Goal: Task Accomplishment & Management: Complete application form

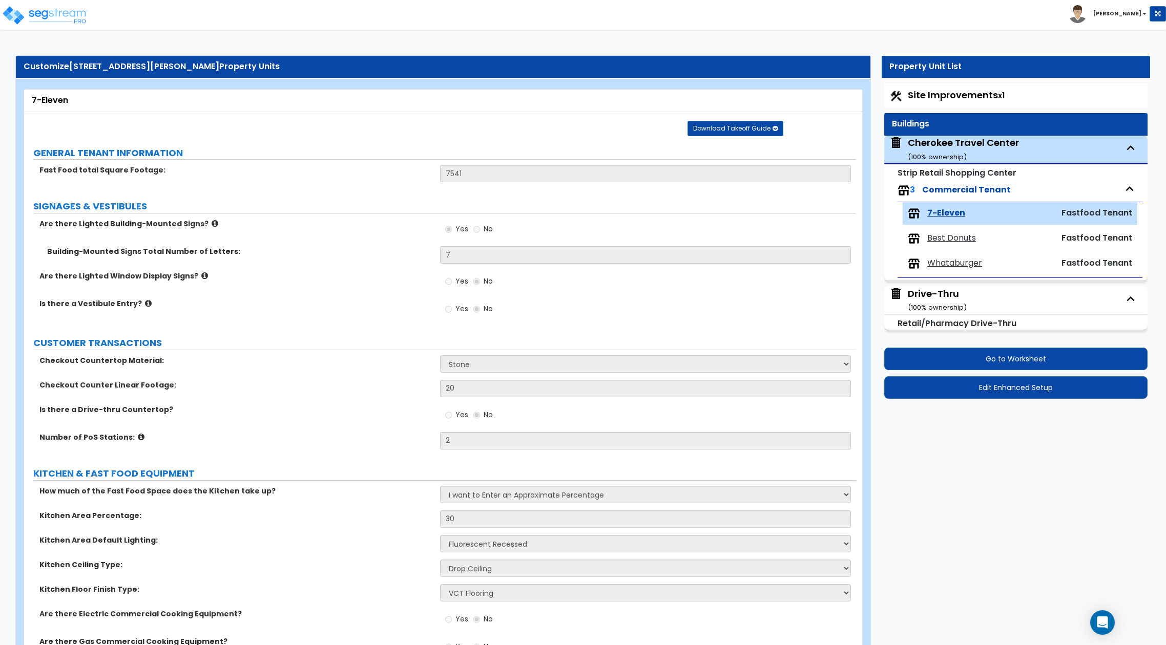
select select "3"
select select "4"
select select "1"
select select "4"
select select "1"
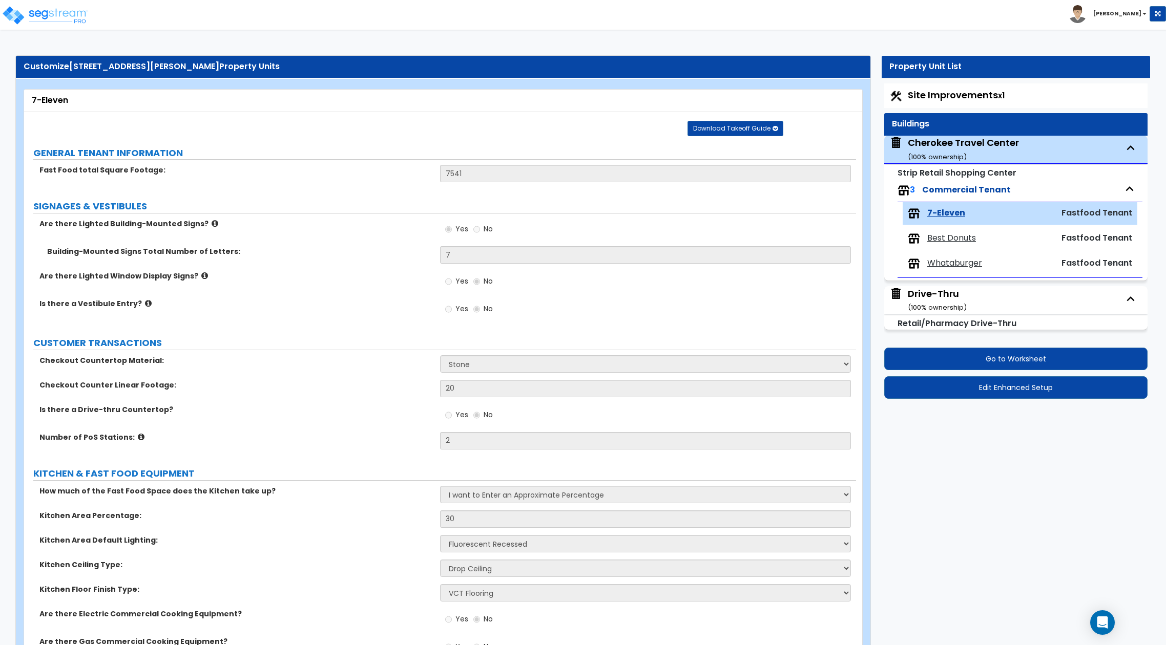
select select "1"
select select "5"
select select "3"
select select "2"
select select "3"
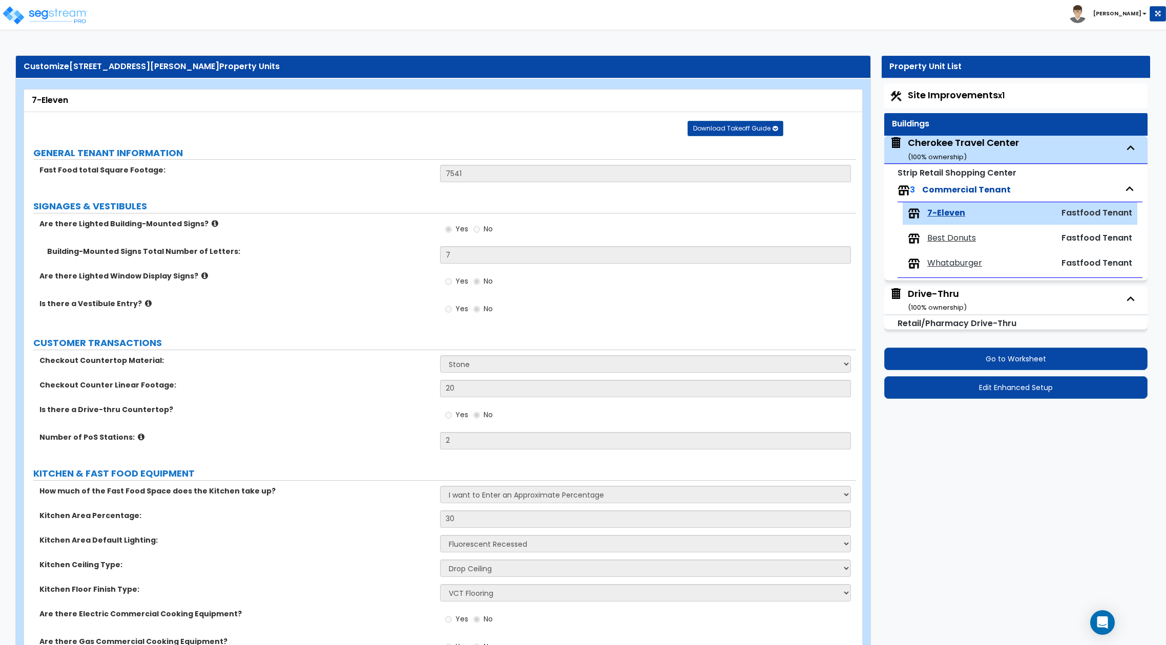
select select "1"
select select "2"
select select "1"
select select "4"
select select "3"
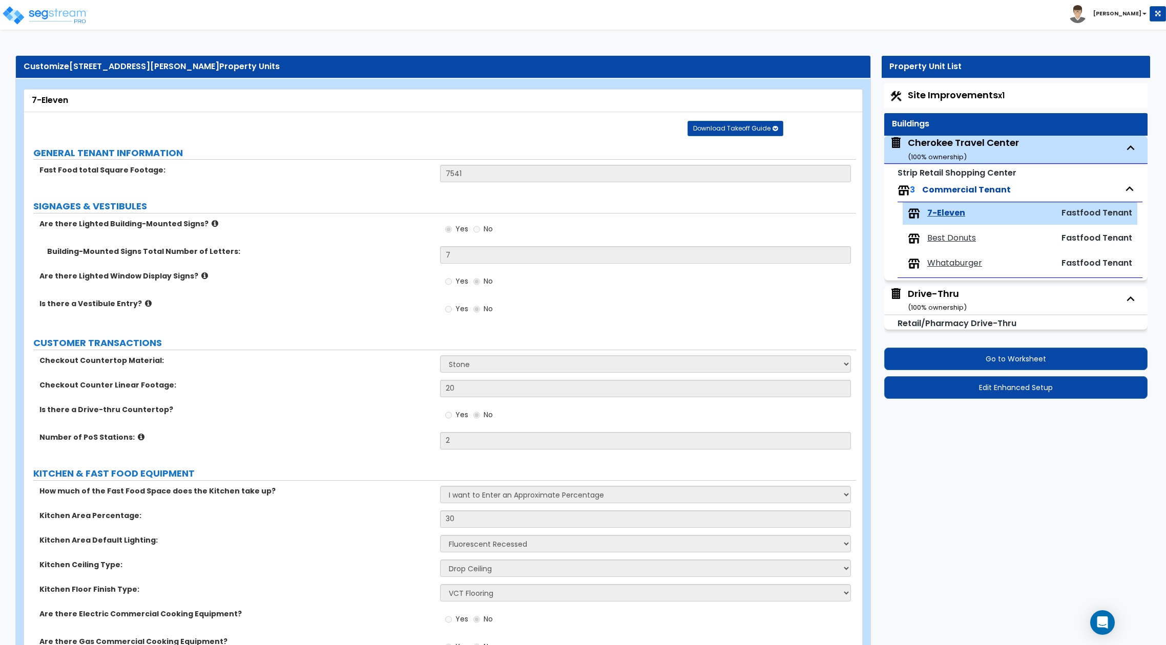
select select "4"
select select "5"
select select "3"
select select "4"
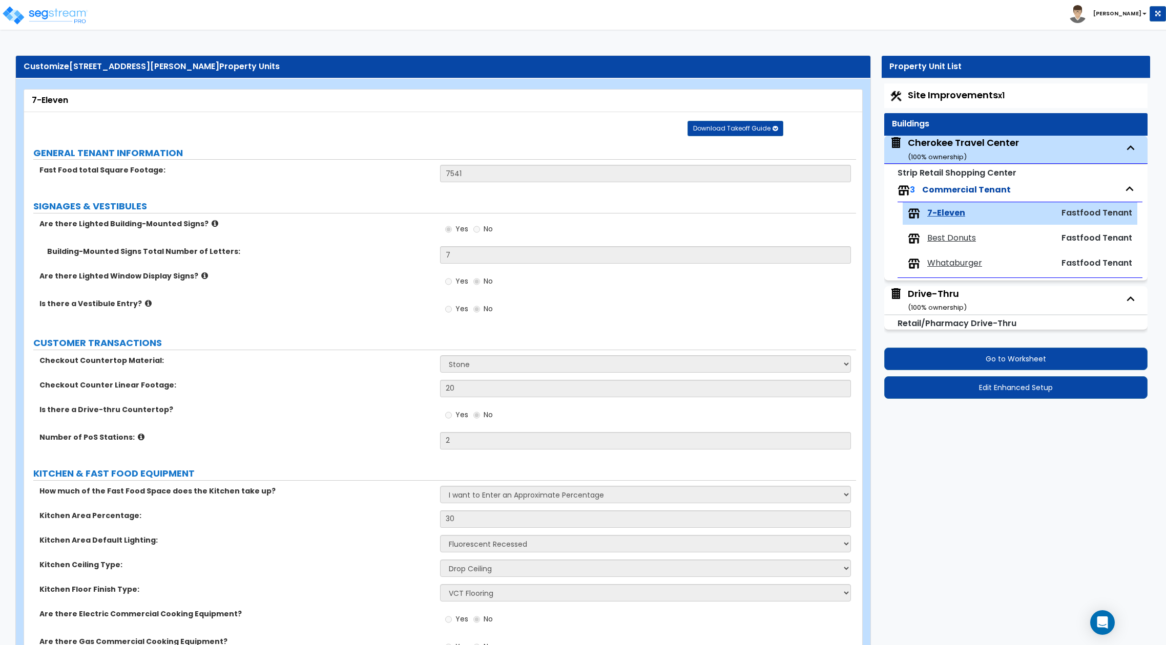
scroll to position [579, 0]
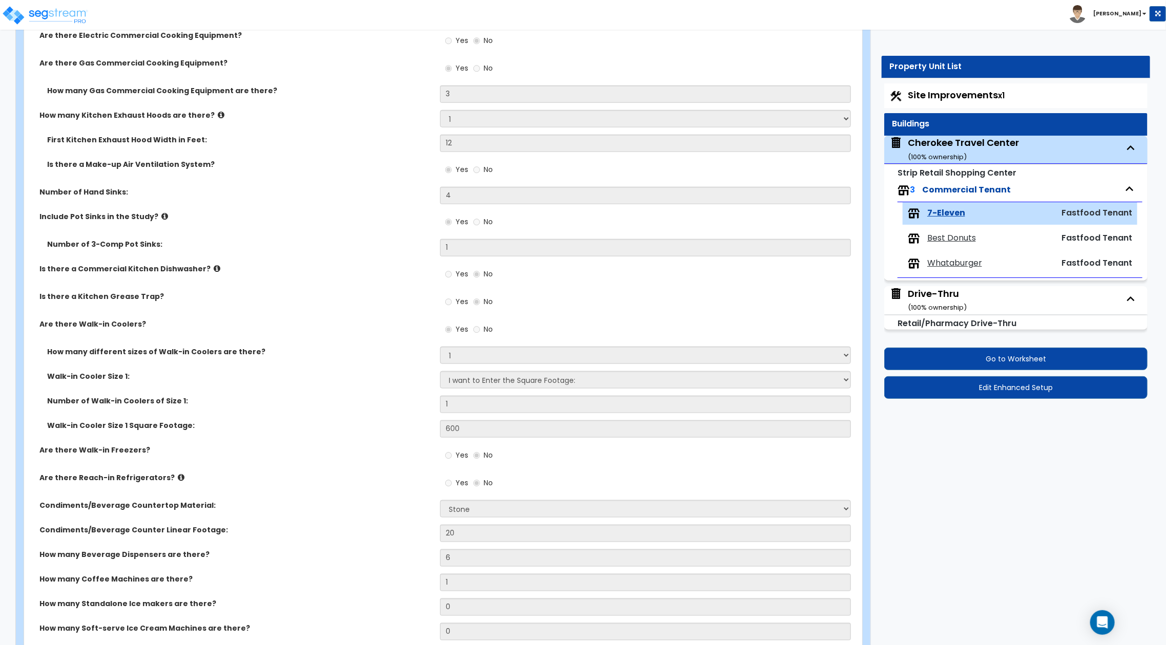
drag, startPoint x: 1014, startPoint y: 508, endPoint x: 879, endPoint y: 406, distance: 169.8
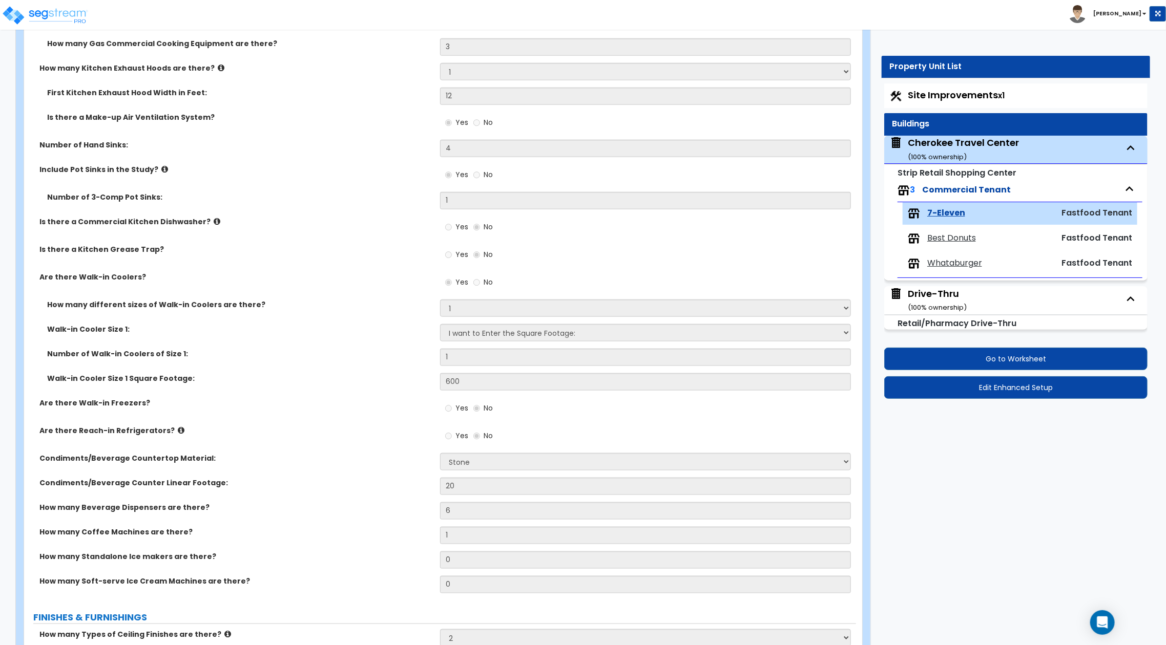
scroll to position [716, 0]
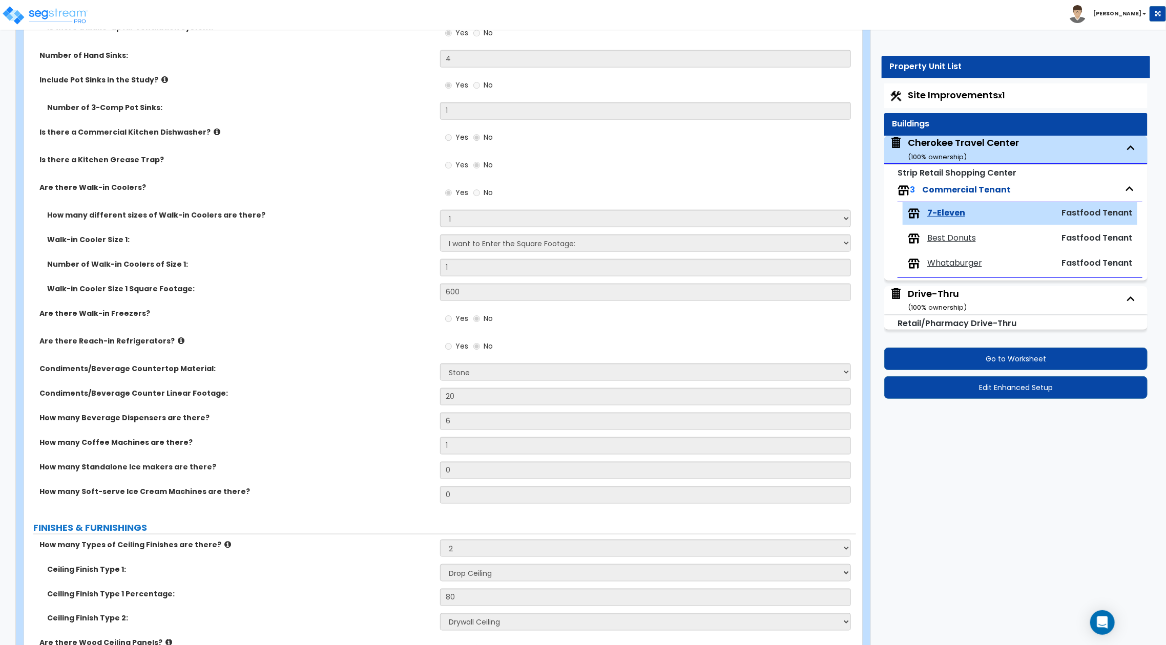
click at [178, 338] on icon at bounding box center [181, 341] width 7 height 8
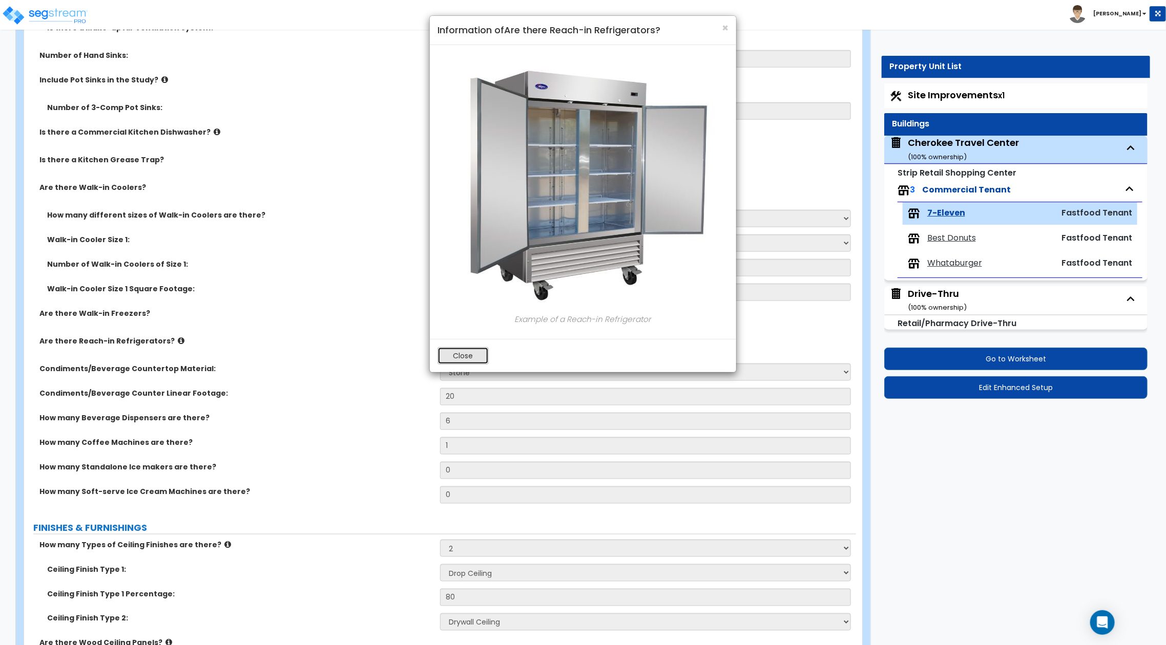
click at [462, 360] on button "Close" at bounding box center [462, 355] width 51 height 17
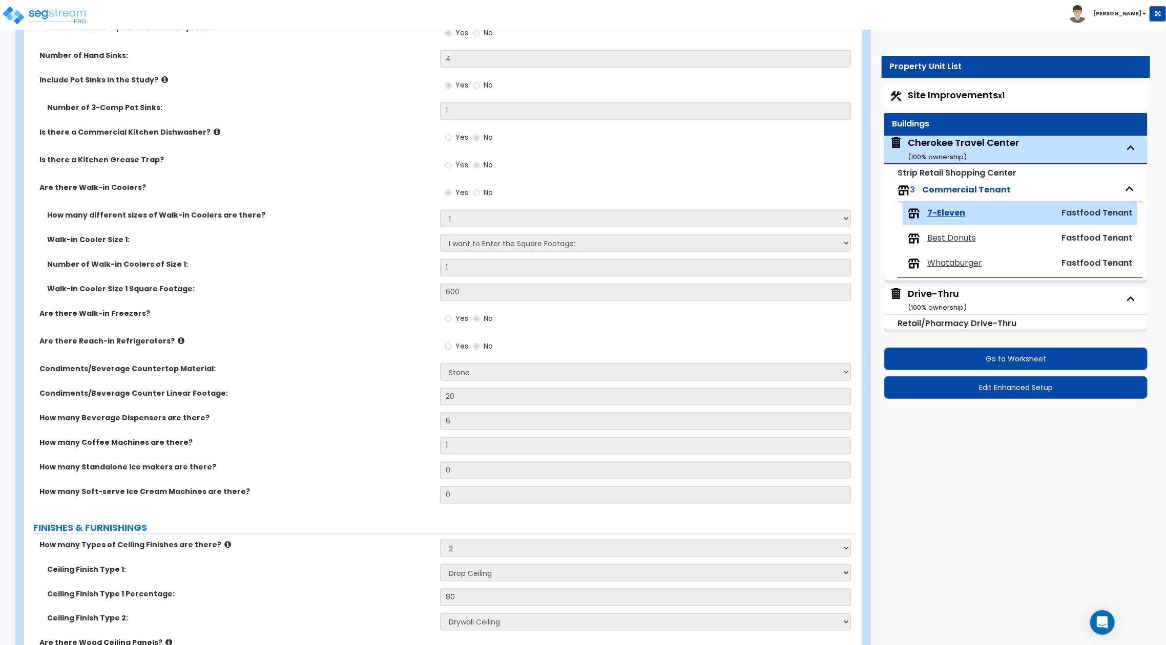
drag, startPoint x: 1010, startPoint y: 478, endPoint x: 847, endPoint y: 269, distance: 265.4
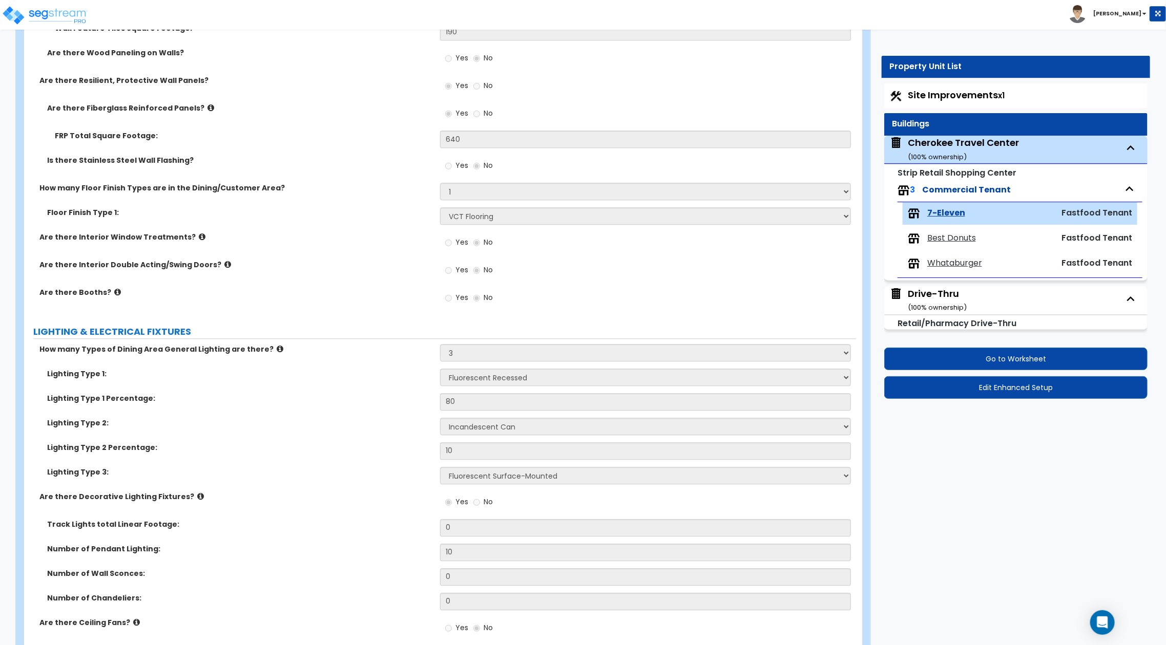
scroll to position [1542, 0]
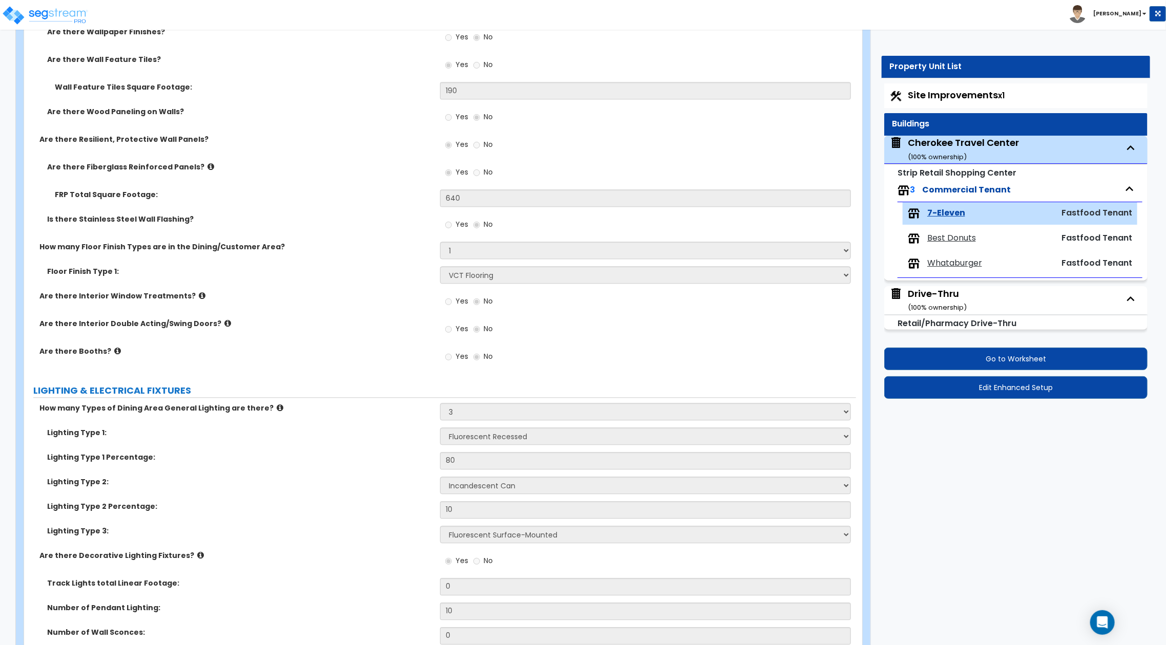
click at [324, 302] on div "Are there Interior Window Treatments? Yes No" at bounding box center [440, 305] width 832 height 28
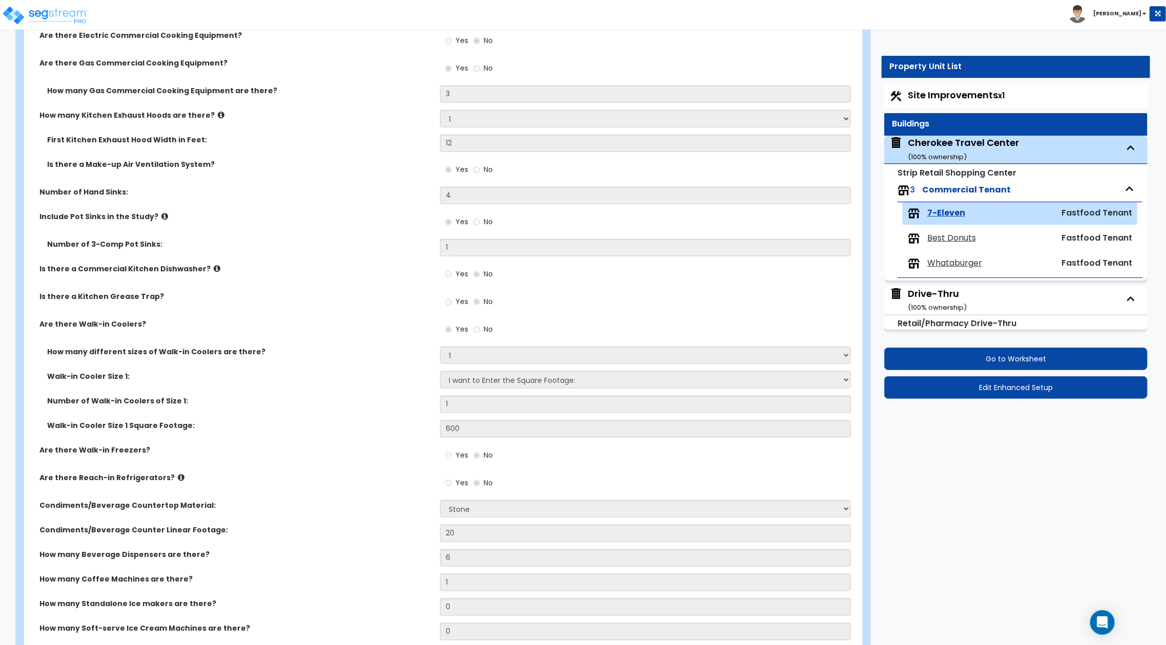
click at [178, 476] on icon at bounding box center [181, 478] width 7 height 8
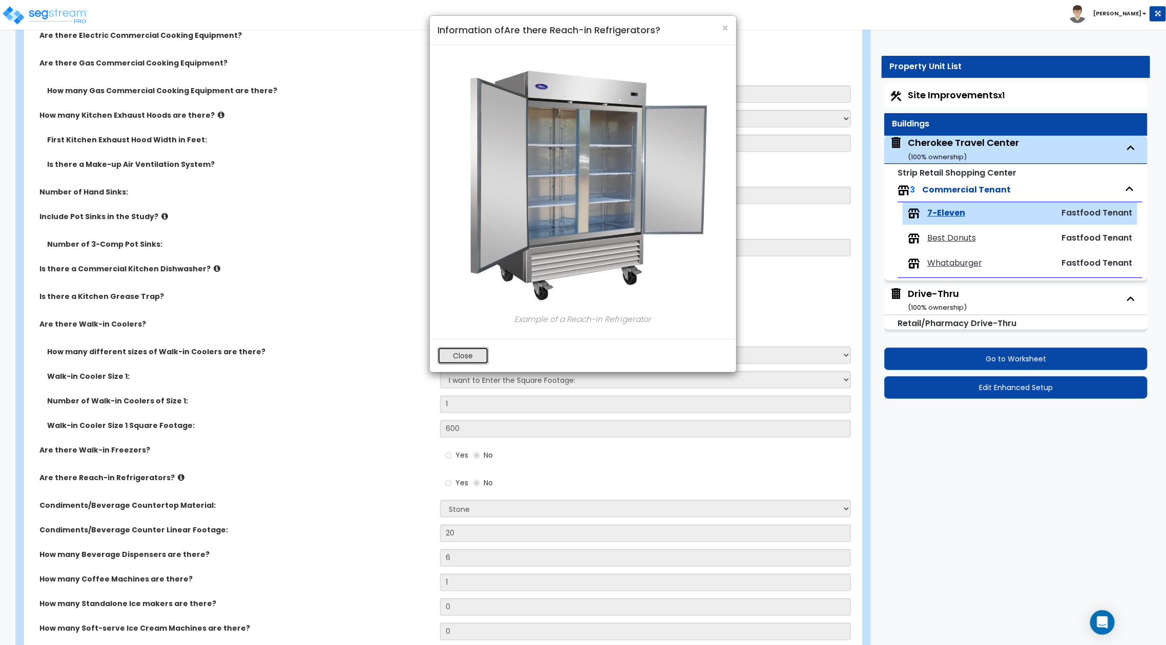
drag, startPoint x: 465, startPoint y: 352, endPoint x: 620, endPoint y: 42, distance: 346.4
click at [465, 350] on button "Close" at bounding box center [462, 355] width 51 height 17
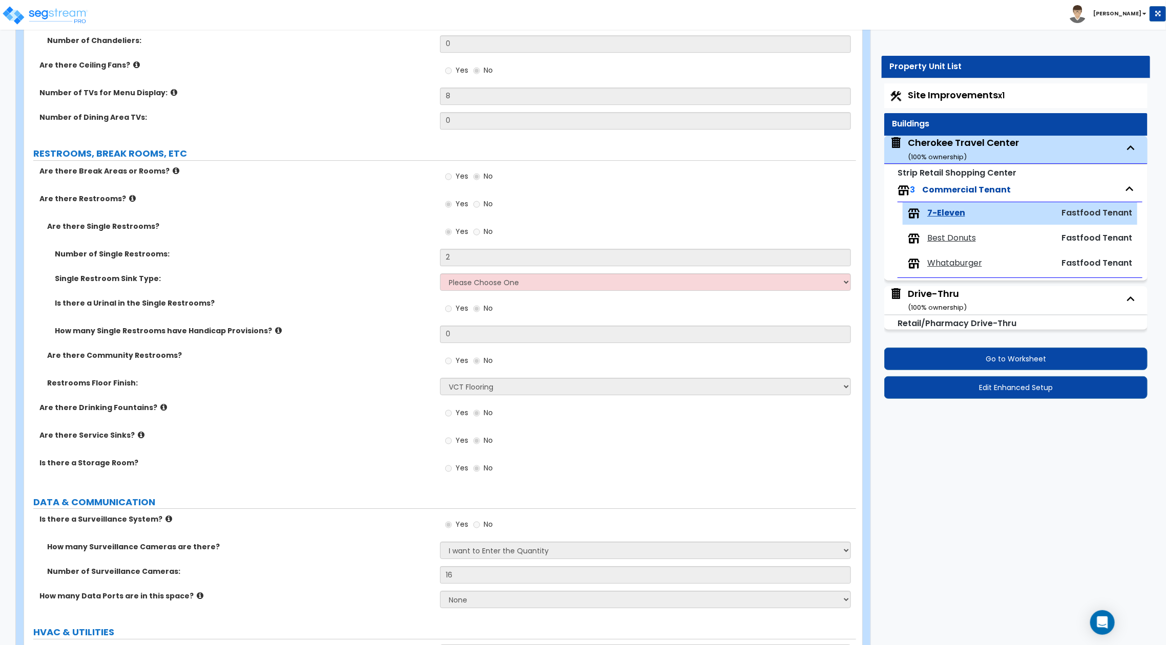
scroll to position [2312, 0]
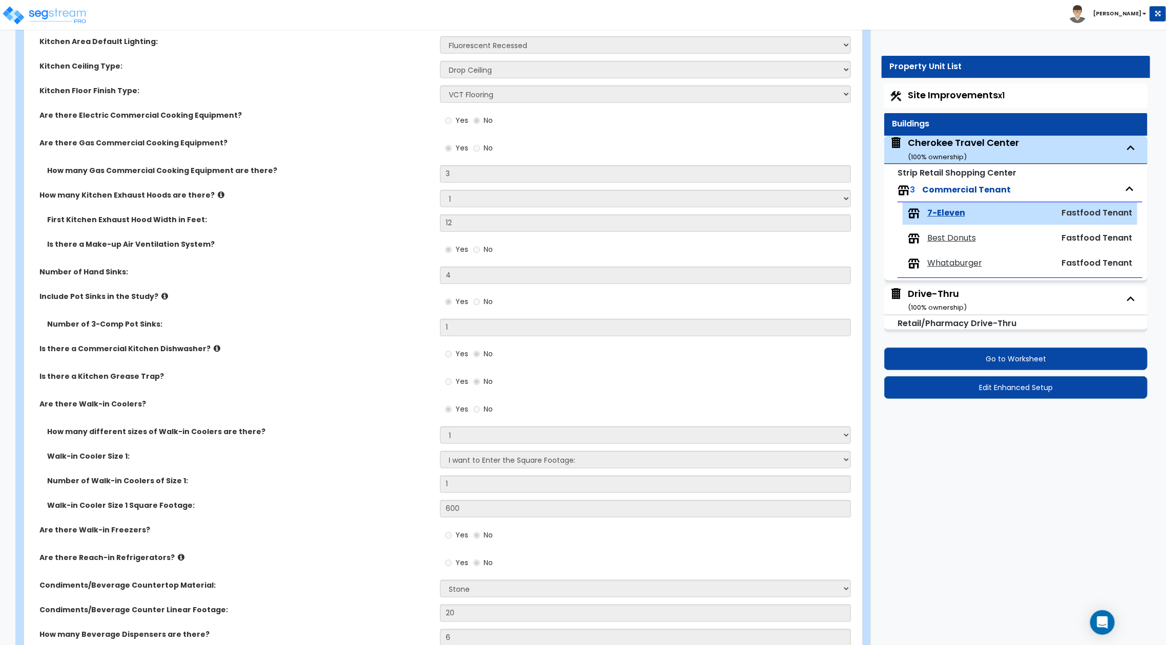
scroll to position [2270, 0]
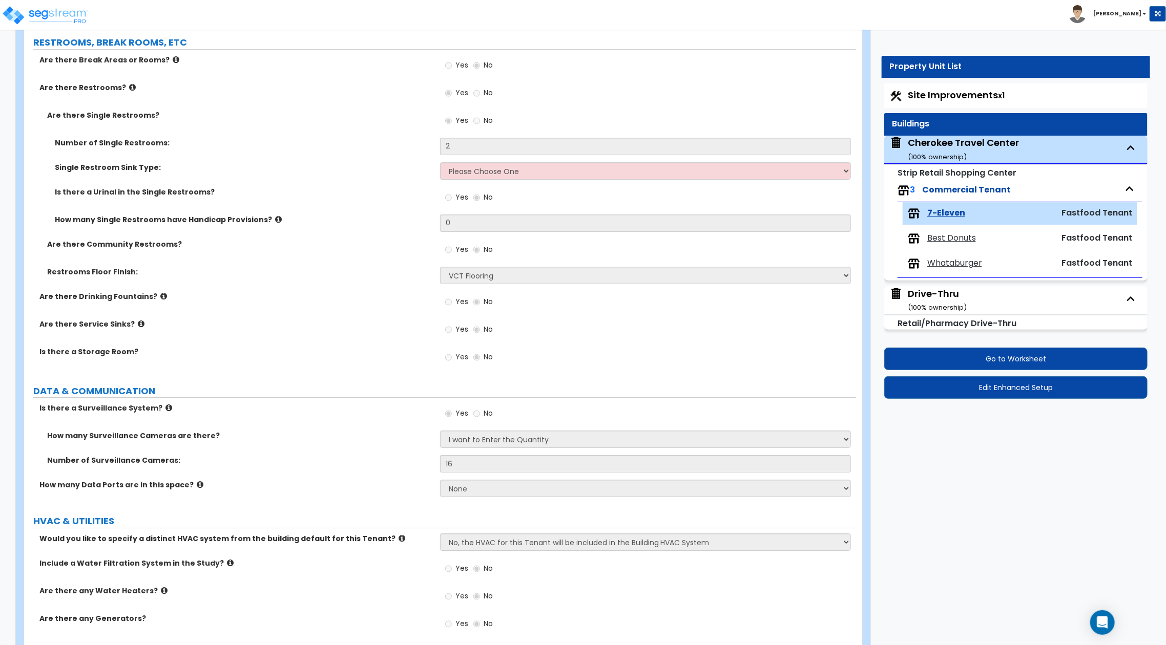
drag, startPoint x: 943, startPoint y: 142, endPoint x: 818, endPoint y: 49, distance: 156.2
click at [942, 142] on div "Cherokee Travel Center ( 100 % ownership)" at bounding box center [963, 149] width 111 height 26
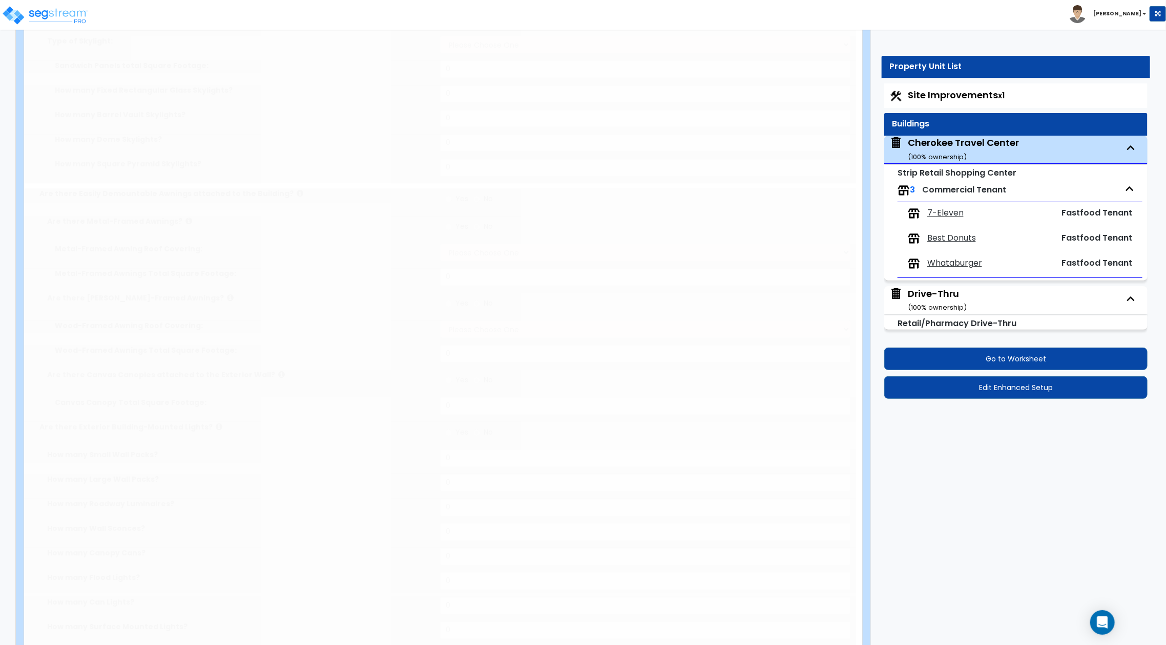
type input "18"
type input "204"
type input "14862"
select select "6"
select select "1"
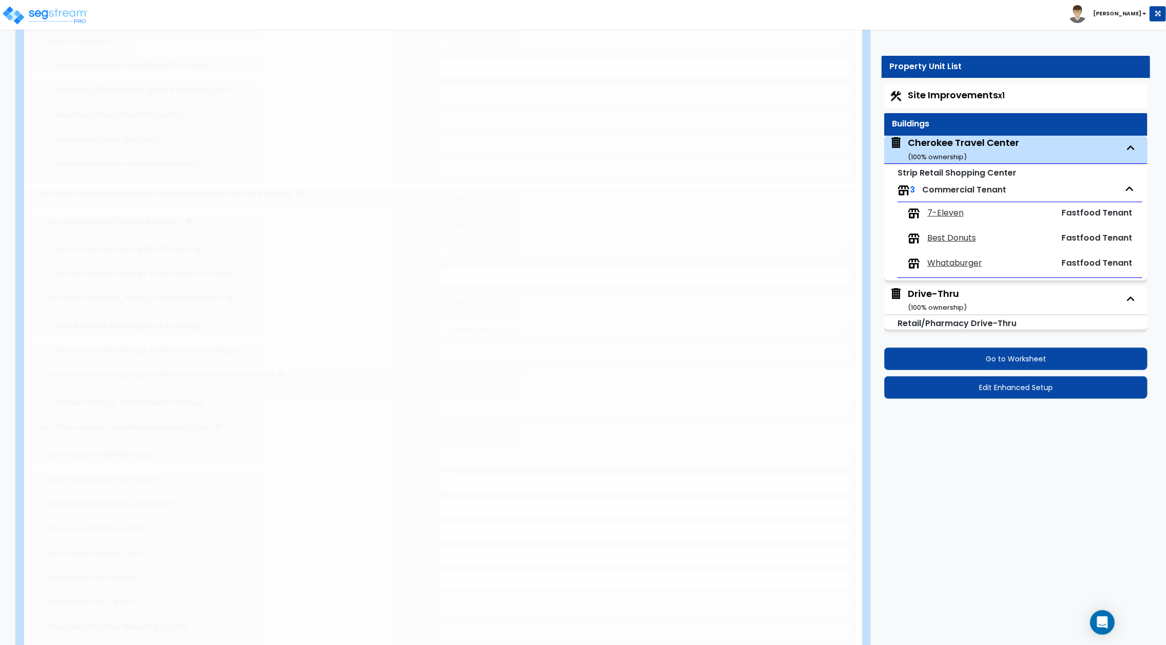
select select "1"
select select "2"
select select "1"
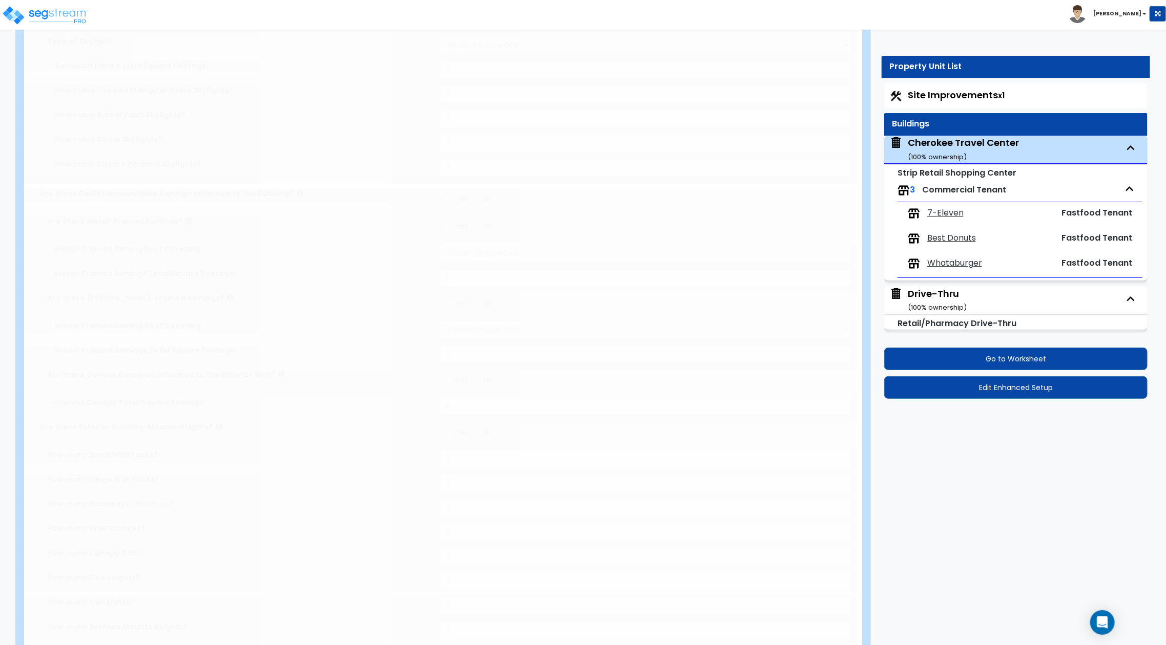
select select "1"
radio input "true"
select select "2"
type input "881"
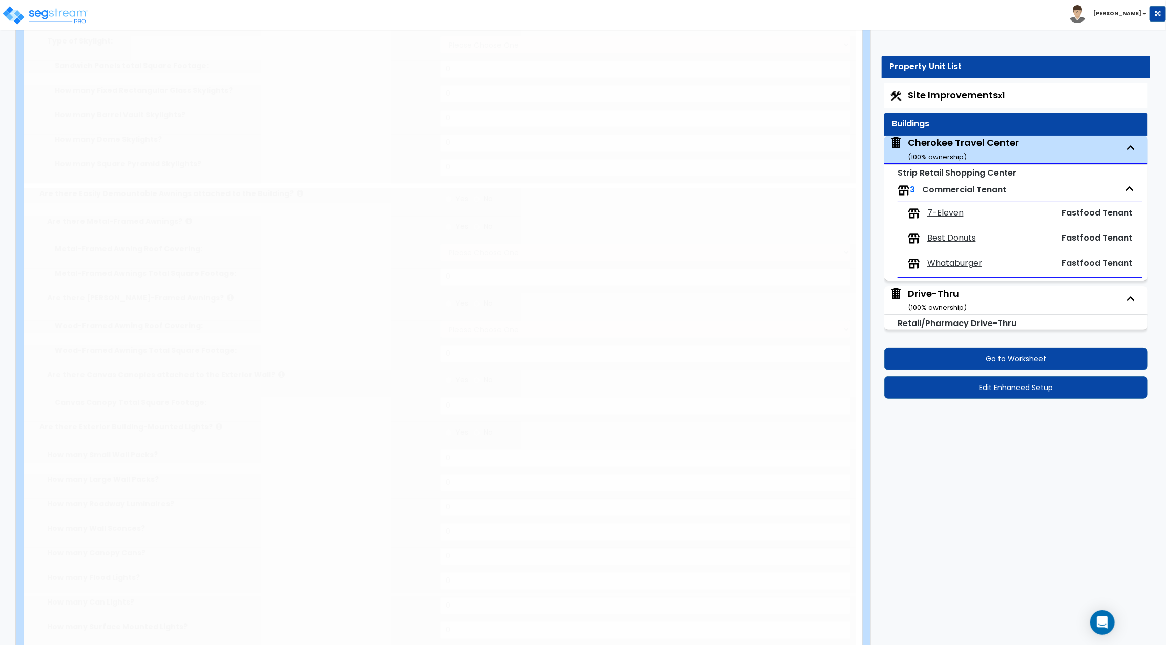
radio input "true"
type input "5"
type input "20"
radio input "true"
type input "3"
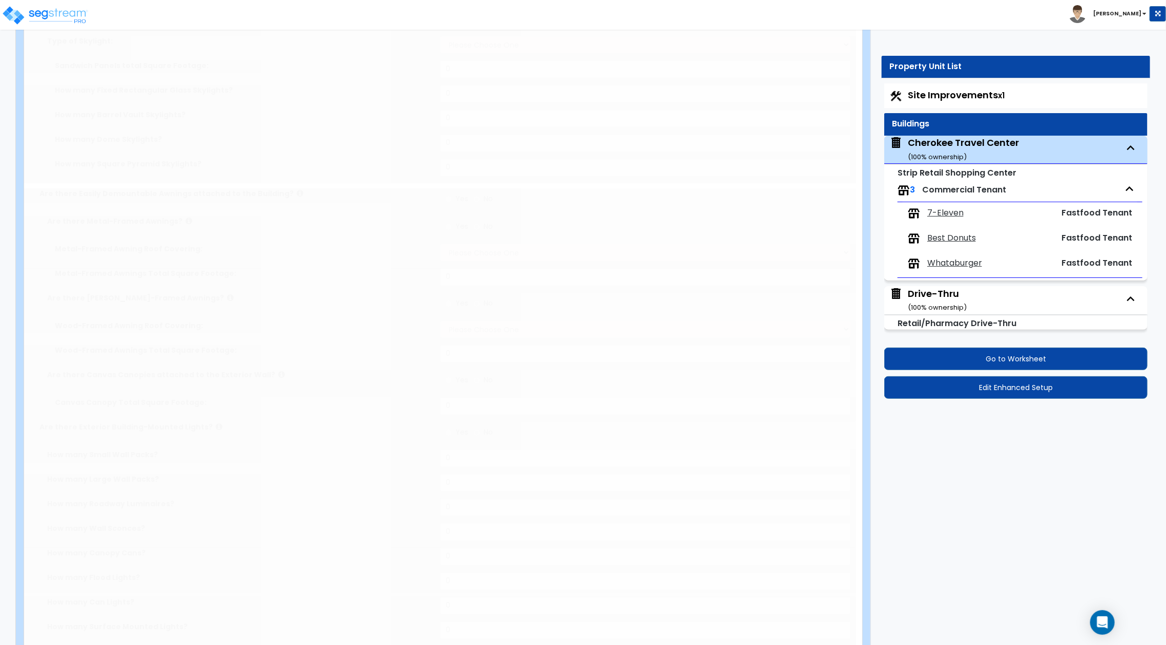
type input "2"
radio input "true"
type input "5"
radio input "true"
type input "1461"
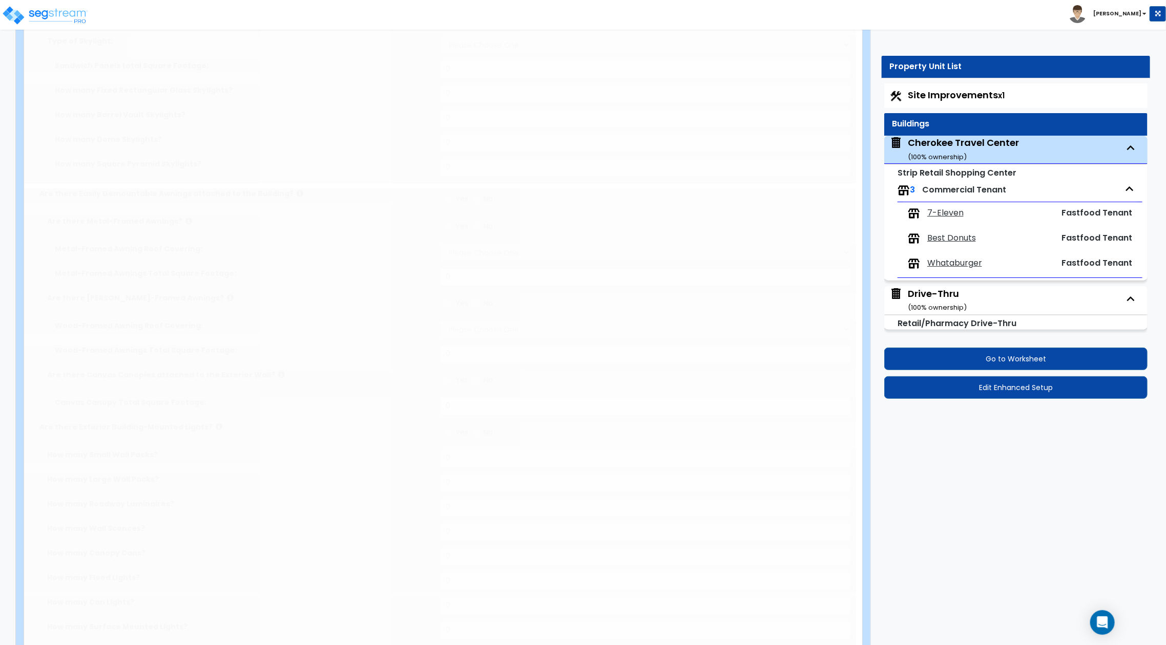
radio input "true"
select select "2"
radio input "true"
type input "2"
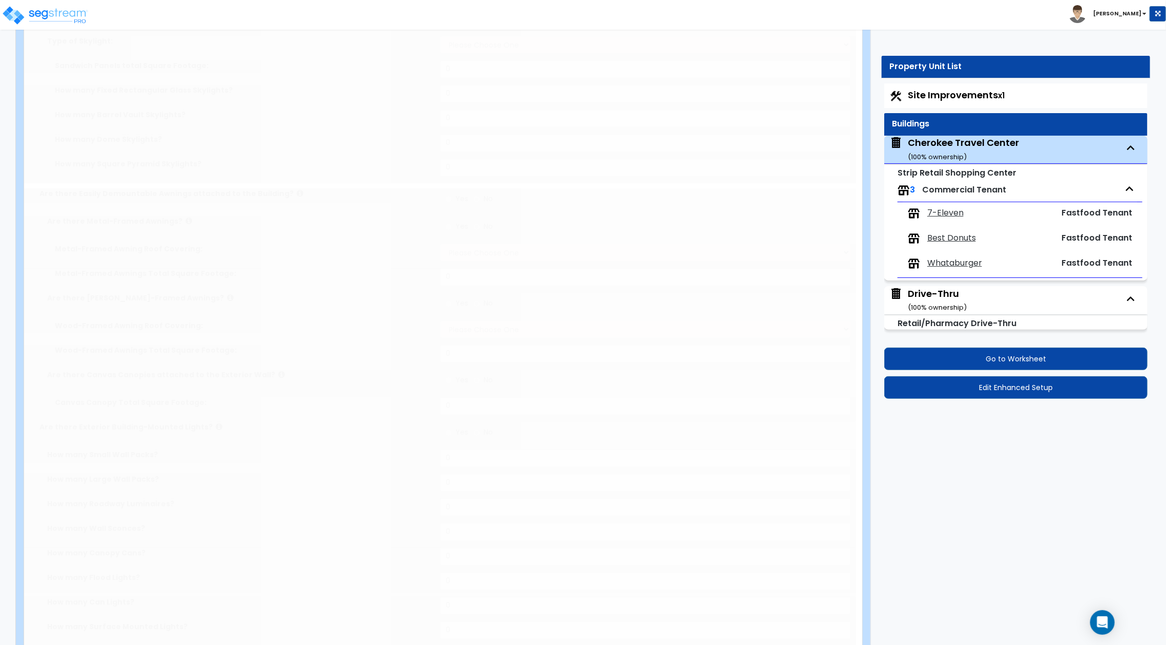
radio input "true"
select select "3"
select select "1"
radio input "true"
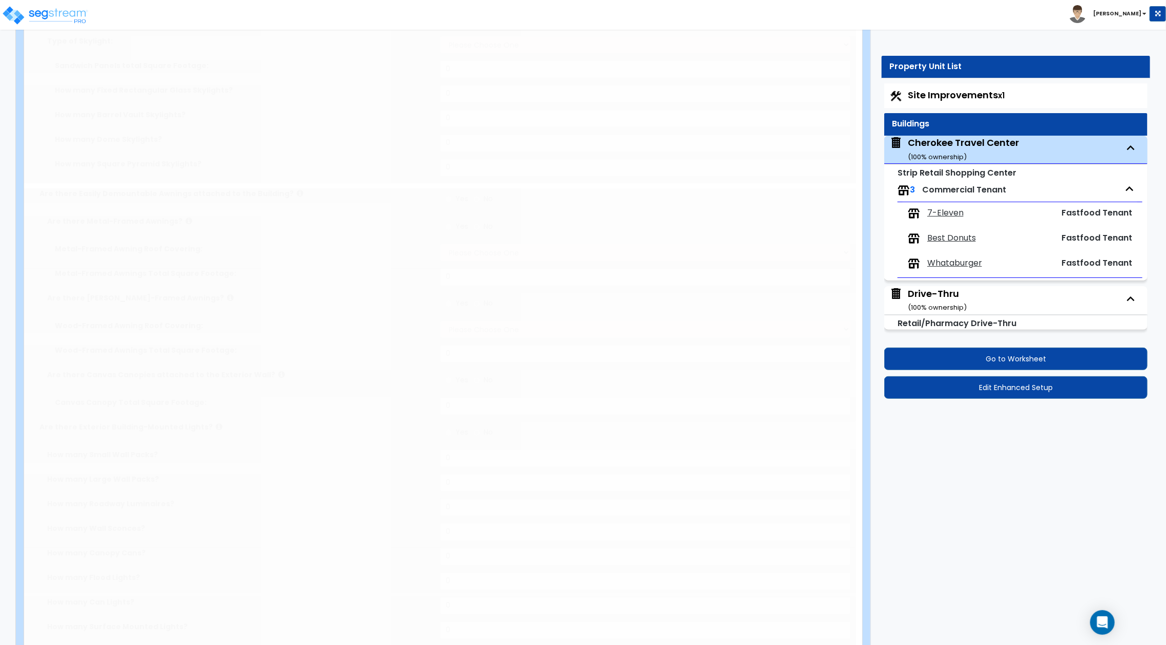
radio input "true"
select select "2"
select select "1"
select select "5"
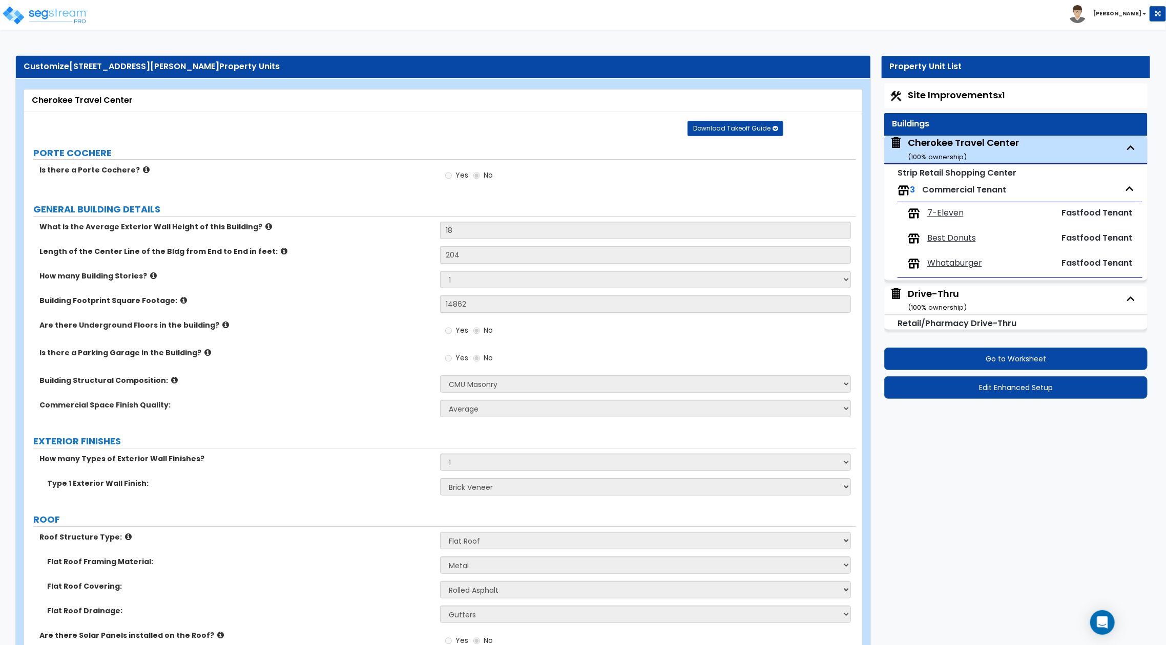
scroll to position [1700, 0]
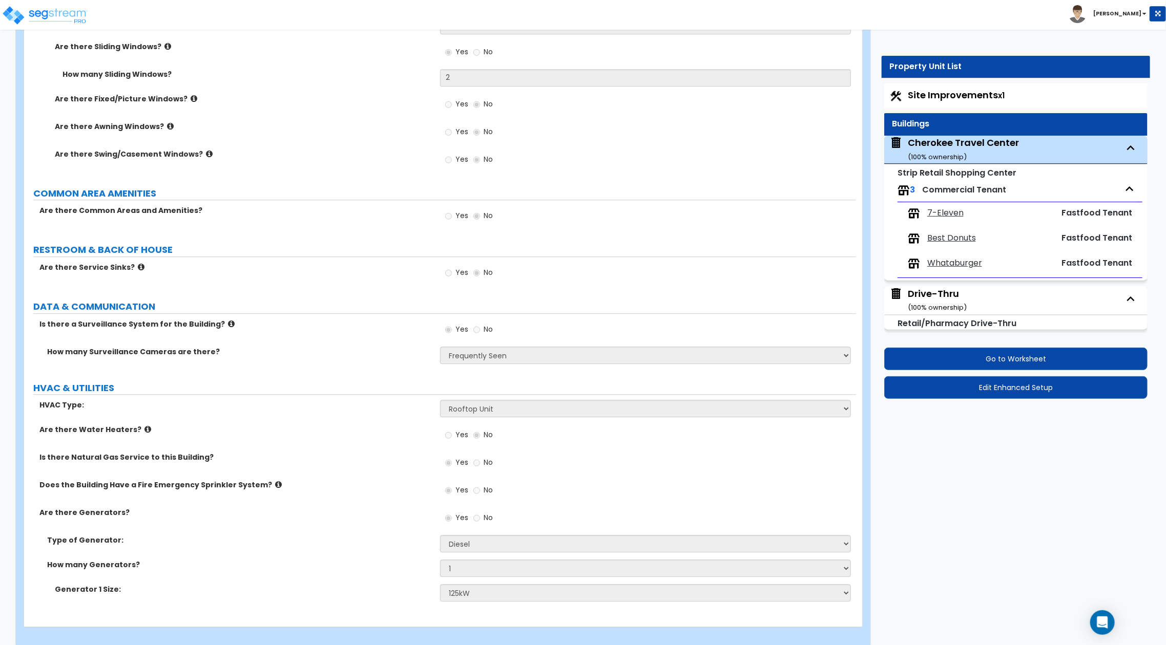
click at [228, 325] on icon at bounding box center [231, 324] width 7 height 8
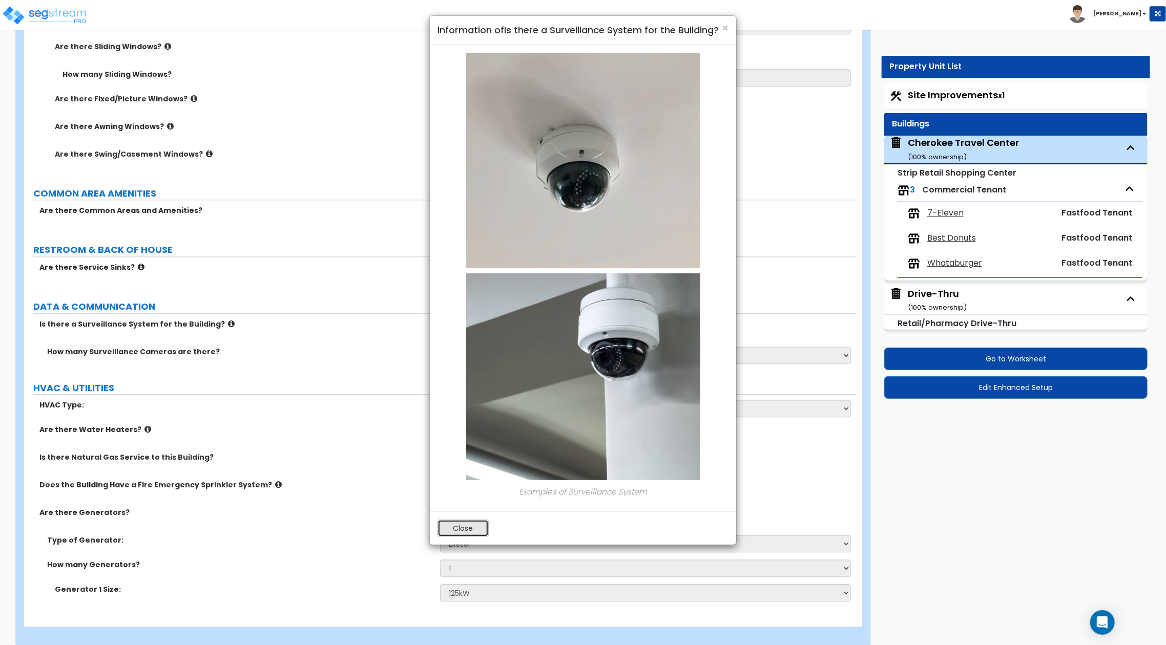
click at [473, 537] on button "Close" at bounding box center [462, 528] width 51 height 17
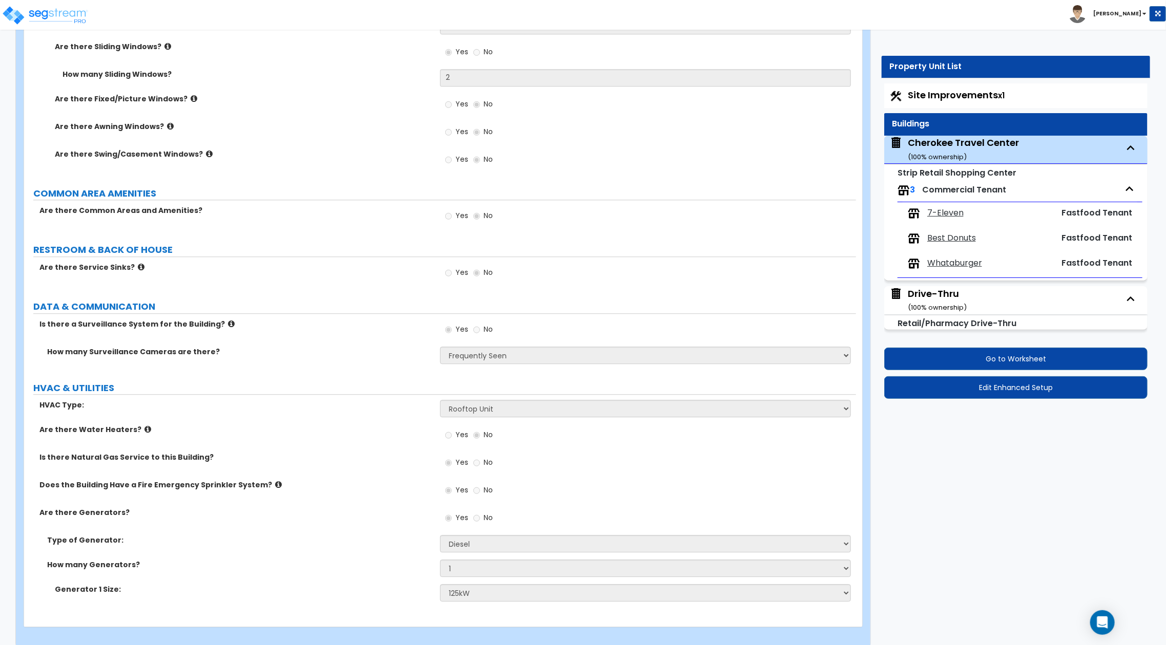
click at [946, 239] on span "Best Donuts" at bounding box center [951, 239] width 49 height 12
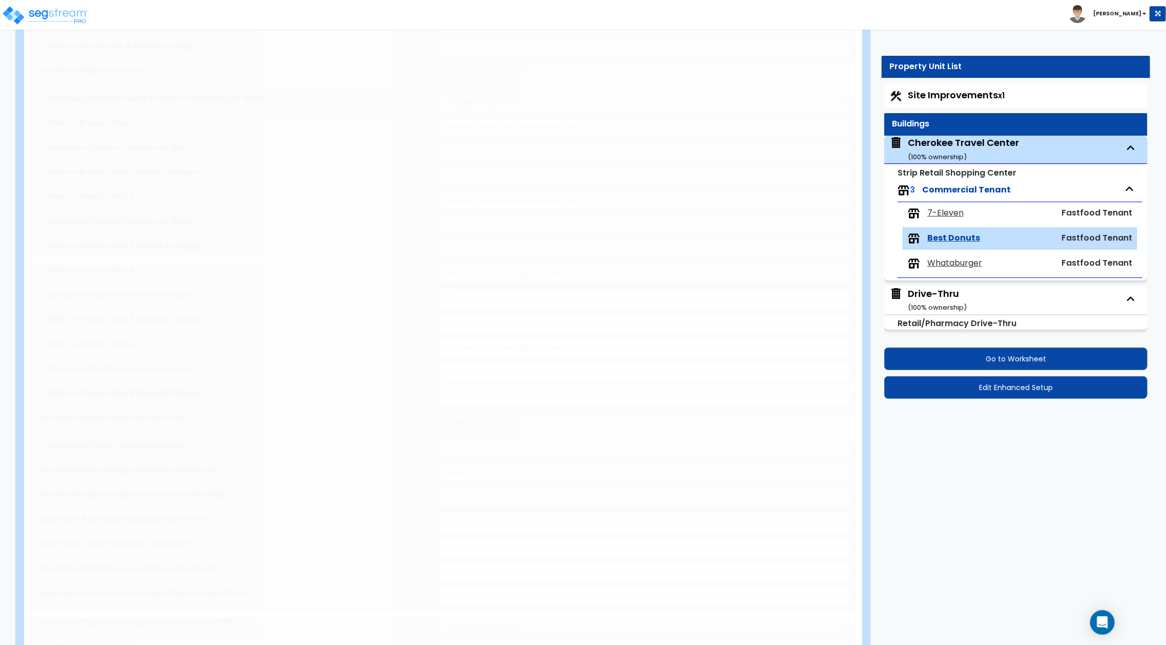
type input "3651"
radio input "true"
type input "10"
radio input "true"
type input "2"
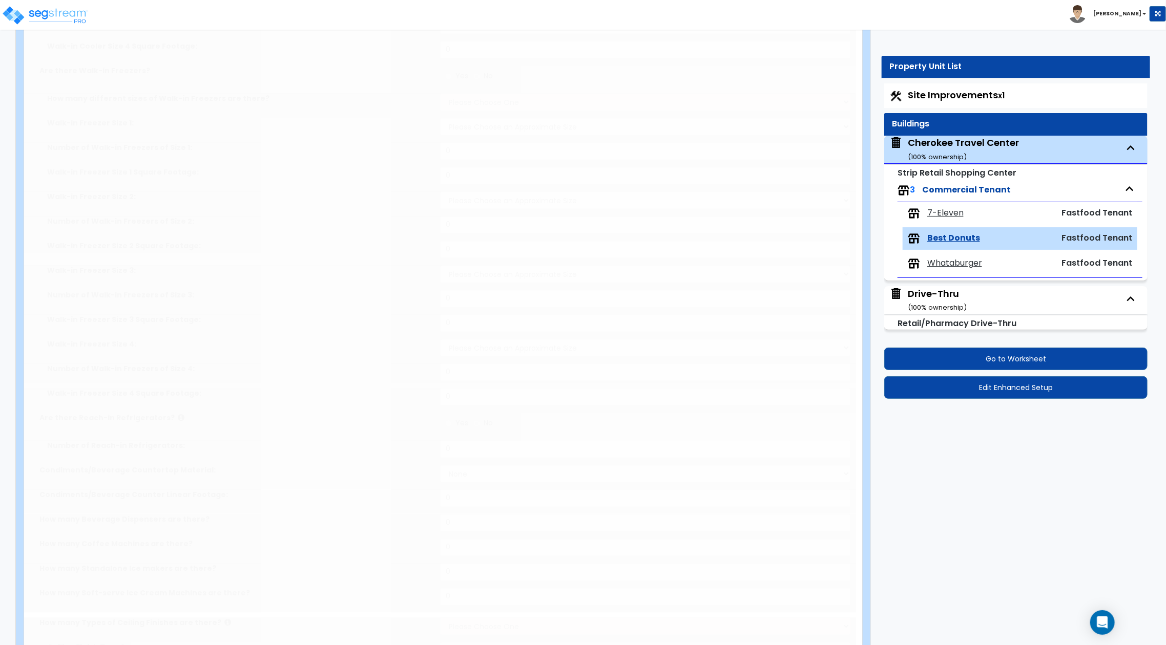
select select "1"
type input "4"
type input "2"
type input "40"
select select "4"
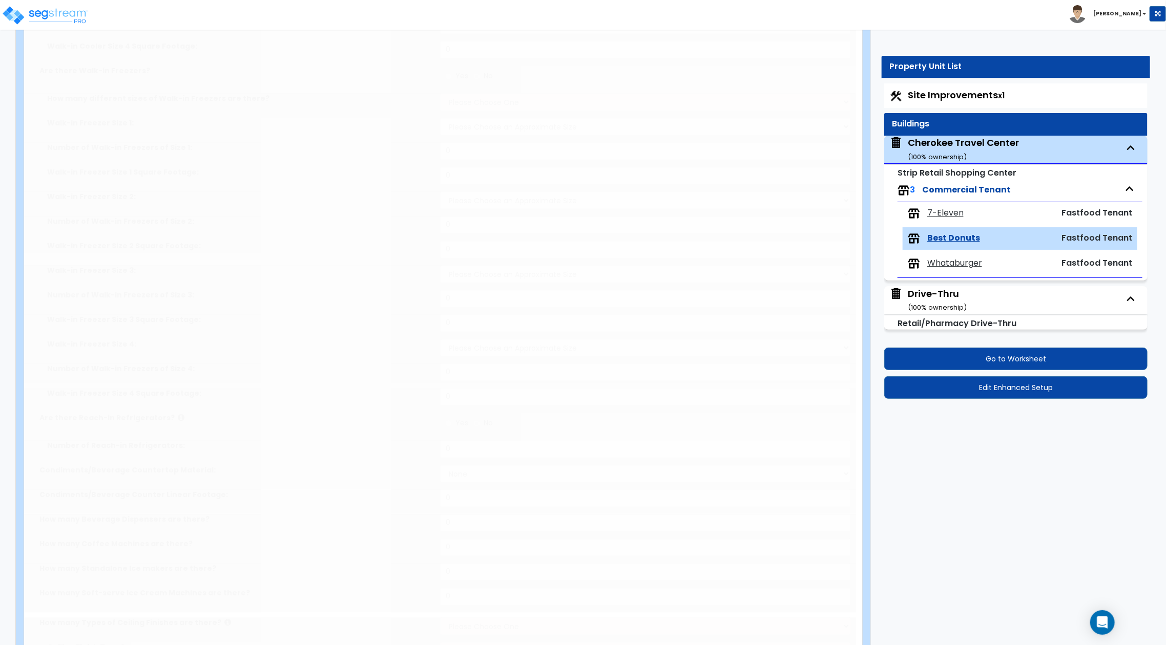
select select "1"
select select "4"
radio input "true"
type input "1"
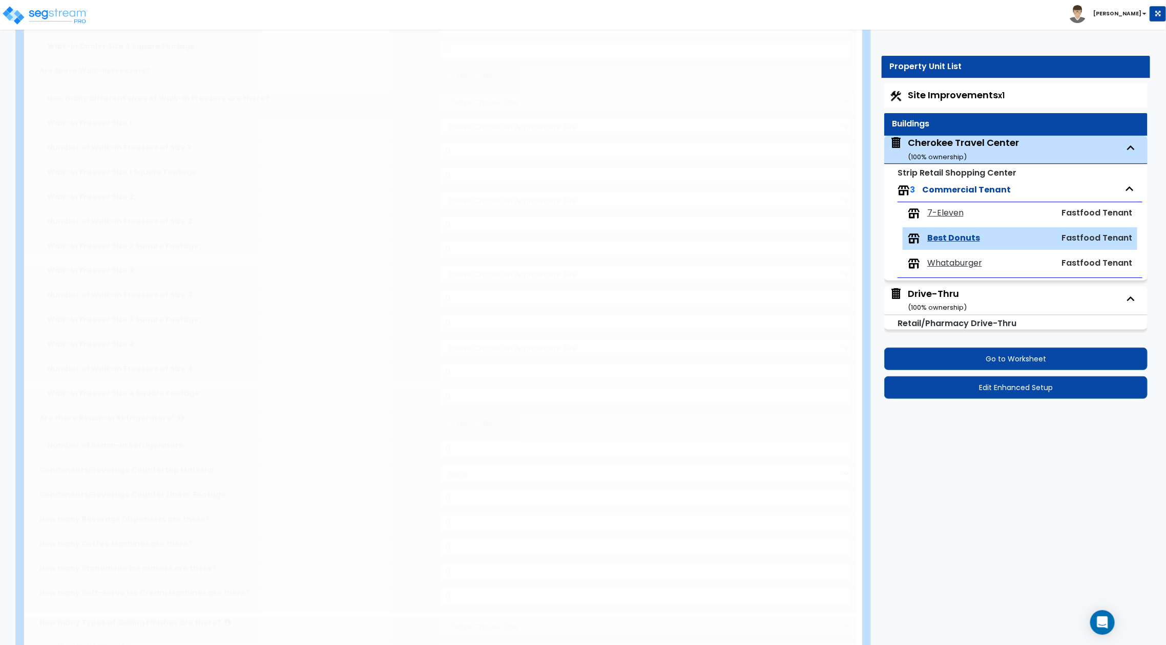
select select "1"
type input "9"
radio input "true"
type input "2"
radio input "true"
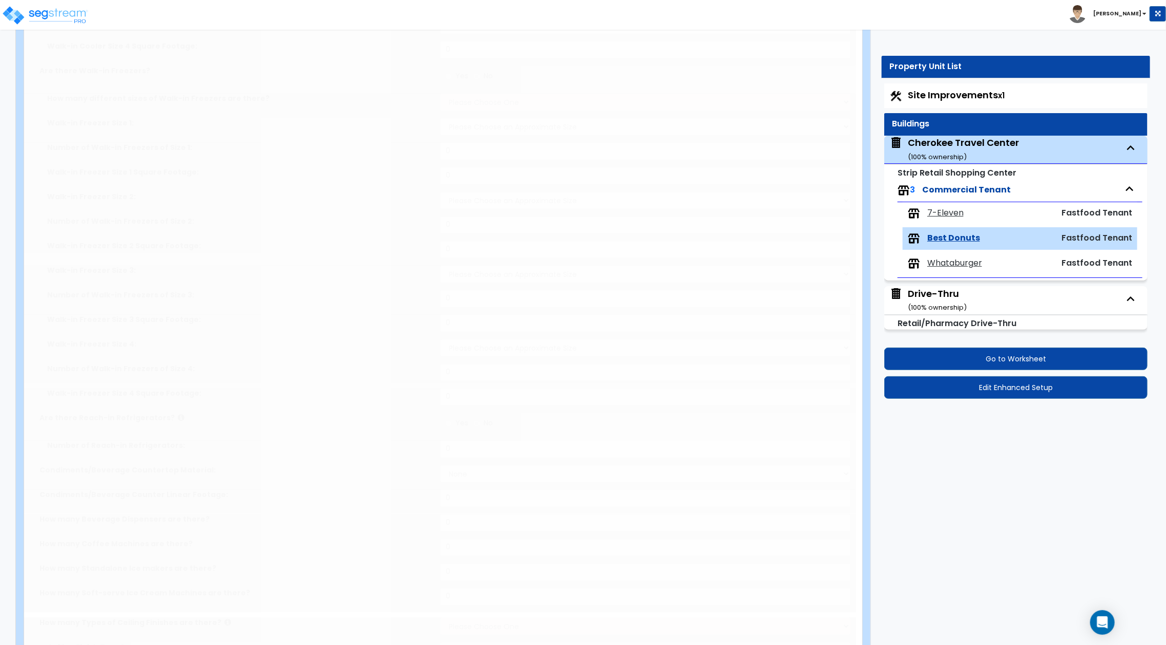
type input "1"
radio input "true"
type input "3"
select select "1"
type input "12"
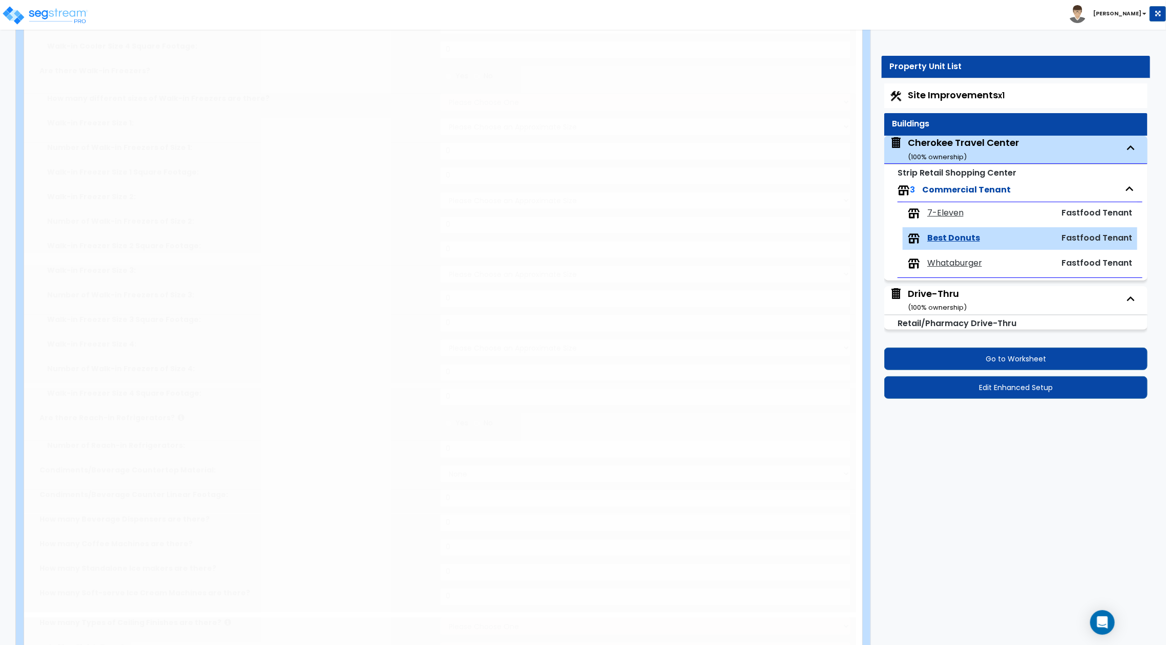
type input "2"
type input "1"
select select "1"
select select "3"
radio input "true"
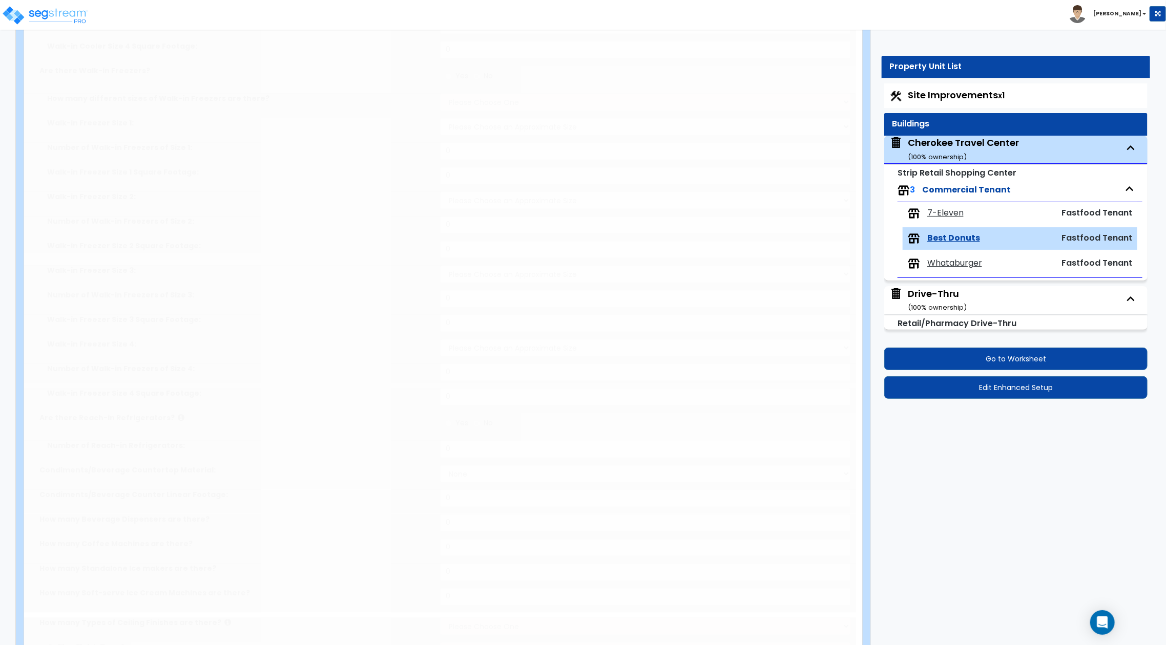
radio input "true"
type input "60"
select select "1"
select select "4"
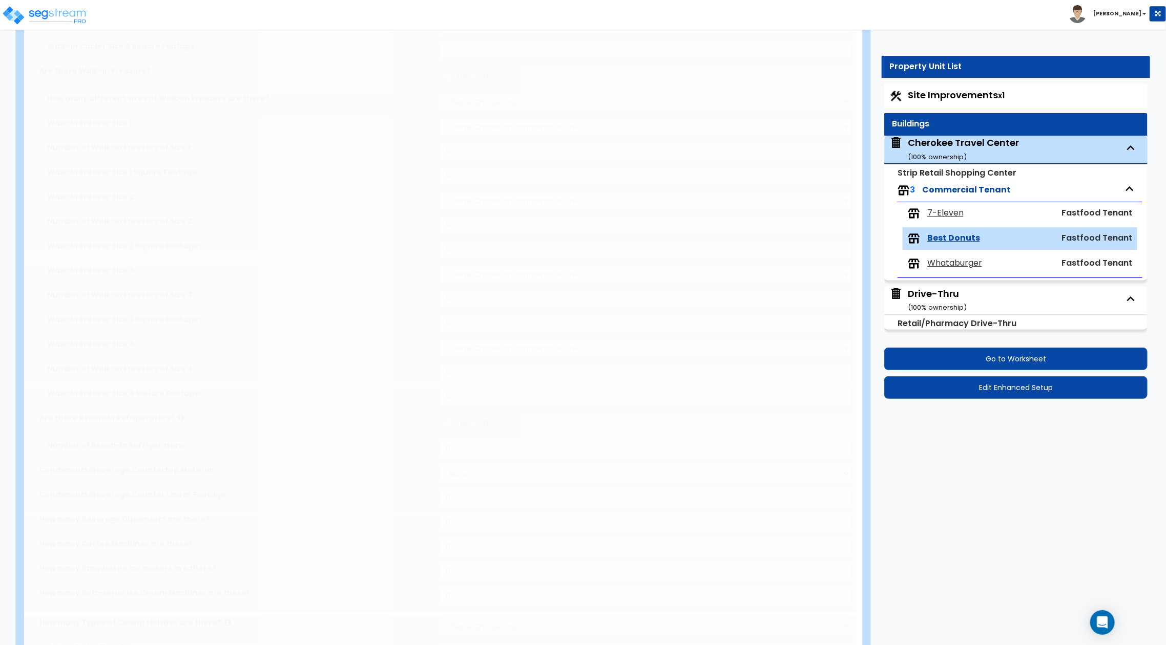
type input "1"
radio input "true"
type input "1"
select select "4"
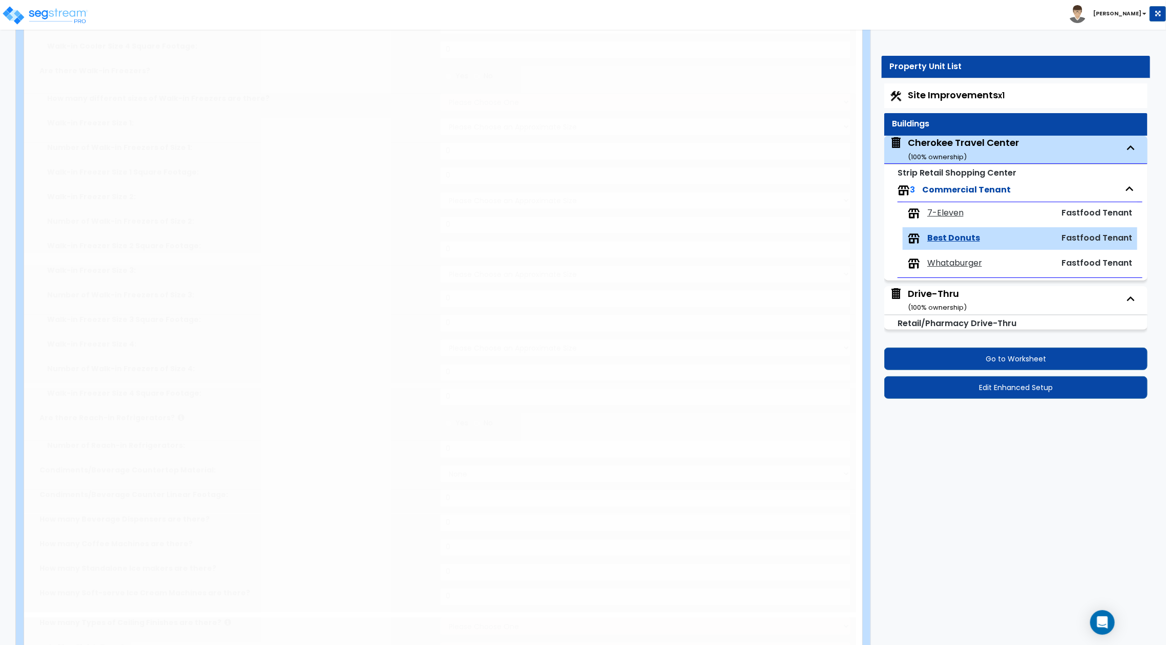
radio input "true"
select select "2"
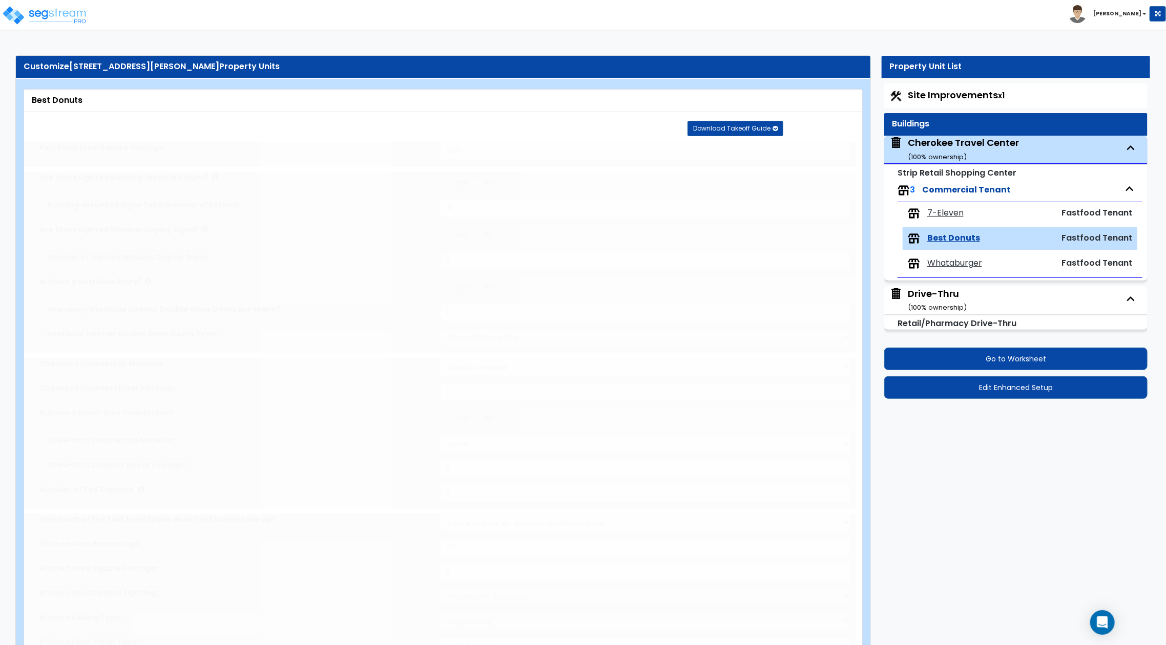
select select "2"
select select "4"
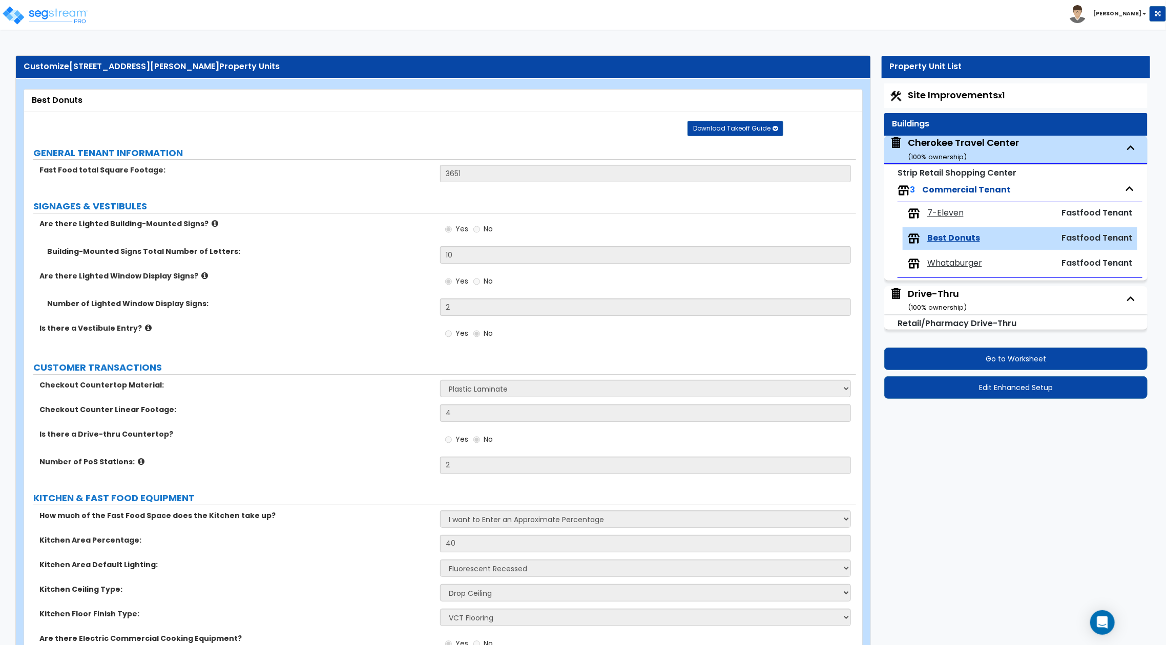
click at [957, 260] on span "Whataburger" at bounding box center [954, 264] width 55 height 12
select select "1"
select select "2"
select select "4"
select select "1"
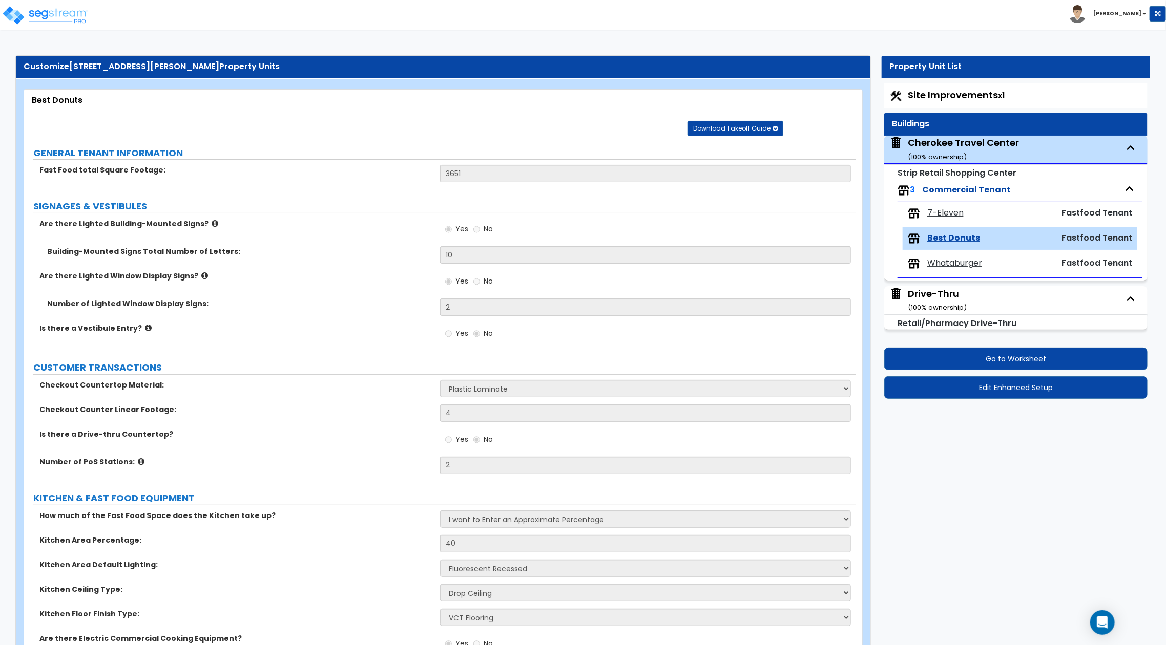
select select "1"
select select "3"
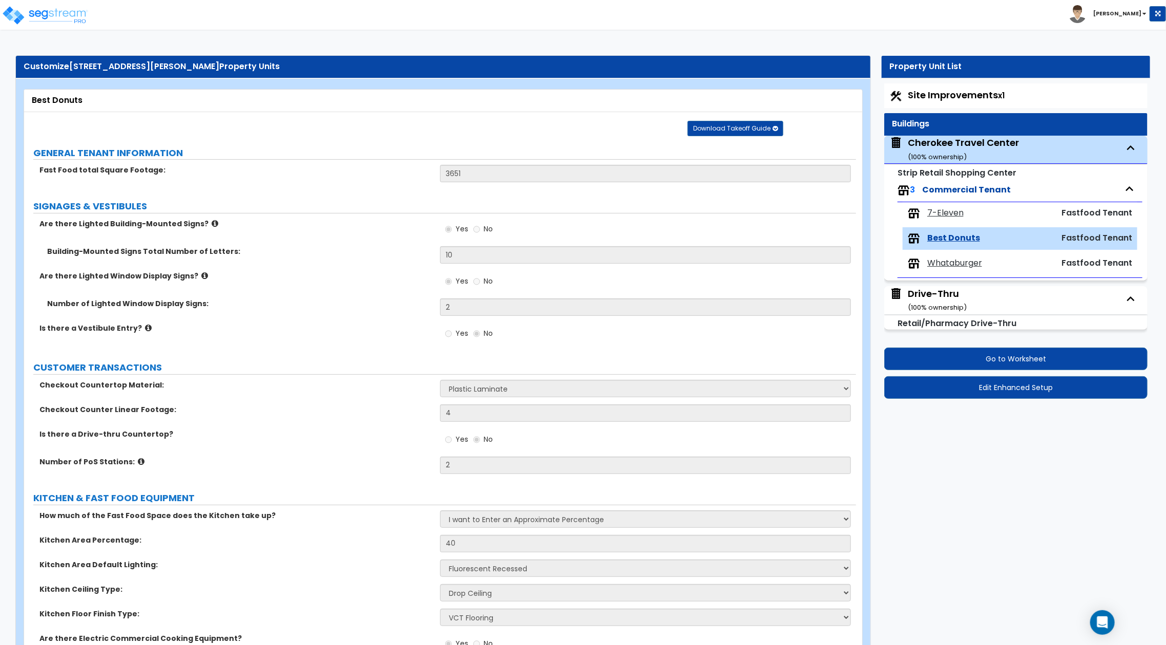
select select "4"
select select "1"
select select "4"
select select "1"
select select "2"
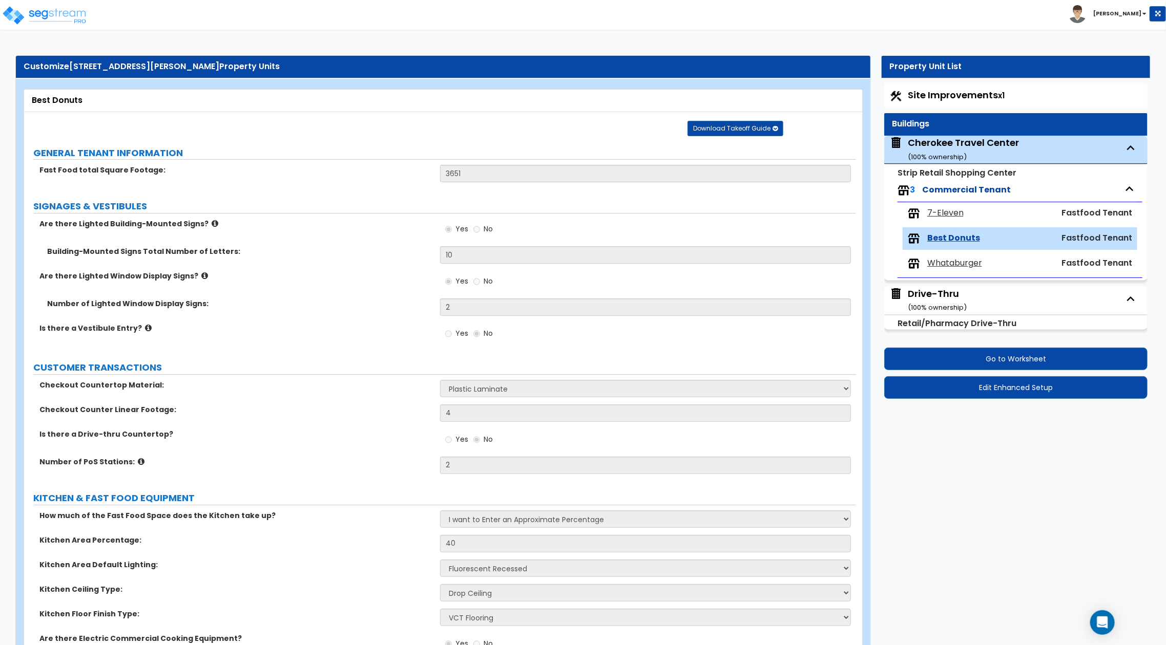
select select "1"
select select "2"
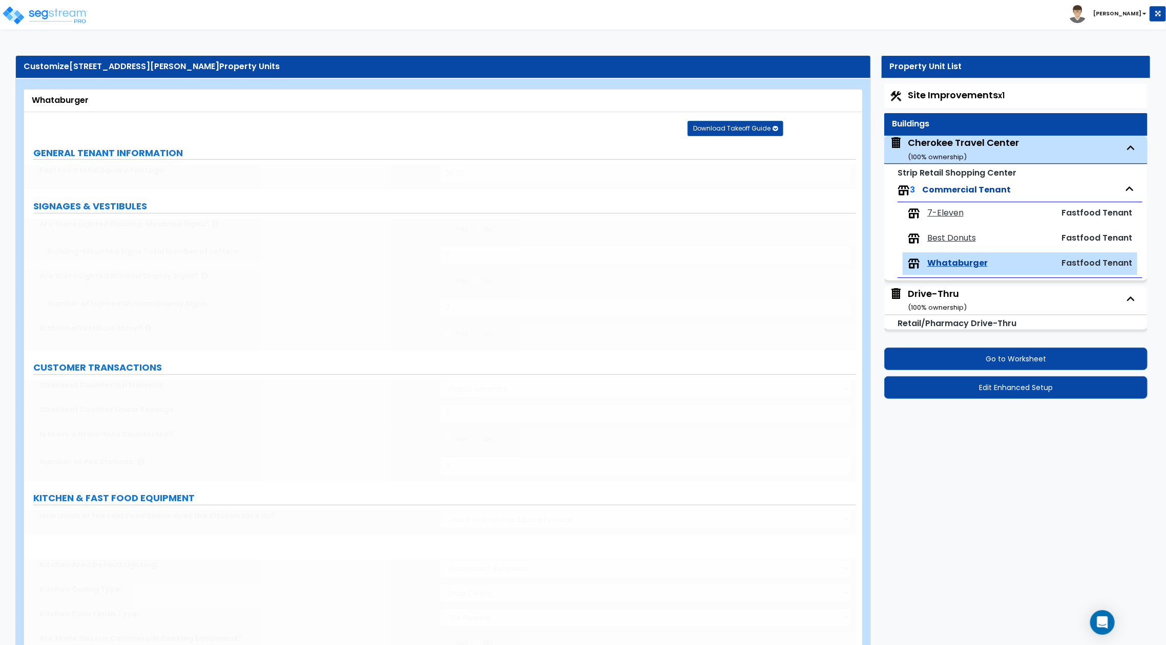
type input "546"
type input "2"
select select "1"
type input "2"
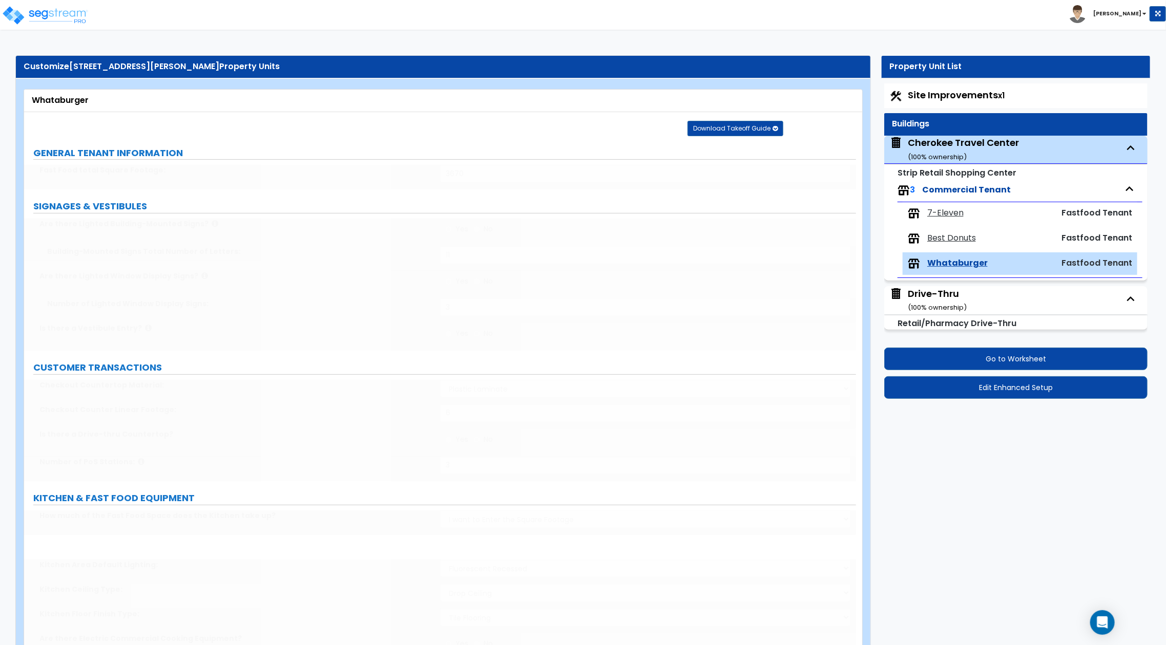
radio input "true"
select select "1"
radio input "true"
type input "50"
type input "960"
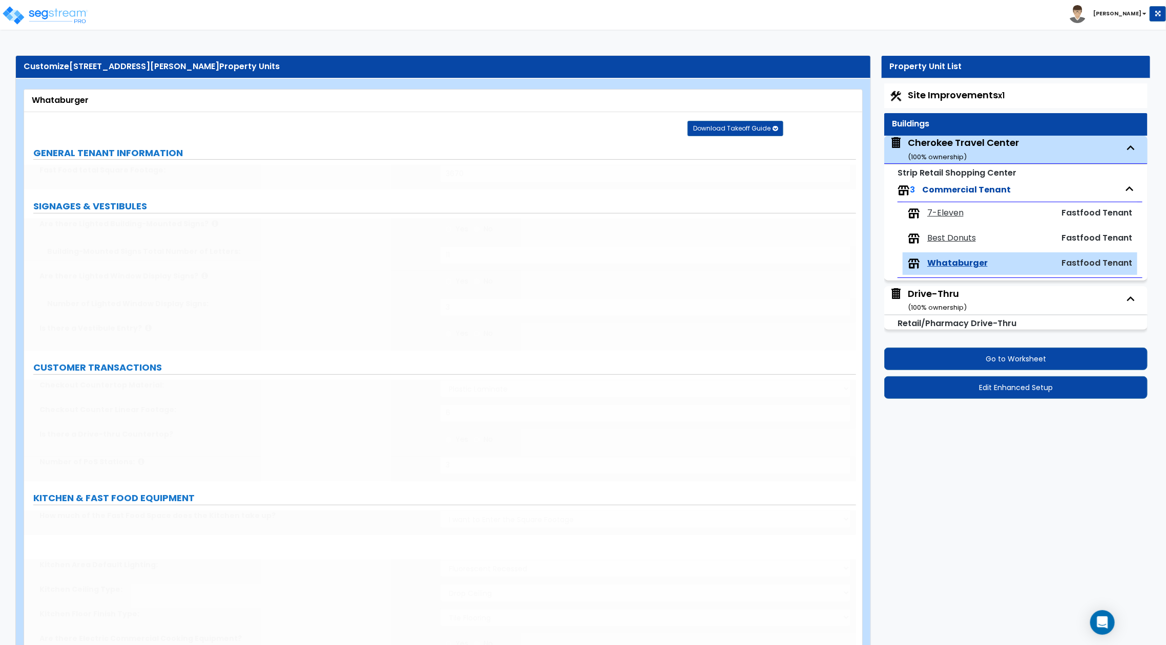
select select "2"
select select "3"
type input "1"
select select "4"
type input "30"
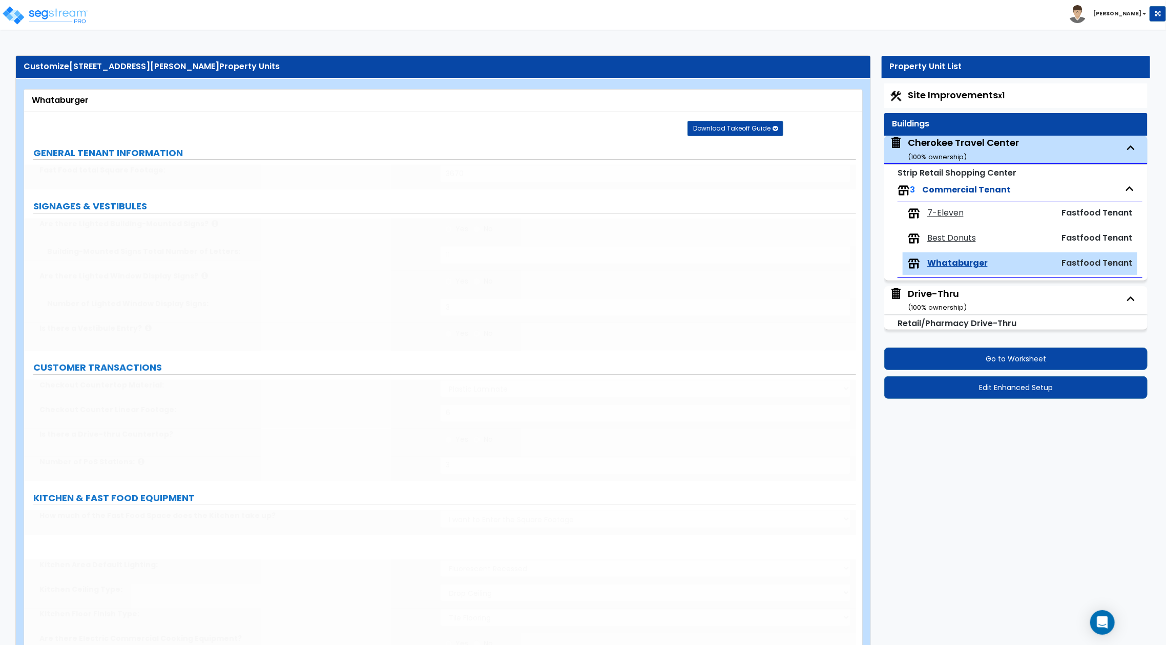
type input "1"
select select "1"
type input "56"
radio input "true"
type input "30"
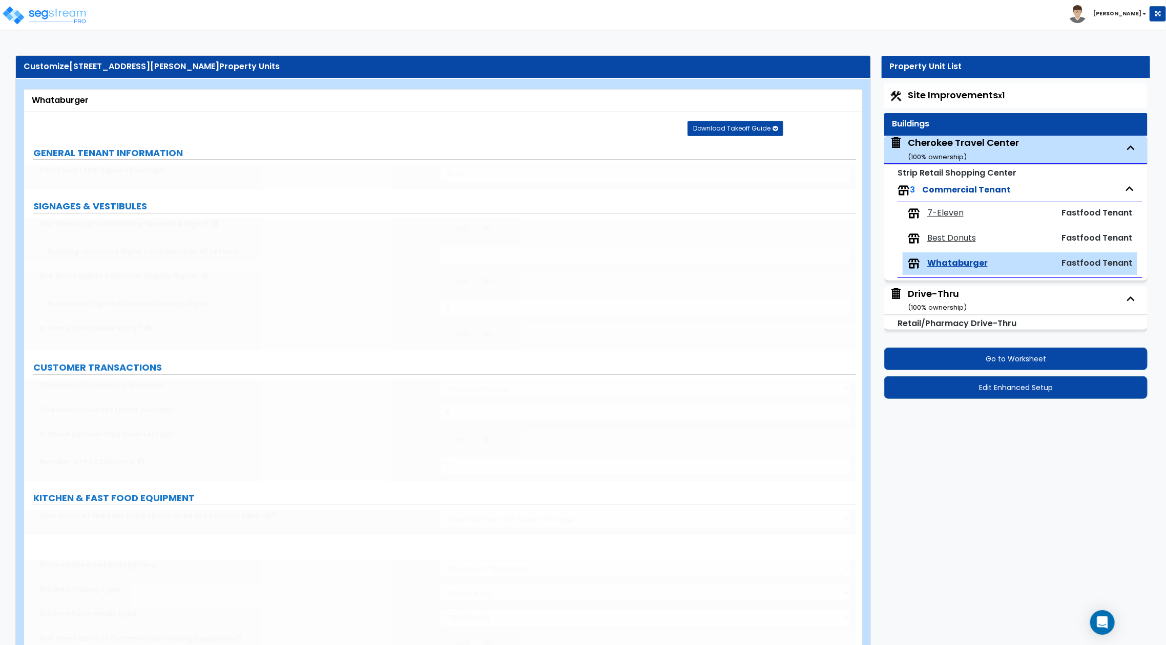
select select "4"
type input "1"
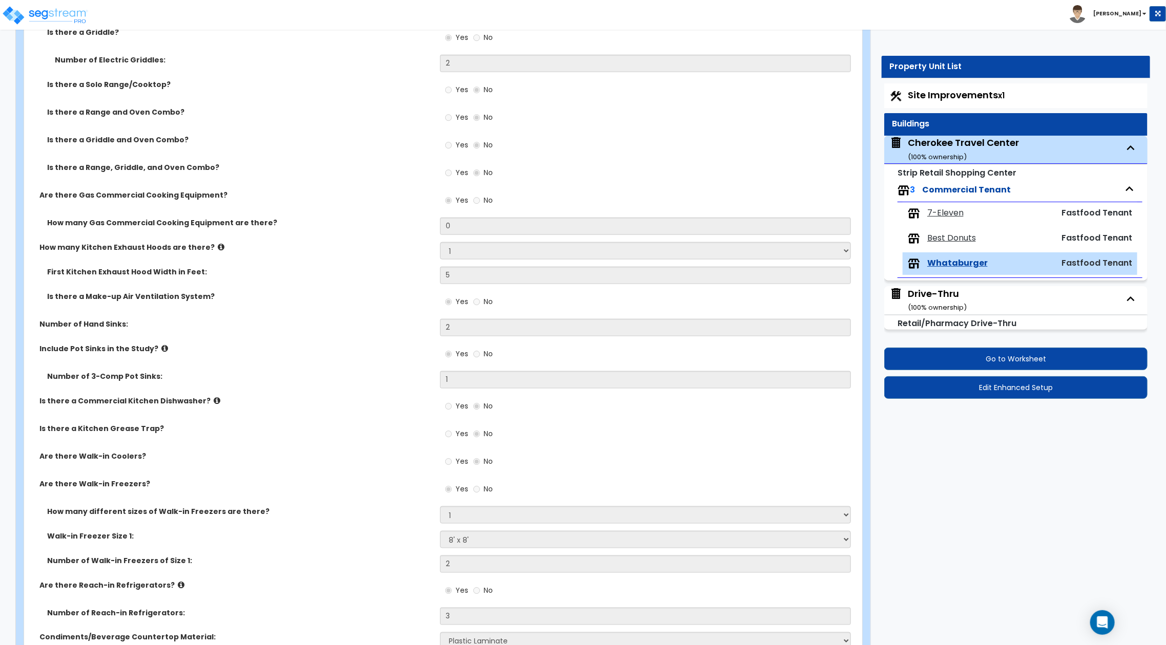
scroll to position [2353, 0]
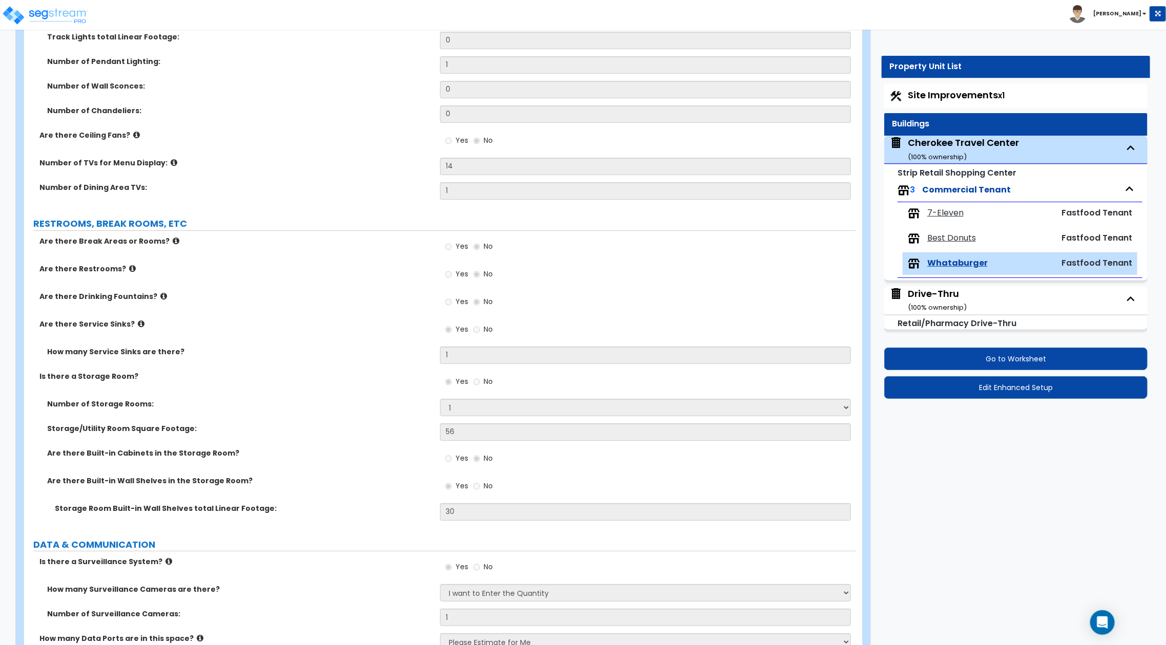
click at [138, 326] on icon at bounding box center [141, 324] width 7 height 8
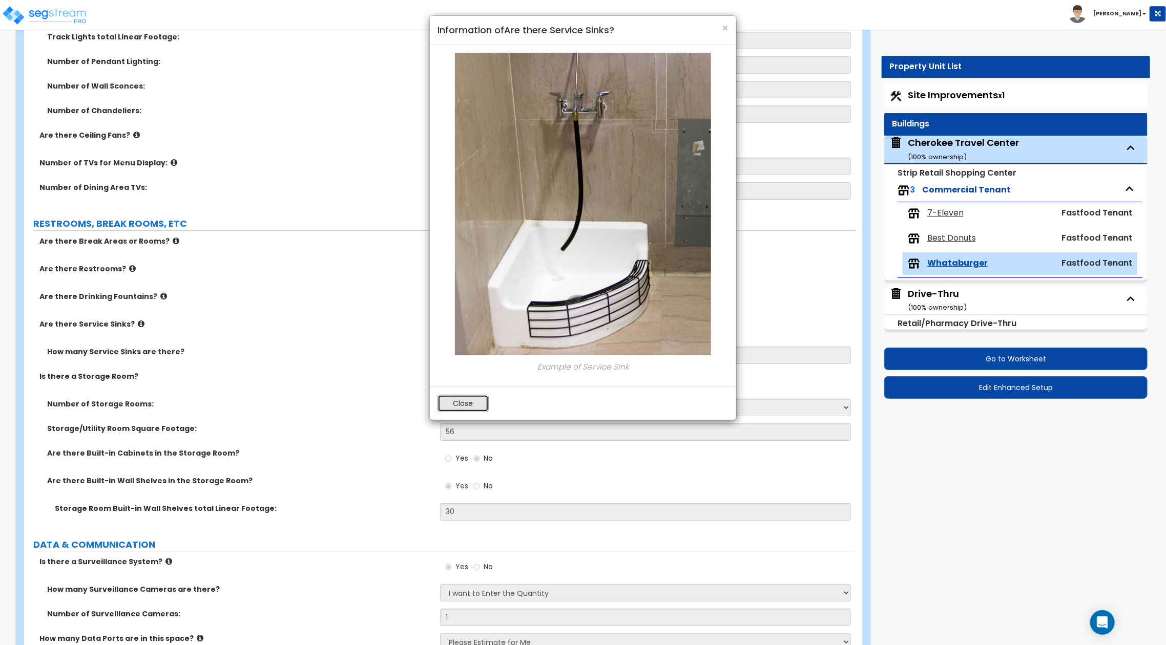
click at [450, 404] on button "Close" at bounding box center [462, 403] width 51 height 17
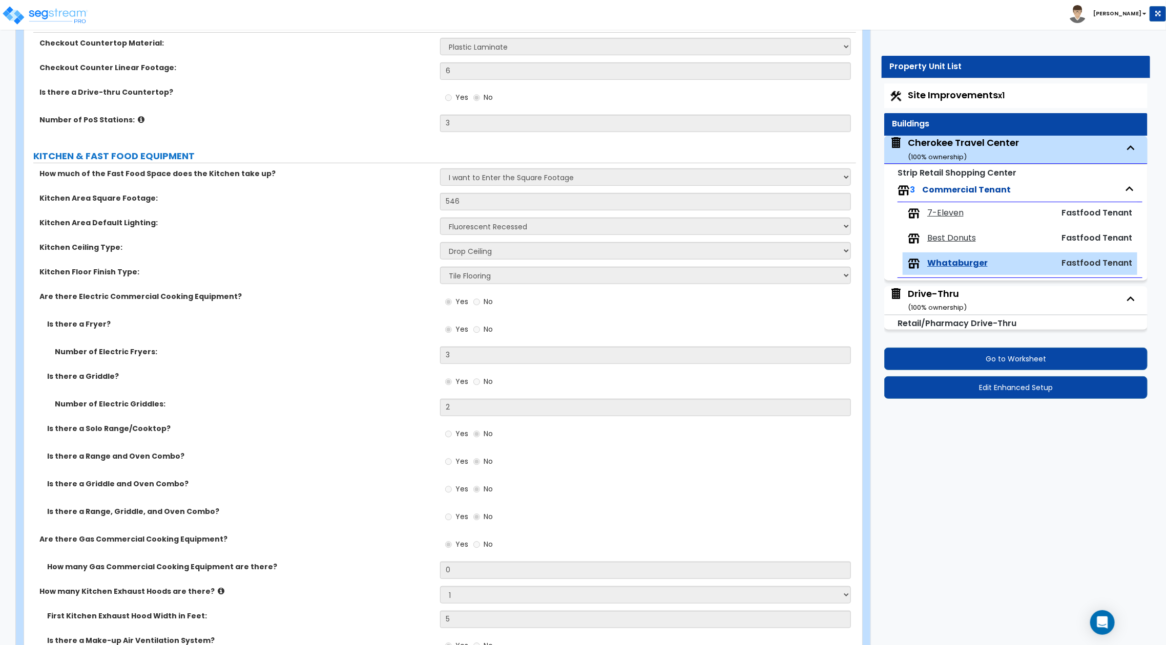
scroll to position [1253, 0]
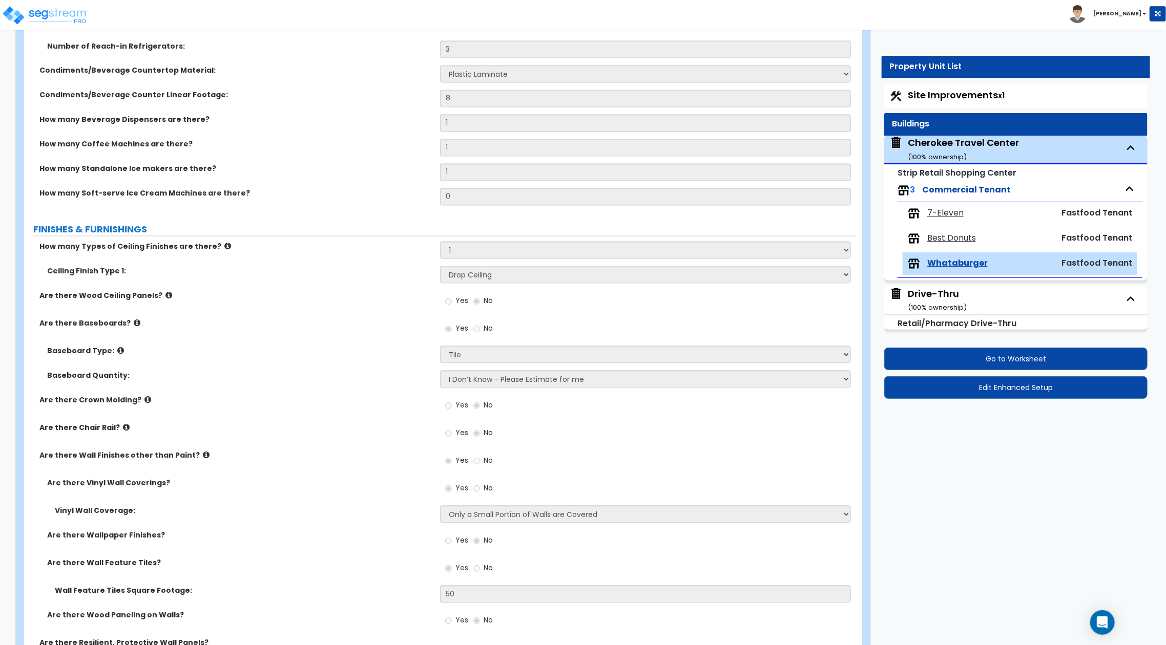
drag, startPoint x: 988, startPoint y: 568, endPoint x: 981, endPoint y: 558, distance: 12.1
click at [988, 567] on div "Customize 655 S Doctor M Roper Parkway Property Units Whataburger Download Take…" at bounding box center [583, 379] width 1166 height 3175
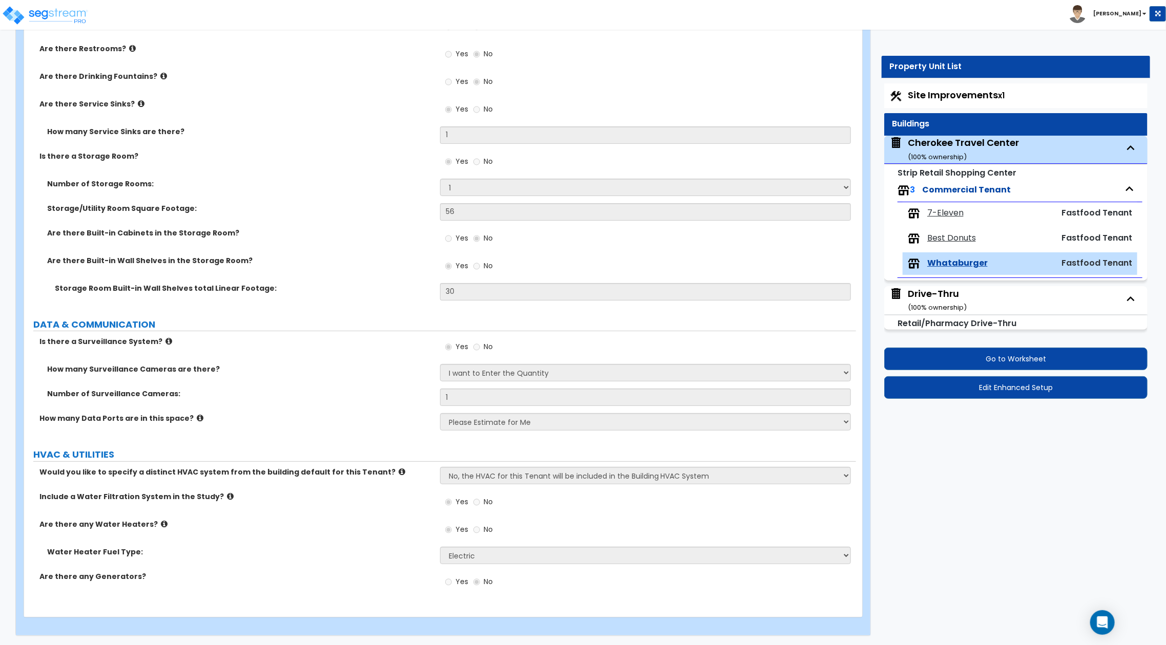
scroll to position [948, 0]
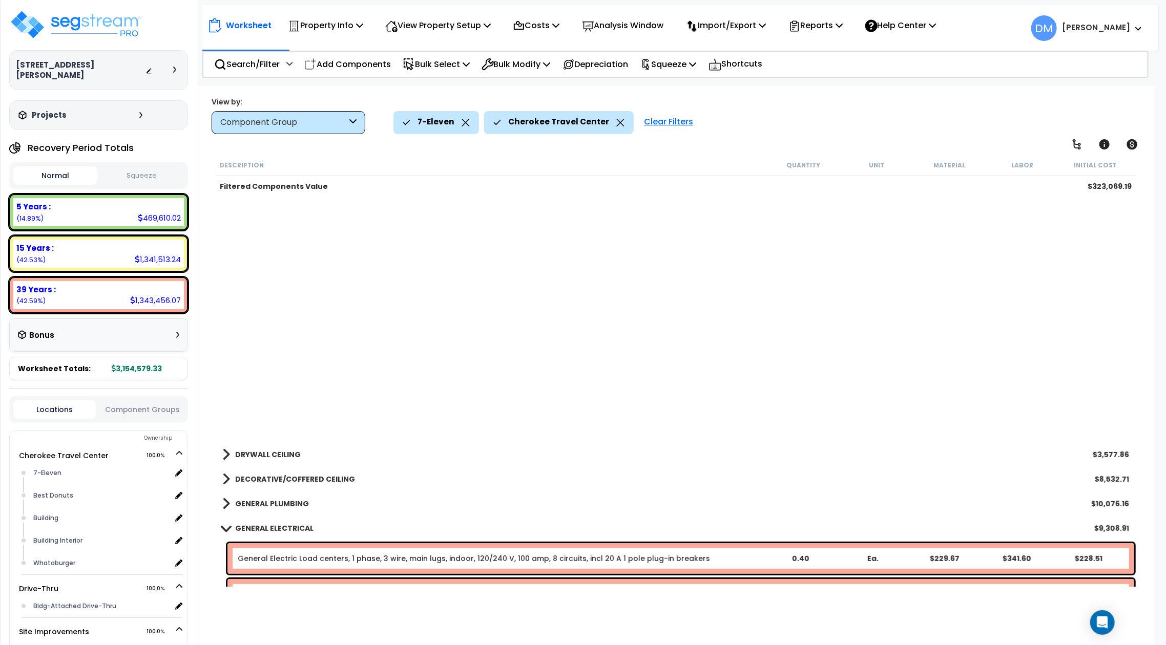
scroll to position [544, 0]
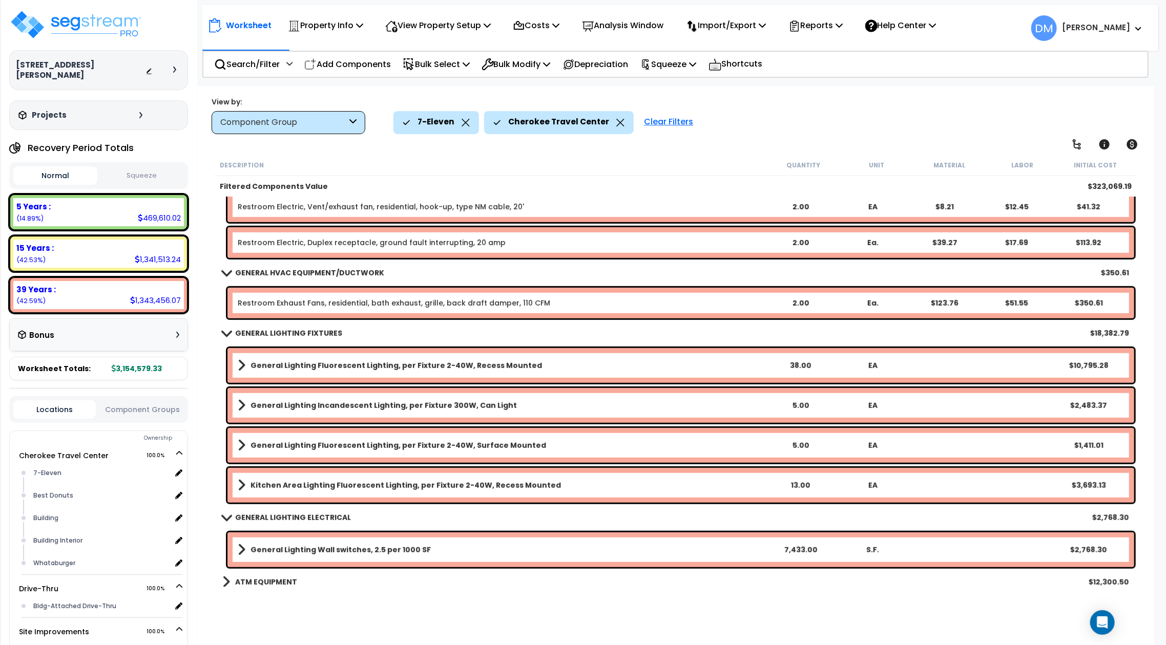
click at [318, 338] on link "GENERAL LIGHTING FIXTURES" at bounding box center [282, 333] width 120 height 14
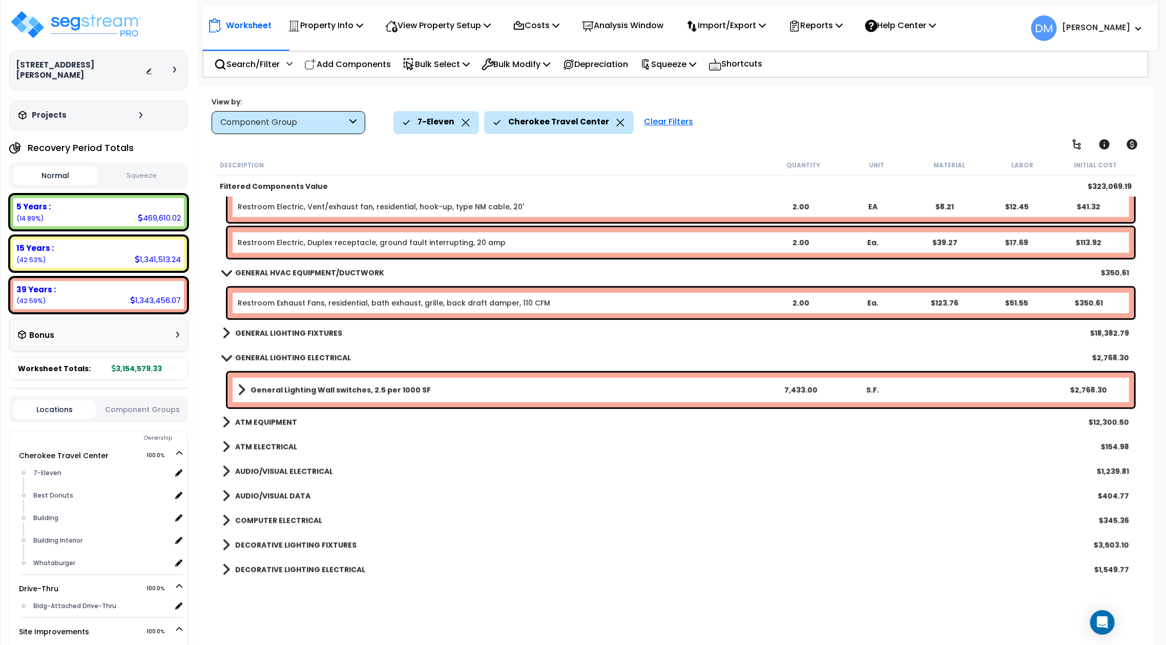
click at [303, 361] on b "GENERAL LIGHTING ELECTRICAL" at bounding box center [293, 358] width 116 height 10
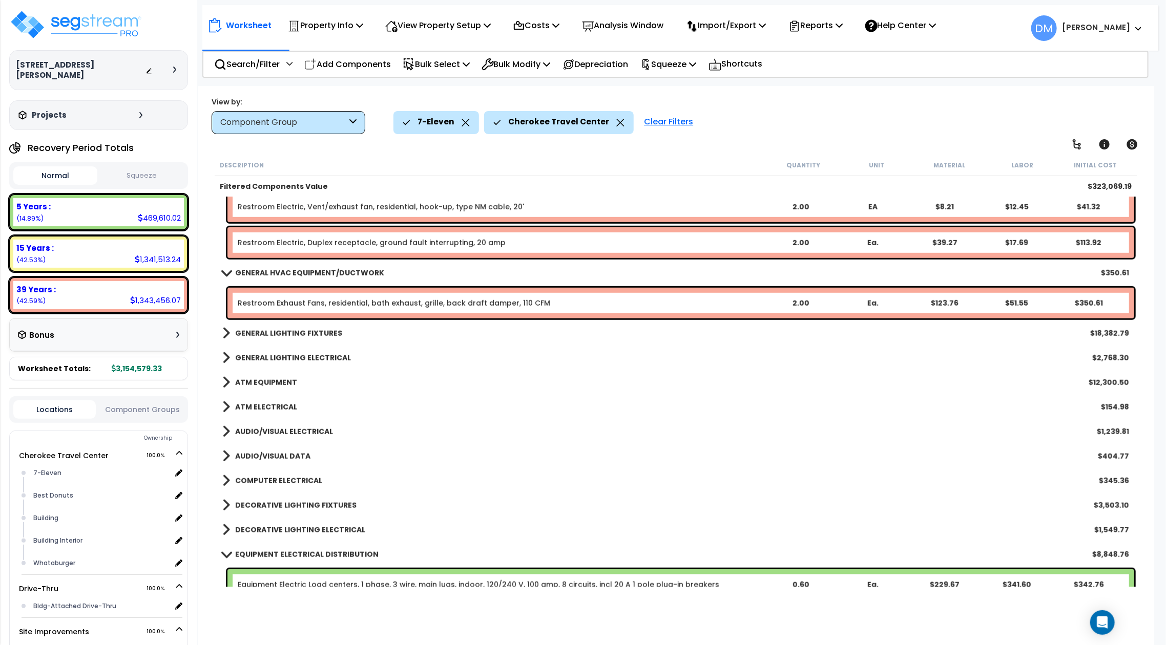
click at [327, 275] on b "GENERAL HVAC EQUIPMENT/DUCTWORK" at bounding box center [309, 273] width 149 height 10
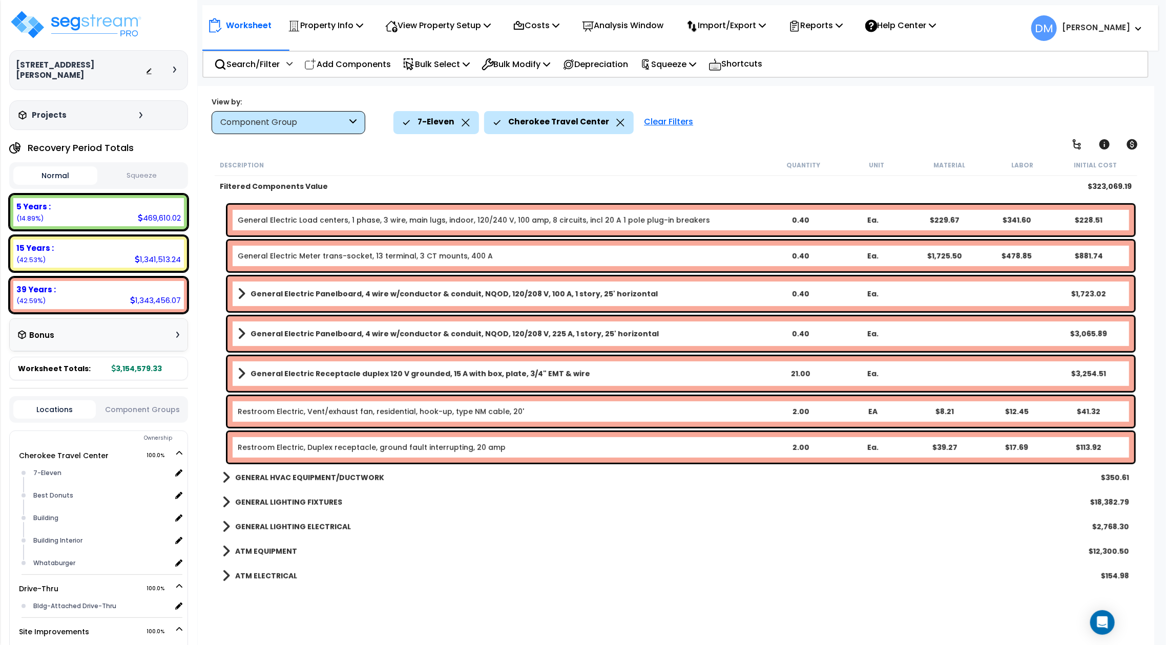
scroll to position [202, 0]
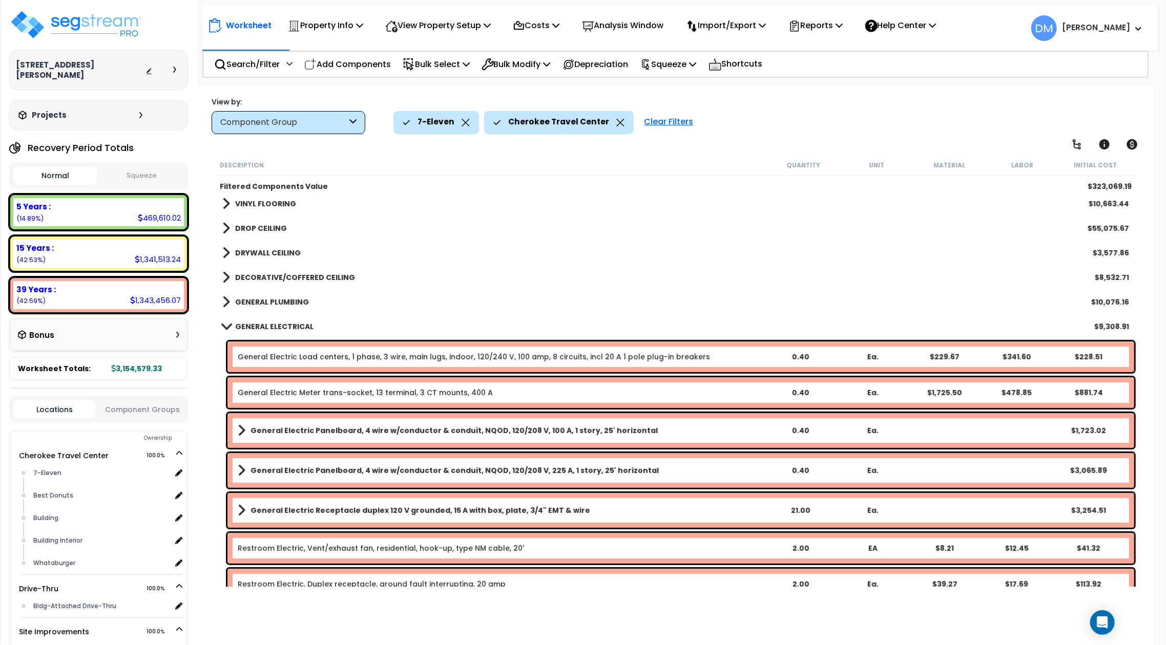
click at [294, 301] on b "GENERAL PLUMBING" at bounding box center [272, 302] width 74 height 10
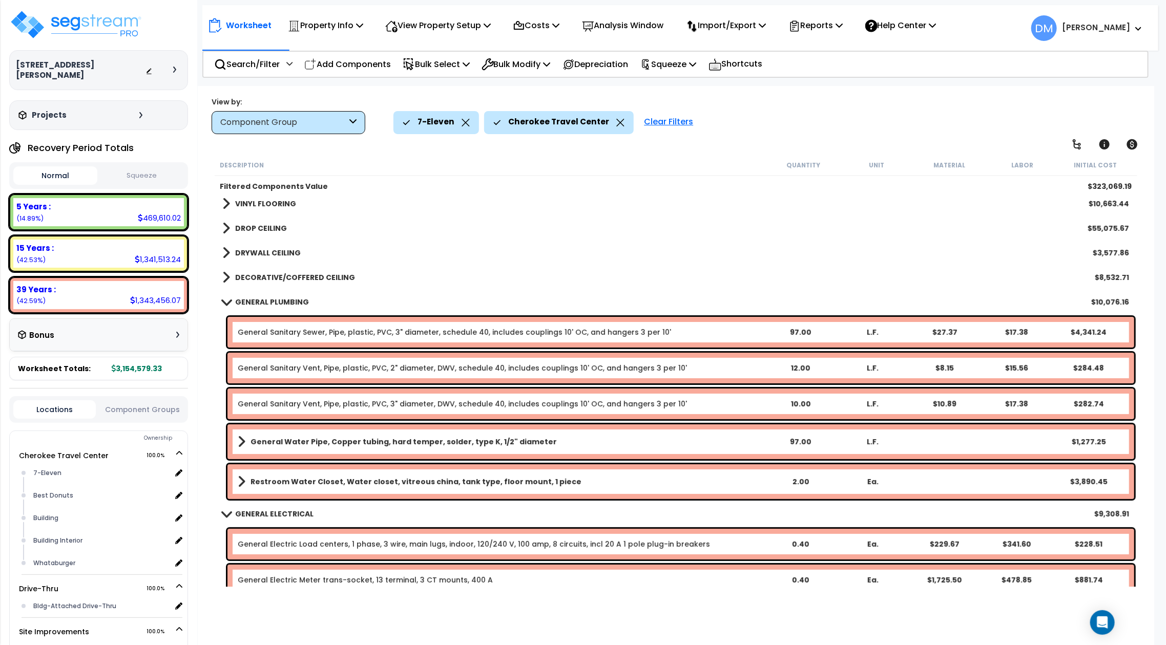
click at [279, 295] on link "GENERAL PLUMBING" at bounding box center [265, 302] width 87 height 14
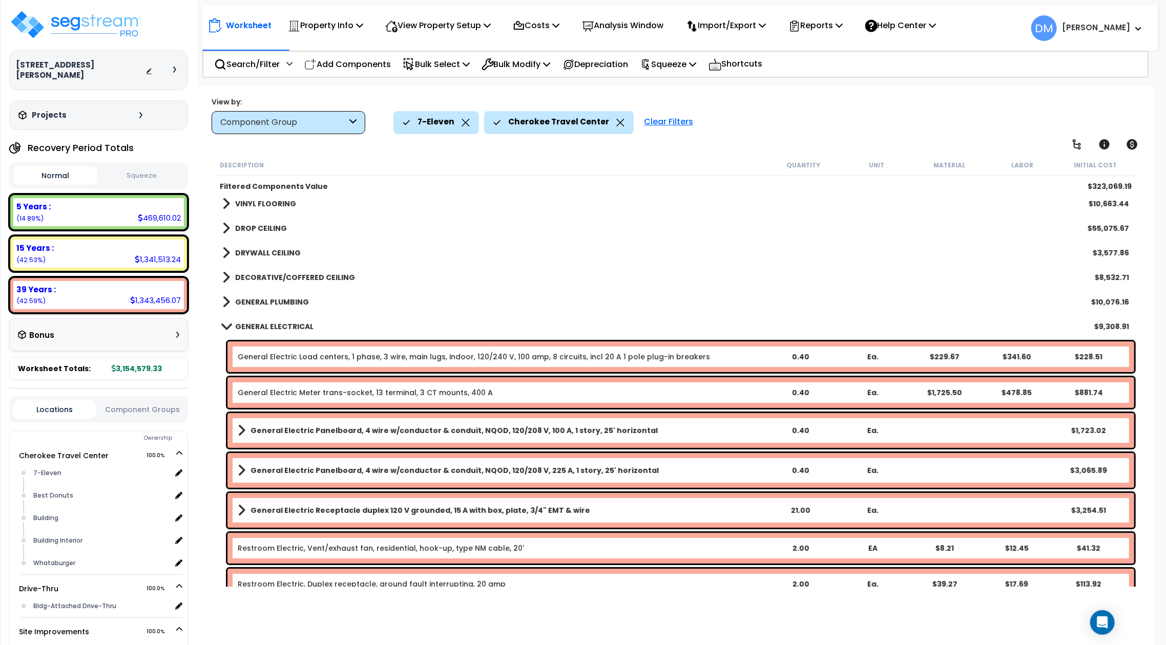
click at [265, 326] on b "GENERAL ELECTRICAL" at bounding box center [274, 327] width 78 height 10
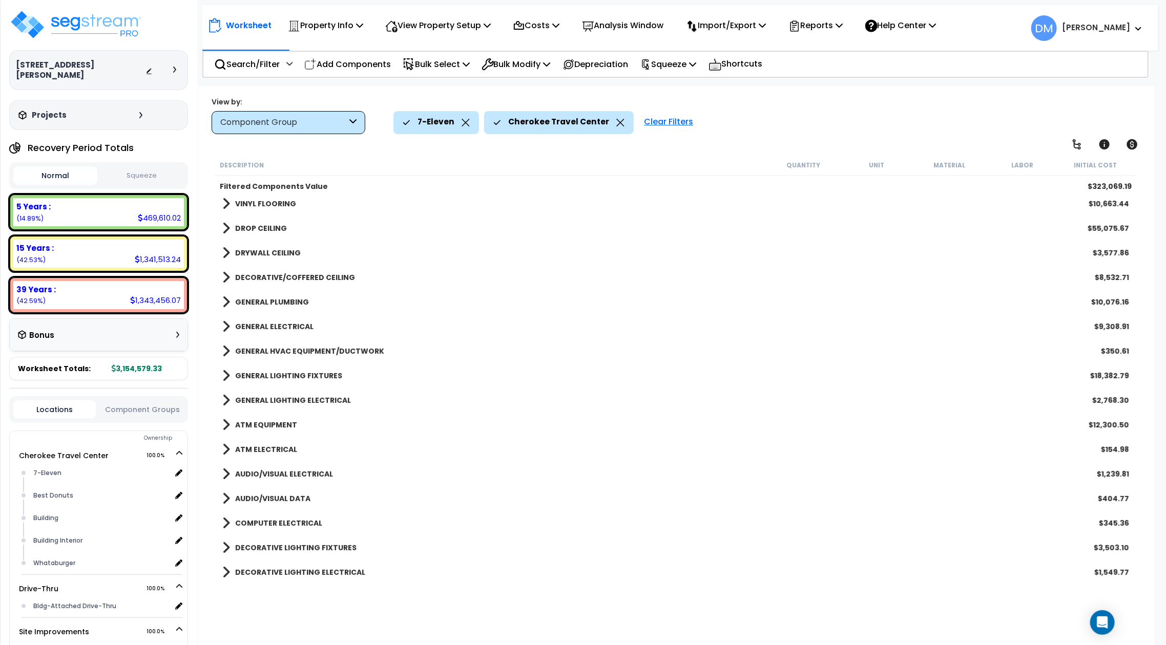
scroll to position [0, 0]
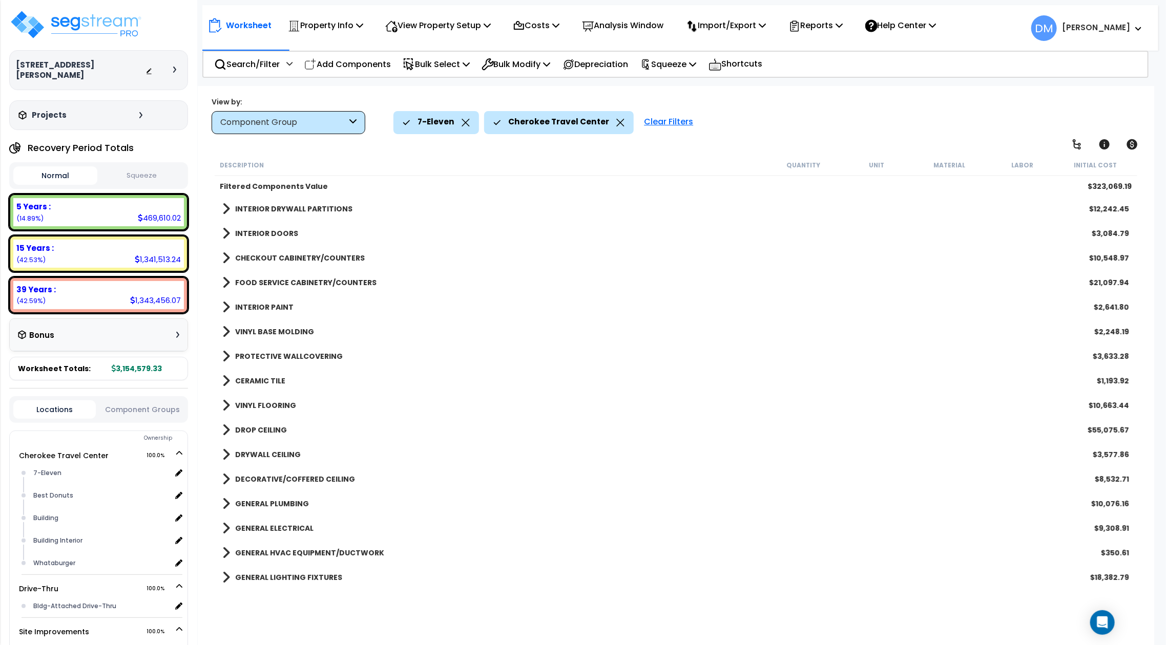
click at [262, 237] on b "INTERIOR DOORS" at bounding box center [266, 233] width 63 height 10
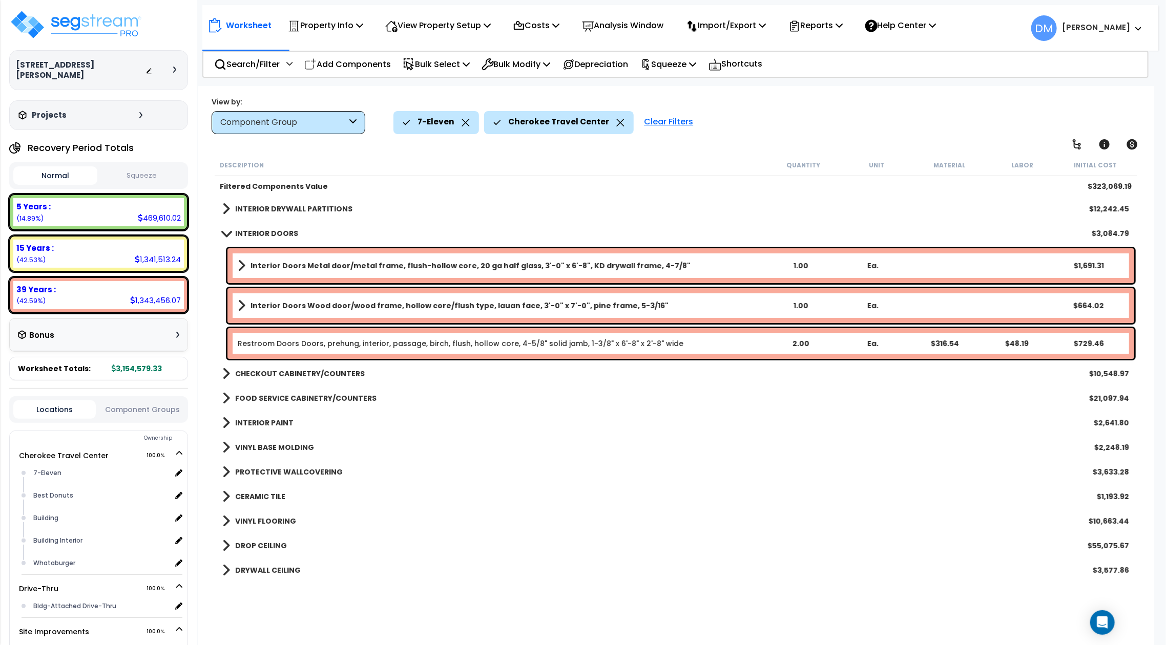
click at [262, 237] on b "INTERIOR DOORS" at bounding box center [266, 233] width 63 height 10
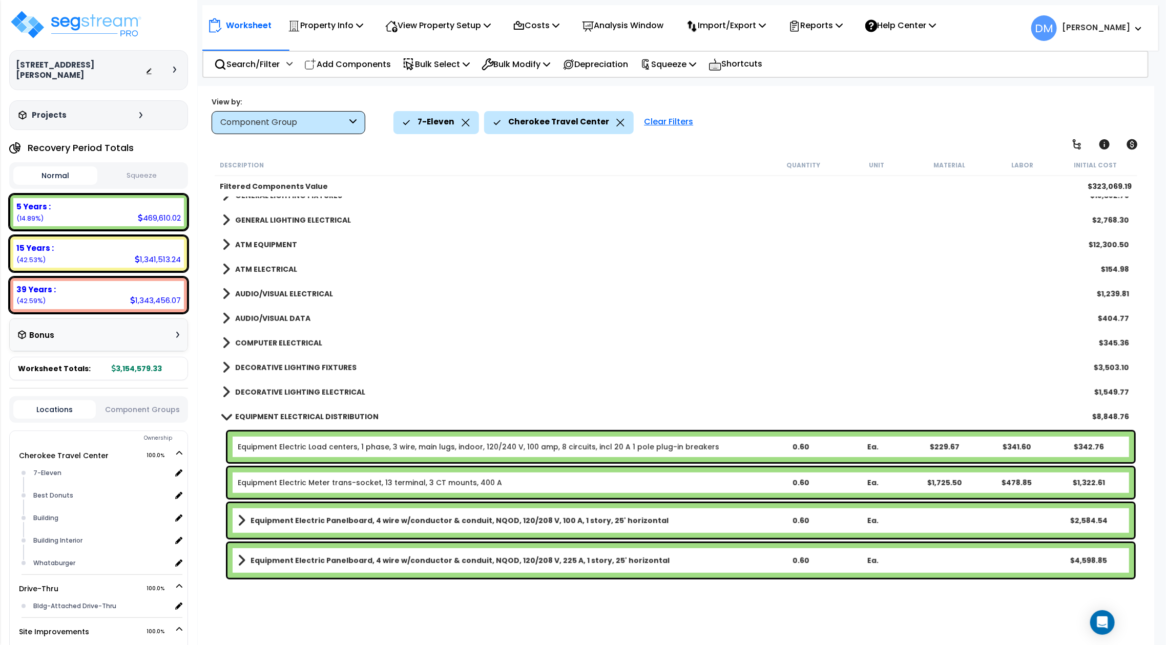
scroll to position [410, 0]
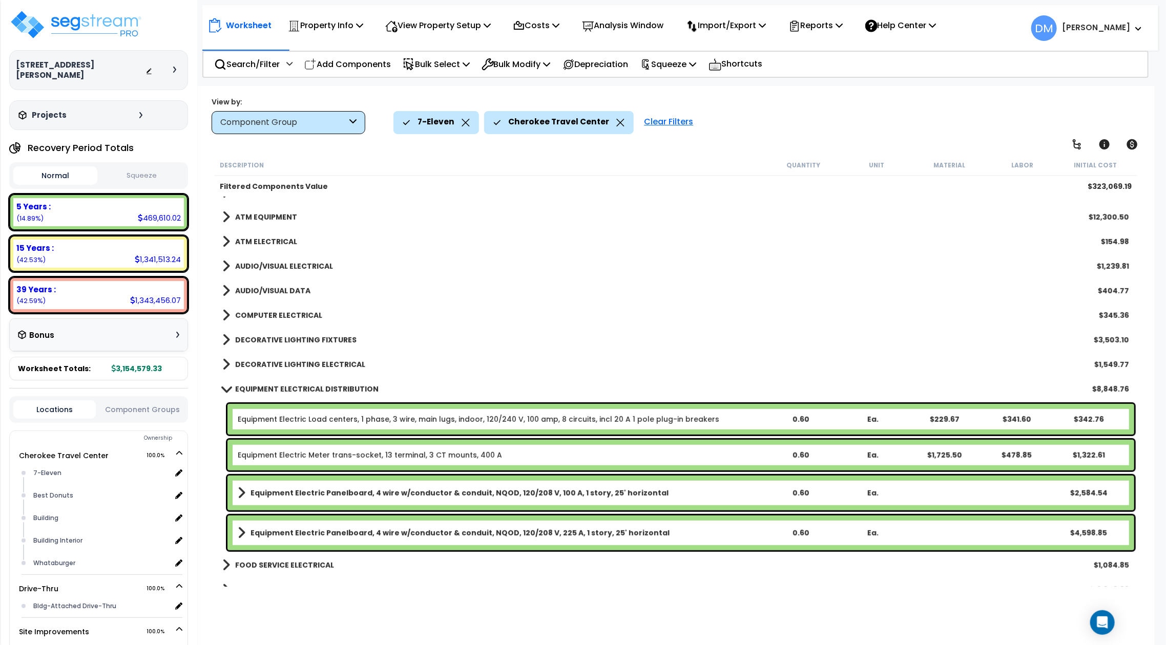
click at [362, 388] on b "EQUIPMENT ELECTRICAL DISTRIBUTION" at bounding box center [306, 389] width 143 height 10
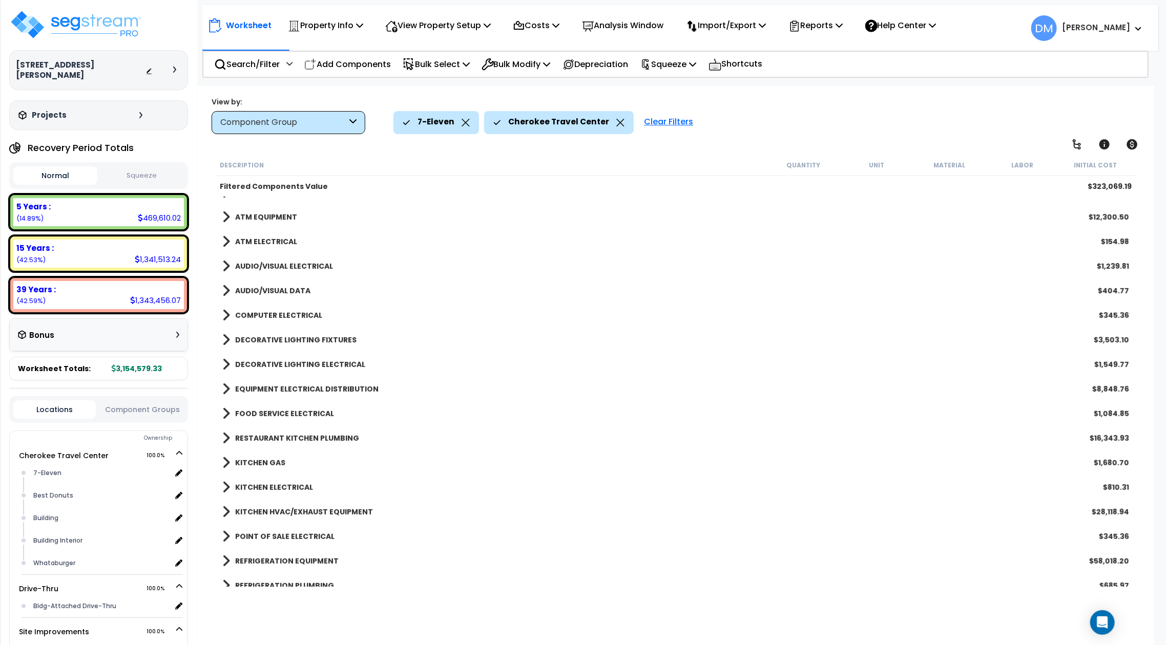
click at [349, 412] on div "FOOD SERVICE ELECTRICAL $1,084.85" at bounding box center [675, 414] width 917 height 25
click at [295, 414] on b "FOOD SERVICE ELECTRICAL" at bounding box center [284, 414] width 99 height 10
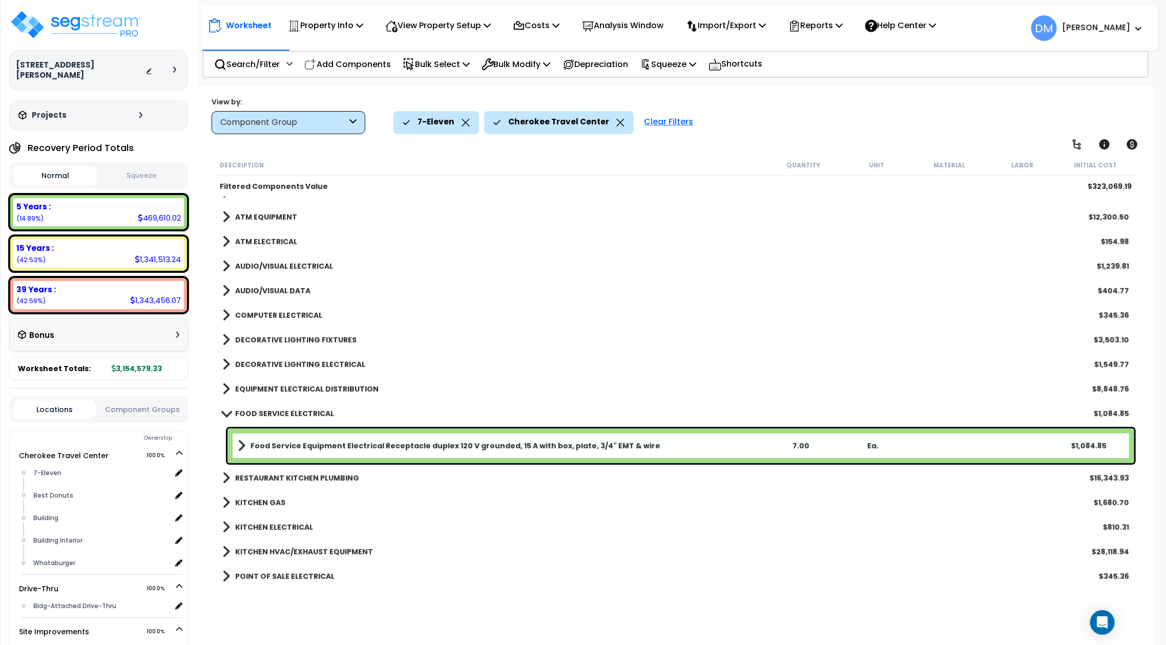
click at [289, 417] on b "FOOD SERVICE ELECTRICAL" at bounding box center [284, 414] width 99 height 10
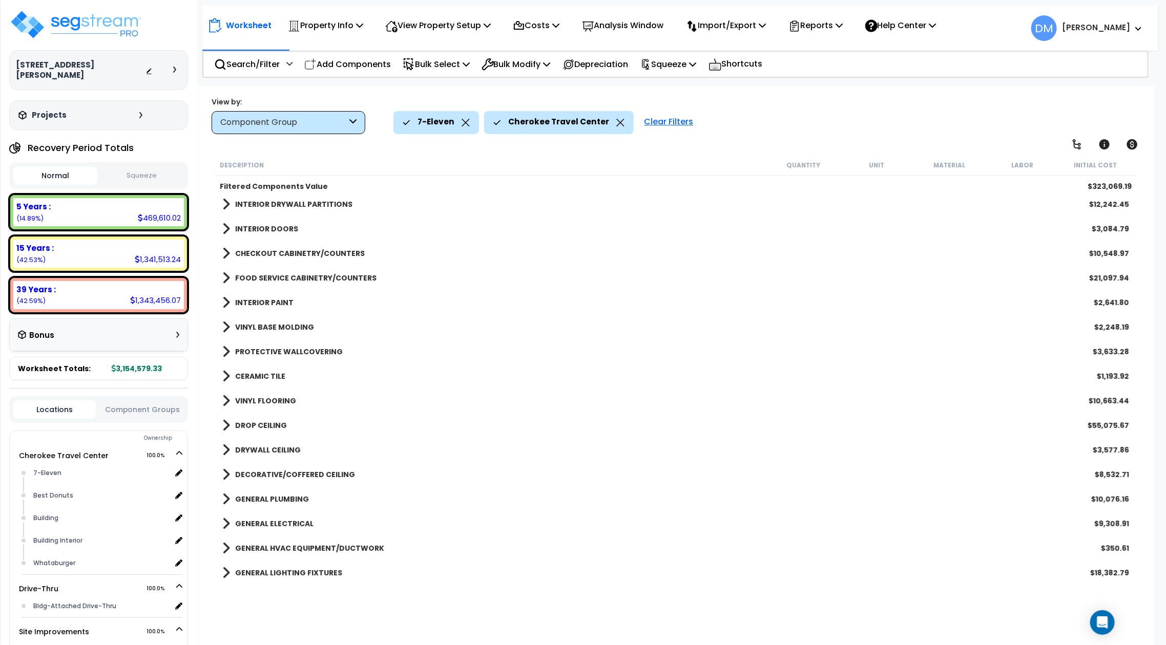
scroll to position [0, 0]
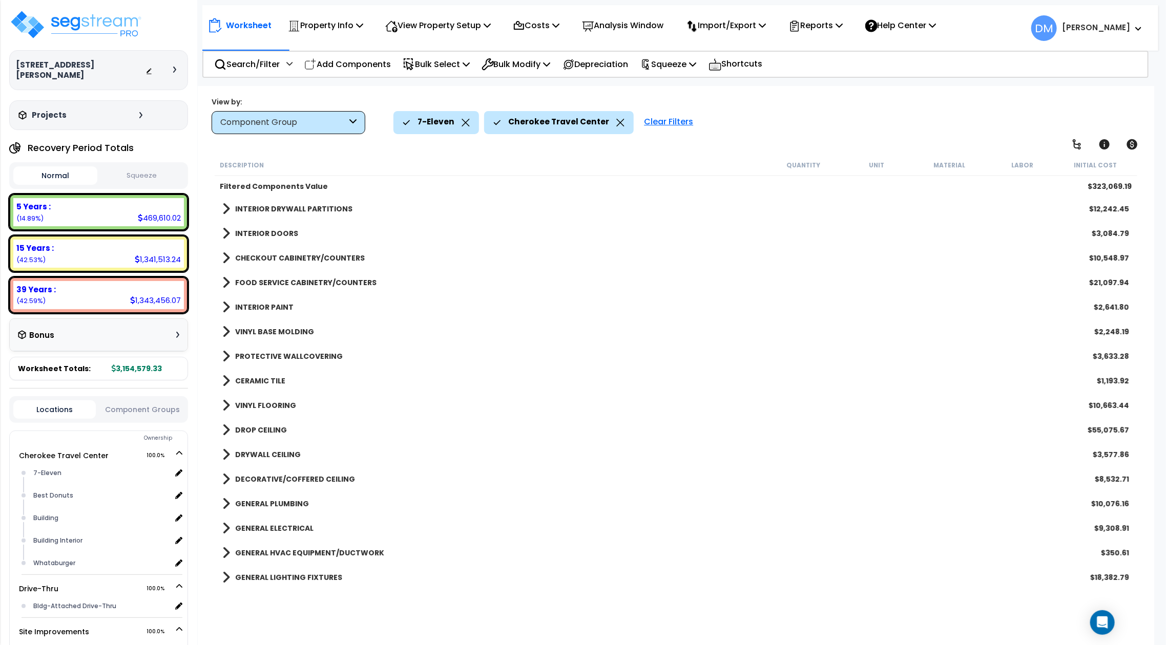
click at [340, 256] on b "CHECKOUT CABINETRY/COUNTERS" at bounding box center [300, 258] width 130 height 10
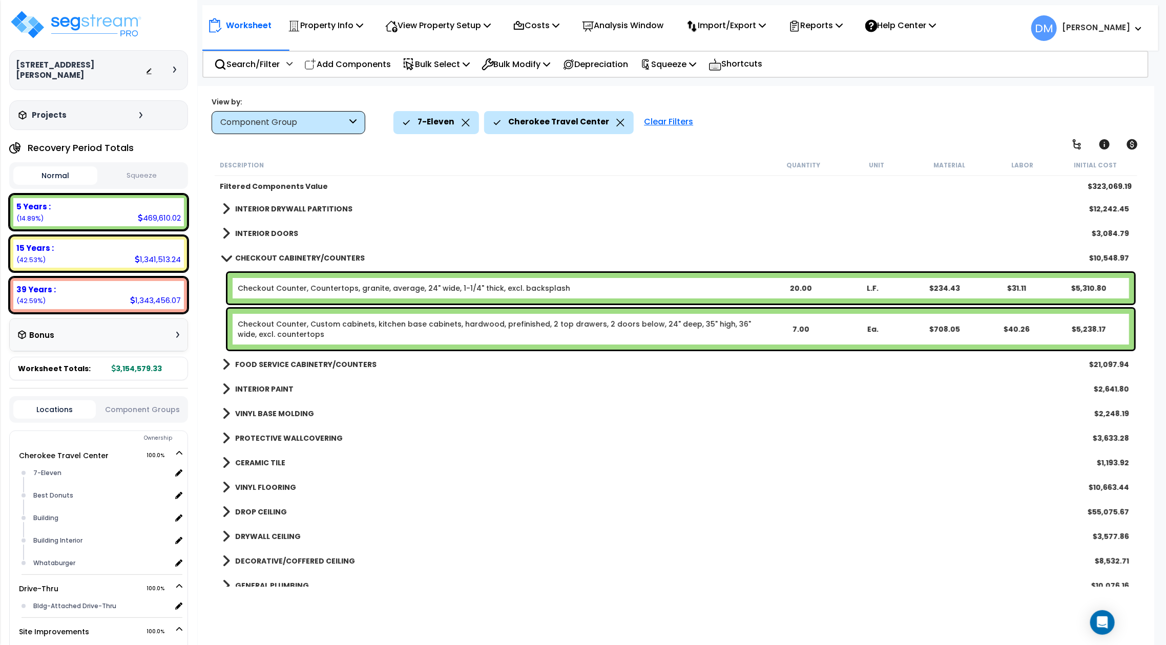
click at [340, 256] on b "CHECKOUT CABINETRY/COUNTERS" at bounding box center [300, 258] width 130 height 10
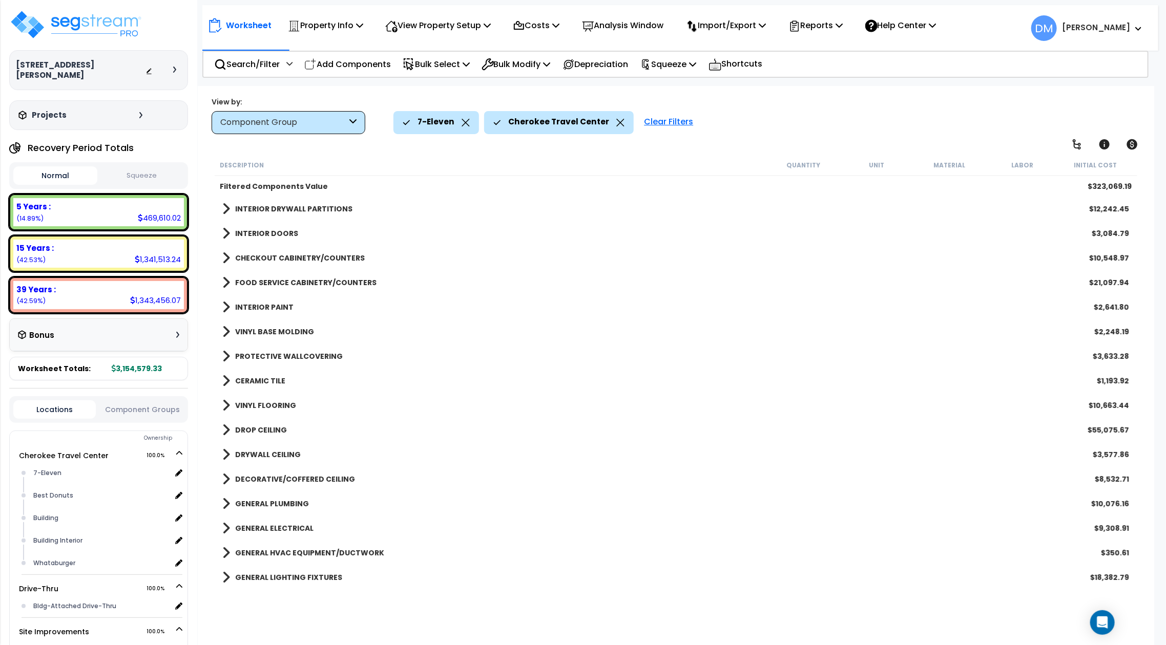
click at [659, 123] on div "Clear Filters" at bounding box center [668, 122] width 59 height 23
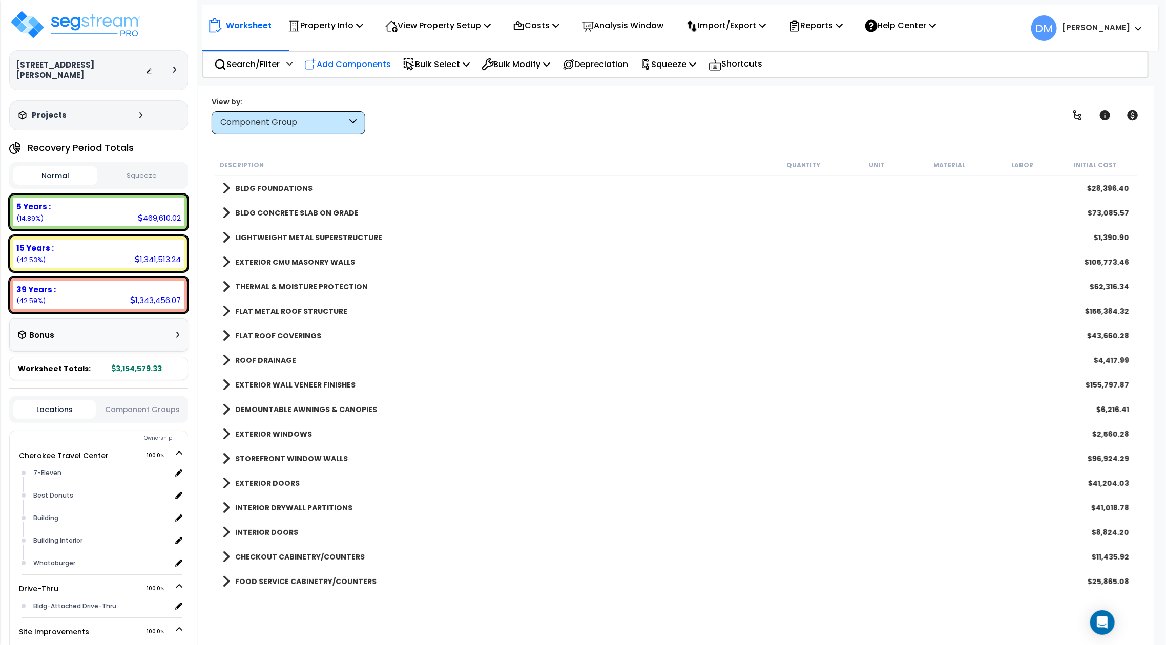
click at [303, 69] on div "Add Components" at bounding box center [348, 64] width 98 height 24
click at [0, 0] on ul "Add RS Means Components Add Custom Items Add Custom Assembly Wizard" at bounding box center [0, 0] width 0 height 0
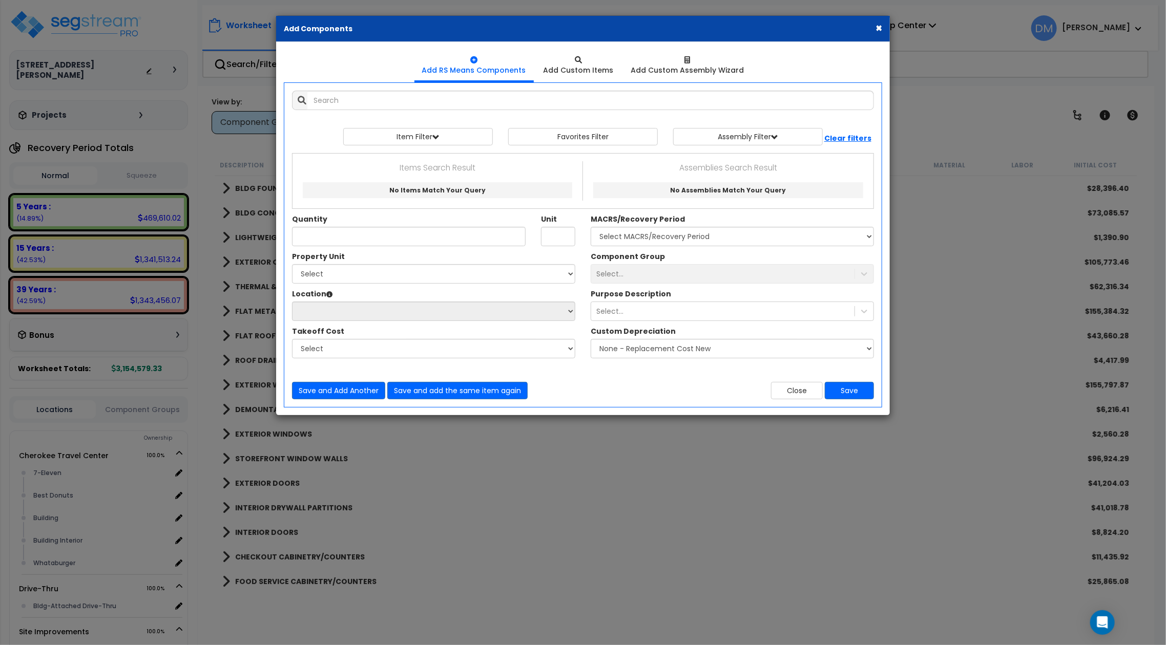
click at [873, 28] on div "× Add Components" at bounding box center [583, 29] width 614 height 26
click at [880, 29] on button "×" at bounding box center [878, 28] width 7 height 11
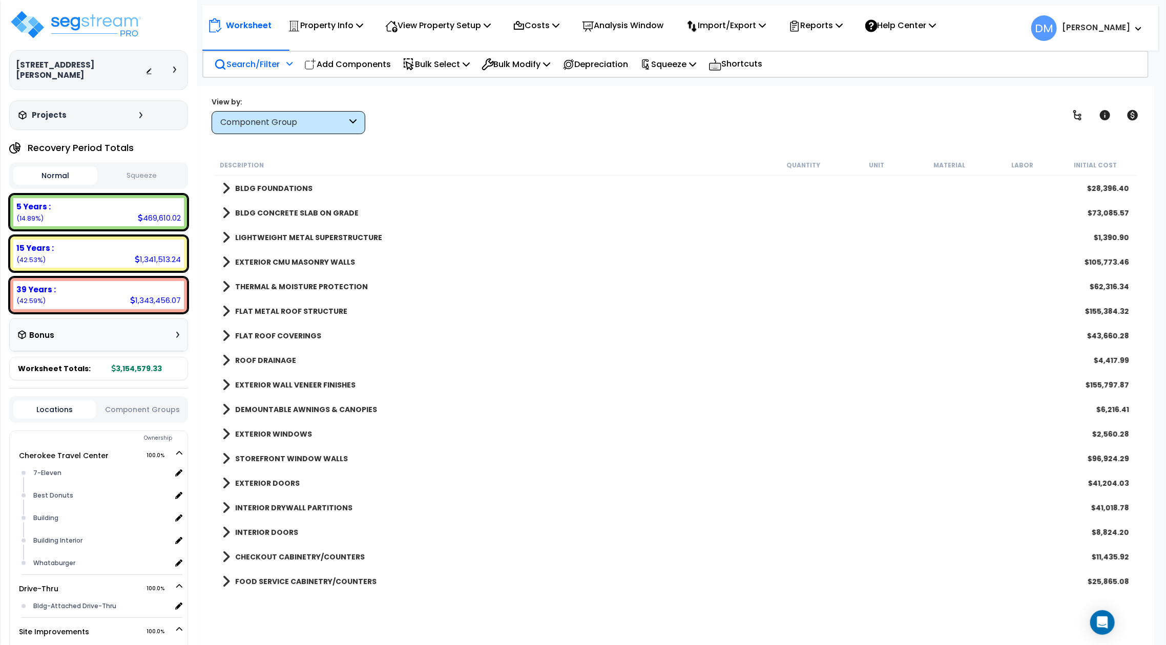
click at [280, 70] on p "Search/Filter" at bounding box center [247, 64] width 66 height 14
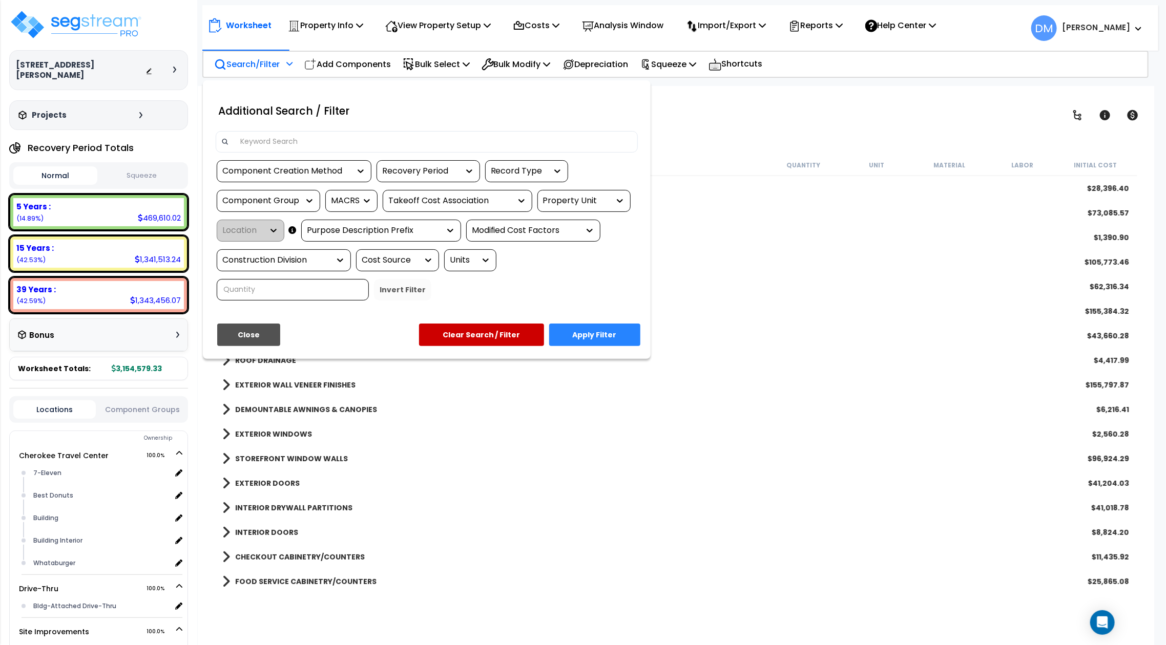
click at [566, 205] on div "Property Unit" at bounding box center [576, 201] width 67 height 12
click at [570, 235] on div "Cherokee Travel Center" at bounding box center [614, 232] width 154 height 28
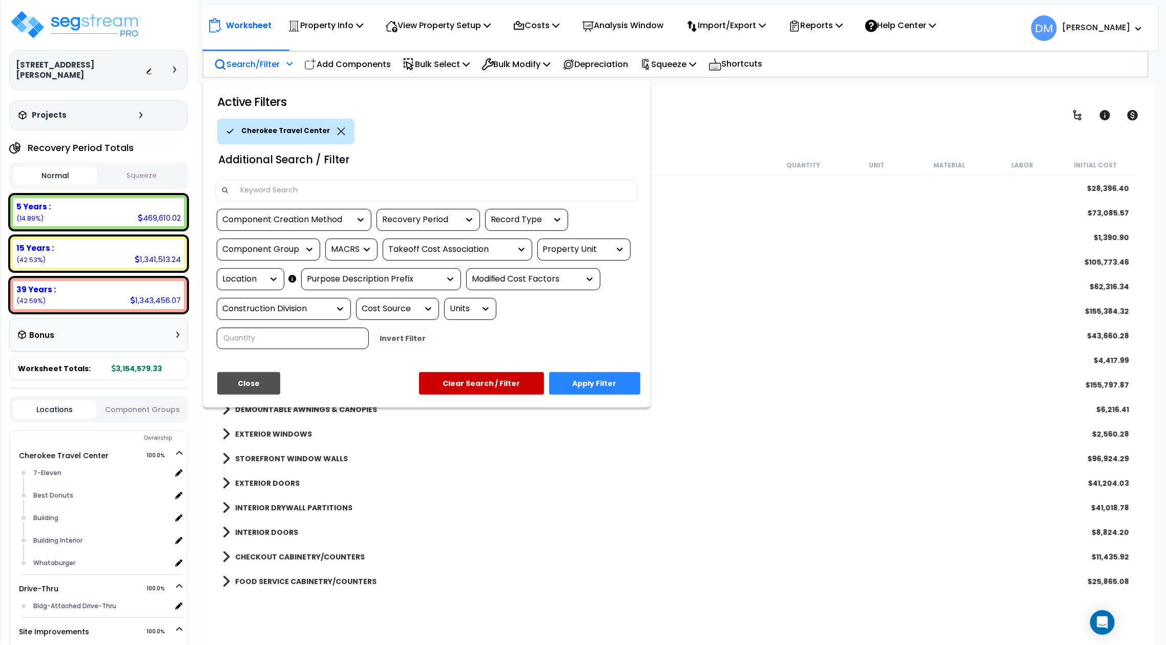
click at [271, 273] on div at bounding box center [270, 279] width 15 height 21
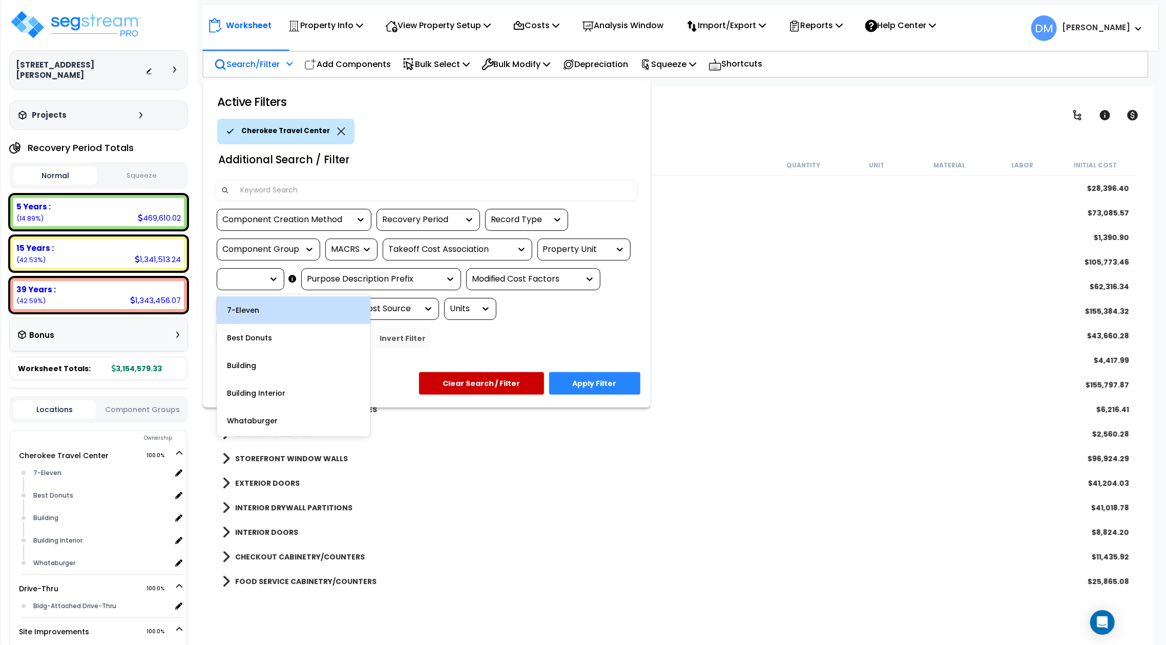
click at [270, 281] on icon at bounding box center [273, 279] width 10 height 10
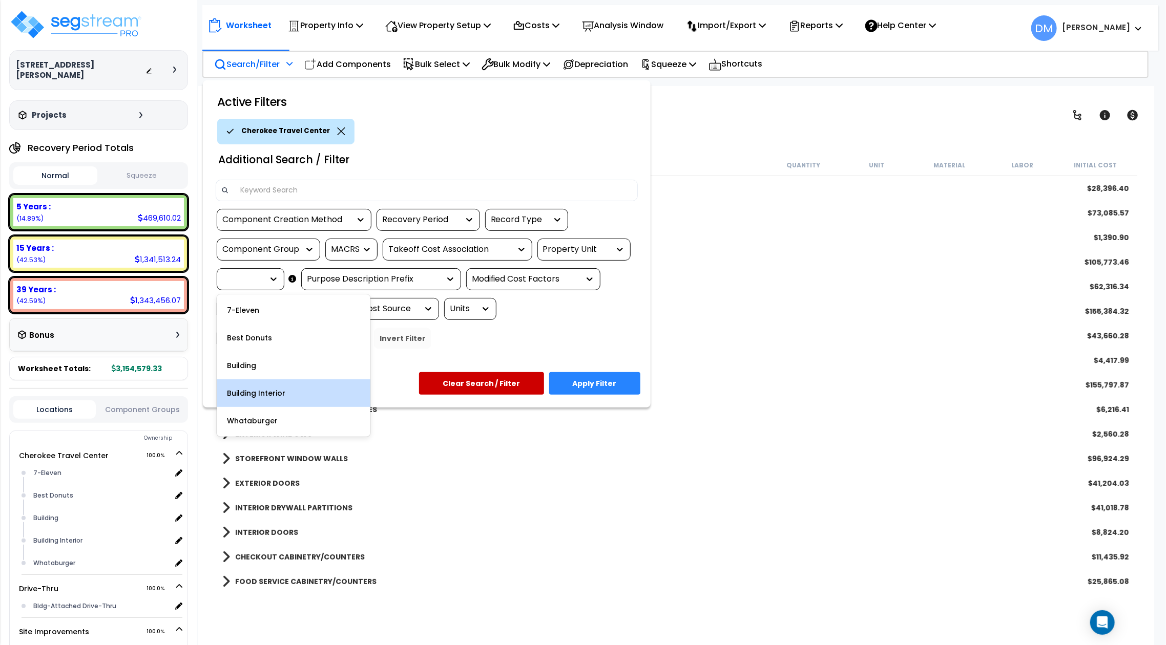
click at [266, 391] on div "Building Interior" at bounding box center [294, 394] width 154 height 28
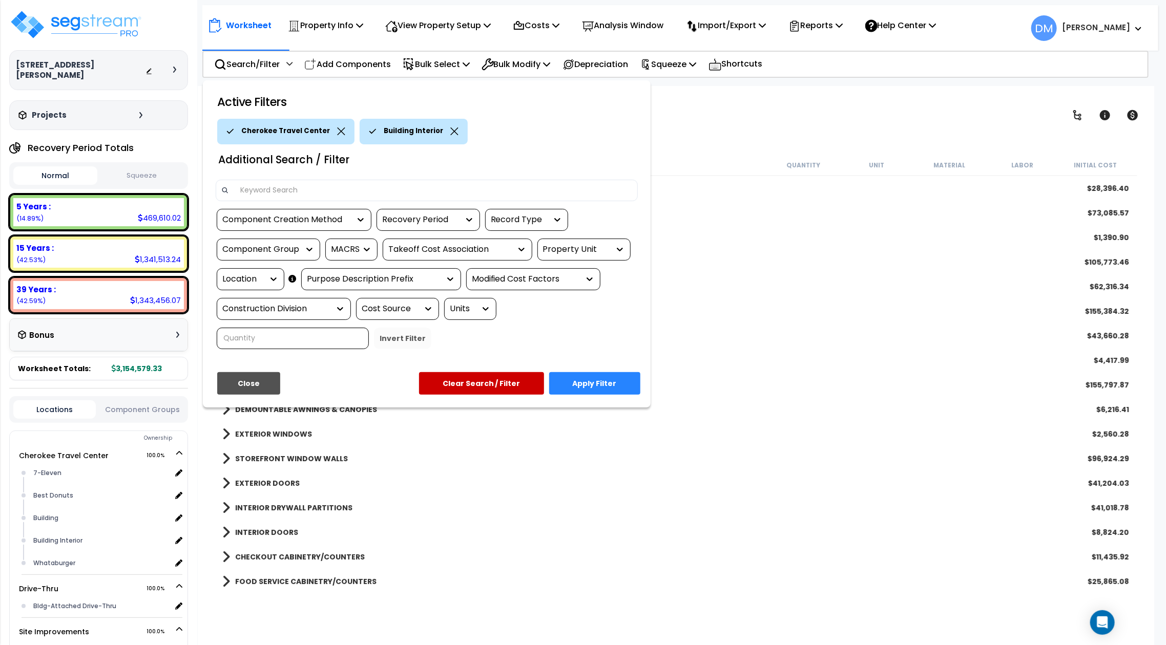
click at [587, 381] on button "Apply Filter" at bounding box center [594, 383] width 91 height 23
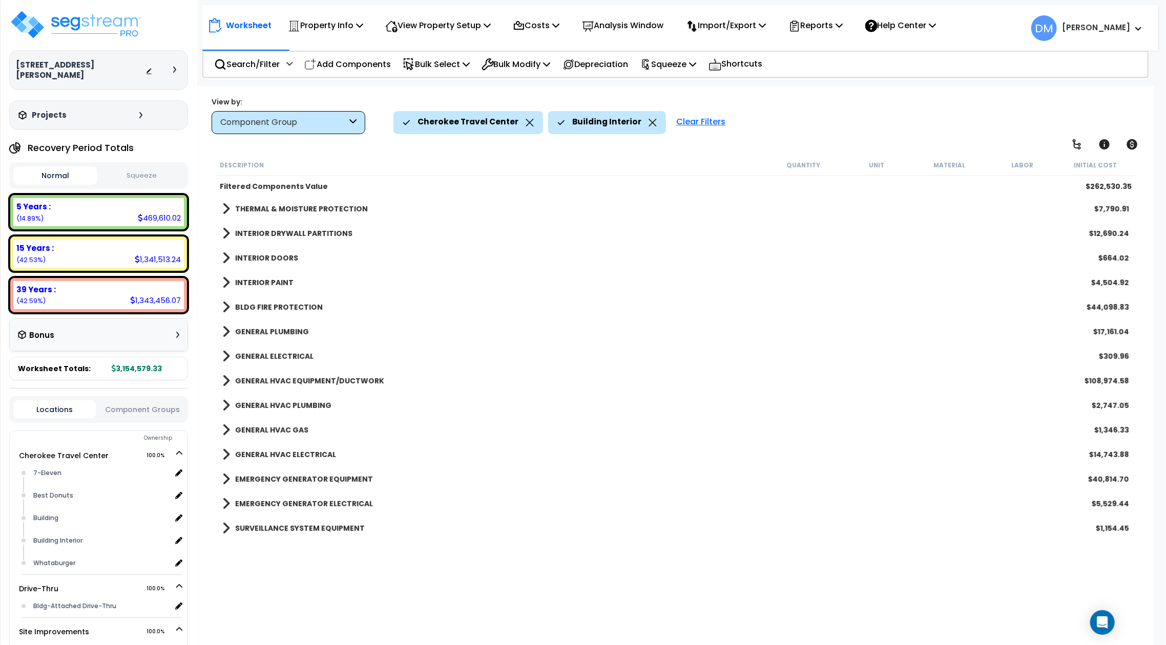
click at [275, 214] on link "THERMAL & MOISTURE PROTECTION" at bounding box center [294, 209] width 145 height 14
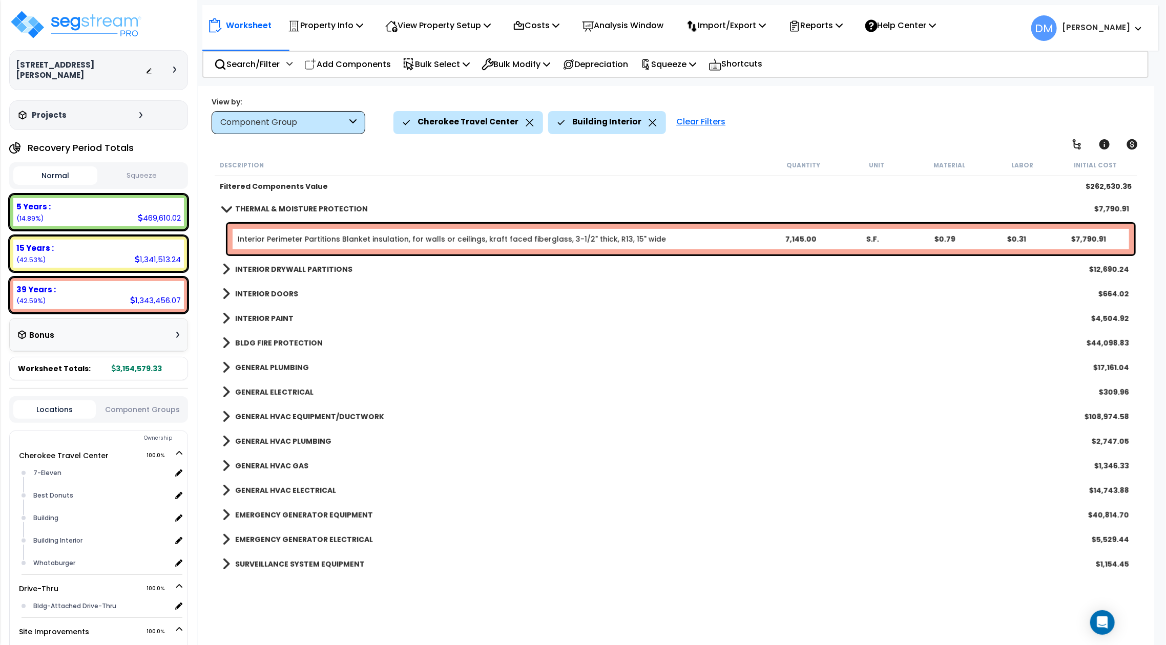
click at [271, 271] on b "INTERIOR DRYWALL PARTITIONS" at bounding box center [293, 269] width 117 height 10
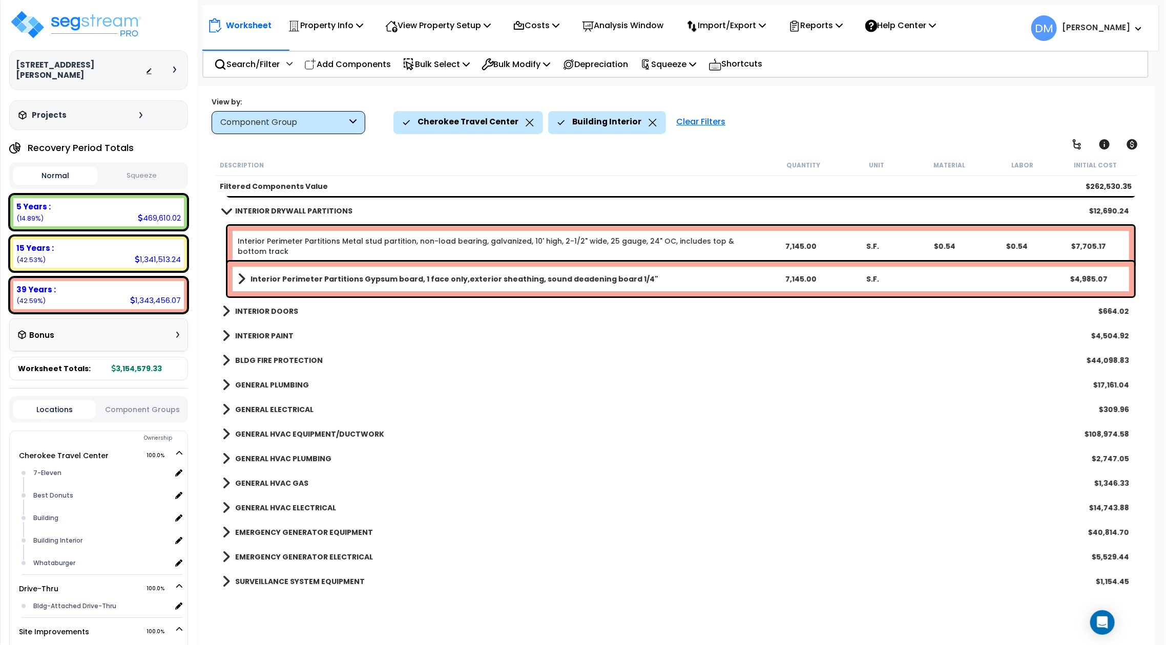
scroll to position [65, 0]
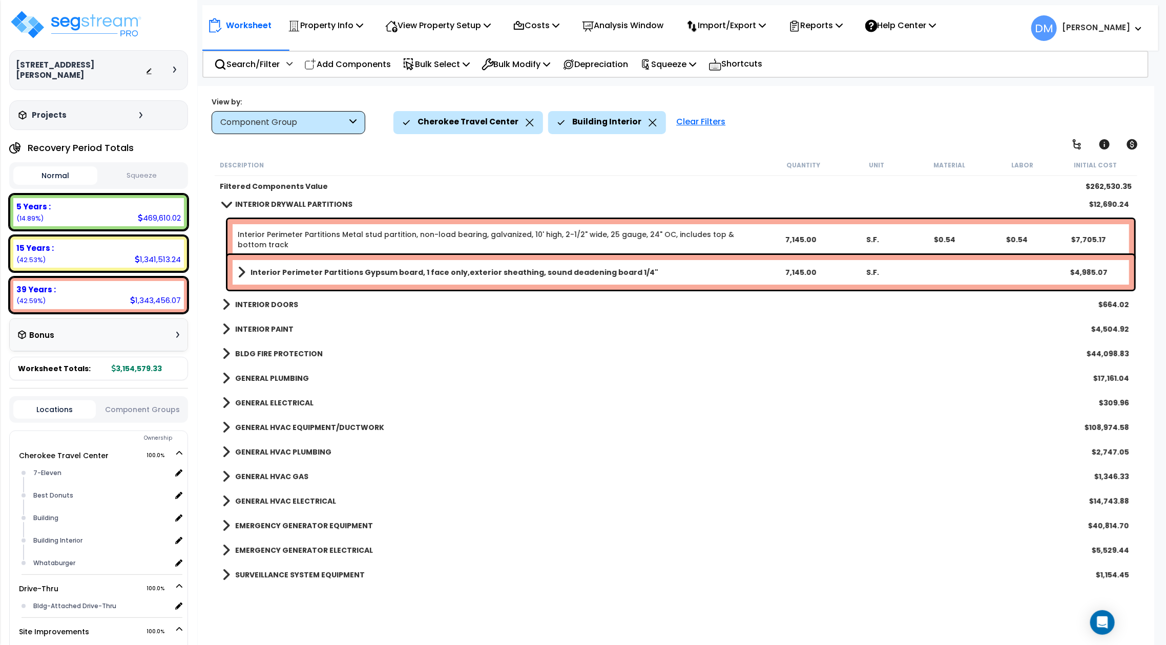
click at [264, 305] on b "INTERIOR DOORS" at bounding box center [266, 305] width 63 height 10
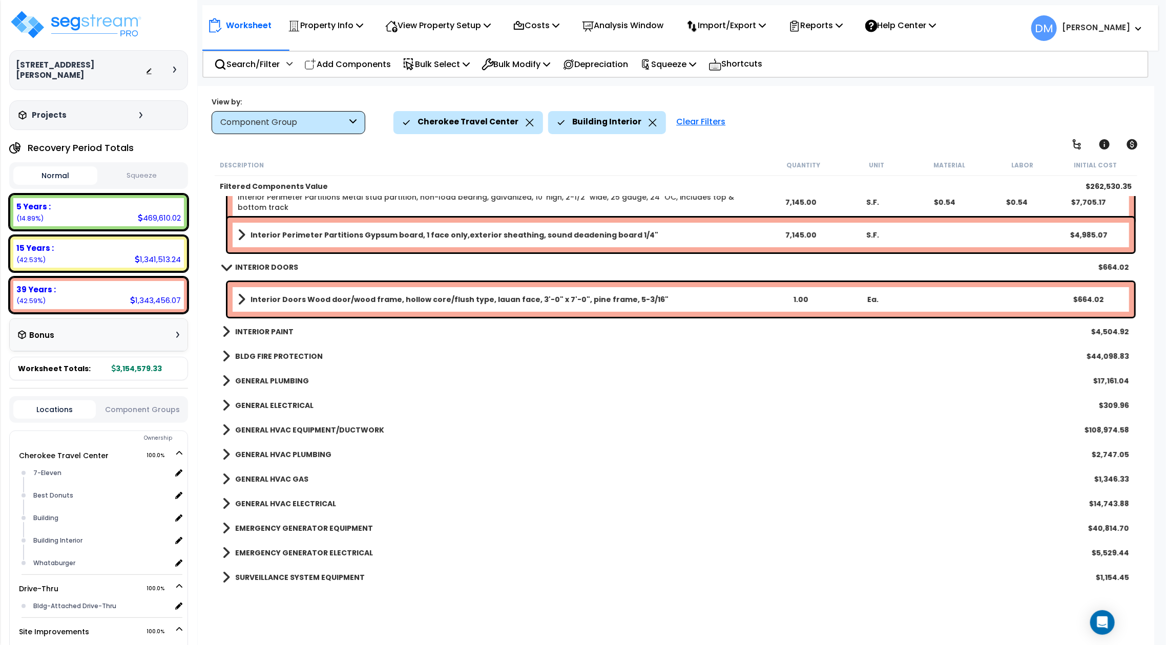
scroll to position [105, 0]
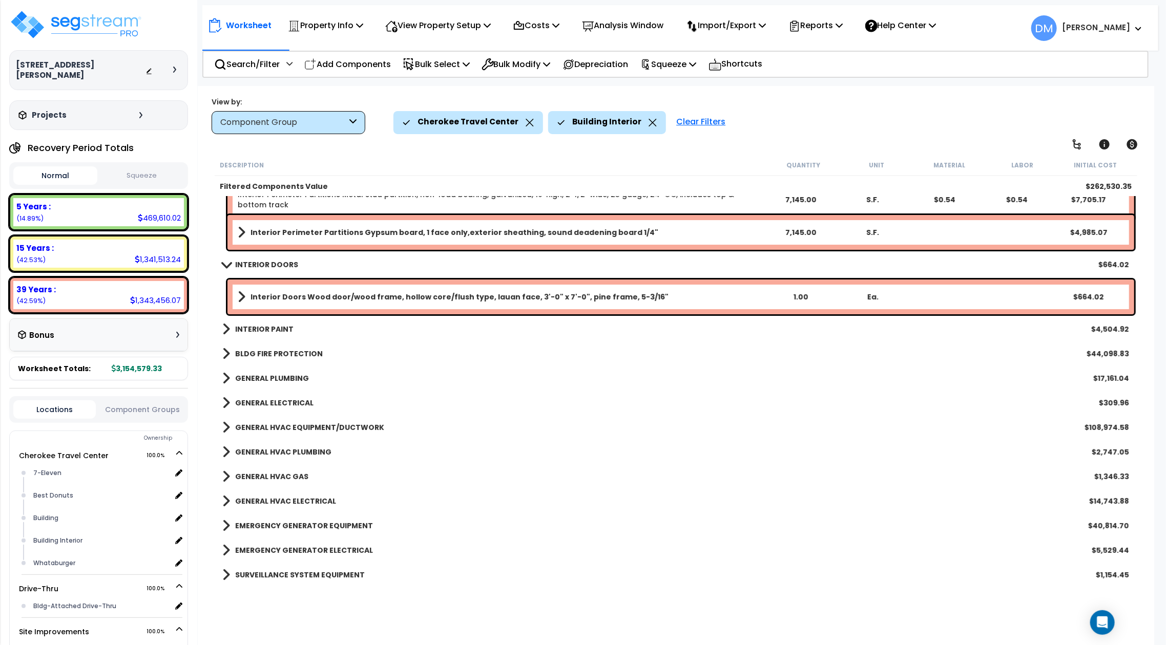
click at [262, 328] on b "INTERIOR PAINT" at bounding box center [264, 329] width 58 height 10
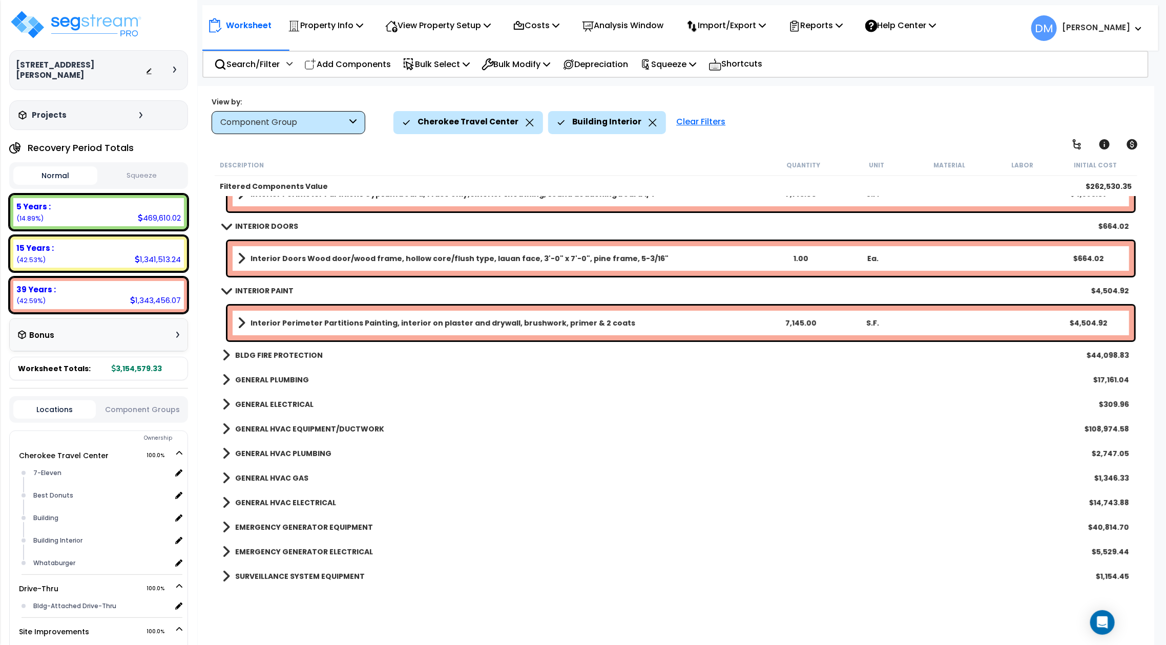
scroll to position [145, 0]
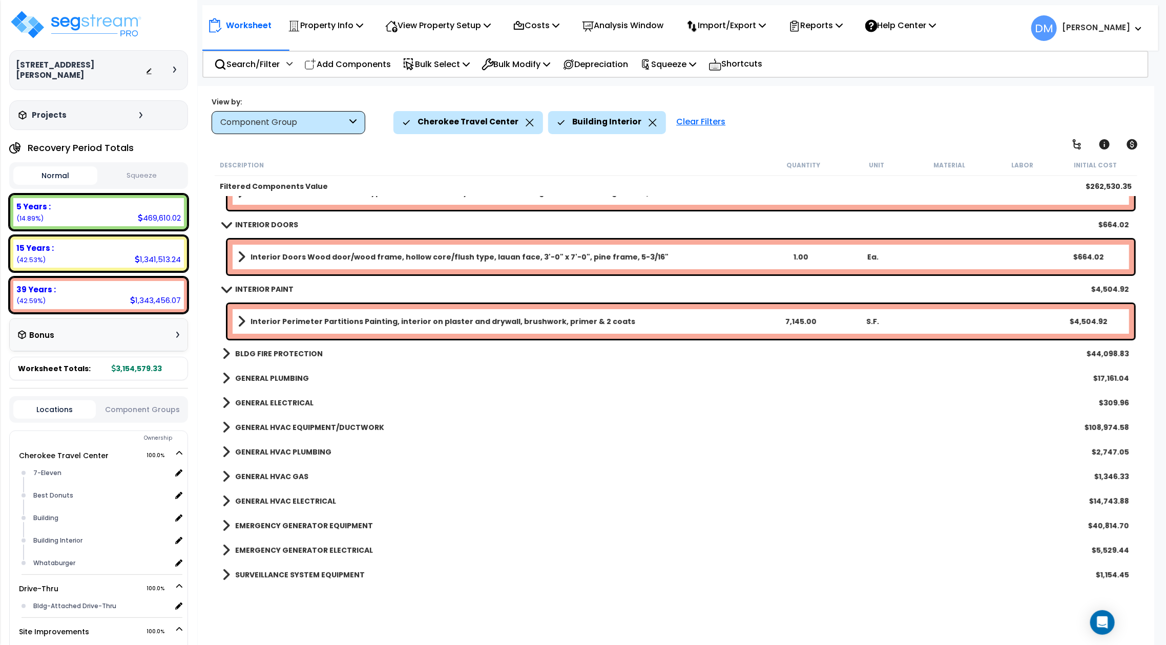
click at [268, 357] on b "BLDG FIRE PROTECTION" at bounding box center [279, 354] width 88 height 10
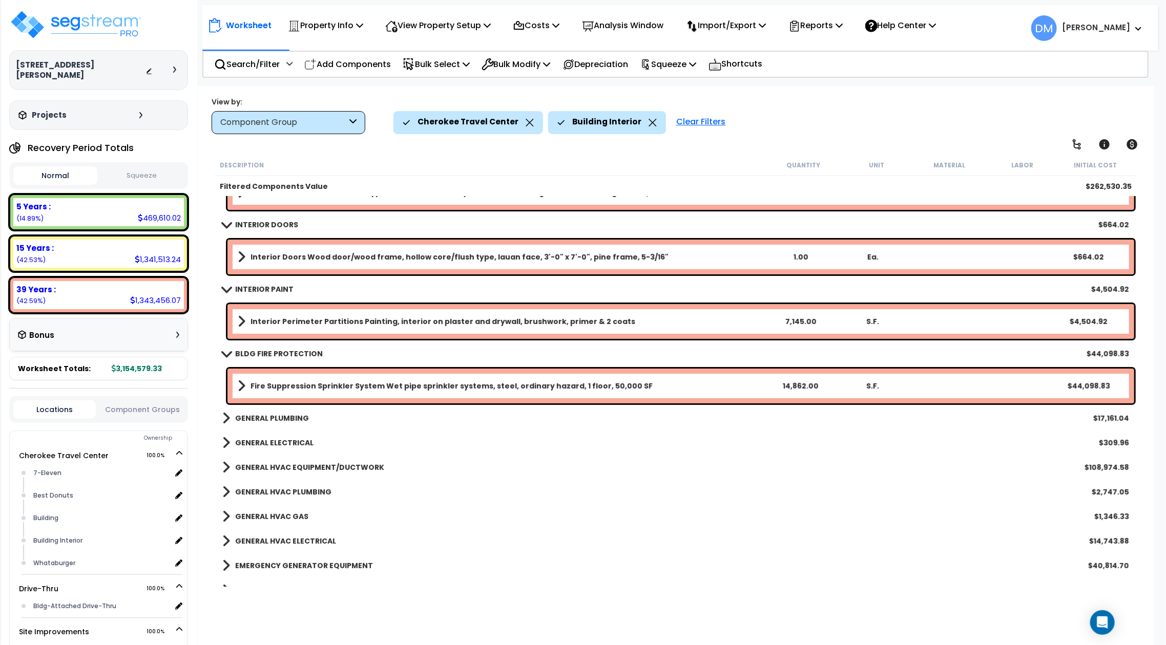
click at [266, 417] on b "GENERAL PLUMBING" at bounding box center [272, 418] width 74 height 10
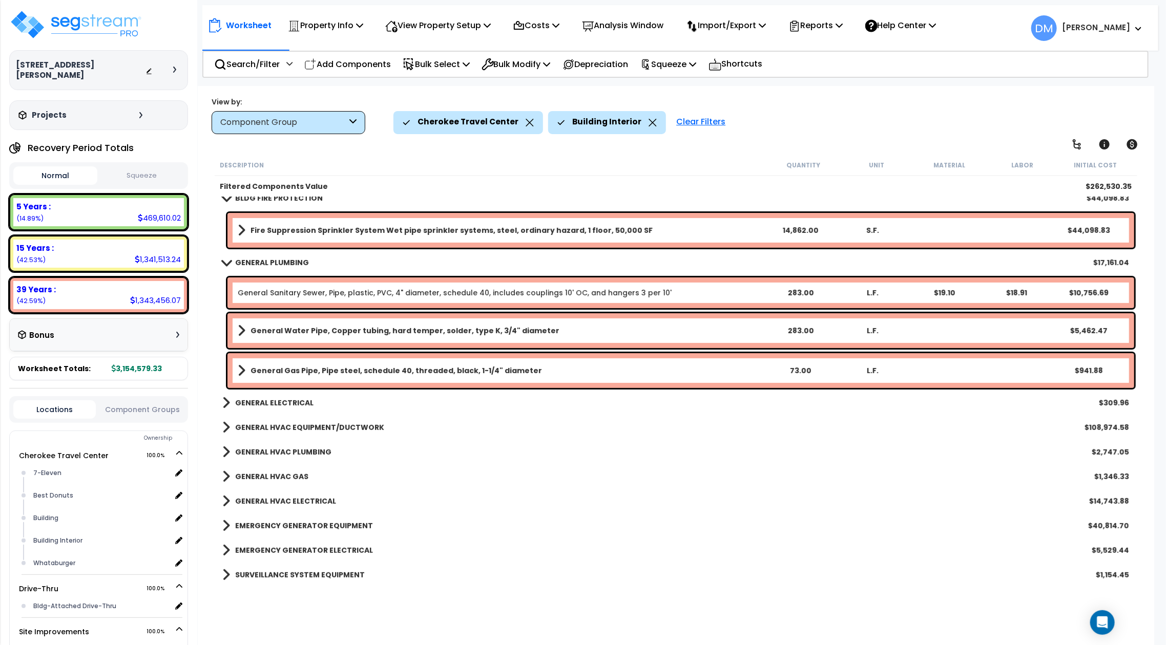
scroll to position [45, 0]
click at [276, 402] on b "GENERAL ELECTRICAL" at bounding box center [274, 403] width 78 height 10
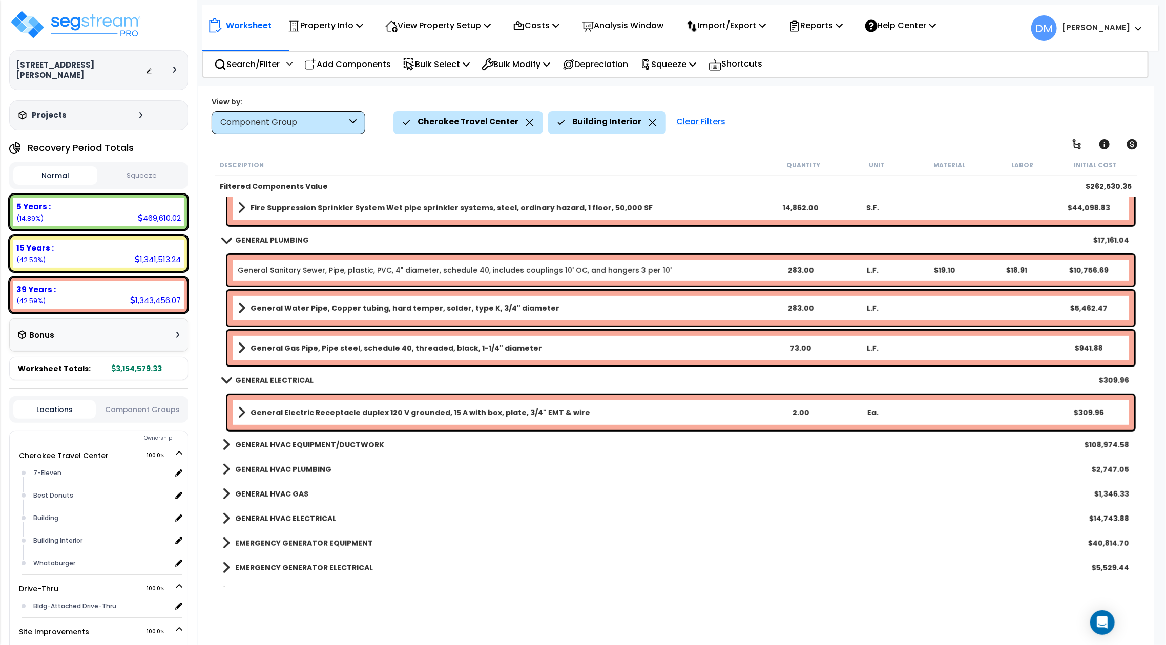
scroll to position [341, 0]
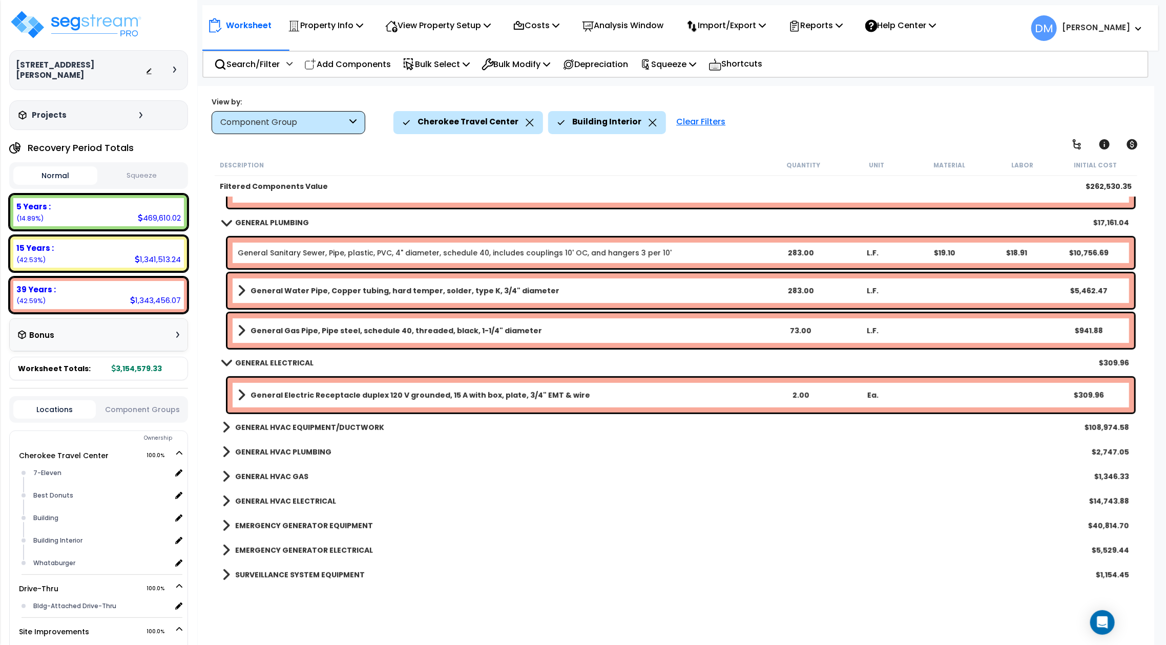
click at [296, 427] on b "GENERAL HVAC EQUIPMENT/DUCTWORK" at bounding box center [309, 428] width 149 height 10
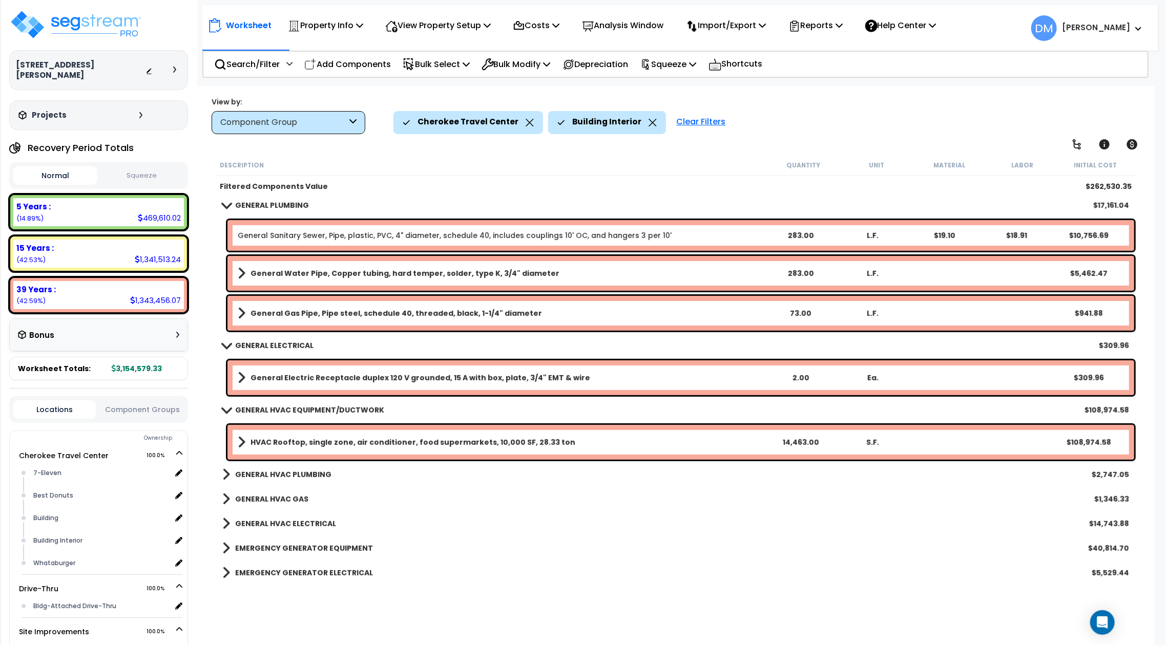
scroll to position [381, 0]
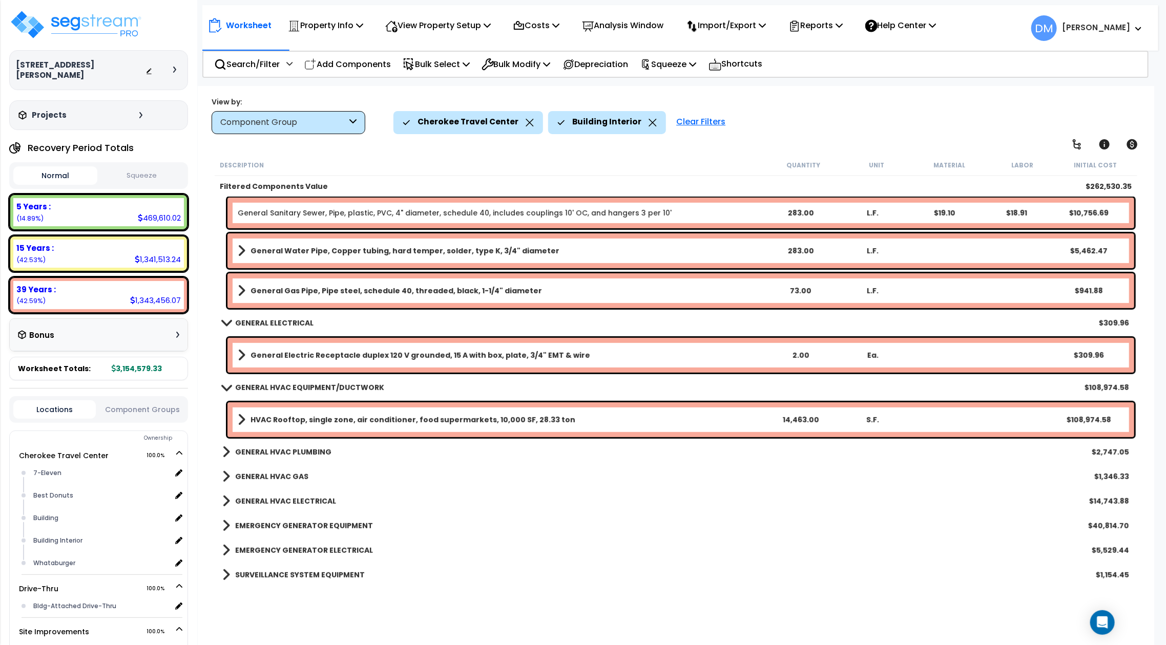
click at [295, 455] on b "GENERAL HVAC PLUMBING" at bounding box center [283, 452] width 96 height 10
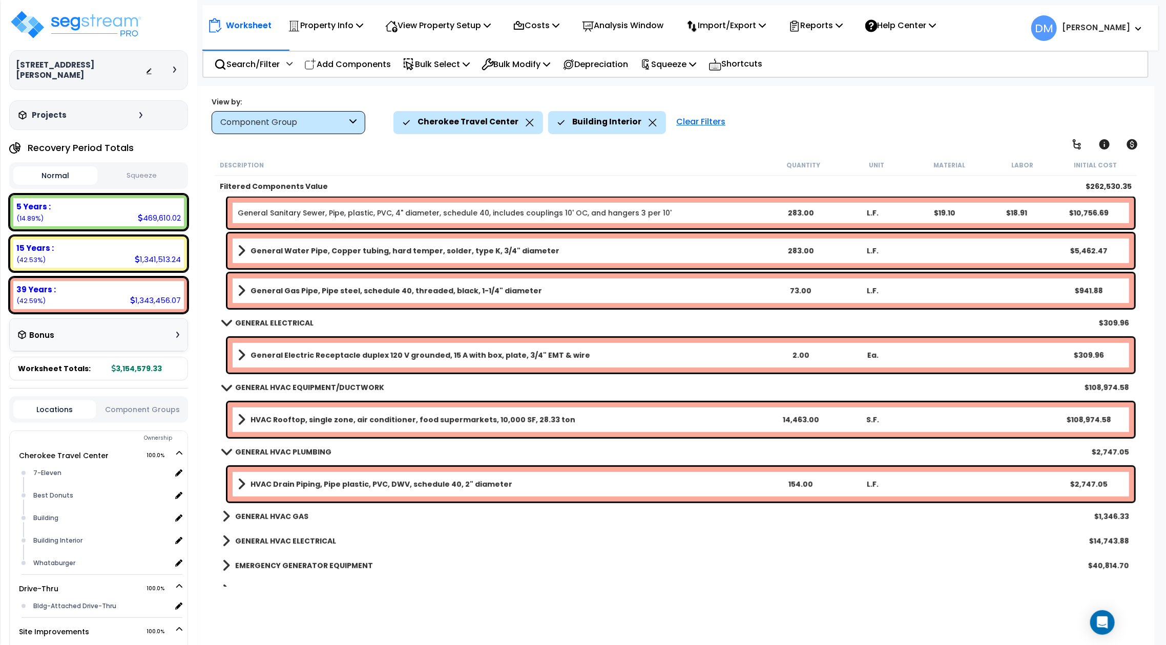
click at [275, 512] on b "GENERAL HVAC GAS" at bounding box center [271, 517] width 73 height 10
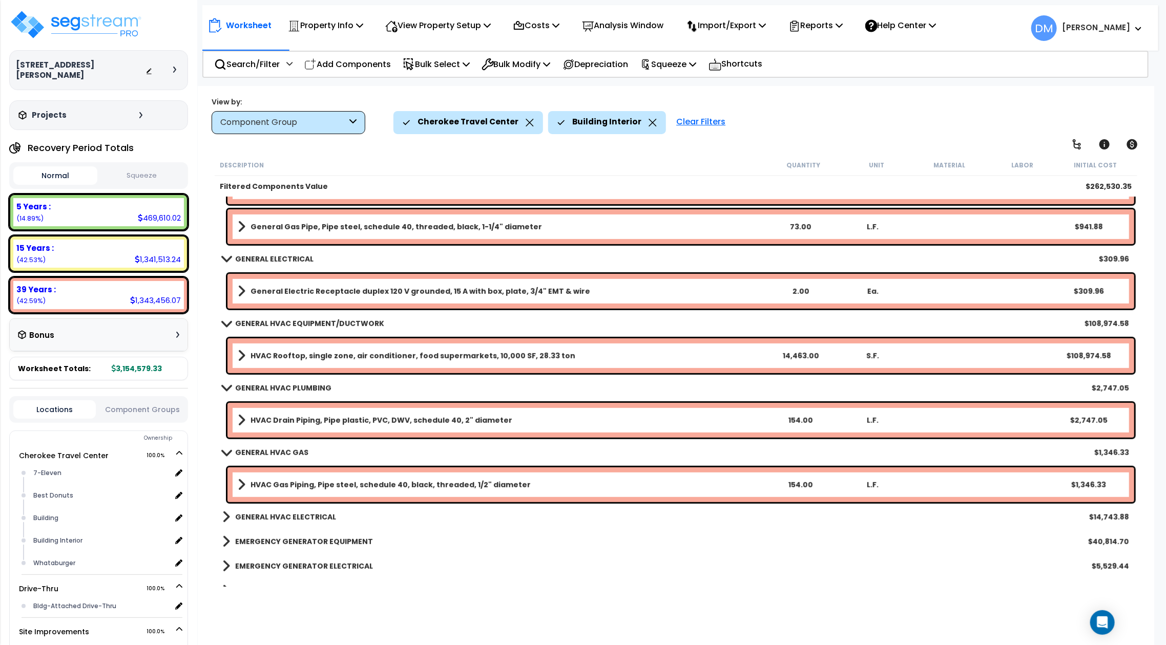
scroll to position [461, 0]
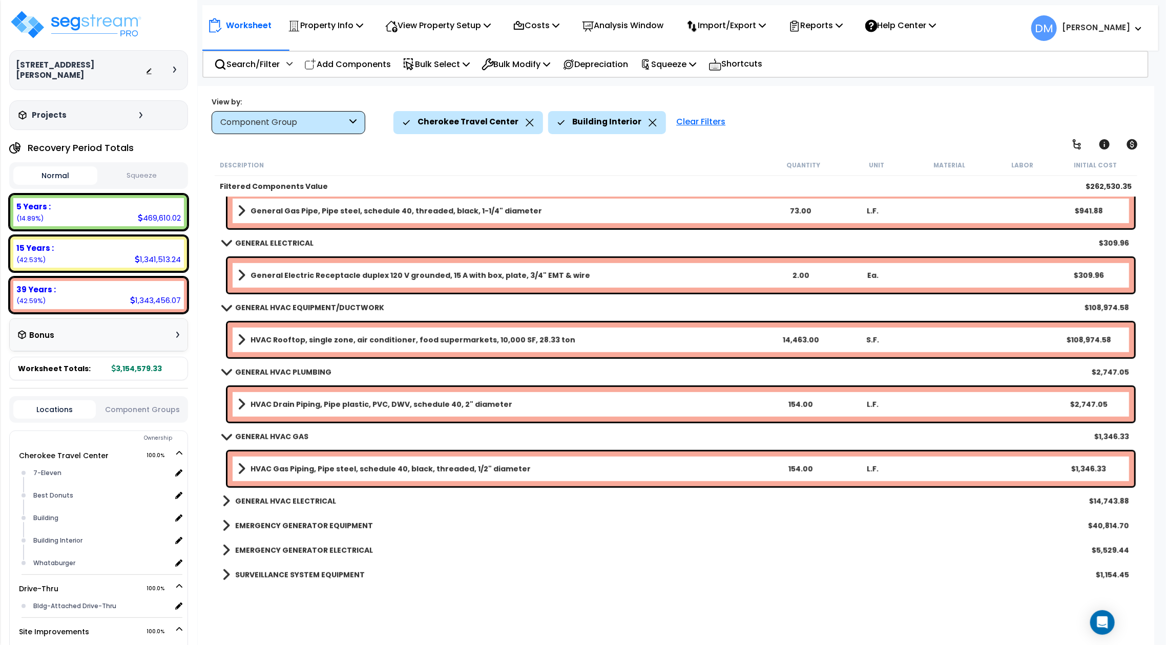
click at [292, 505] on b "GENERAL HVAC ELECTRICAL" at bounding box center [285, 501] width 101 height 10
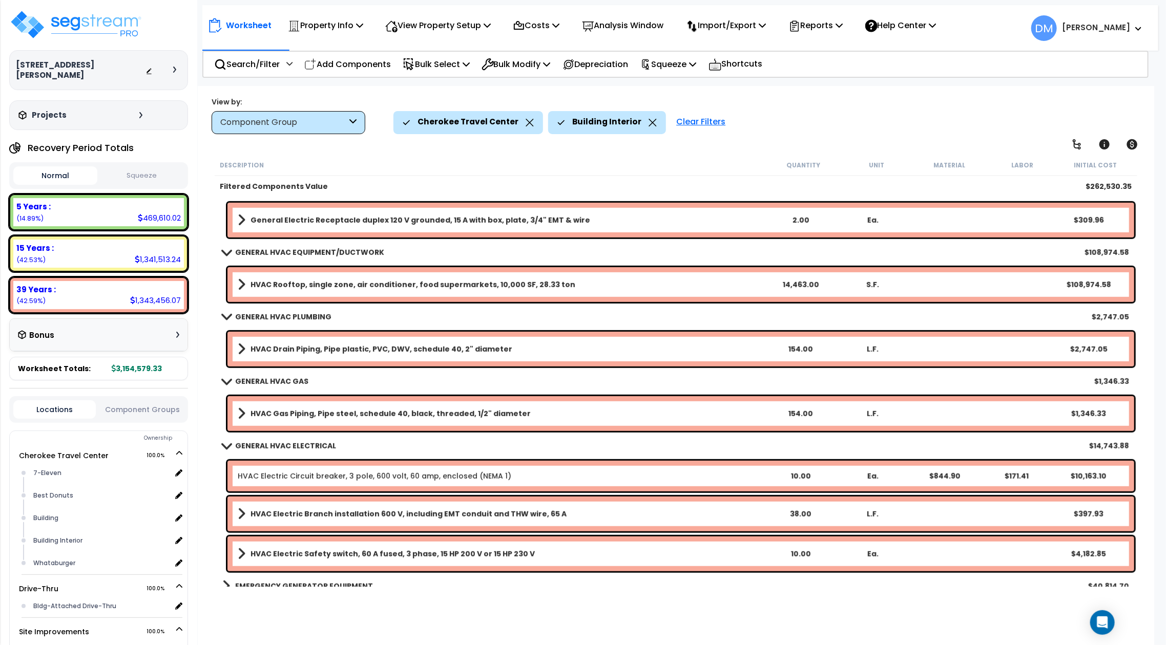
scroll to position [576, 0]
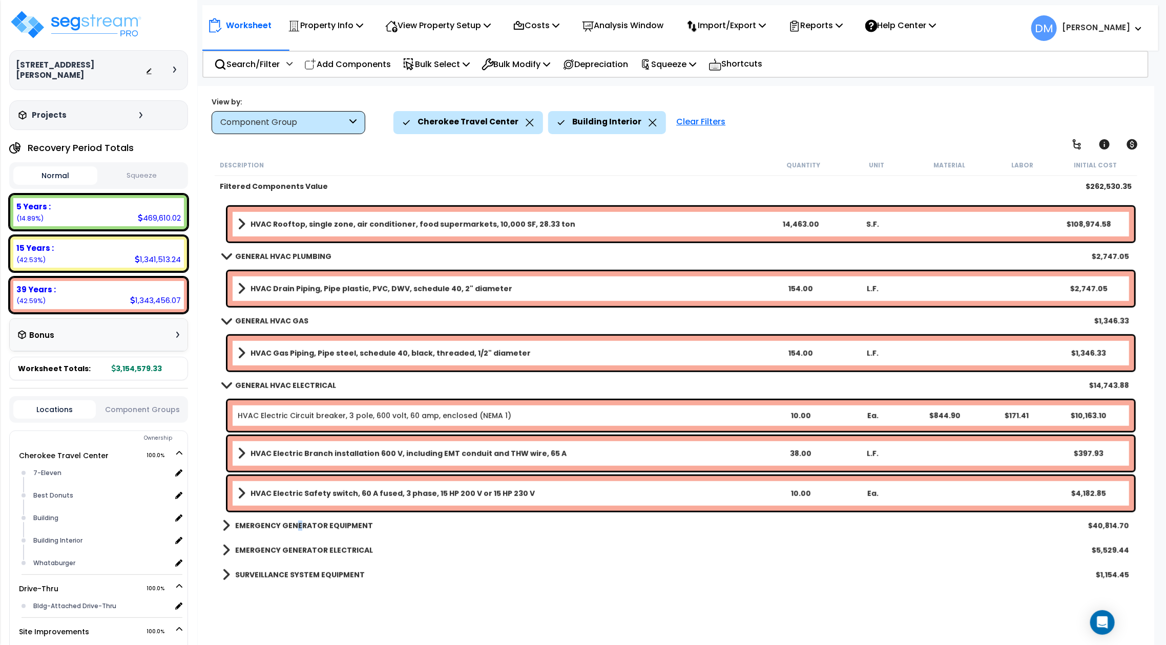
click at [298, 530] on b "EMERGENCY GENERATOR EQUIPMENT" at bounding box center [304, 526] width 138 height 10
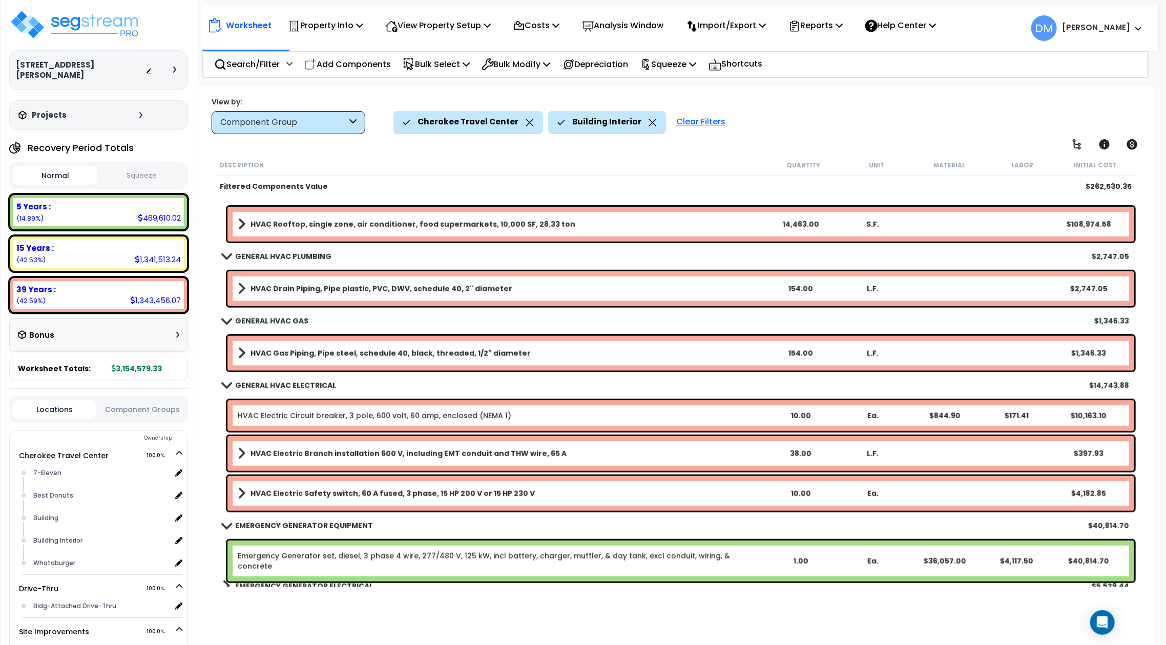
scroll to position [612, 0]
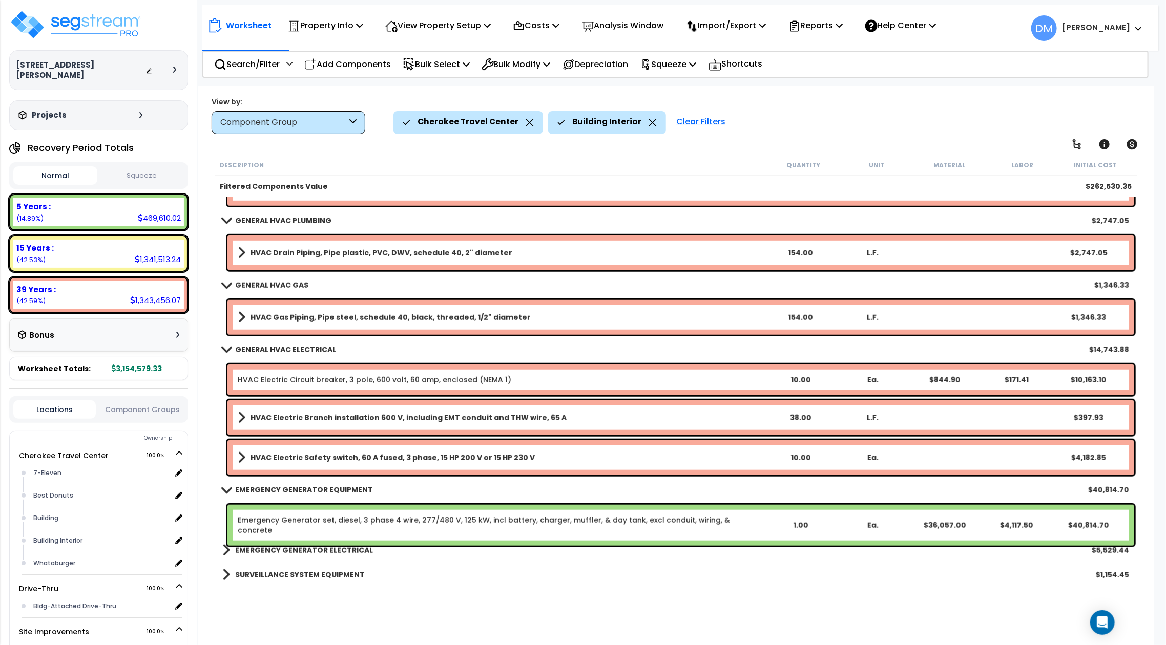
click at [301, 548] on b "EMERGENCY GENERATOR ELECTRICAL" at bounding box center [304, 551] width 138 height 10
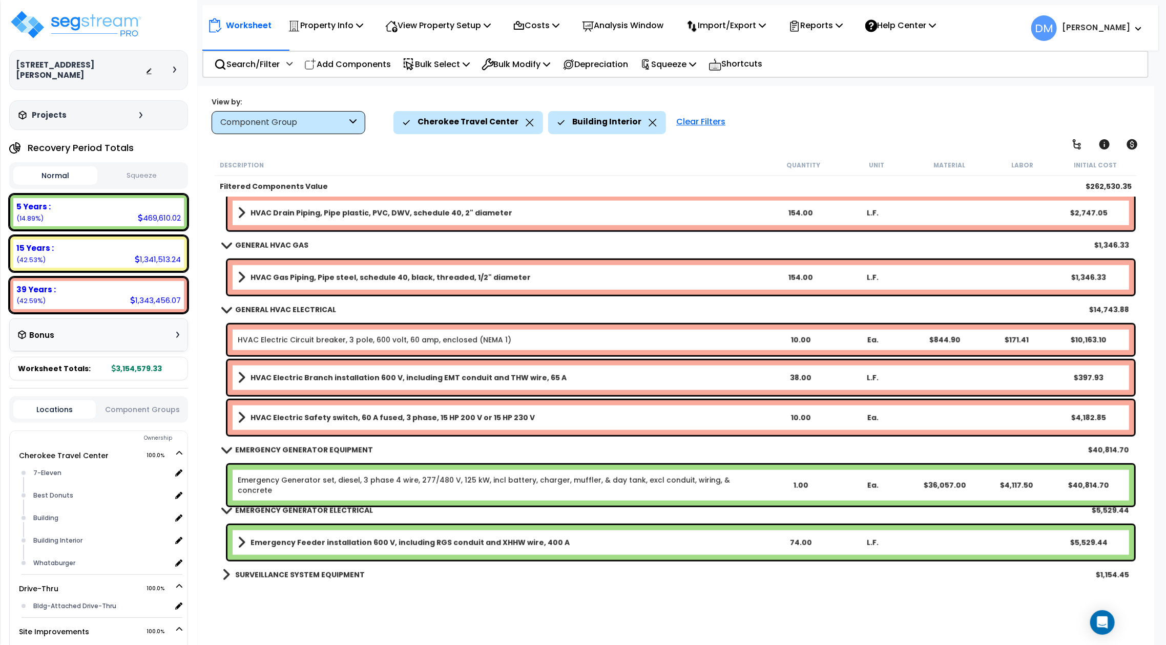
click at [294, 570] on b "SURVEILLANCE SYSTEM EQUIPMENT" at bounding box center [300, 575] width 130 height 10
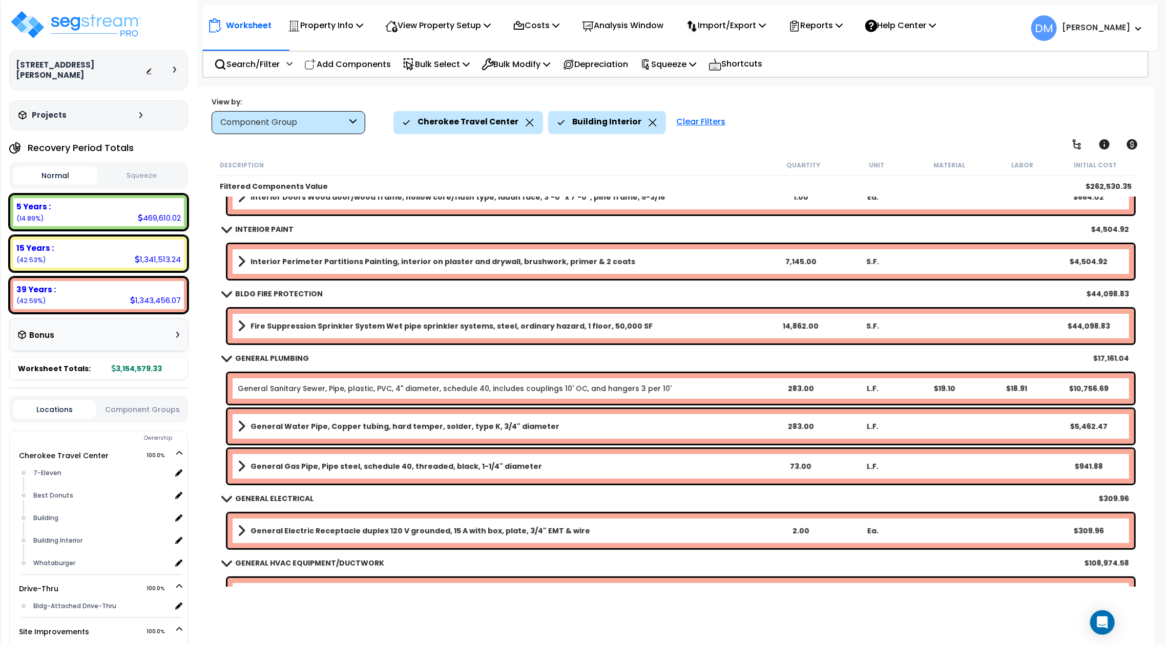
scroll to position [0, 0]
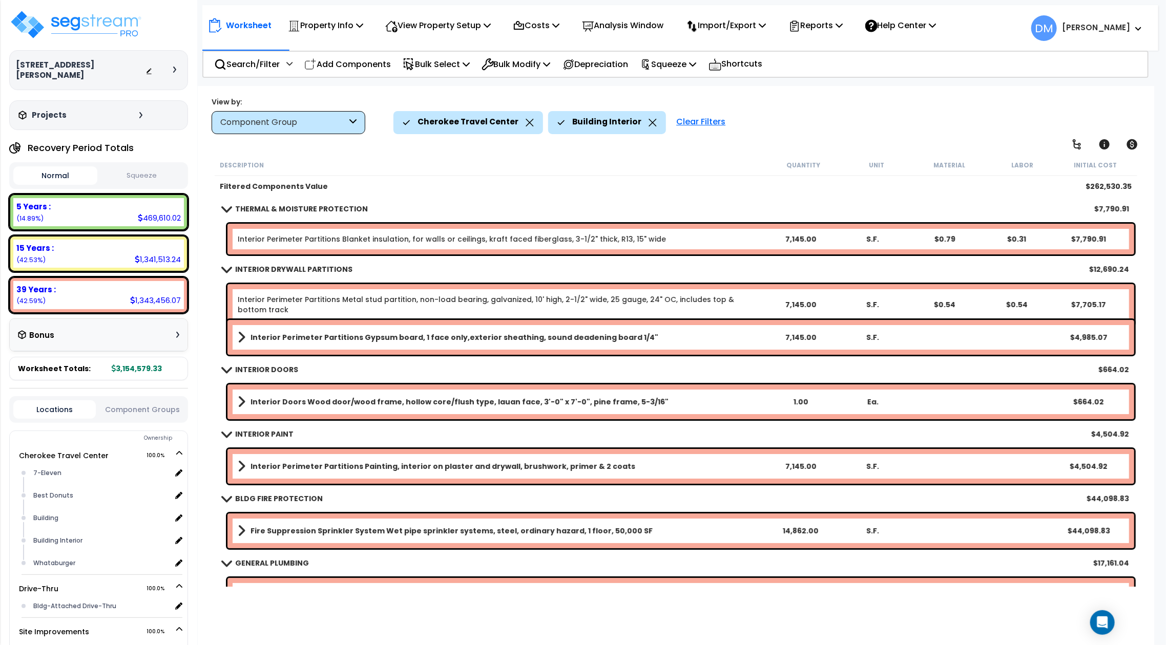
click at [690, 123] on div "Clear Filters" at bounding box center [700, 122] width 59 height 23
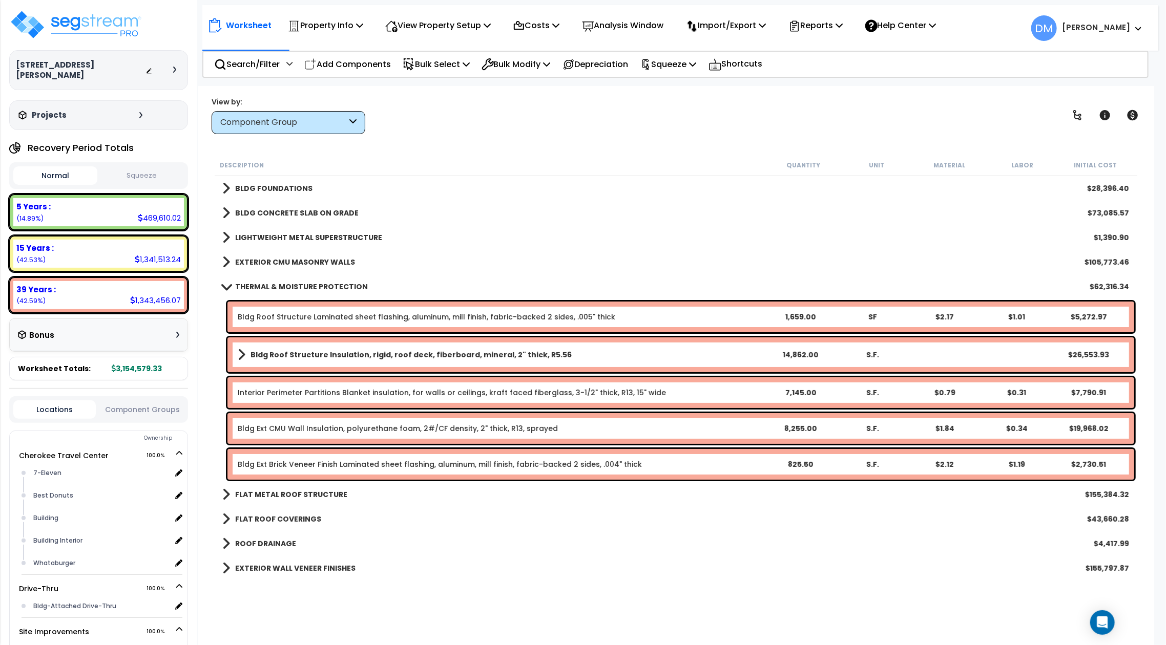
click at [242, 293] on link "THERMAL & MOISTURE PROTECTION" at bounding box center [294, 287] width 145 height 14
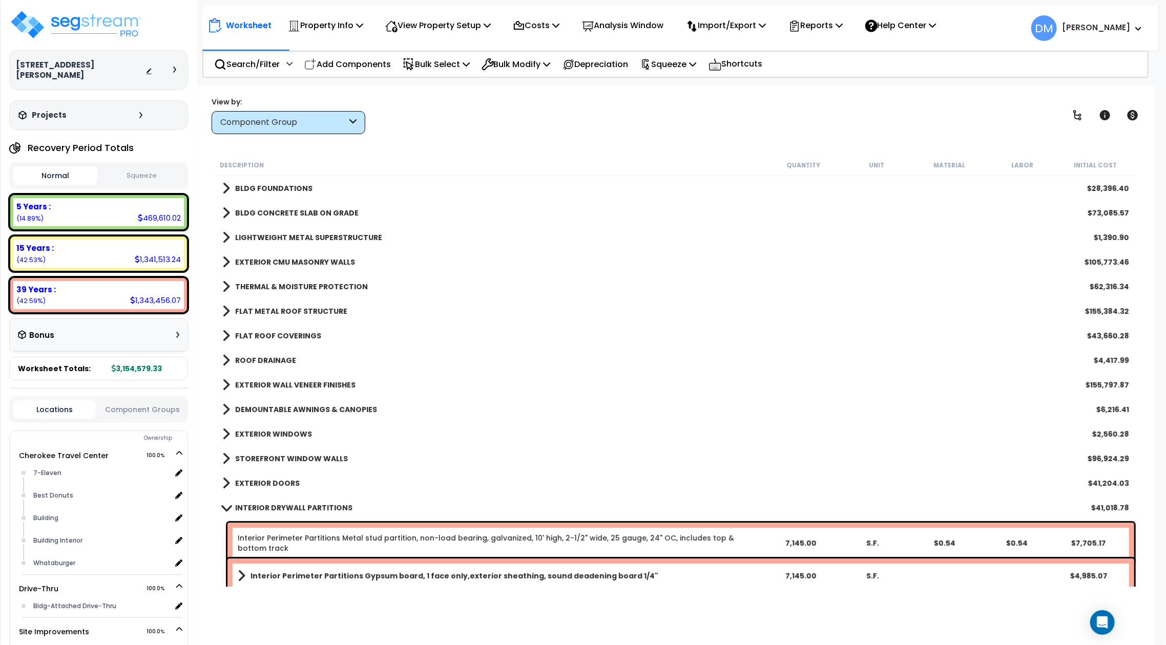
click at [243, 519] on div "INTERIOR DRYWALL PARTITIONS $41,018.78" at bounding box center [675, 508] width 917 height 25
click at [248, 510] on b "INTERIOR DRYWALL PARTITIONS" at bounding box center [293, 508] width 117 height 10
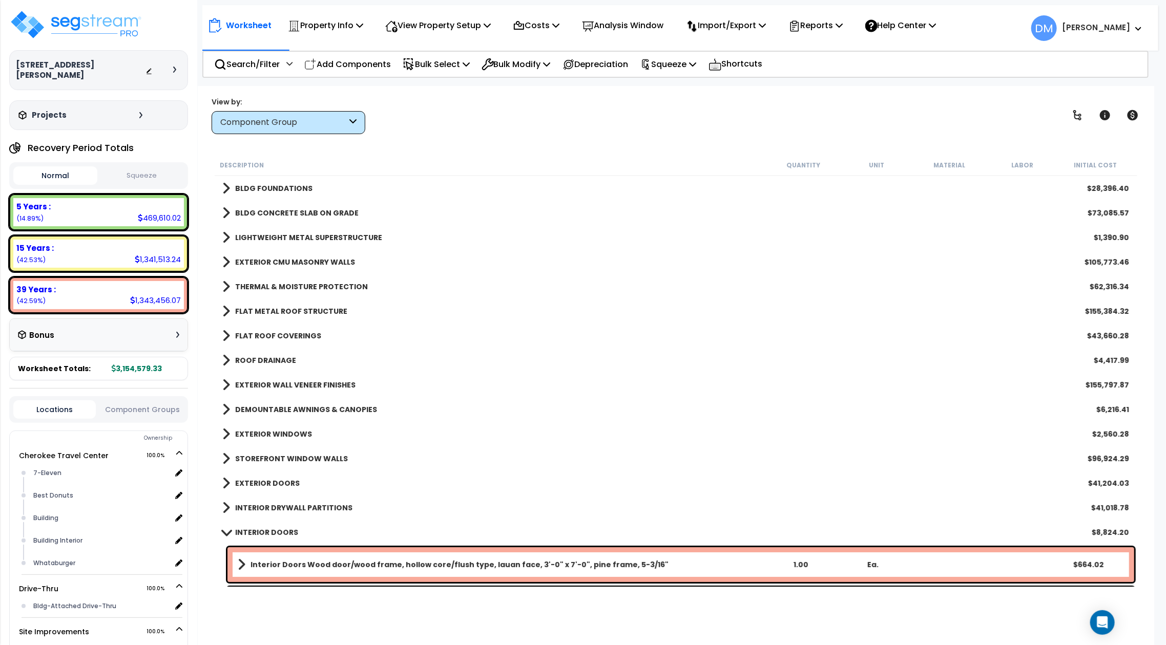
click at [250, 535] on b "INTERIOR DOORS" at bounding box center [266, 533] width 63 height 10
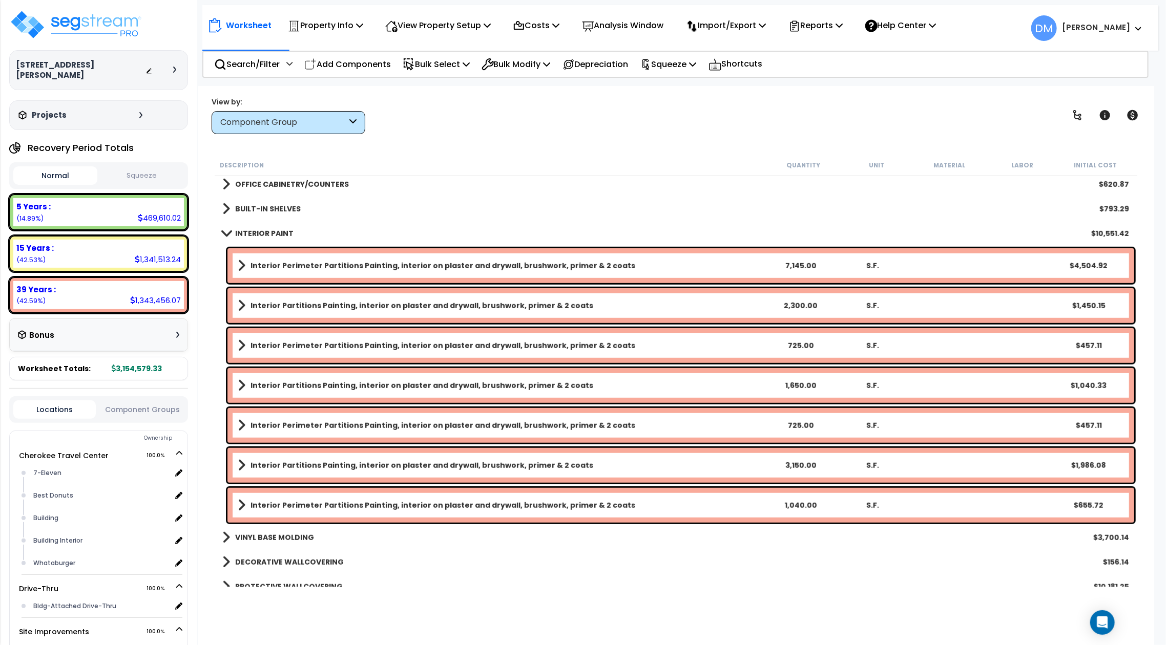
scroll to position [410, 0]
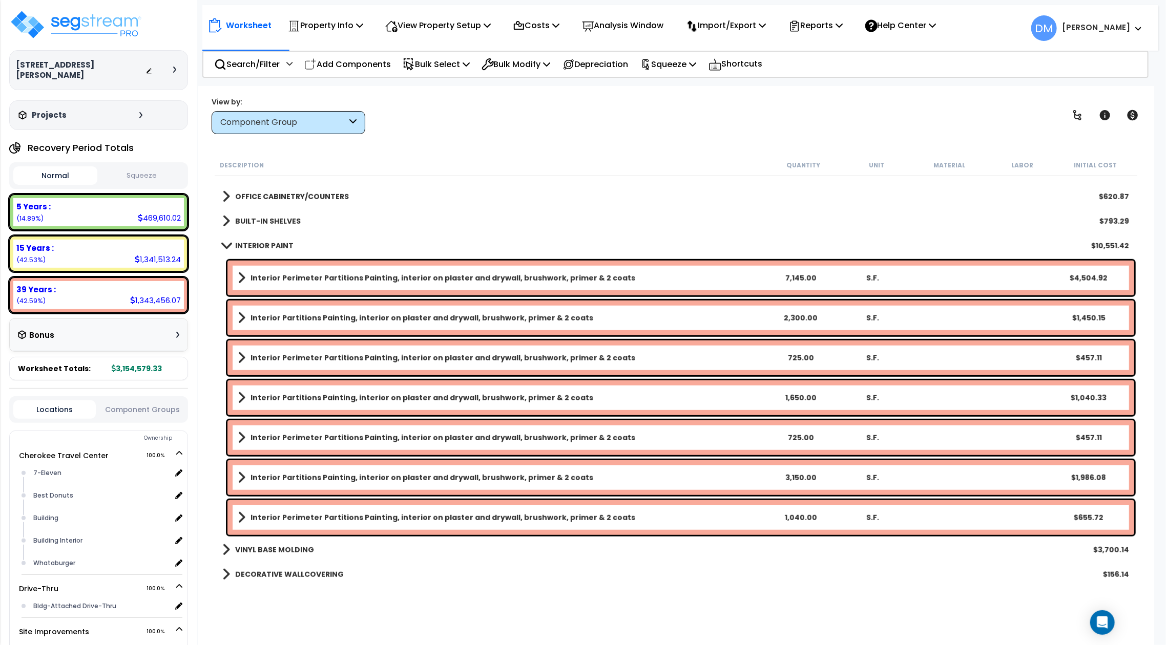
click at [261, 241] on b "INTERIOR PAINT" at bounding box center [264, 246] width 58 height 10
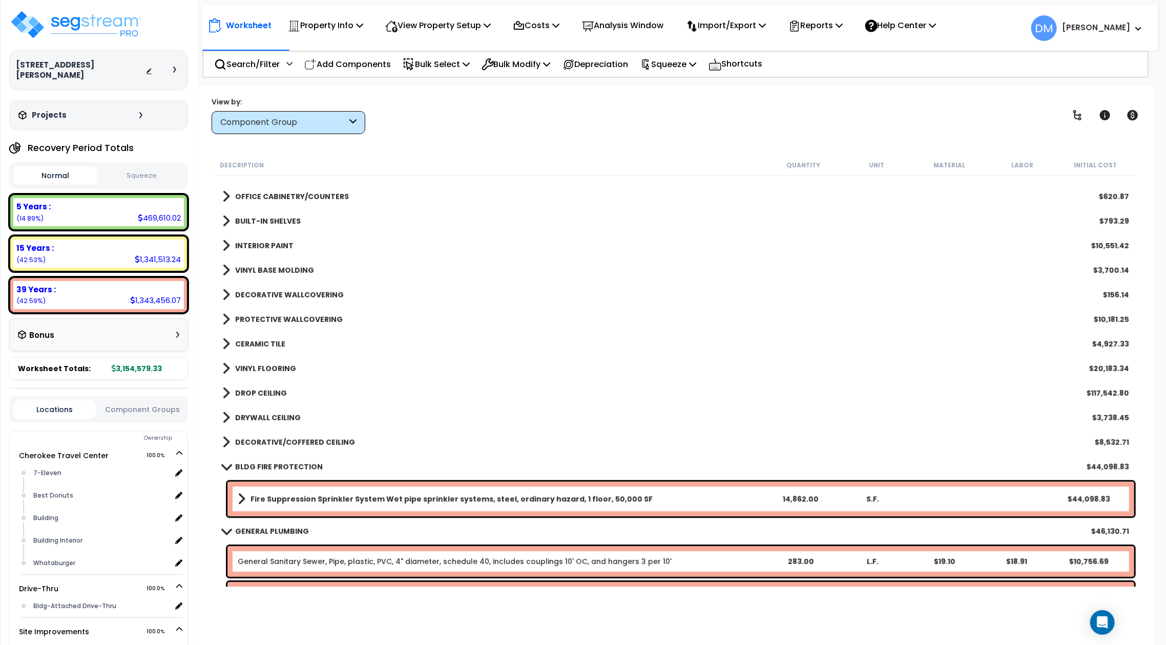
click at [256, 470] on b "BLDG FIRE PROTECTION" at bounding box center [279, 467] width 88 height 10
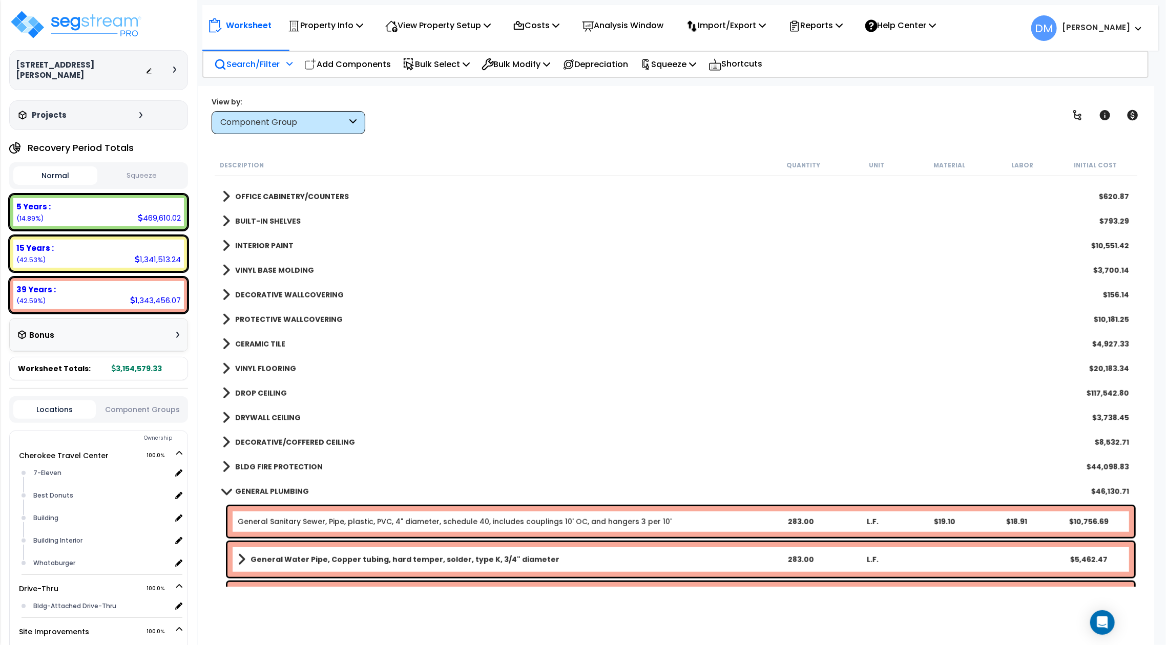
click at [262, 68] on p "Search/Filter" at bounding box center [247, 64] width 66 height 14
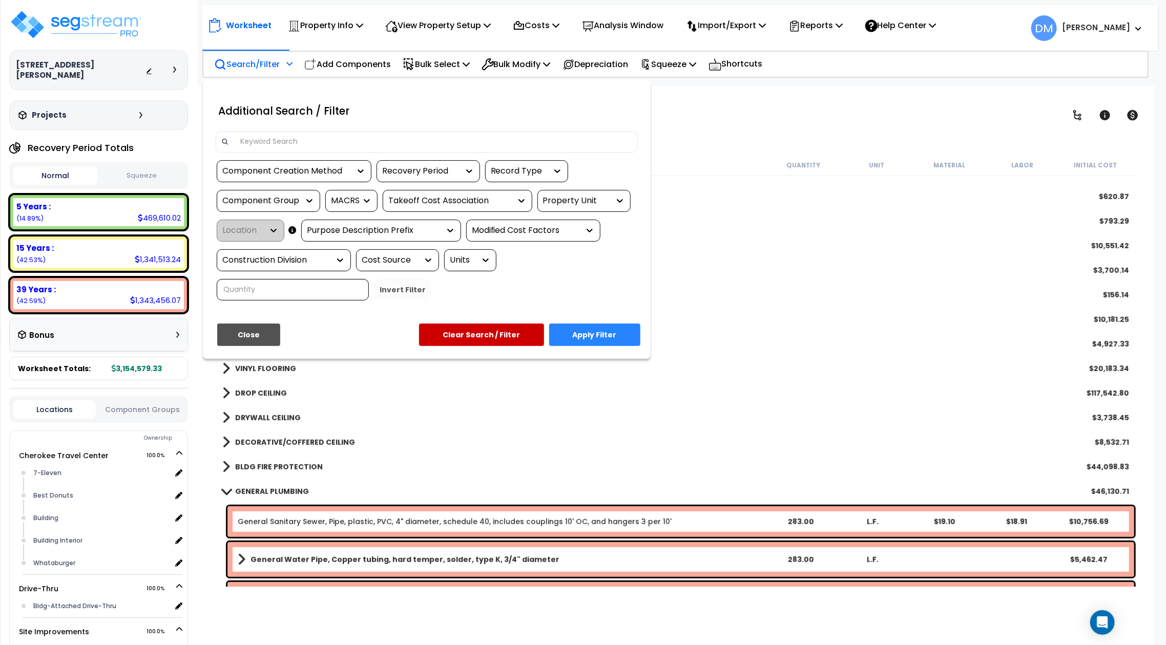
click at [598, 201] on div "Property Unit" at bounding box center [576, 201] width 67 height 12
click at [592, 236] on div "Cherokee Travel Center" at bounding box center [614, 232] width 154 height 28
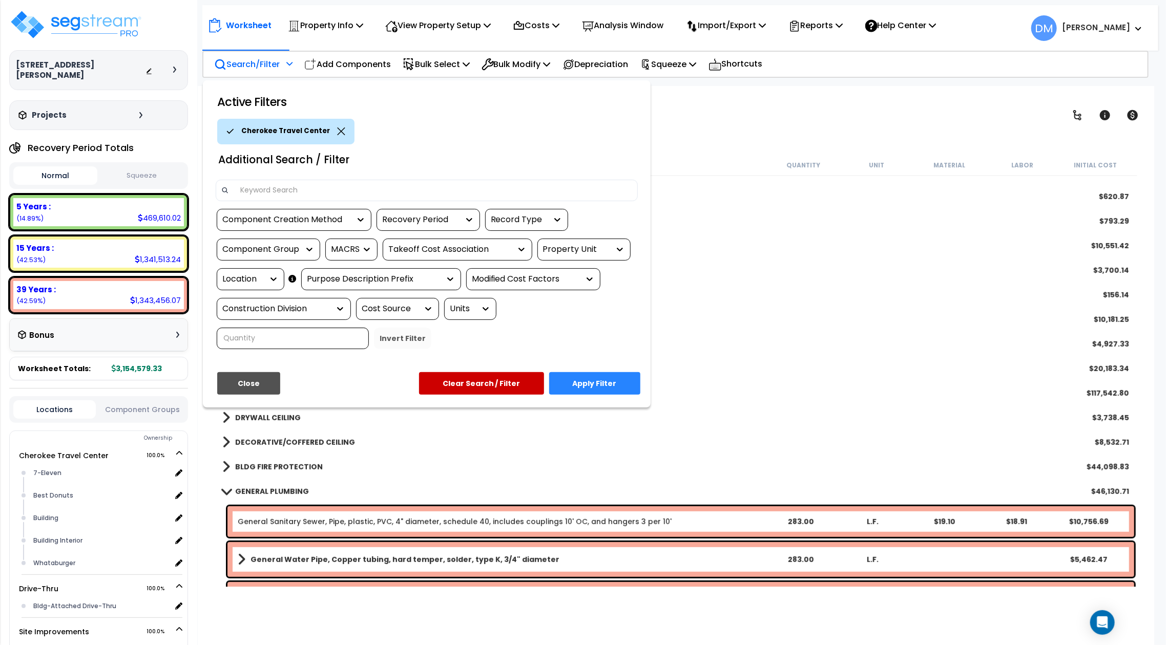
click at [271, 285] on div at bounding box center [270, 279] width 15 height 21
click at [261, 278] on div "Location" at bounding box center [242, 280] width 41 height 12
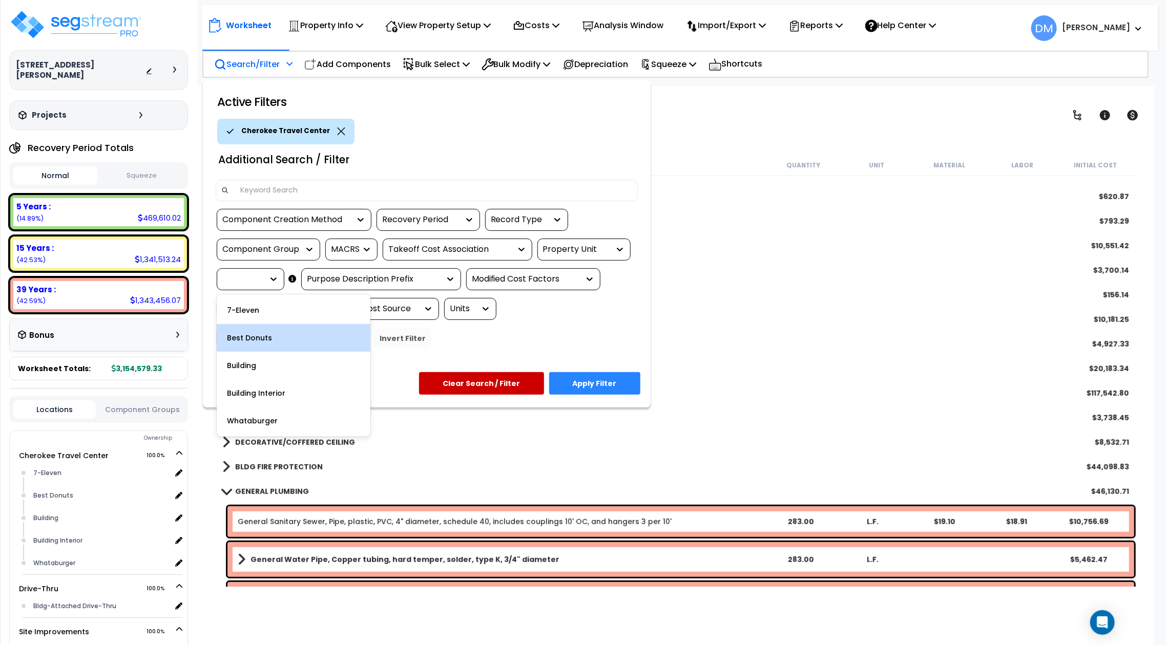
click at [283, 344] on div "Best Donuts" at bounding box center [294, 338] width 154 height 28
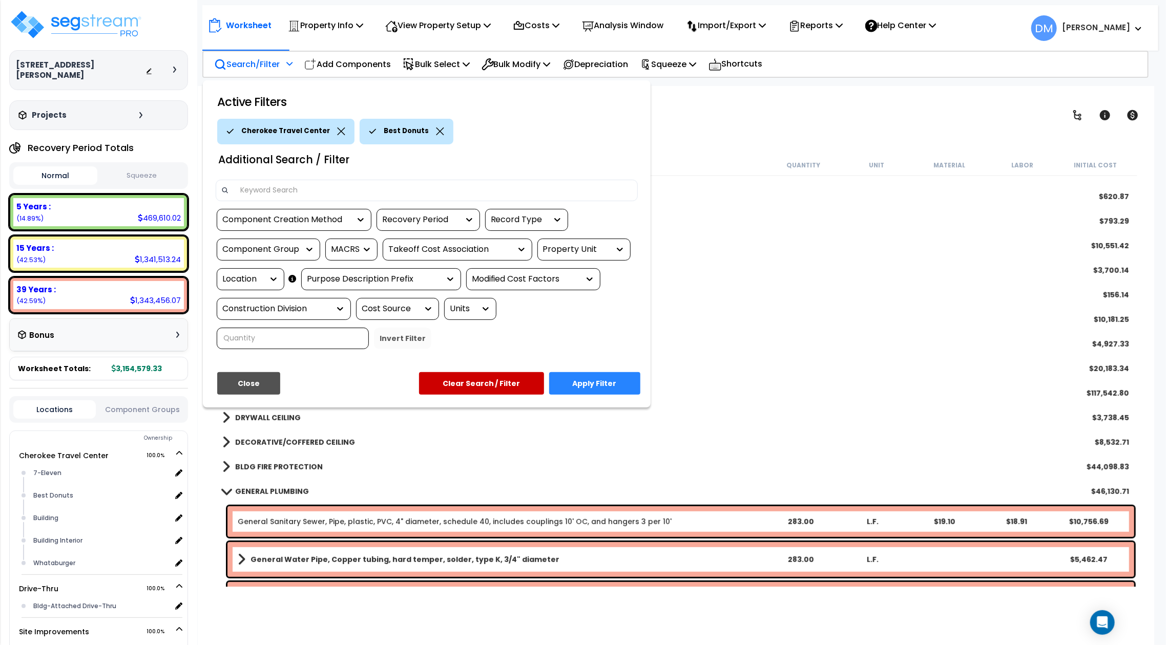
click at [591, 379] on button "Apply Filter" at bounding box center [594, 383] width 91 height 23
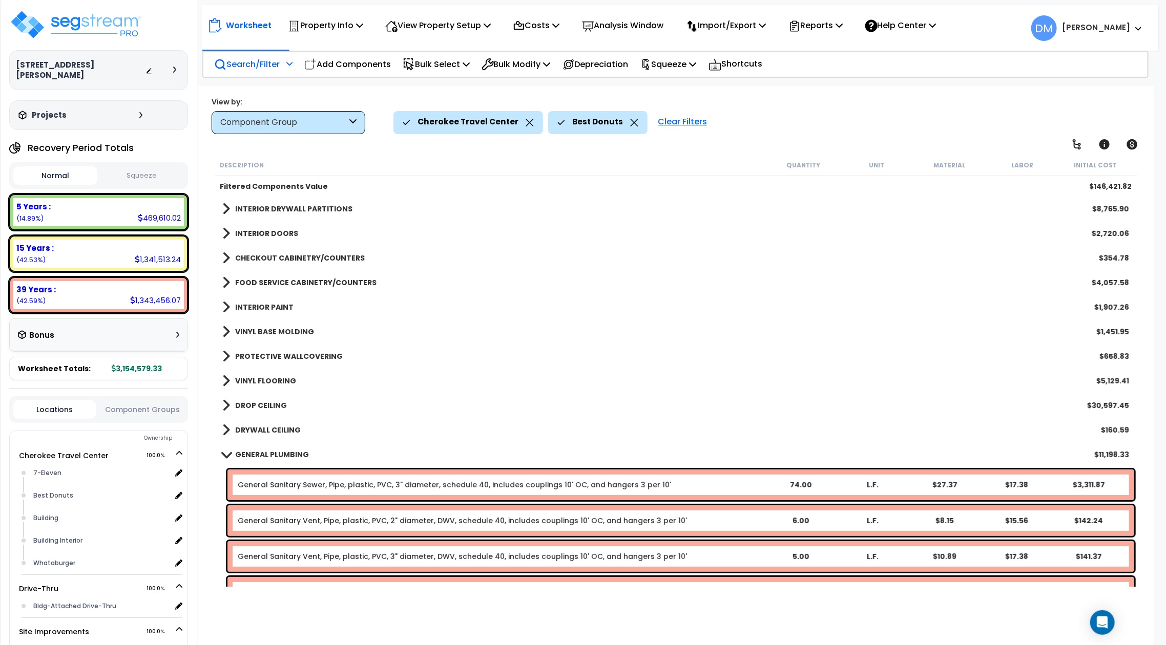
scroll to position [0, 0]
click at [247, 459] on b "GENERAL PLUMBING" at bounding box center [272, 455] width 74 height 10
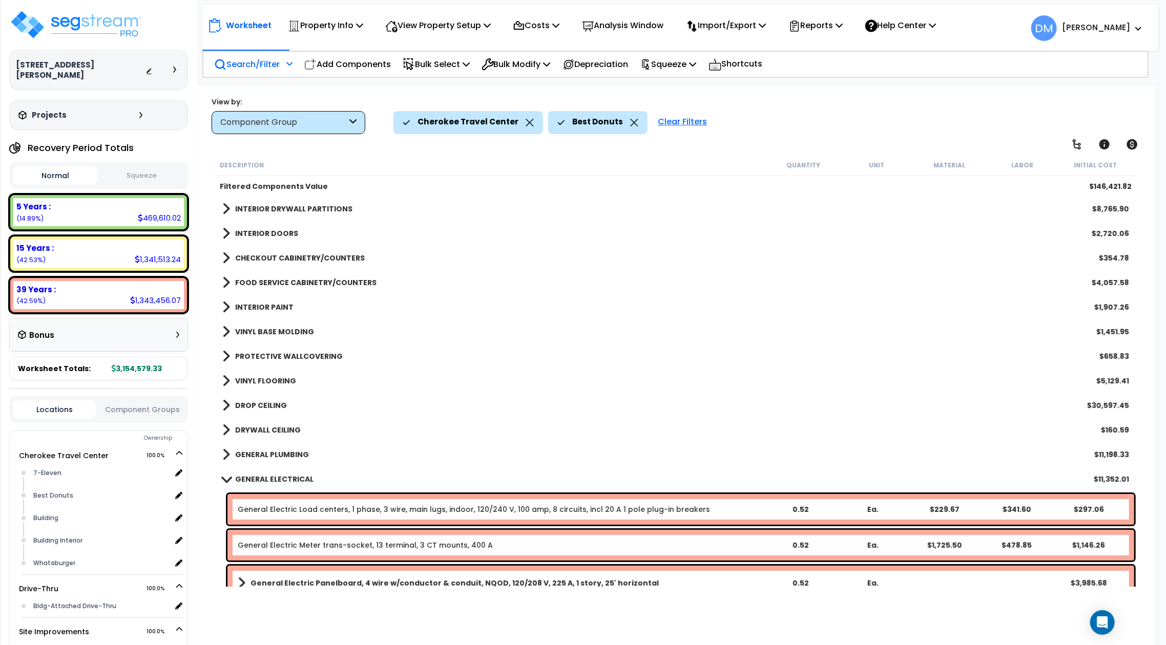
click at [280, 480] on b "GENERAL ELECTRICAL" at bounding box center [274, 479] width 78 height 10
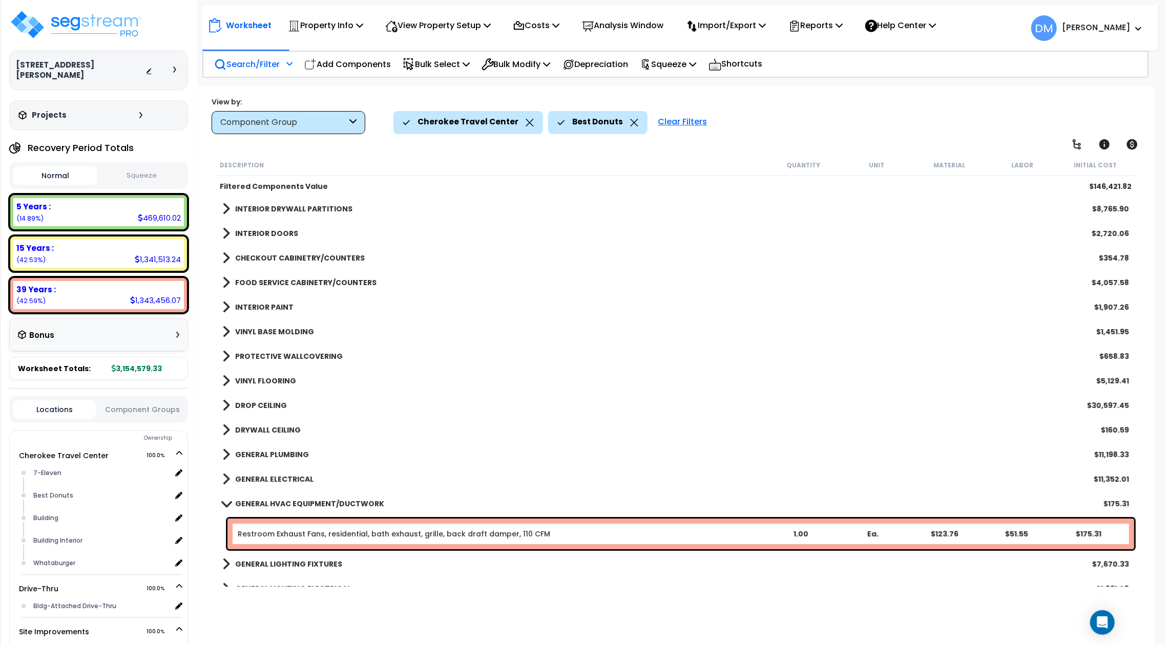
click at [255, 505] on b "GENERAL HVAC EQUIPMENT/DUCTWORK" at bounding box center [309, 504] width 149 height 10
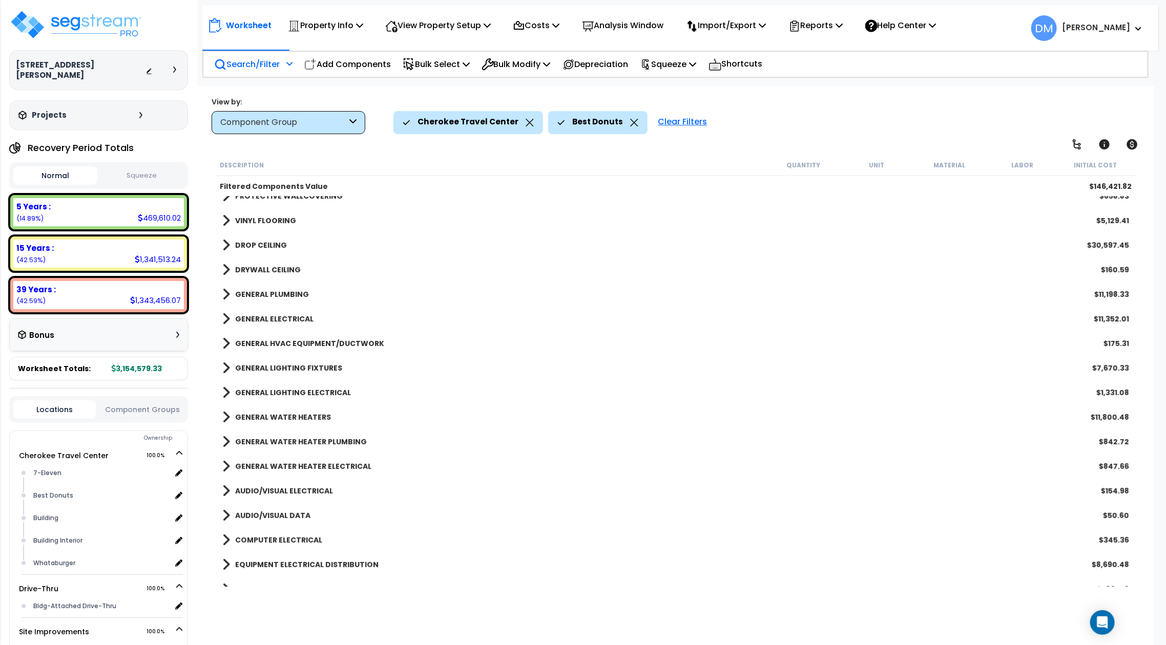
scroll to position [273, 0]
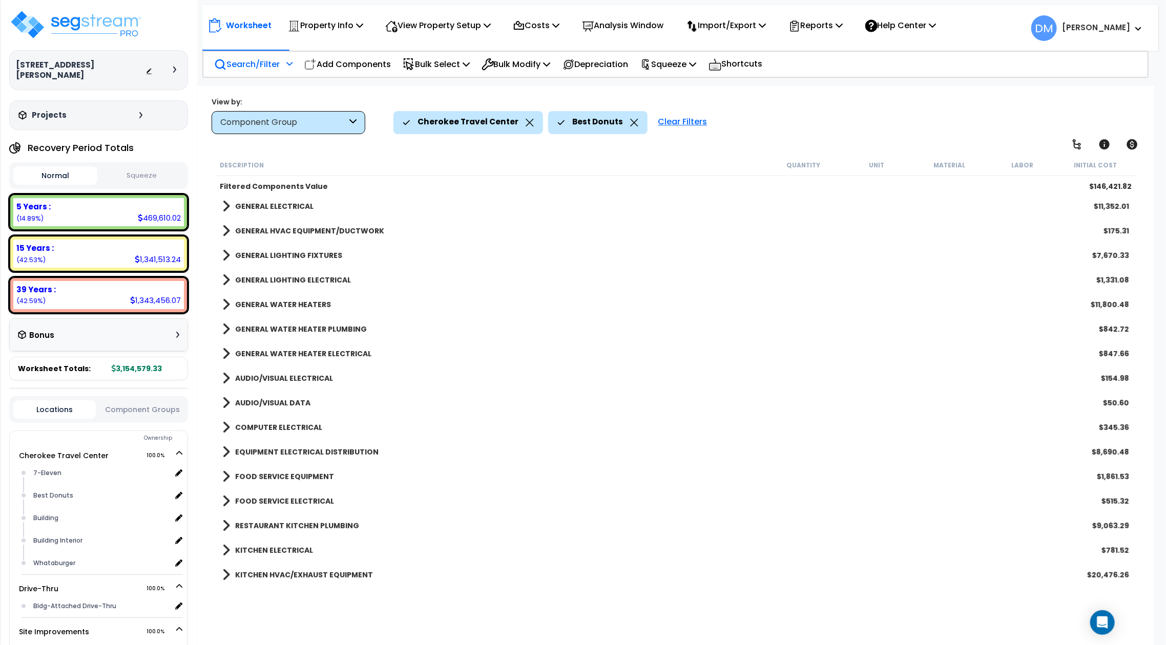
click at [277, 478] on b "FOOD SERVICE EQUIPMENT" at bounding box center [284, 477] width 99 height 10
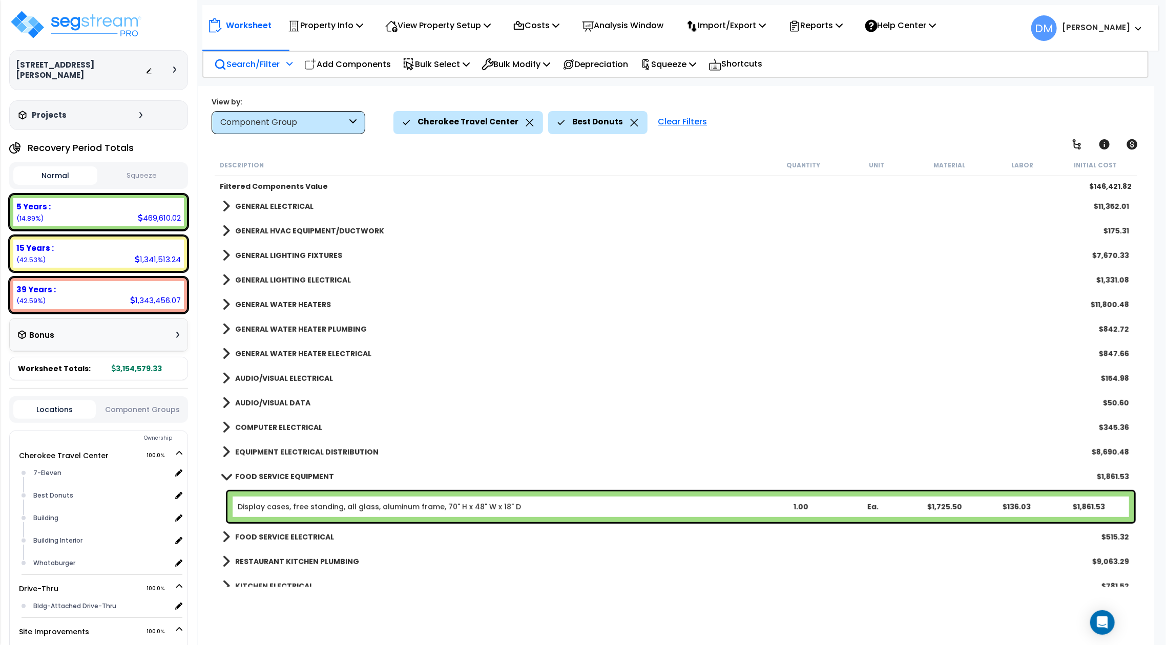
click at [259, 540] on b "FOOD SERVICE ELECTRICAL" at bounding box center [284, 537] width 99 height 10
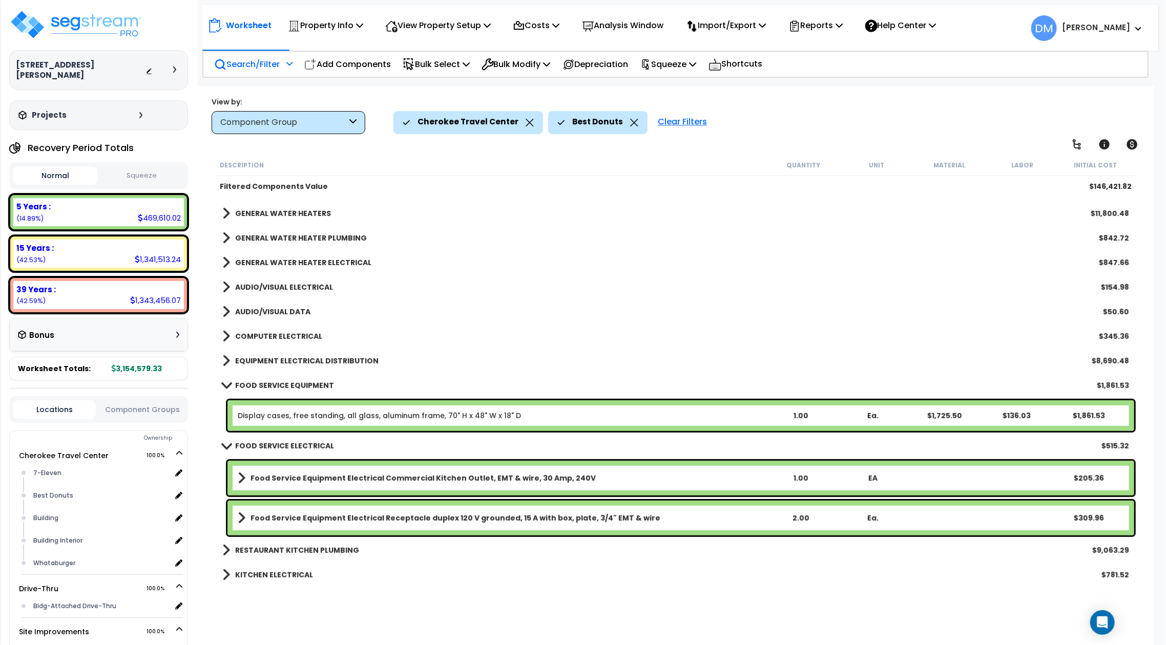
scroll to position [410, 0]
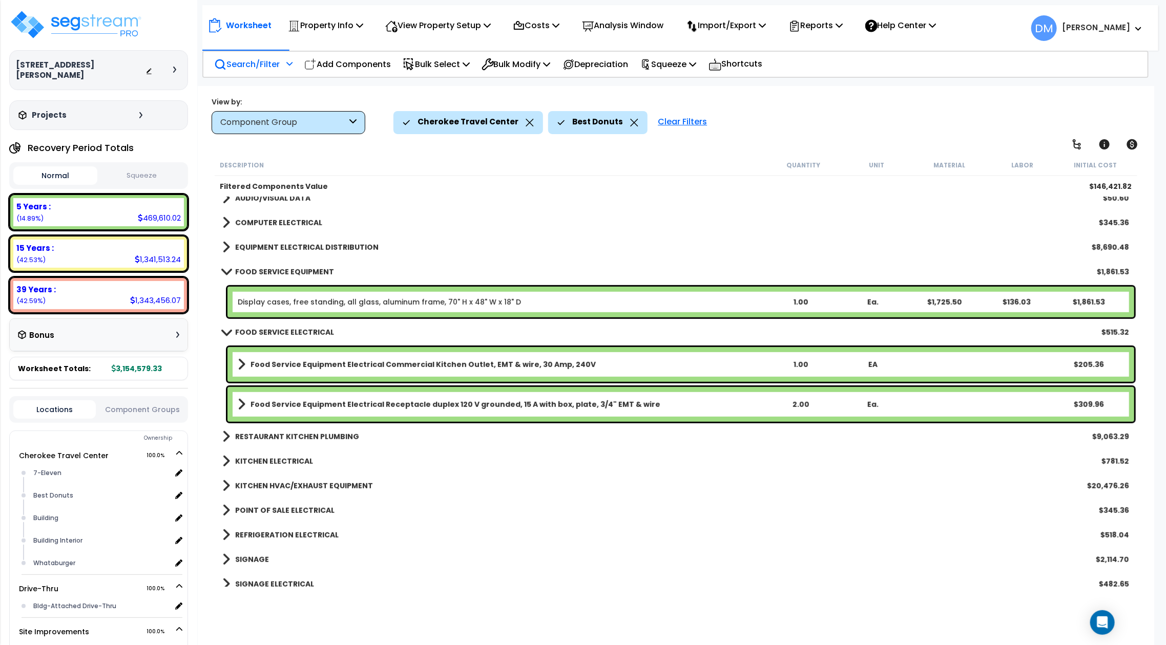
click at [317, 328] on b "FOOD SERVICE ELECTRICAL" at bounding box center [284, 332] width 99 height 10
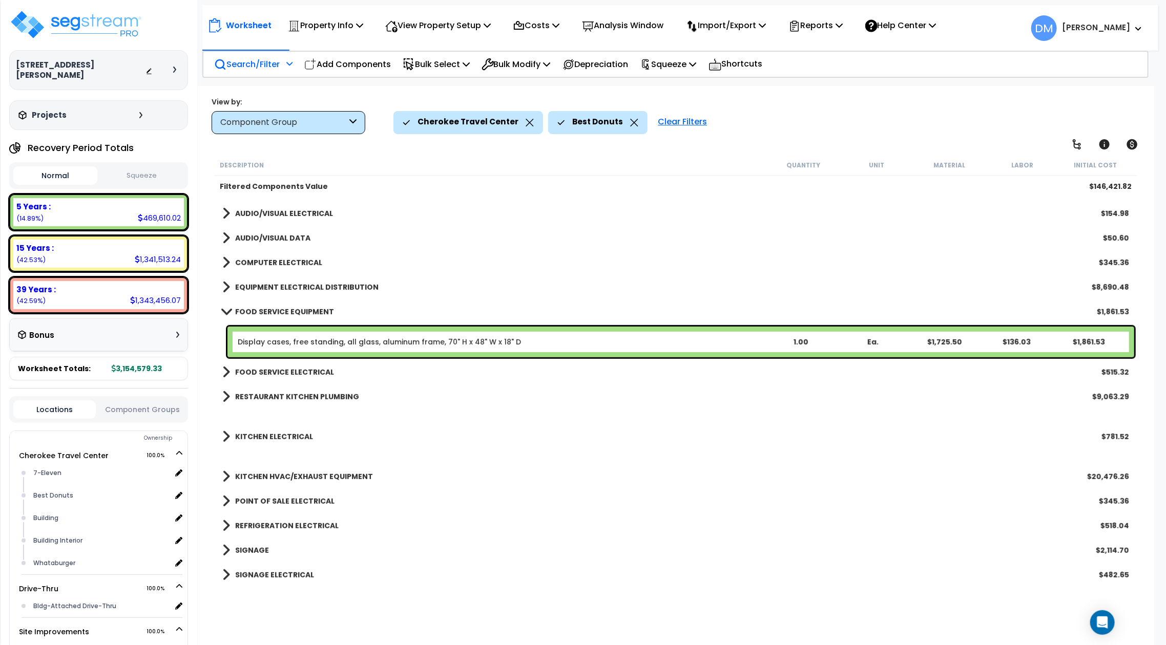
click at [290, 313] on b "FOOD SERVICE EQUIPMENT" at bounding box center [284, 312] width 99 height 10
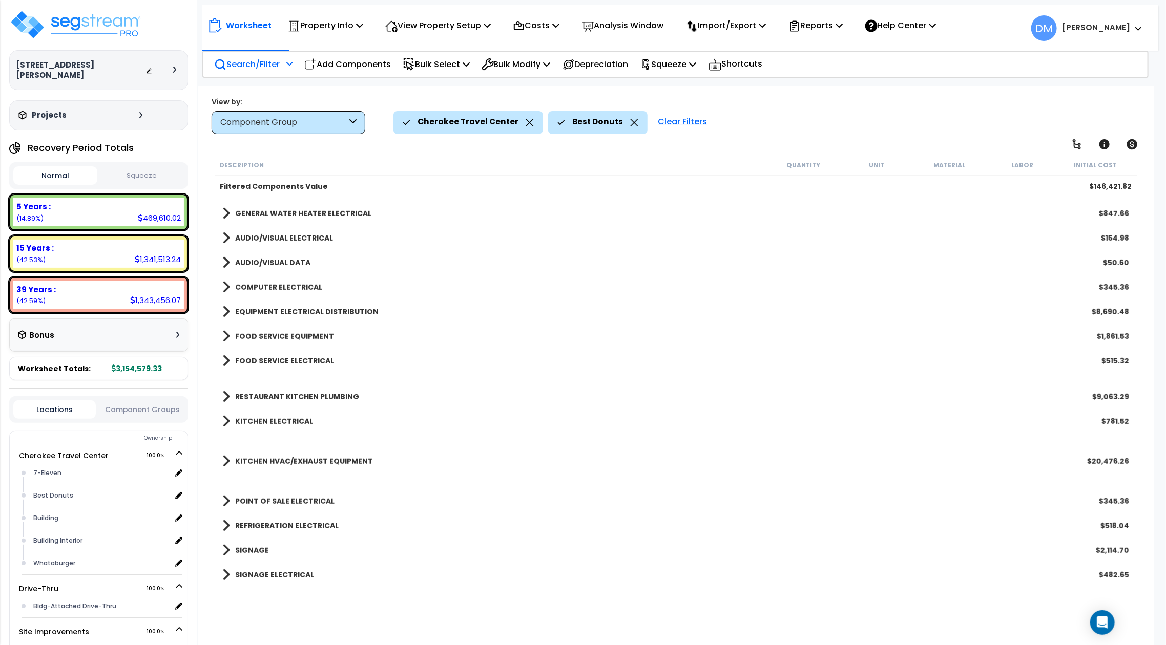
scroll to position [45, 0]
click at [303, 521] on b "REFRIGERATION ELECTRICAL" at bounding box center [286, 526] width 103 height 10
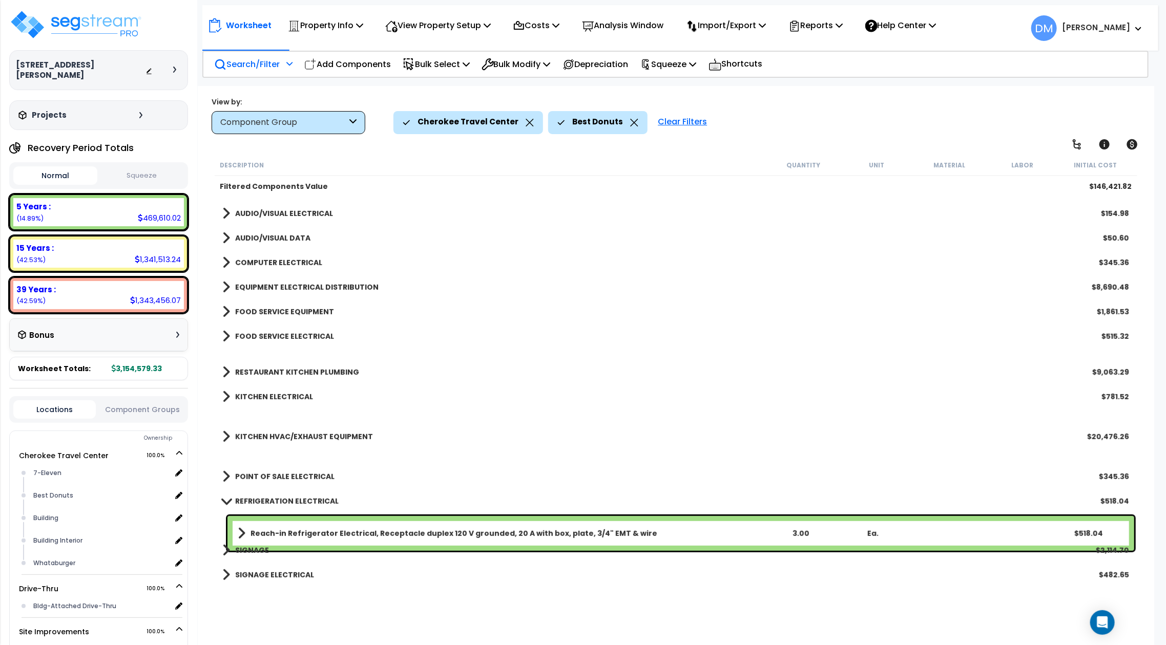
scroll to position [411, 0]
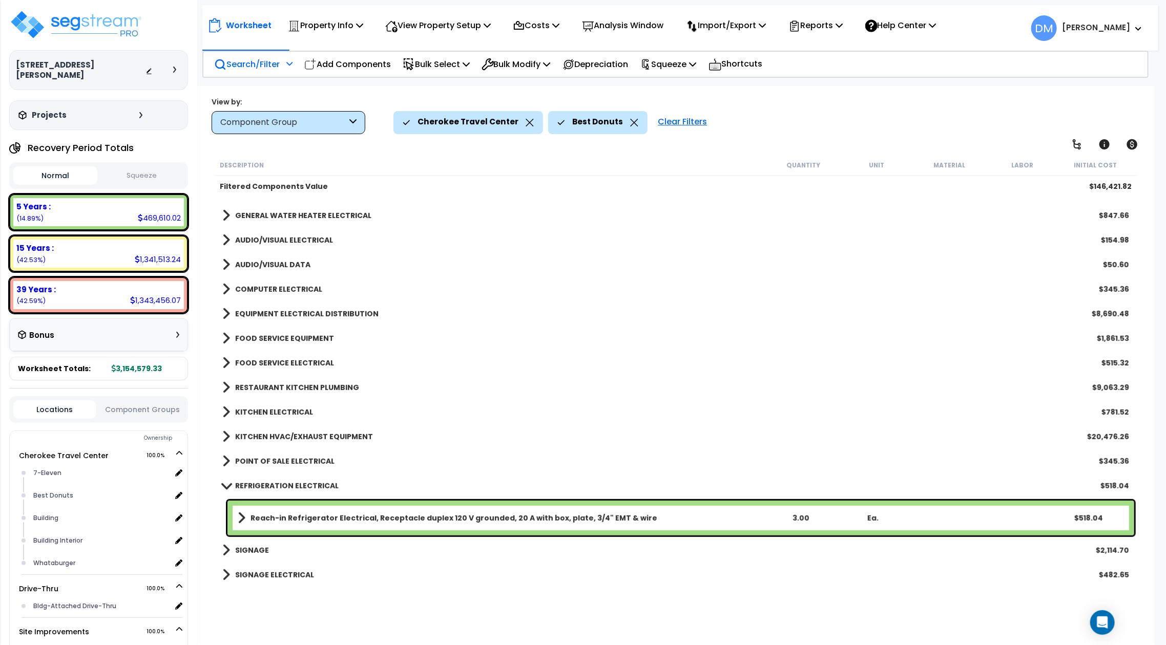
click at [254, 487] on b "REFRIGERATION ELECTRICAL" at bounding box center [286, 486] width 103 height 10
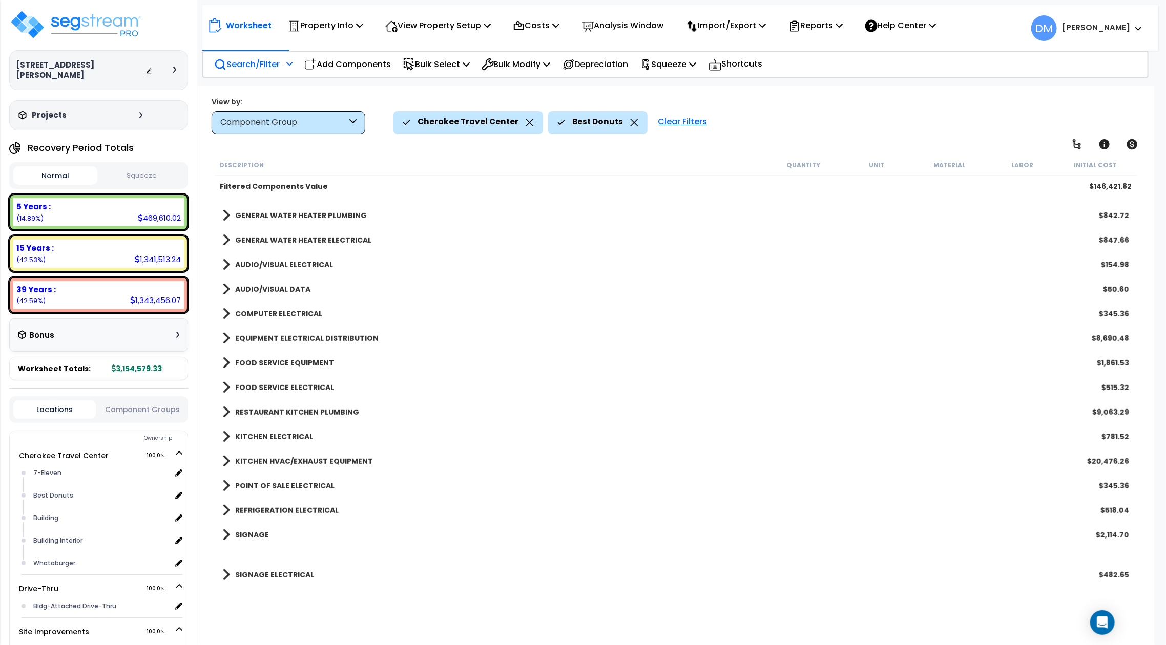
click at [675, 121] on div "Clear Filters" at bounding box center [682, 122] width 59 height 23
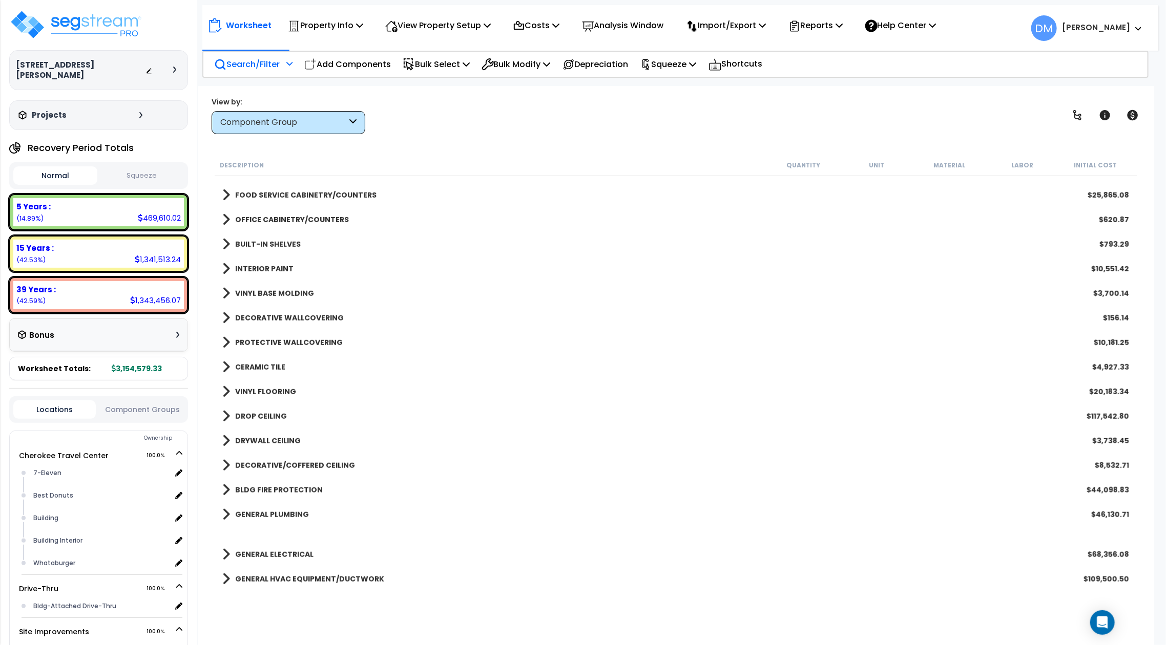
click at [244, 55] on div "Search/Filter Additional Search / Filter" at bounding box center [253, 64] width 78 height 24
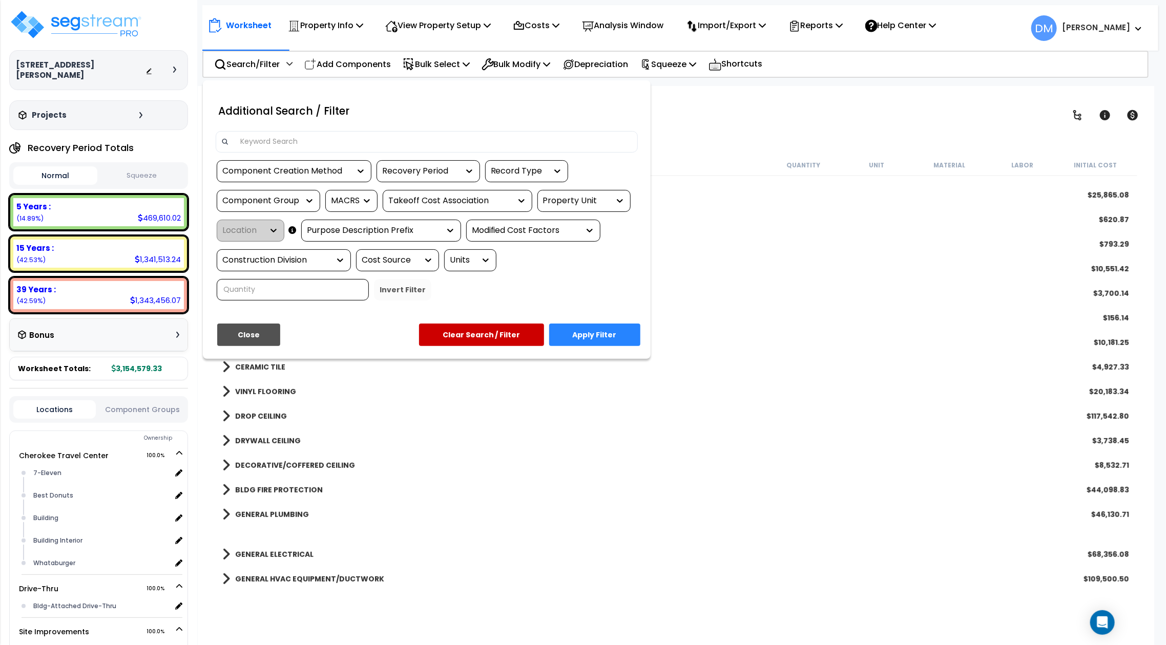
click at [578, 198] on div "Property Unit" at bounding box center [576, 201] width 67 height 12
click at [586, 235] on div "Cherokee Travel Center" at bounding box center [614, 232] width 154 height 28
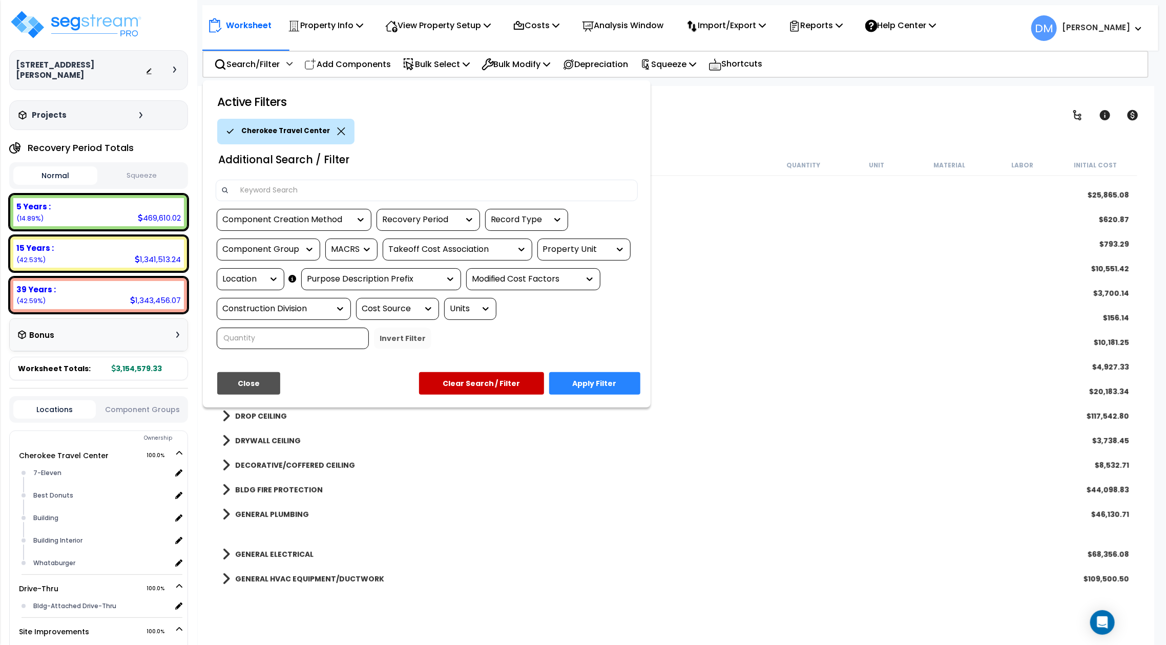
click at [259, 278] on div "Location" at bounding box center [242, 280] width 41 height 12
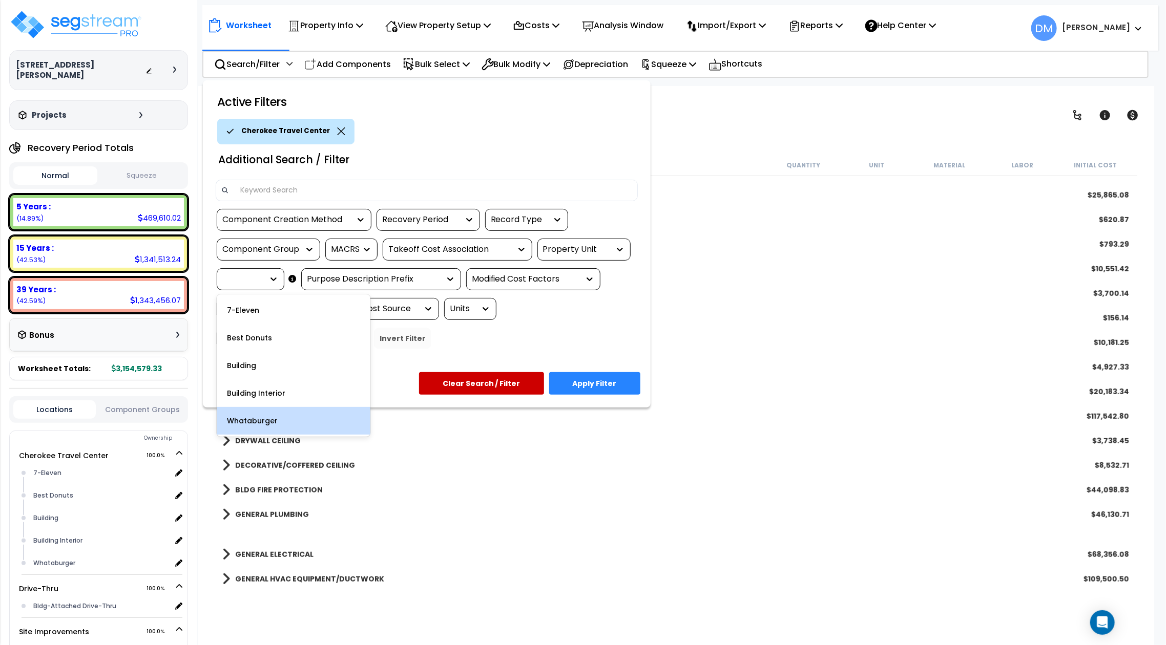
click at [276, 416] on div "Whataburger" at bounding box center [294, 421] width 154 height 28
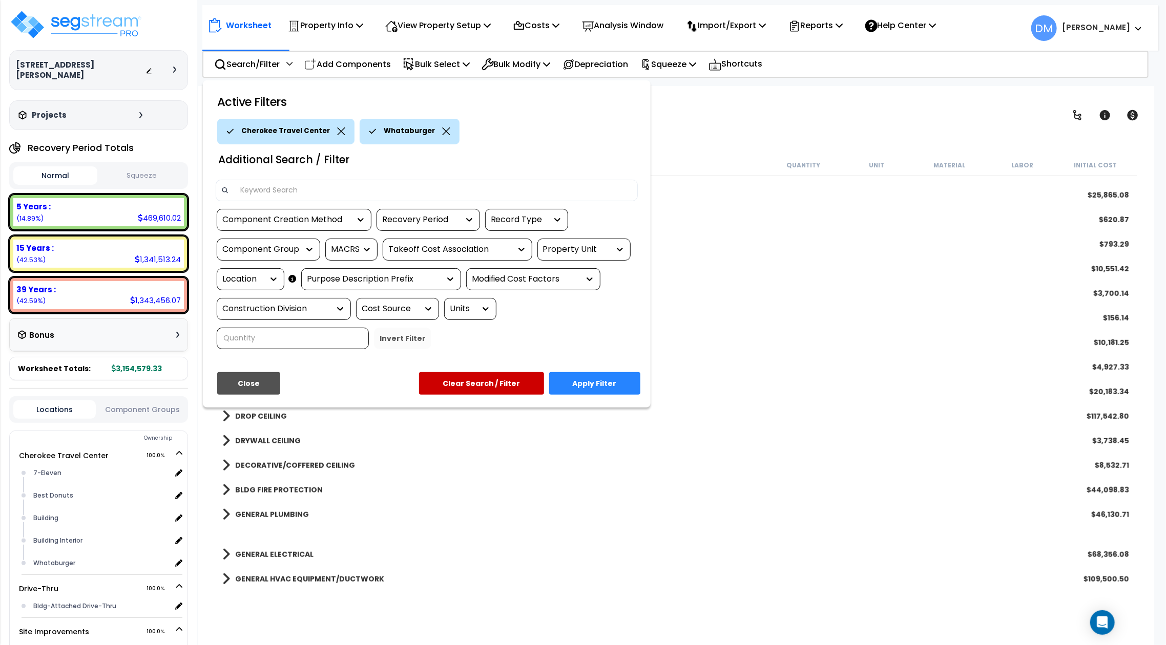
click at [597, 386] on button "Apply Filter" at bounding box center [594, 383] width 91 height 23
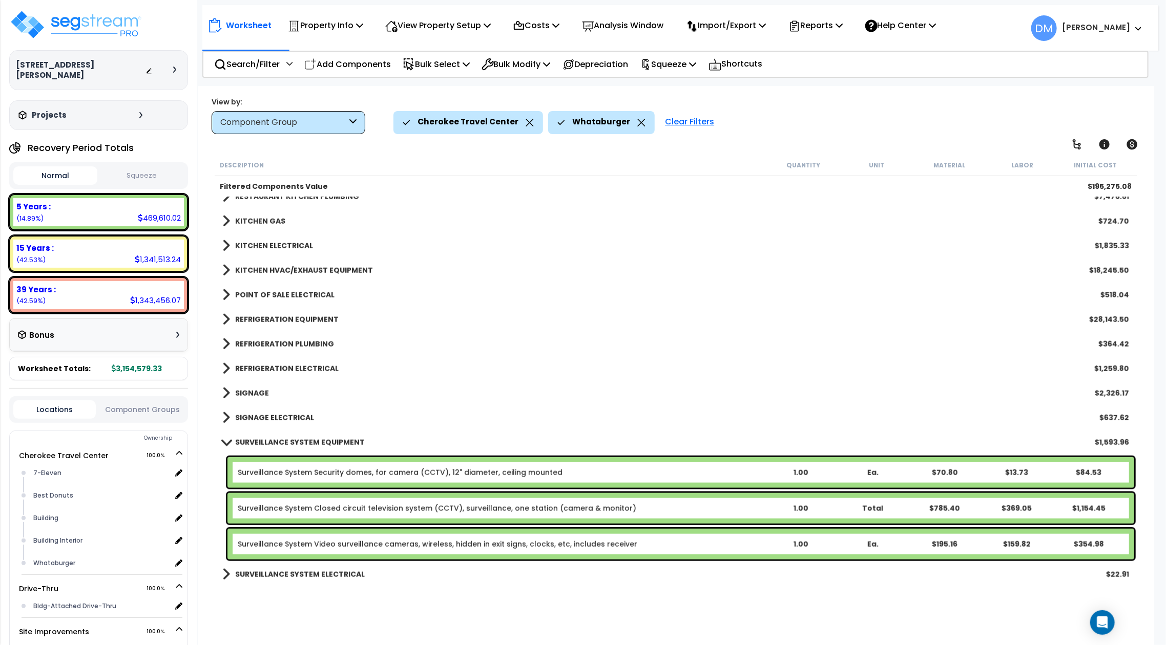
scroll to position [700, 0]
click at [292, 440] on b "SURVEILLANCE SYSTEM EQUIPMENT" at bounding box center [300, 443] width 130 height 10
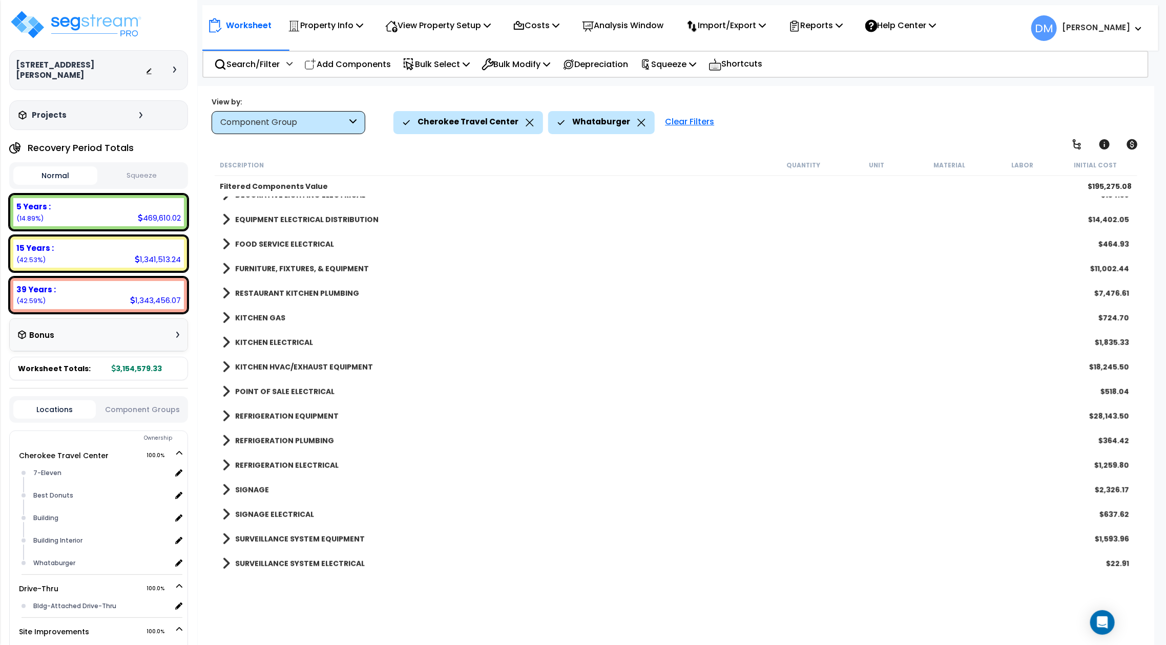
click at [250, 451] on div "REFRIGERATION PLUMBING $364.42" at bounding box center [675, 441] width 917 height 25
click at [317, 268] on b "FURNITURE, FIXTURES, & EQUIPMENT" at bounding box center [302, 269] width 134 height 10
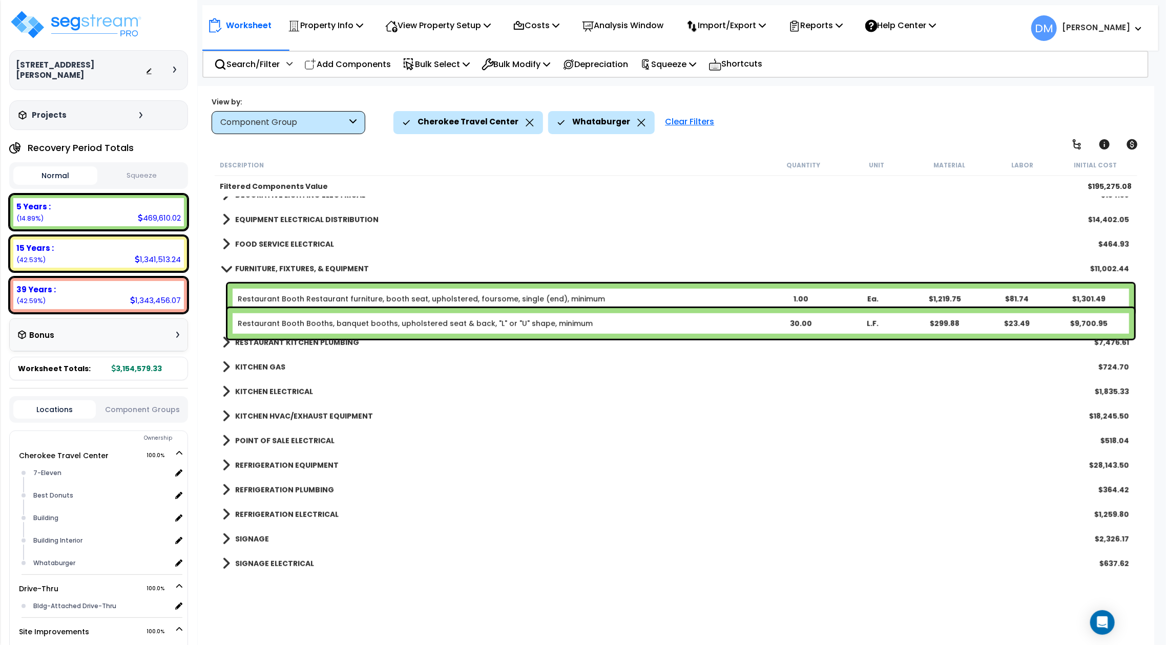
click at [319, 267] on b "FURNITURE, FIXTURES, & EQUIPMENT" at bounding box center [302, 269] width 134 height 10
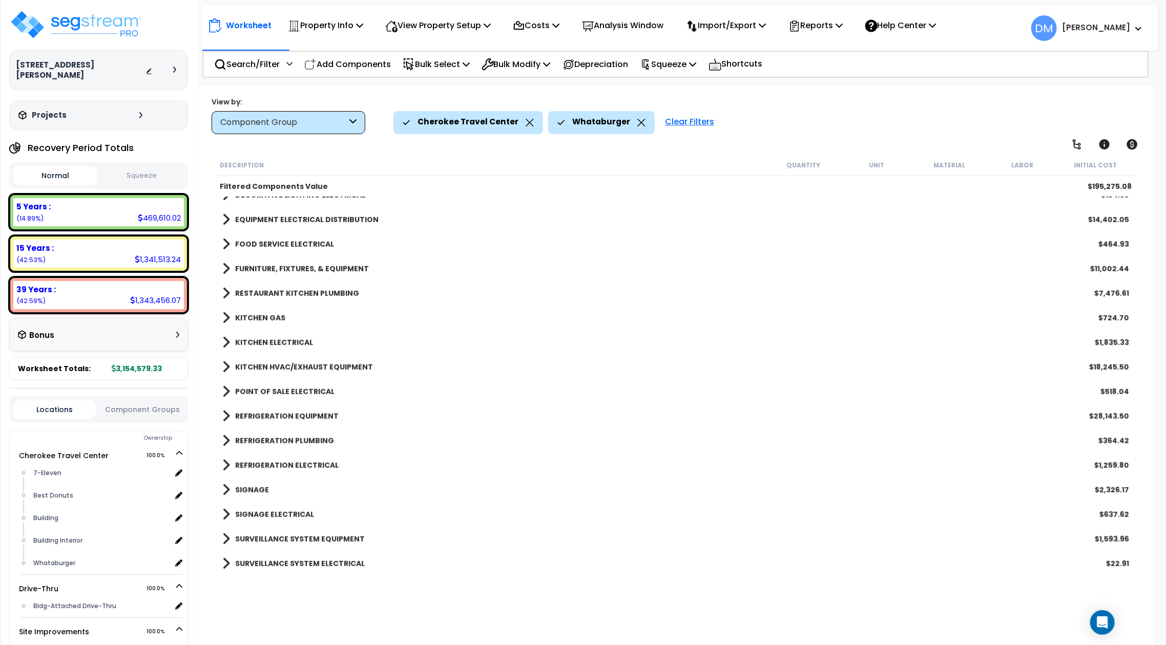
click at [318, 268] on b "FURNITURE, FIXTURES, & EQUIPMENT" at bounding box center [302, 269] width 134 height 10
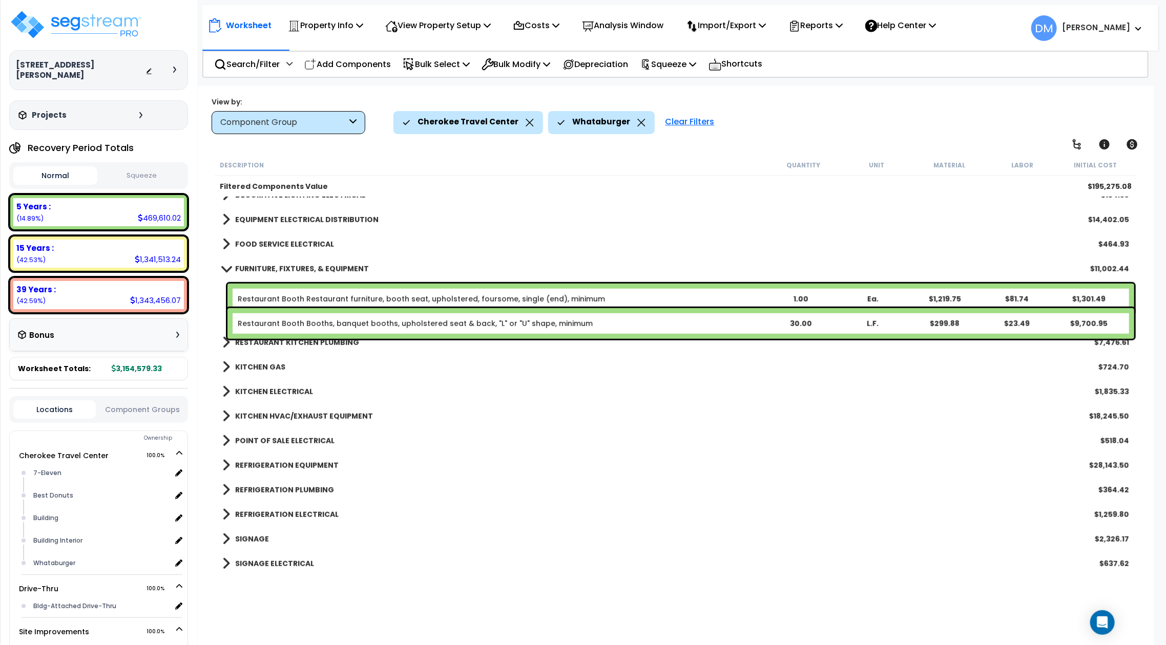
click at [318, 268] on b "FURNITURE, FIXTURES, & EQUIPMENT" at bounding box center [302, 269] width 134 height 10
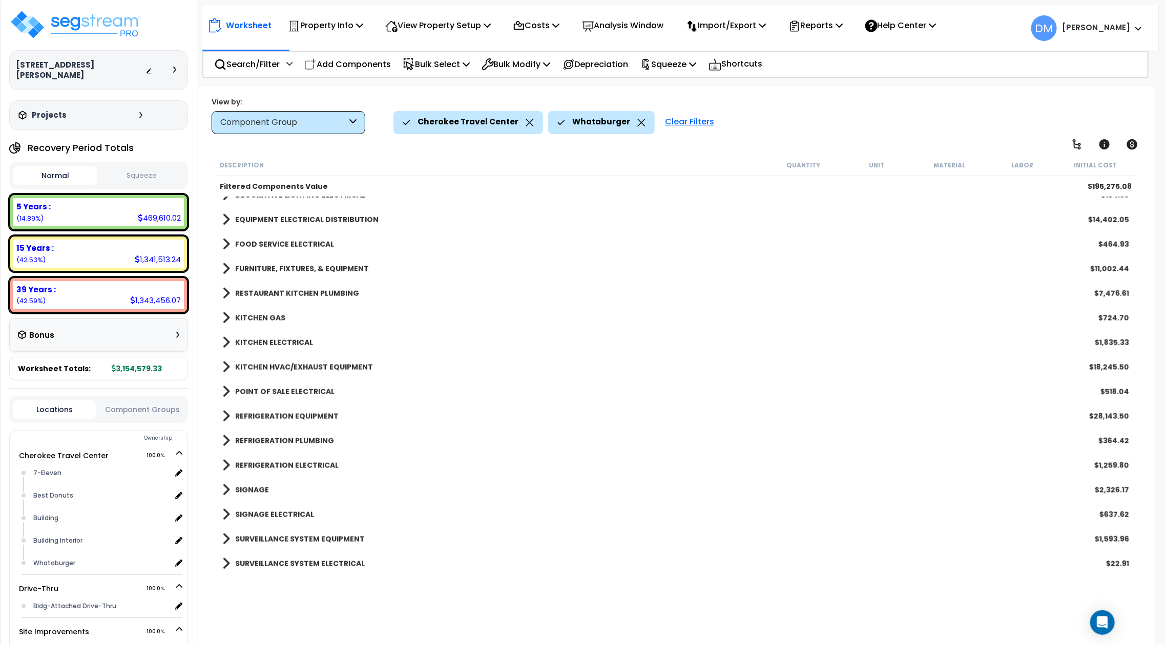
click at [300, 239] on b "FOOD SERVICE ELECTRICAL" at bounding box center [284, 244] width 99 height 10
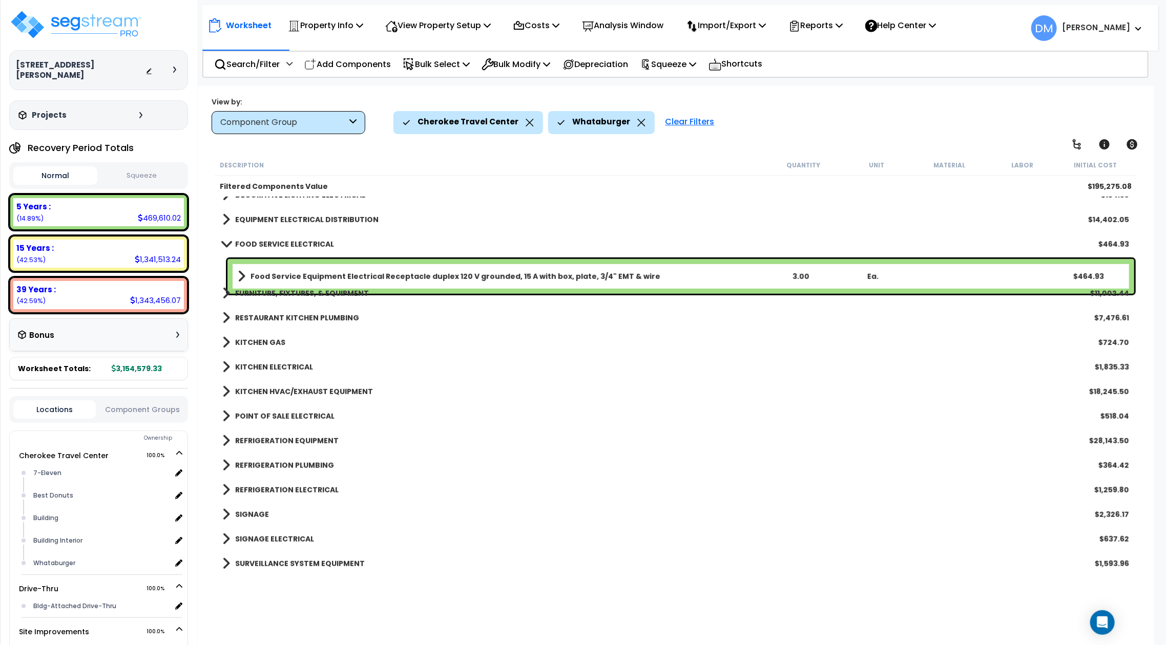
click at [300, 239] on b "FOOD SERVICE ELECTRICAL" at bounding box center [284, 244] width 99 height 10
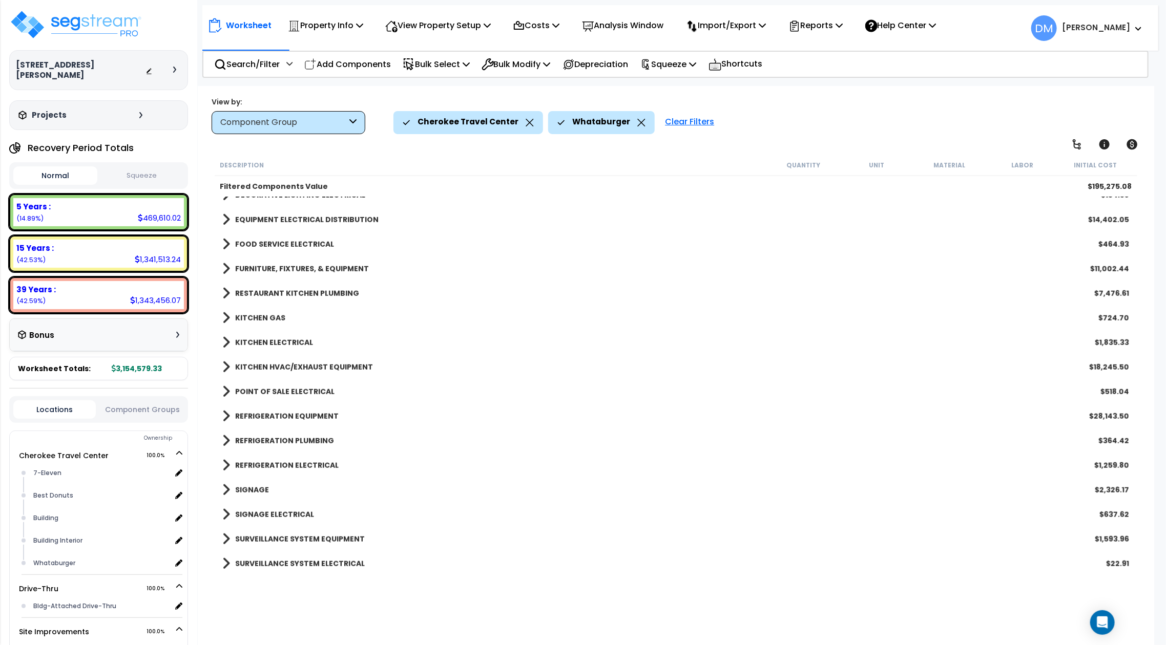
click at [289, 270] on b "FURNITURE, FIXTURES, & EQUIPMENT" at bounding box center [302, 269] width 134 height 10
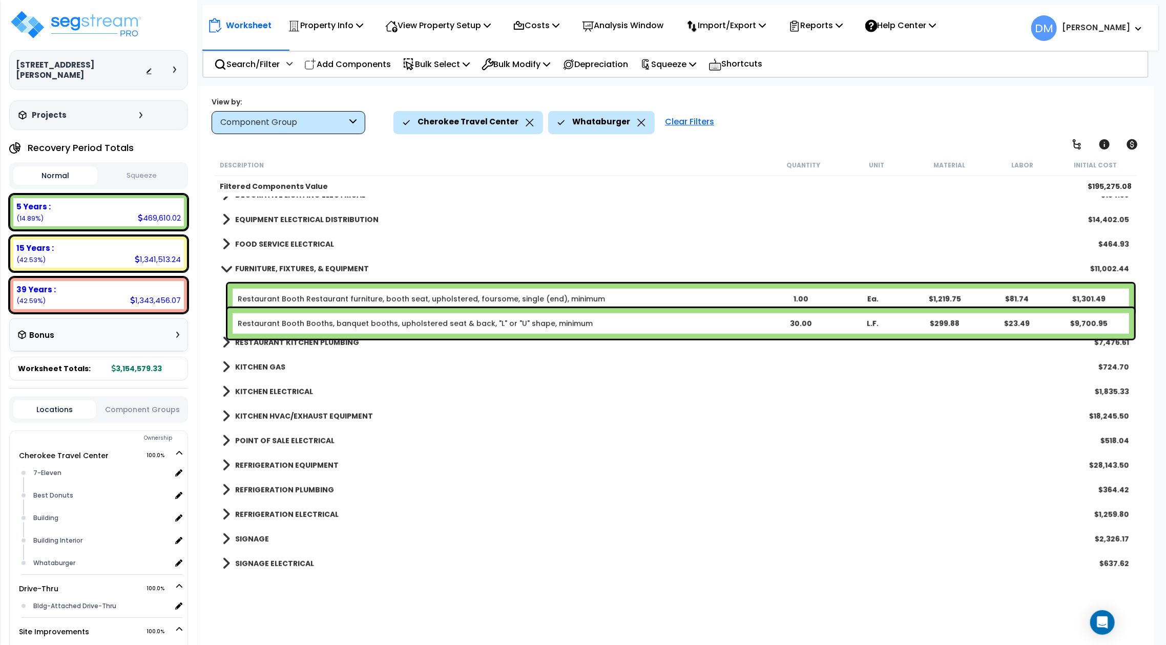
click at [289, 270] on b "FURNITURE, FIXTURES, & EQUIPMENT" at bounding box center [302, 269] width 134 height 10
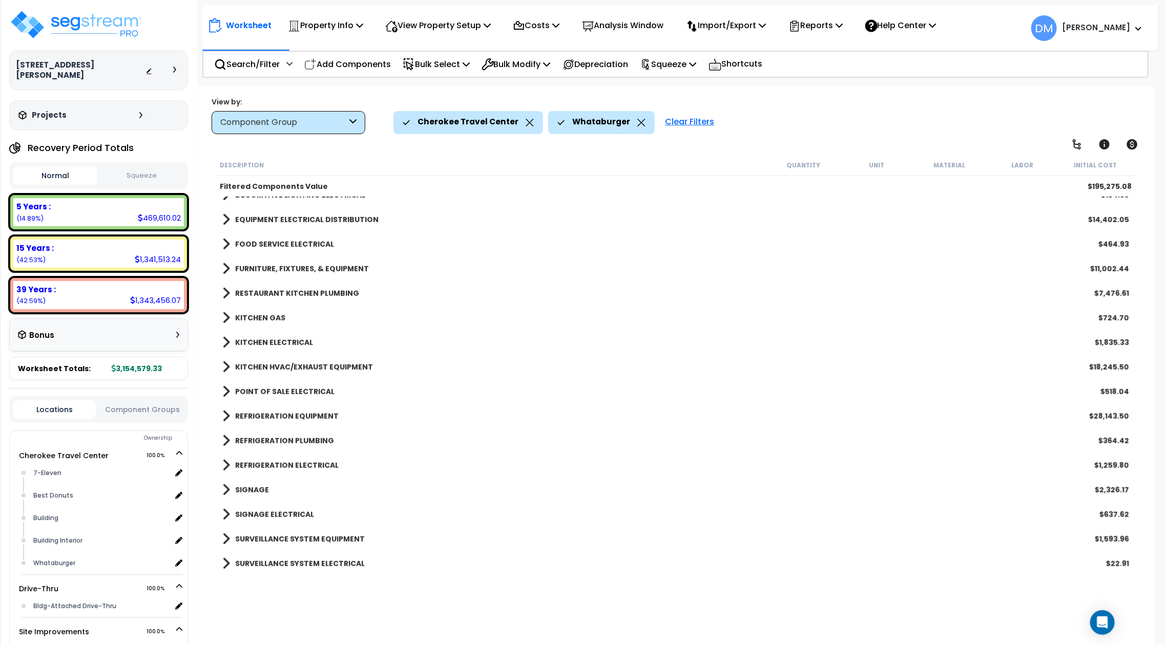
click at [279, 291] on b "RESTAURANT KITCHEN PLUMBING" at bounding box center [297, 293] width 124 height 10
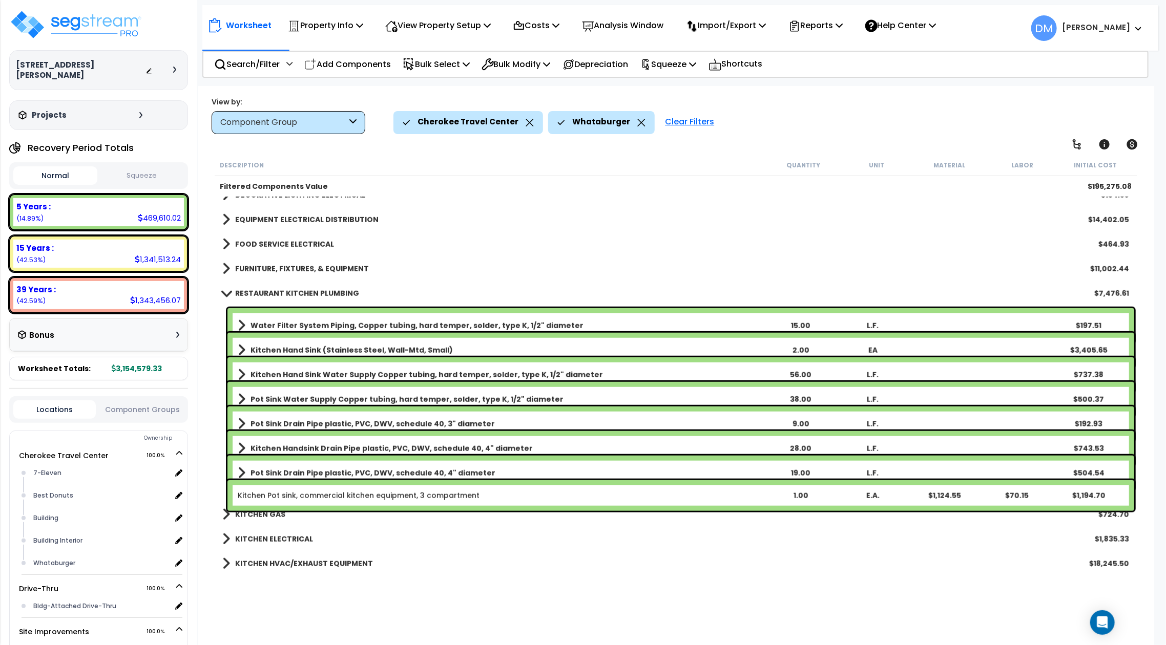
click at [279, 291] on b "RESTAURANT KITCHEN PLUMBING" at bounding box center [297, 293] width 124 height 10
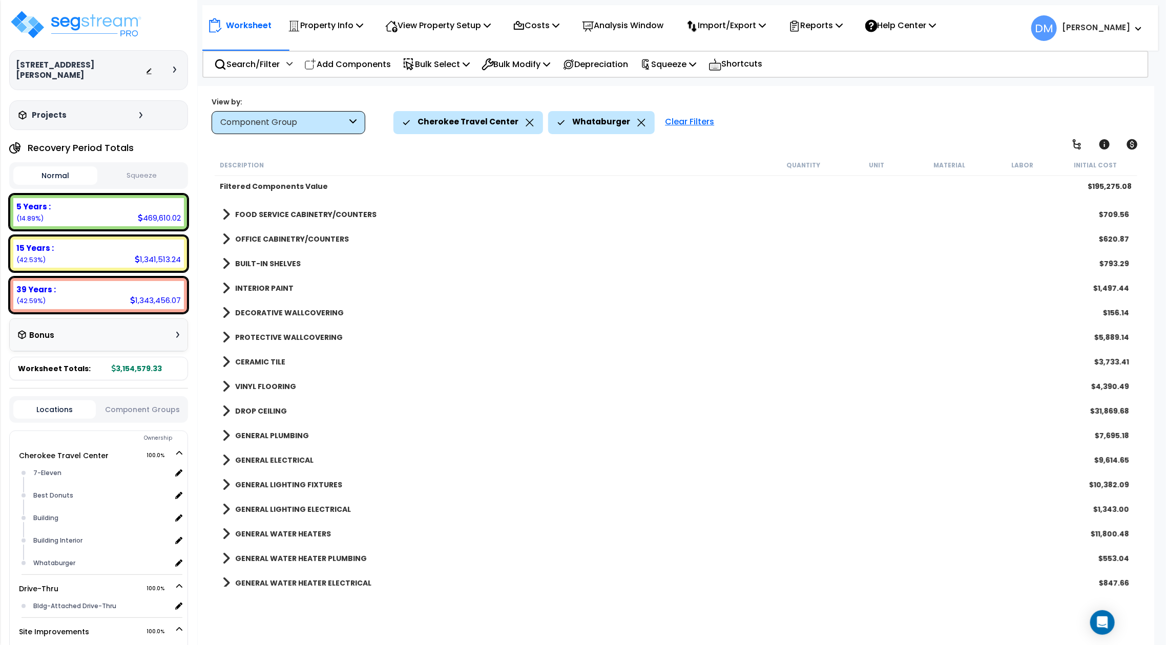
scroll to position [136, 0]
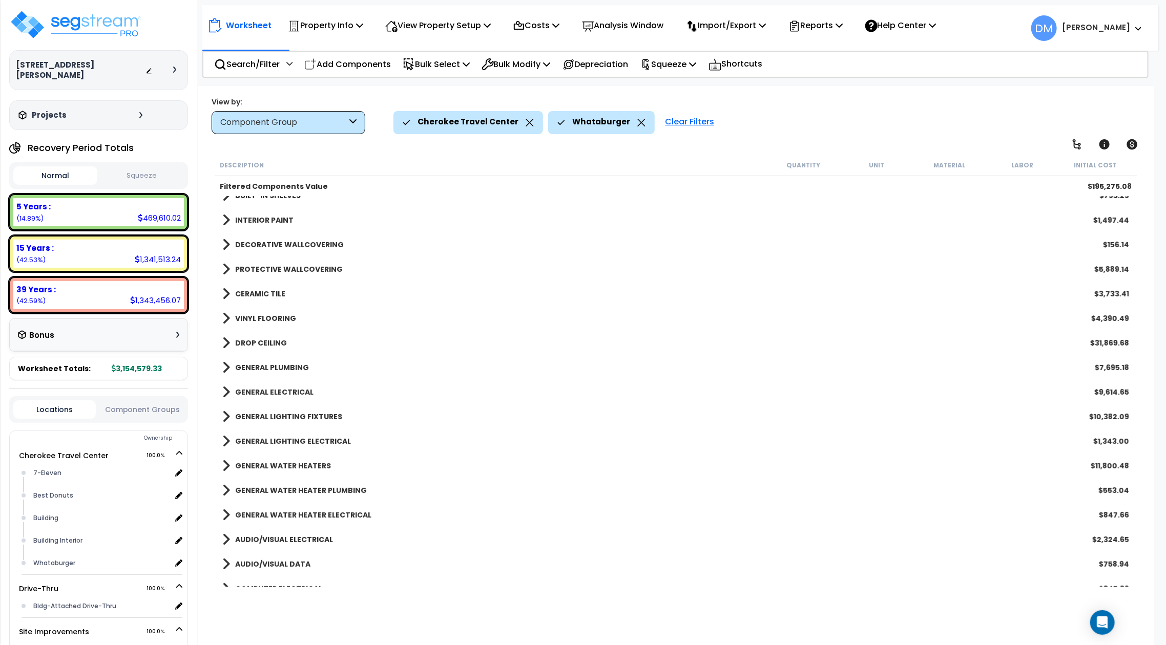
click at [259, 317] on b "VINYL FLOORING" at bounding box center [265, 318] width 61 height 10
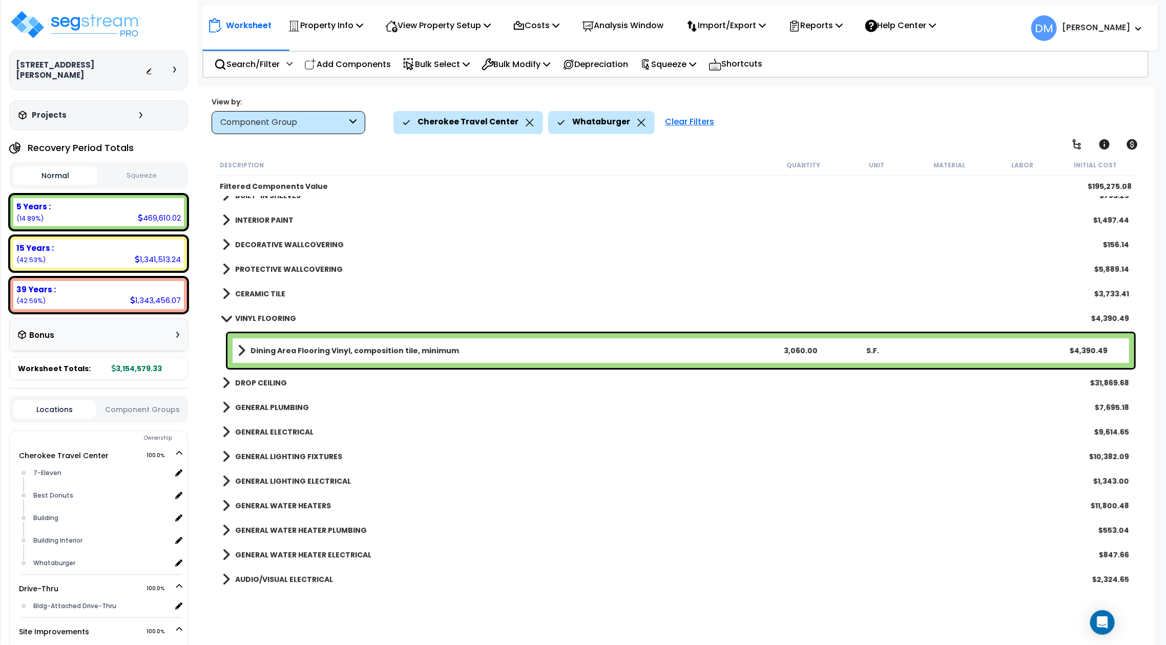
click at [261, 294] on b "CERAMIC TILE" at bounding box center [260, 294] width 50 height 10
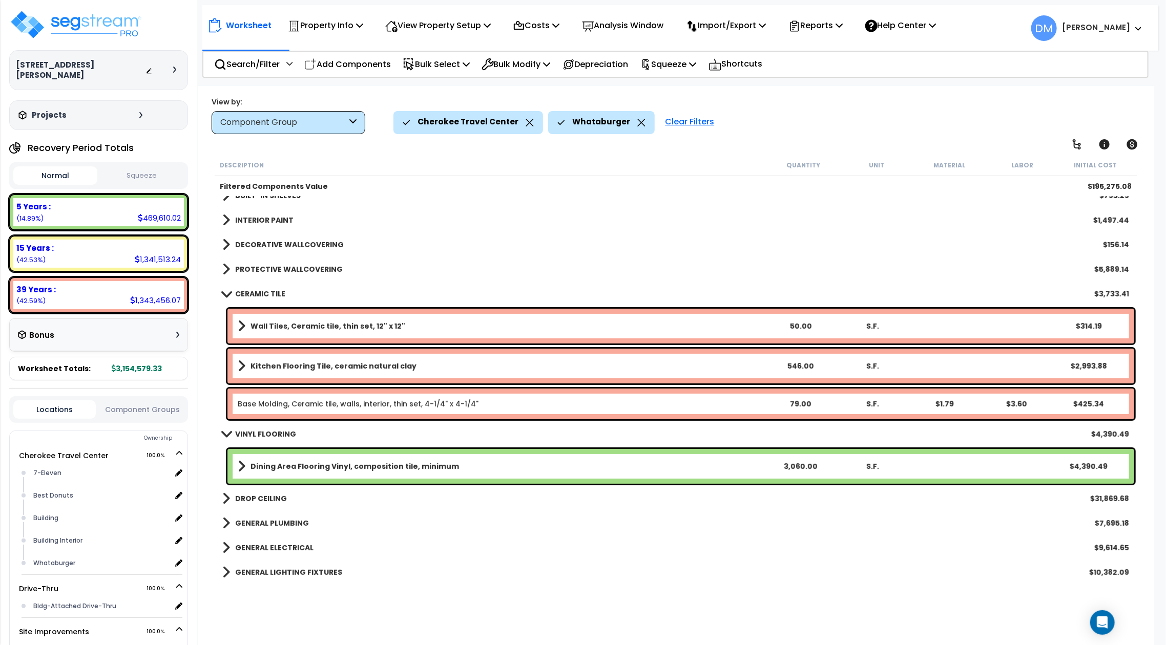
click at [261, 293] on b "CERAMIC TILE" at bounding box center [260, 294] width 50 height 10
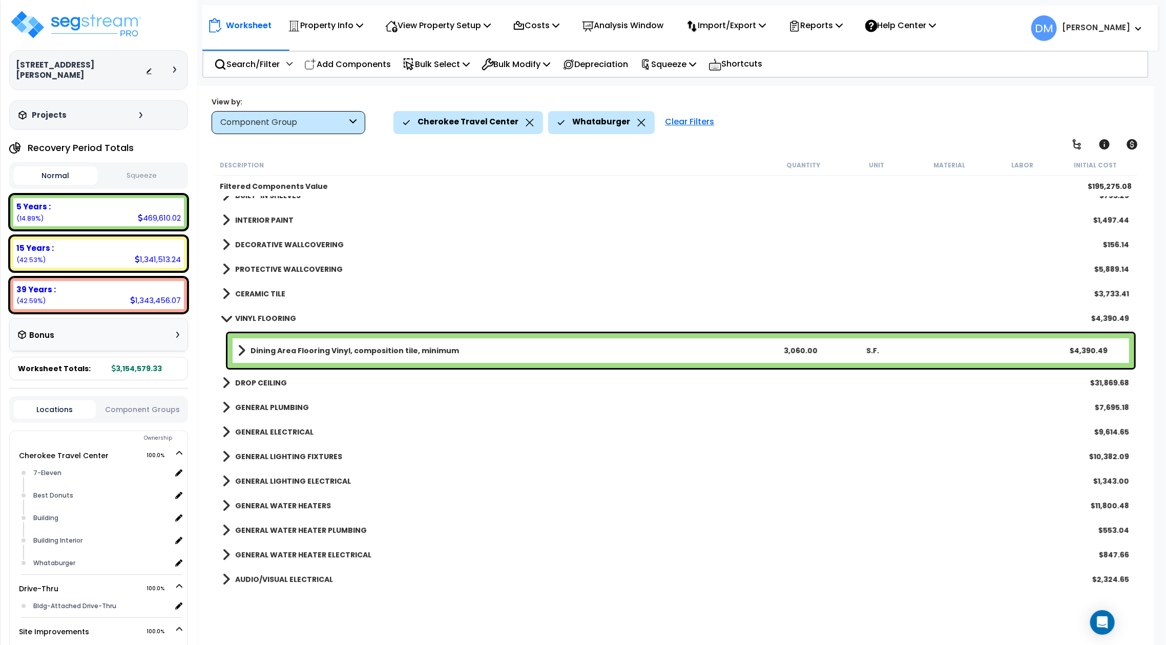
click at [264, 320] on b "VINYL FLOORING" at bounding box center [265, 318] width 61 height 10
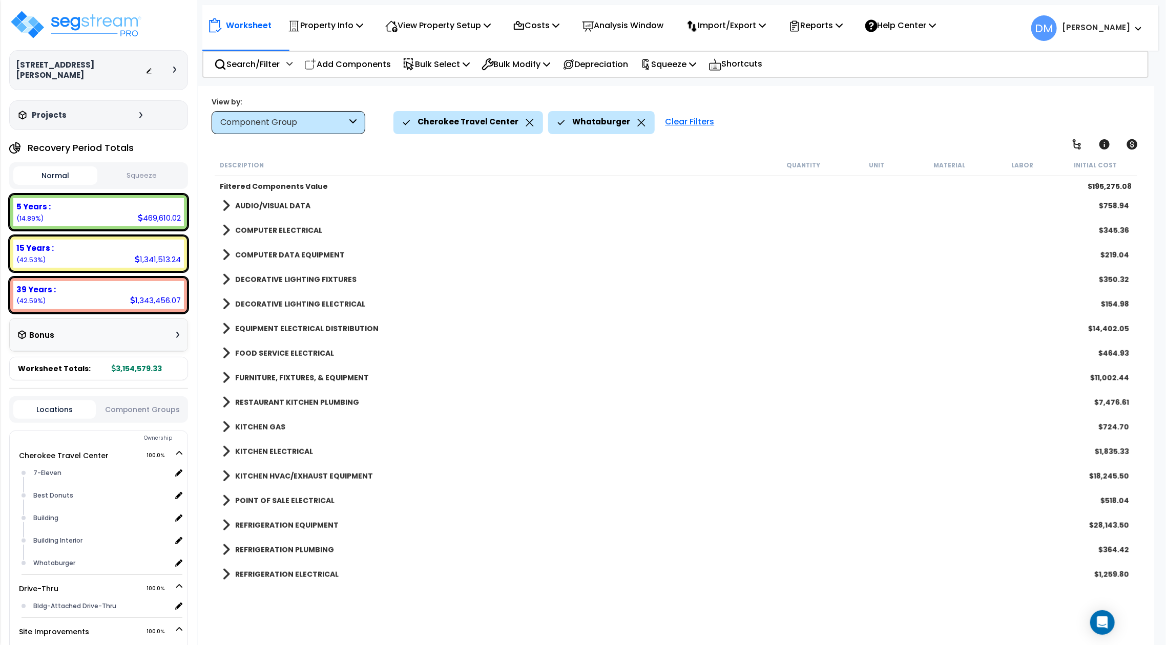
scroll to position [593, 0]
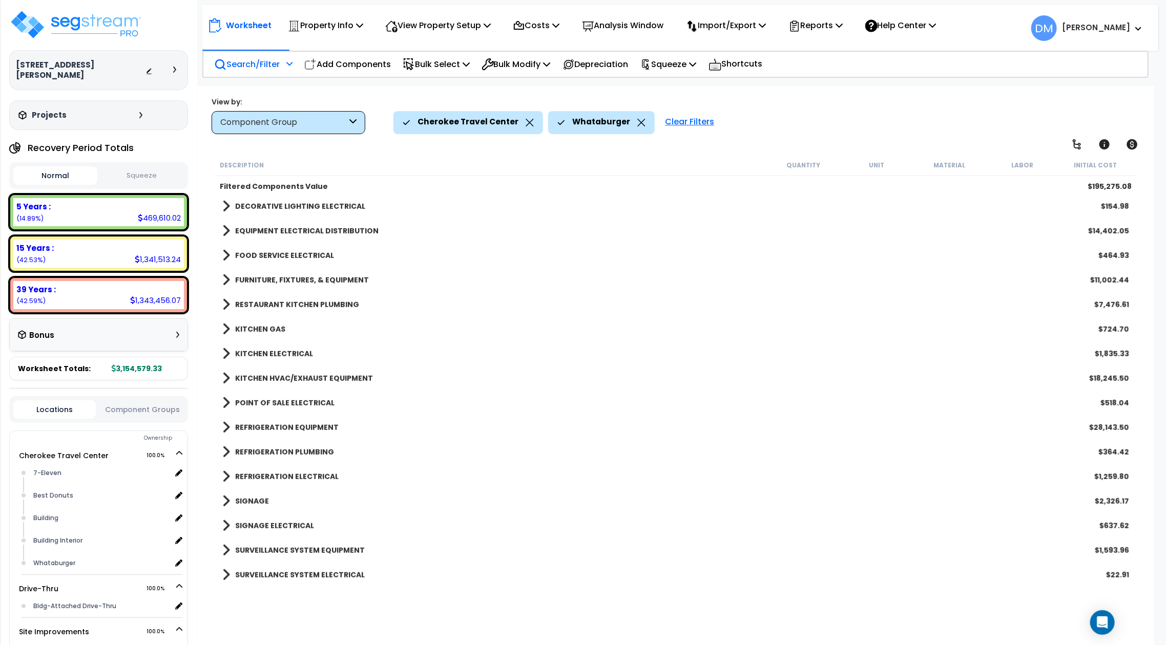
click at [271, 65] on p "Search/Filter" at bounding box center [247, 64] width 66 height 14
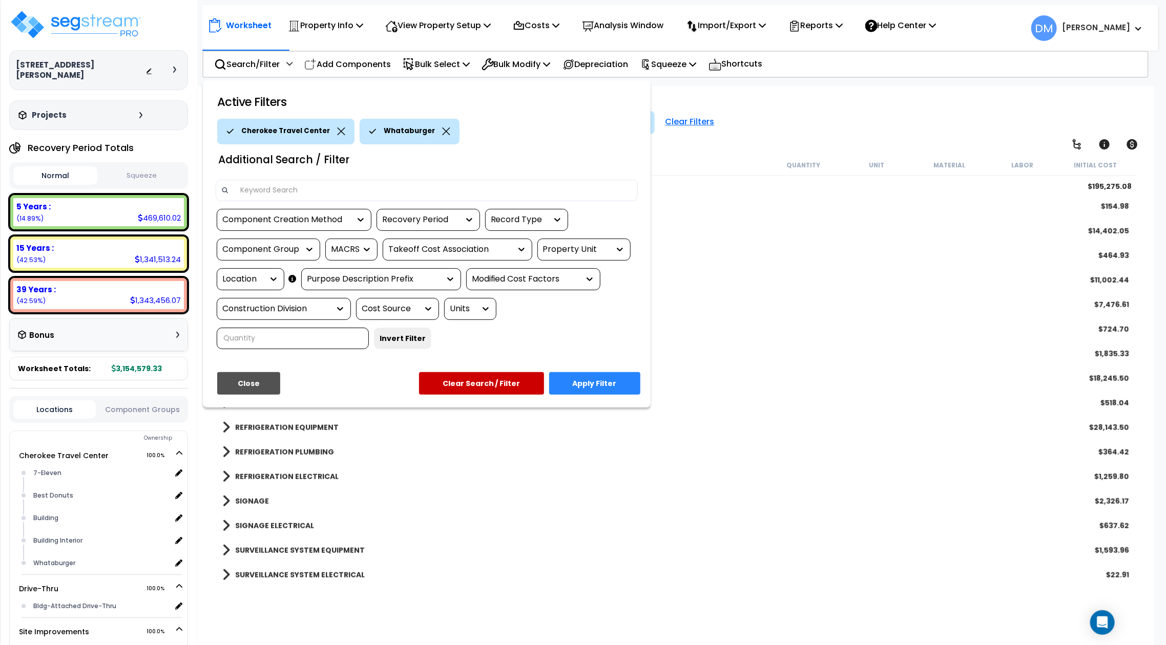
click at [316, 191] on input at bounding box center [433, 190] width 398 height 15
type input "w"
click at [330, 180] on div at bounding box center [427, 191] width 422 height 22
click at [330, 192] on input at bounding box center [433, 190] width 398 height 15
type input "beverage"
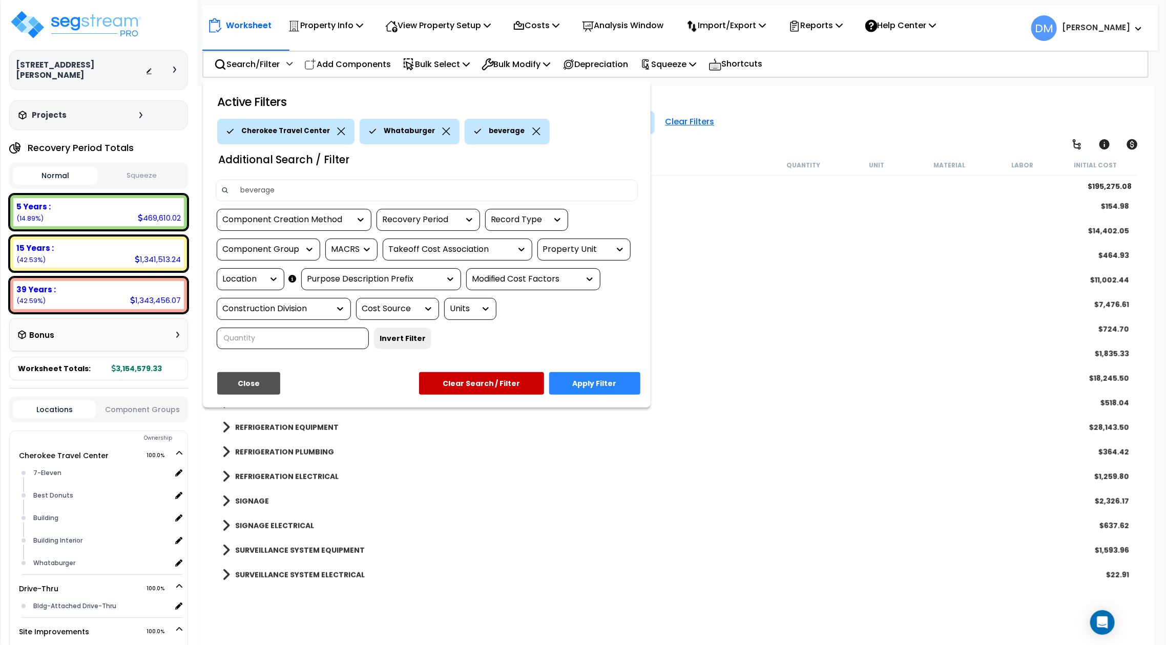
click at [614, 387] on button "Apply Filter" at bounding box center [594, 383] width 91 height 23
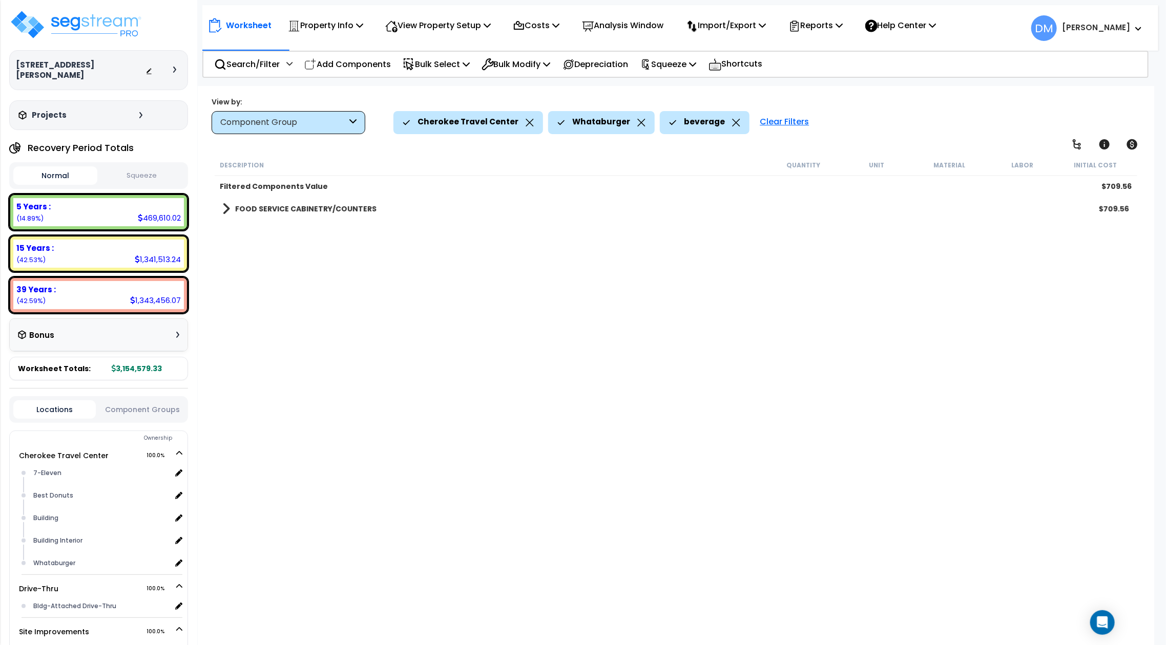
scroll to position [0, 0]
click at [350, 209] on b "FOOD SERVICE CABINETRY/COUNTERS" at bounding box center [305, 209] width 141 height 10
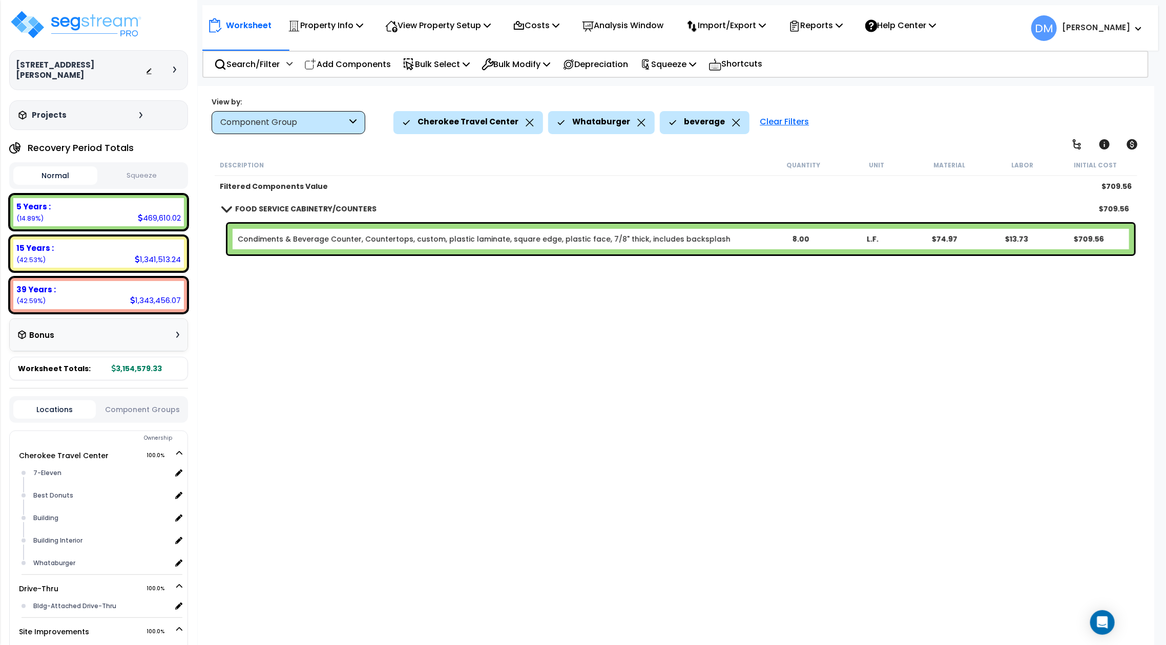
click at [350, 209] on b "FOOD SERVICE CABINETRY/COUNTERS" at bounding box center [305, 209] width 141 height 10
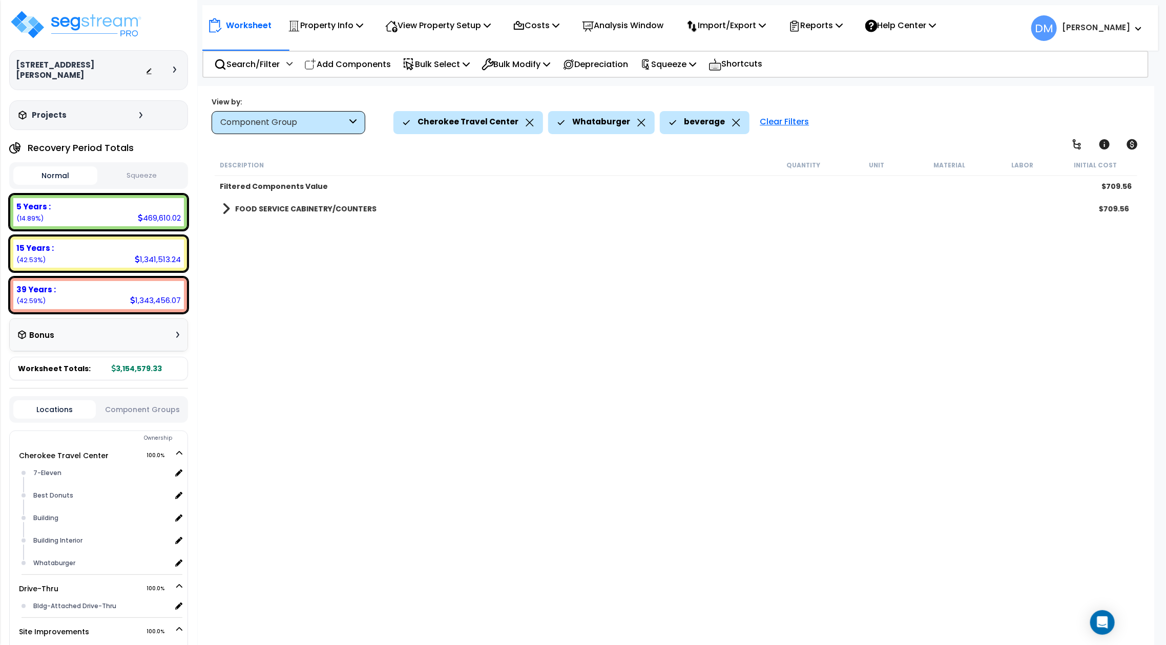
click at [732, 126] on icon at bounding box center [736, 123] width 8 height 8
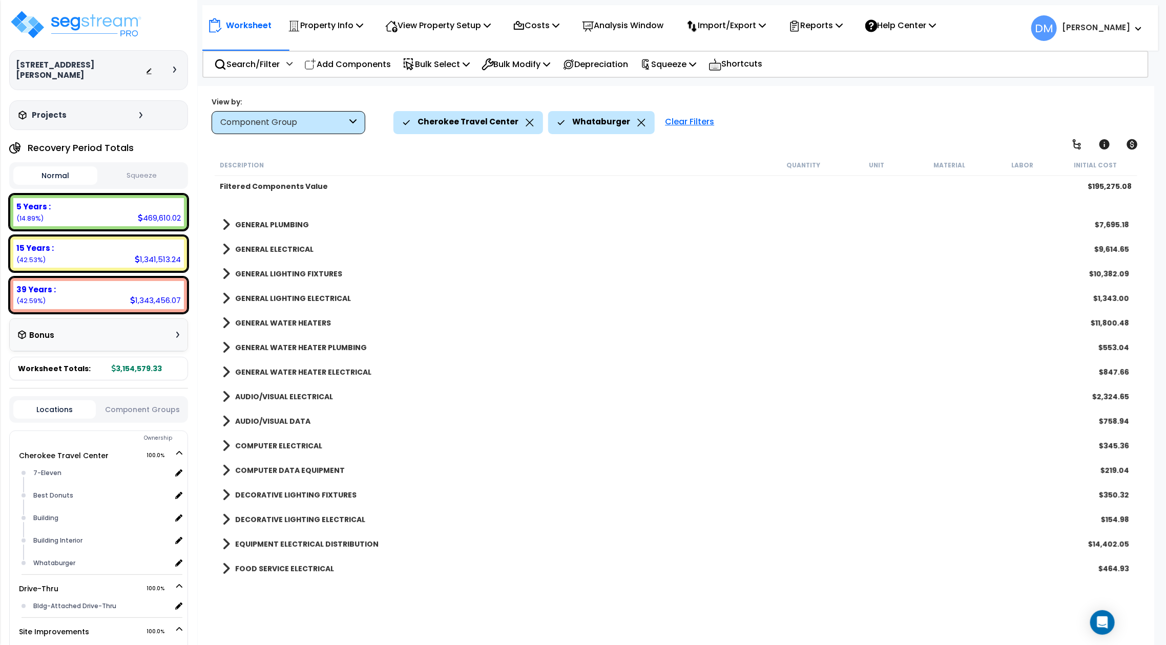
scroll to position [273, 0]
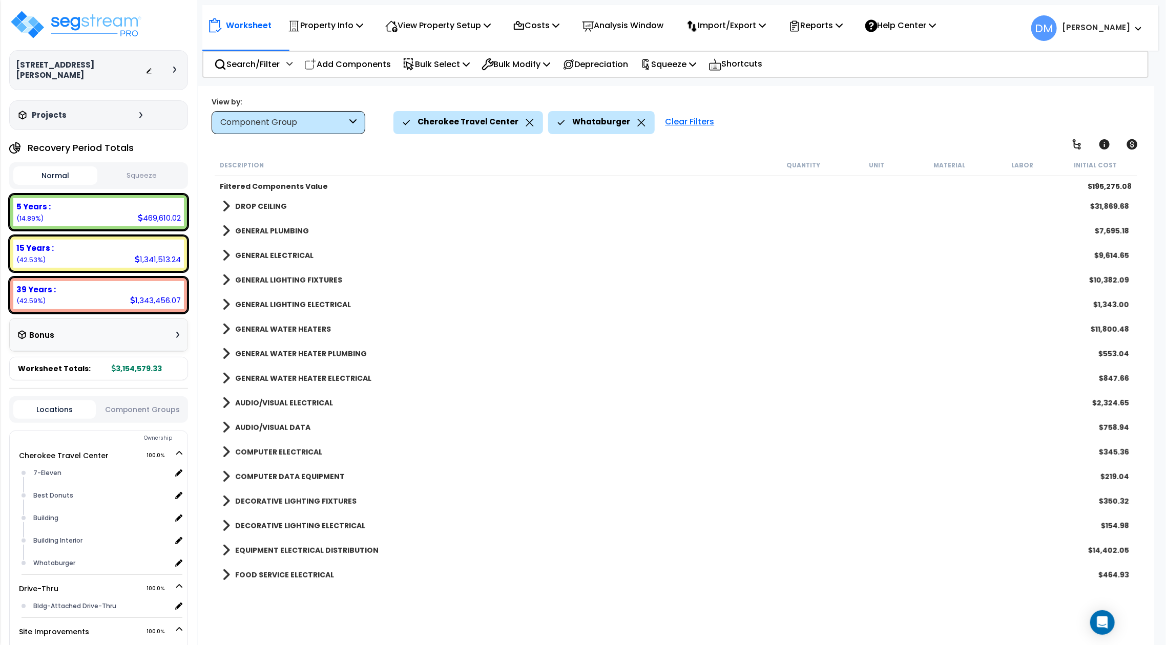
click at [348, 347] on link "GENERAL WATER HEATER PLUMBING" at bounding box center [294, 354] width 144 height 14
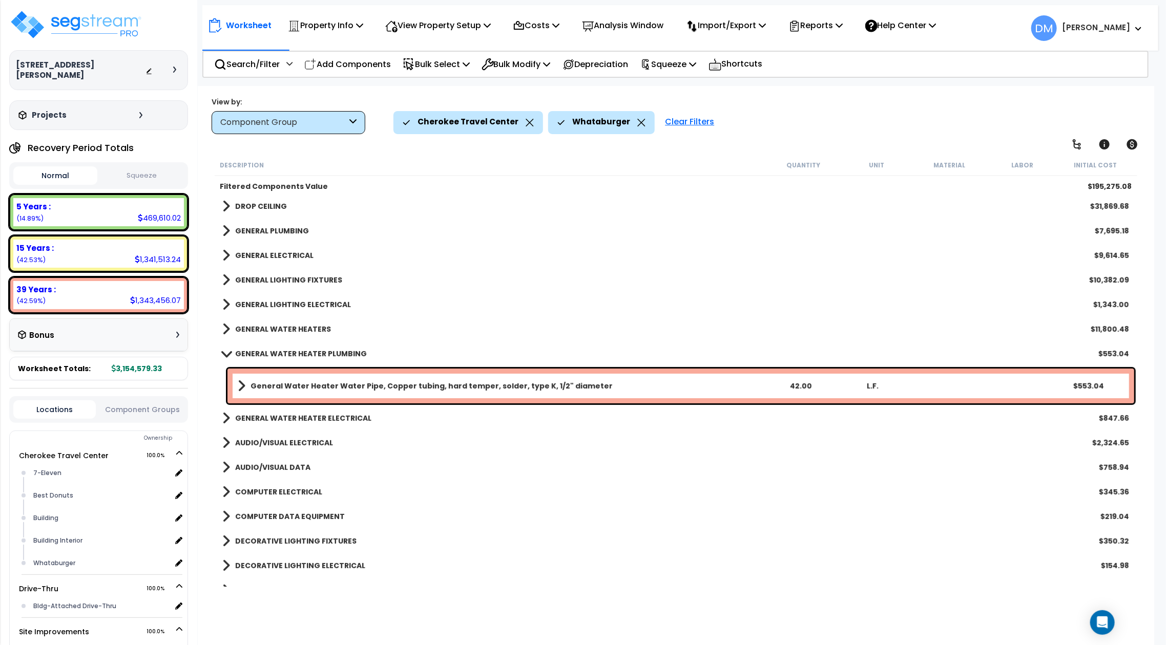
click at [348, 354] on b "GENERAL WATER HEATER PLUMBING" at bounding box center [301, 354] width 132 height 10
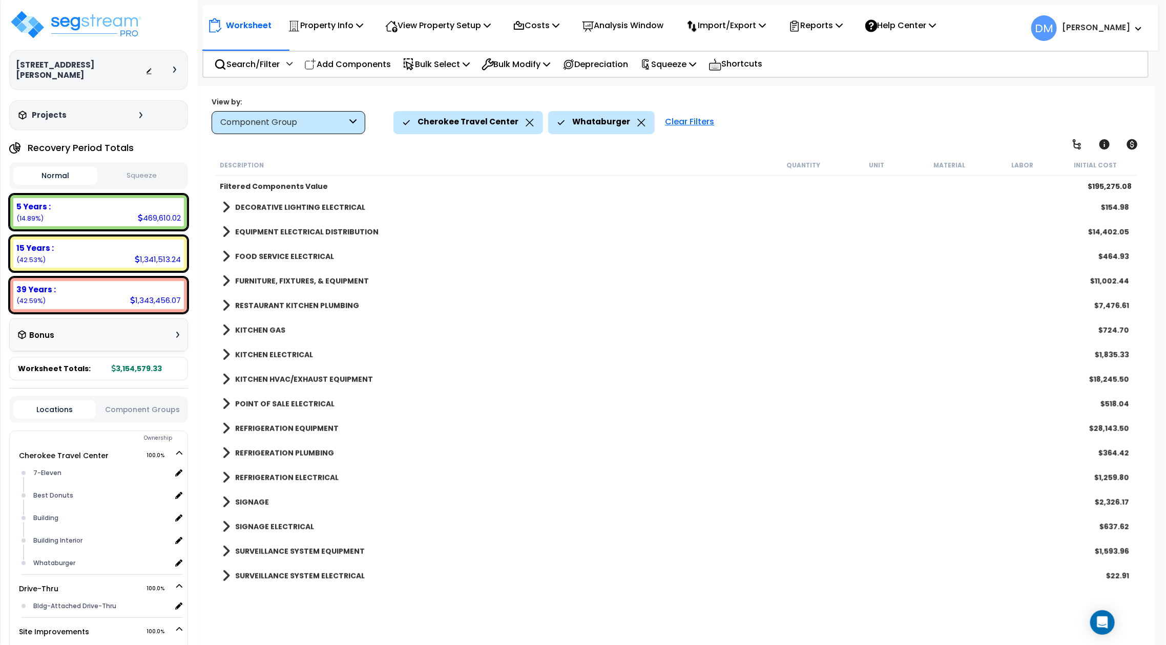
scroll to position [593, 0]
click at [316, 419] on div "REFRIGERATION EQUIPMENT $28,143.50" at bounding box center [675, 427] width 917 height 25
click at [293, 431] on b "REFRIGERATION EQUIPMENT" at bounding box center [286, 428] width 103 height 10
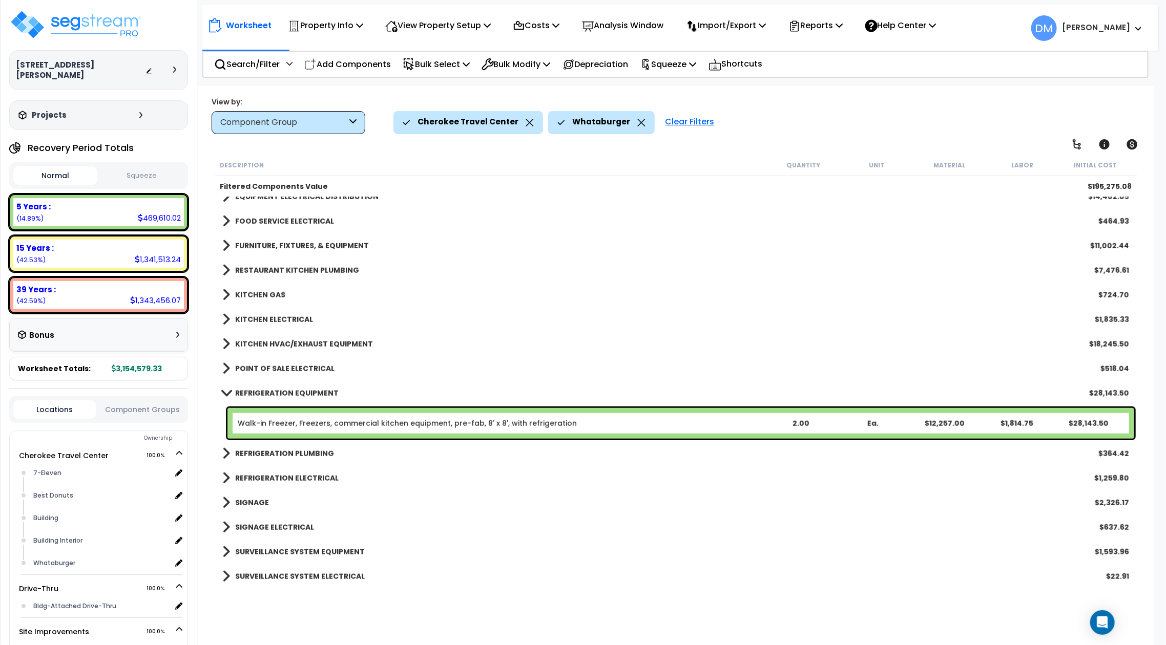
scroll to position [629, 0]
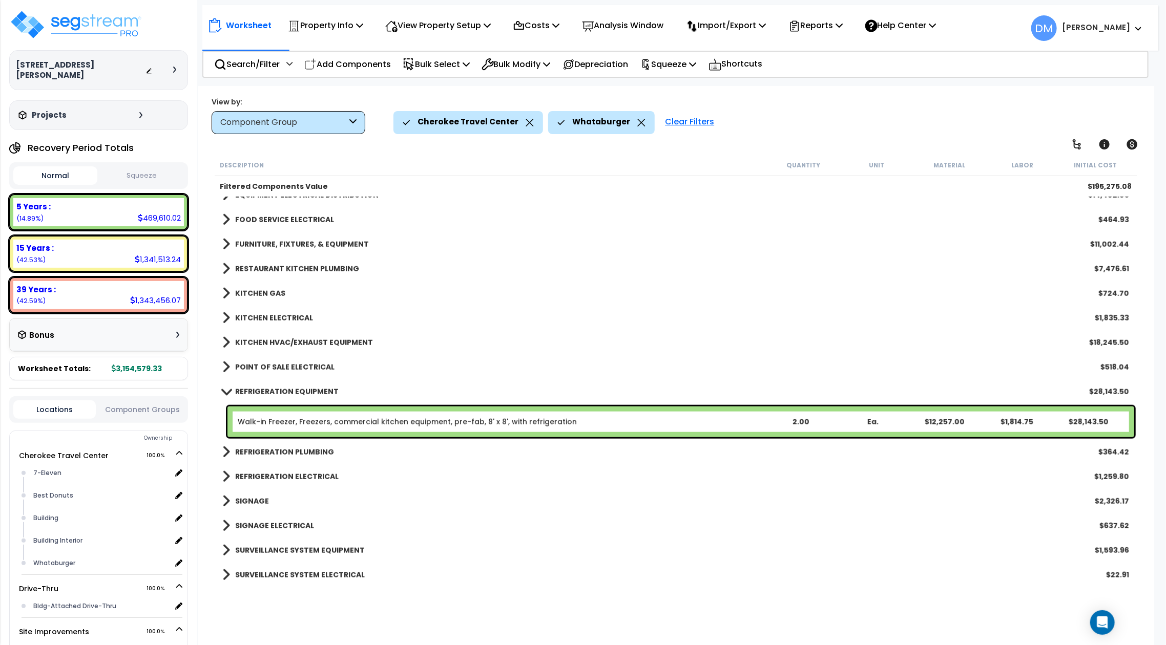
click at [314, 452] on b "REFRIGERATION PLUMBING" at bounding box center [284, 452] width 99 height 10
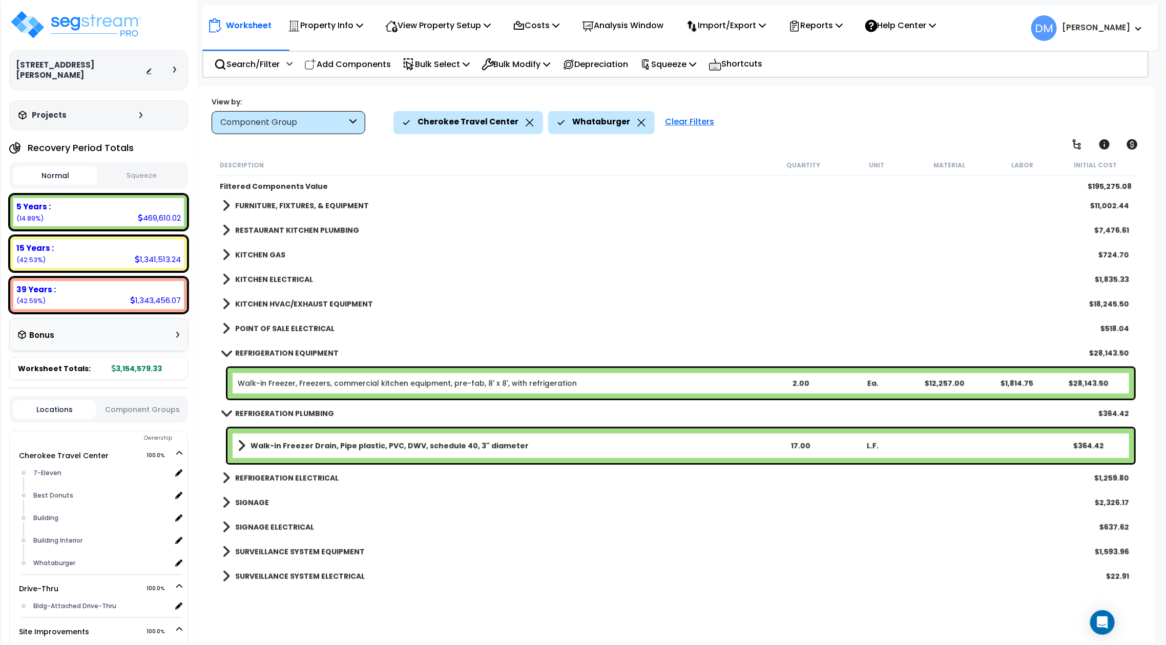
scroll to position [668, 0]
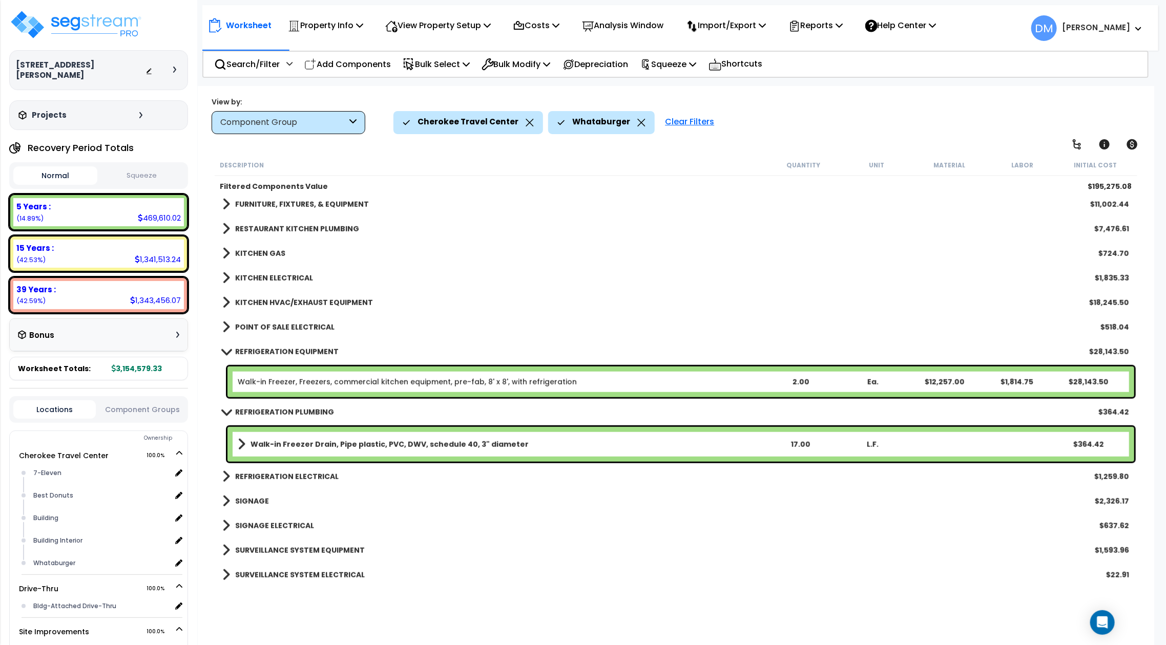
click at [317, 476] on b "REFRIGERATION ELECTRICAL" at bounding box center [286, 477] width 103 height 10
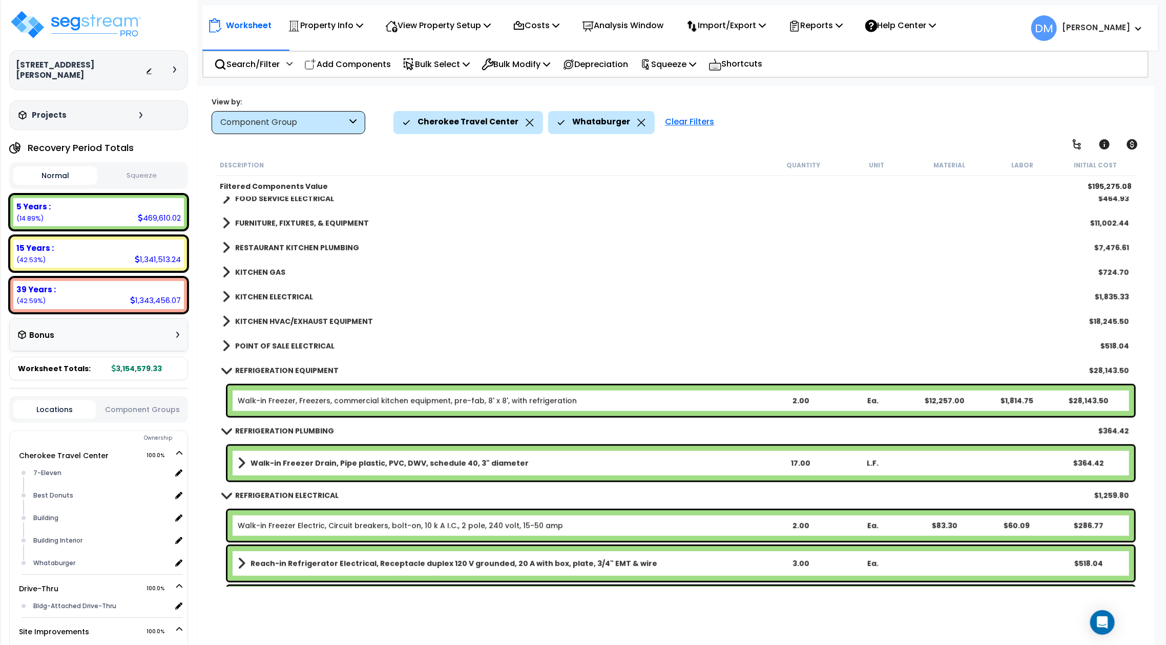
scroll to position [647, 0]
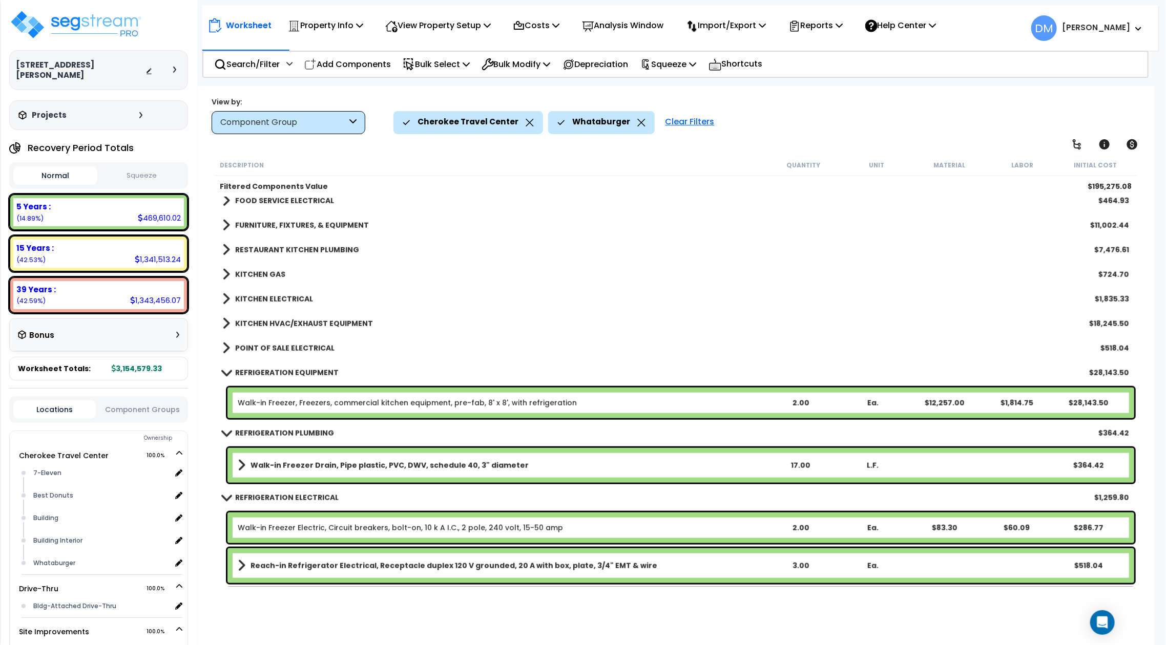
click at [288, 298] on b "KITCHEN ELECTRICAL" at bounding box center [274, 299] width 78 height 10
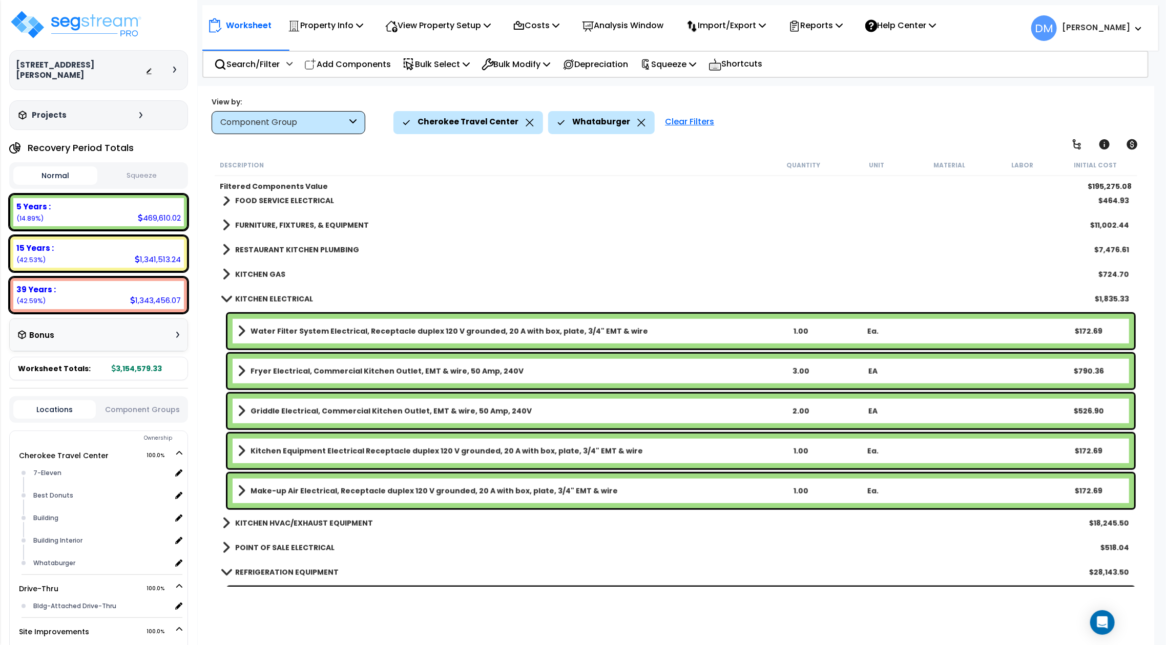
click at [269, 518] on b "KITCHEN HVAC/EXHAUST EQUIPMENT" at bounding box center [304, 523] width 138 height 10
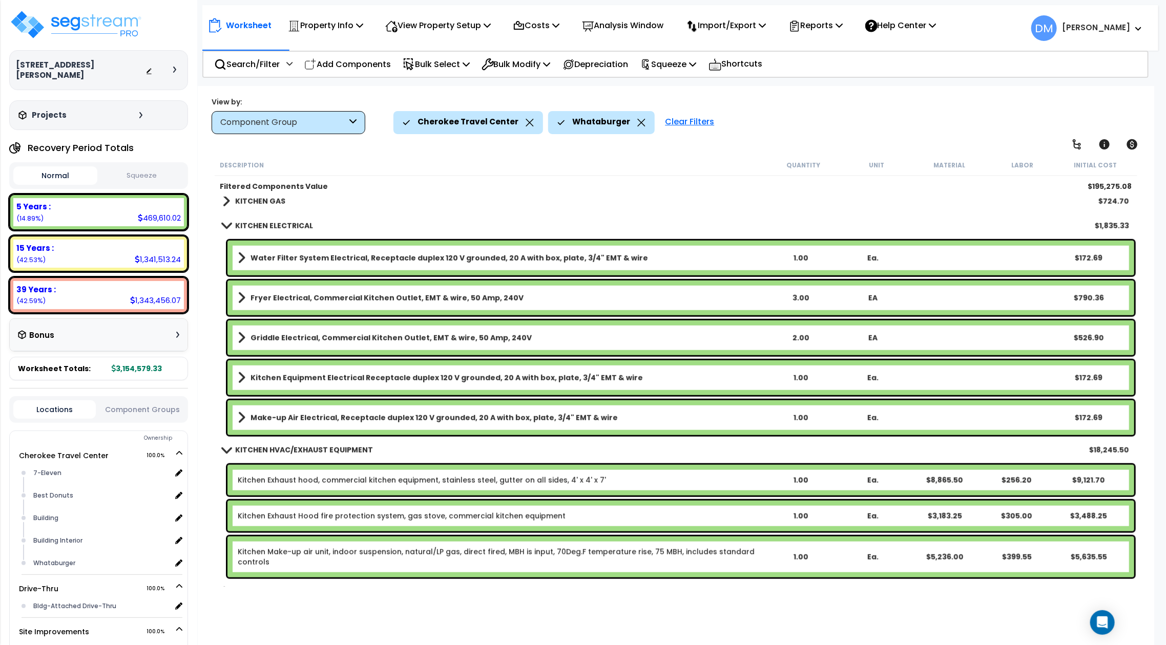
scroll to position [511, 0]
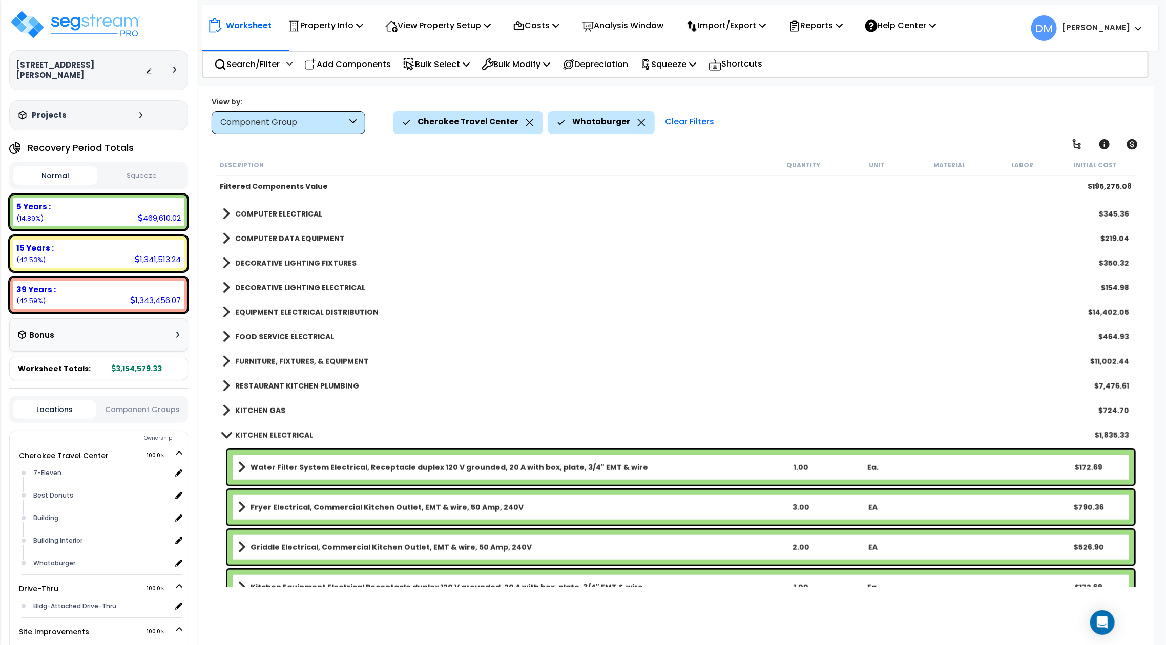
click at [284, 402] on div "KITCHEN GAS $724.70" at bounding box center [675, 411] width 917 height 25
click at [275, 408] on b "KITCHEN GAS" at bounding box center [260, 411] width 50 height 10
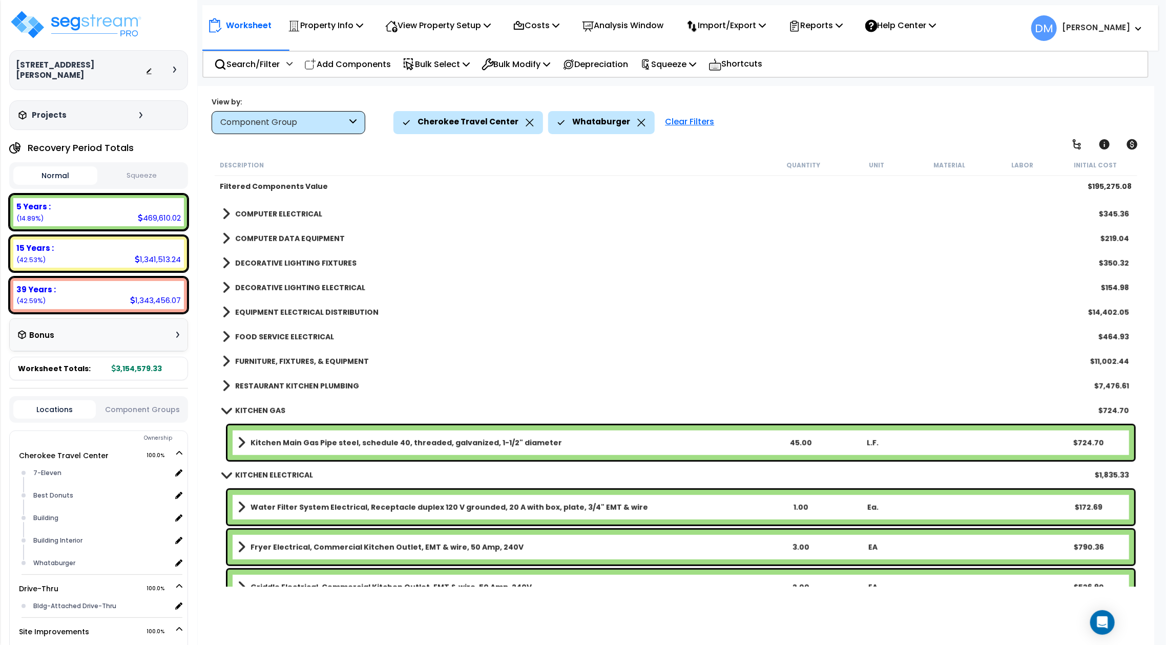
click at [338, 383] on b "RESTAURANT KITCHEN PLUMBING" at bounding box center [297, 386] width 124 height 10
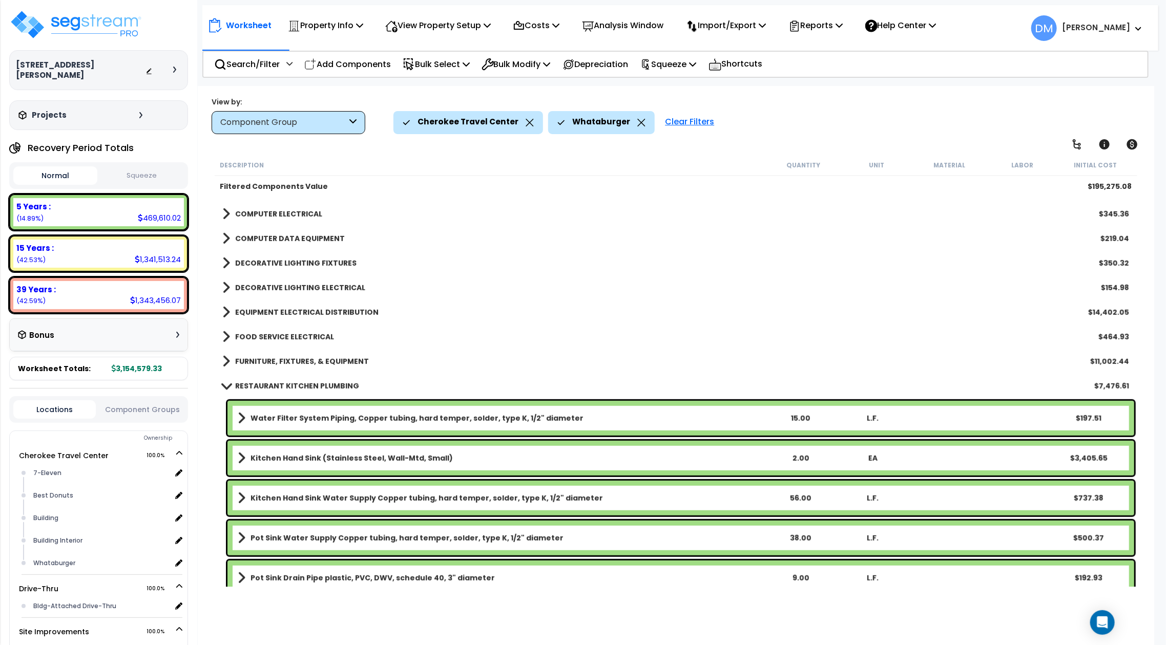
click at [280, 357] on b "FURNITURE, FIXTURES, & EQUIPMENT" at bounding box center [302, 362] width 134 height 10
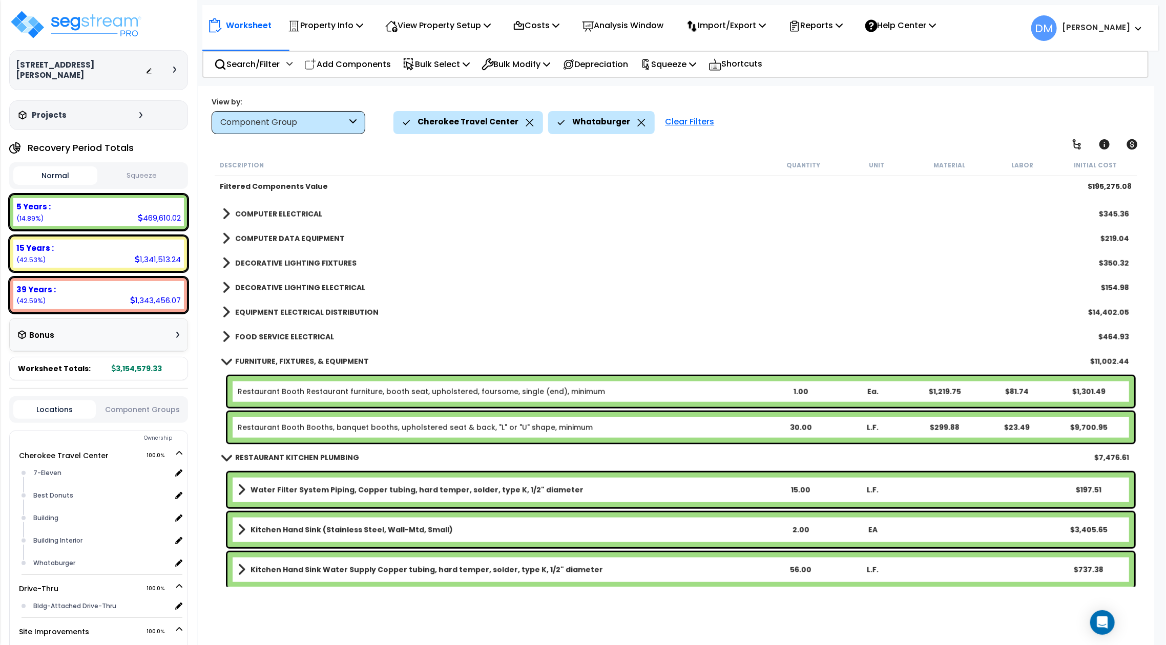
click at [297, 342] on link "FOOD SERVICE ELECTRICAL" at bounding box center [278, 337] width 112 height 14
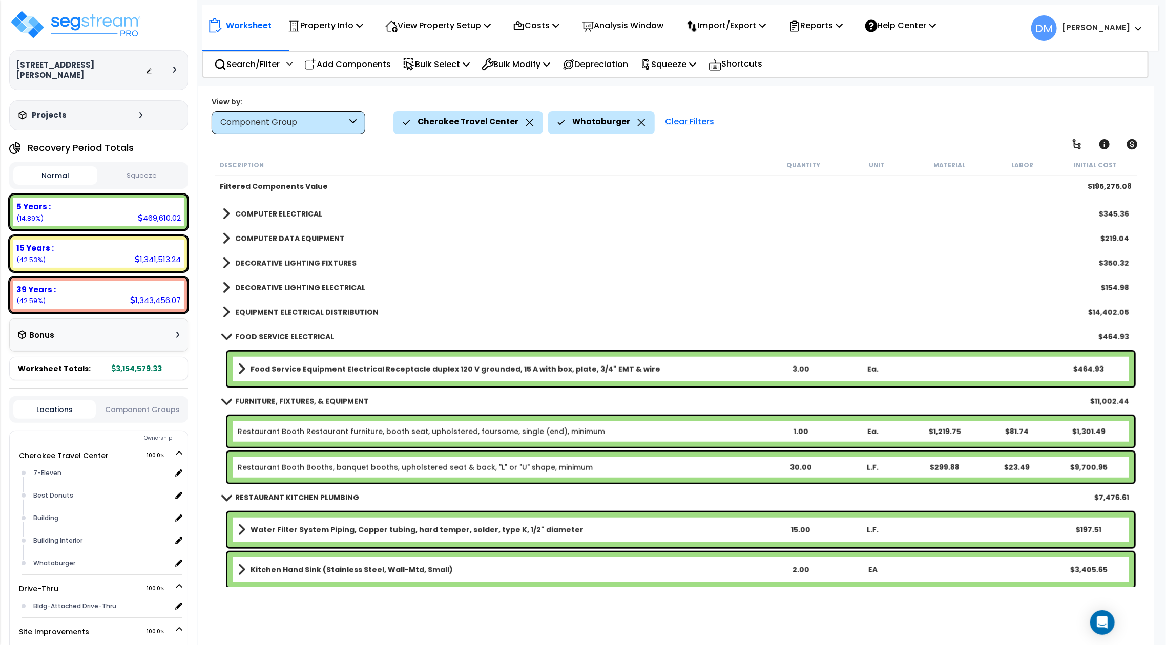
click at [316, 310] on b "EQUIPMENT ELECTRICAL DISTRIBUTION" at bounding box center [306, 312] width 143 height 10
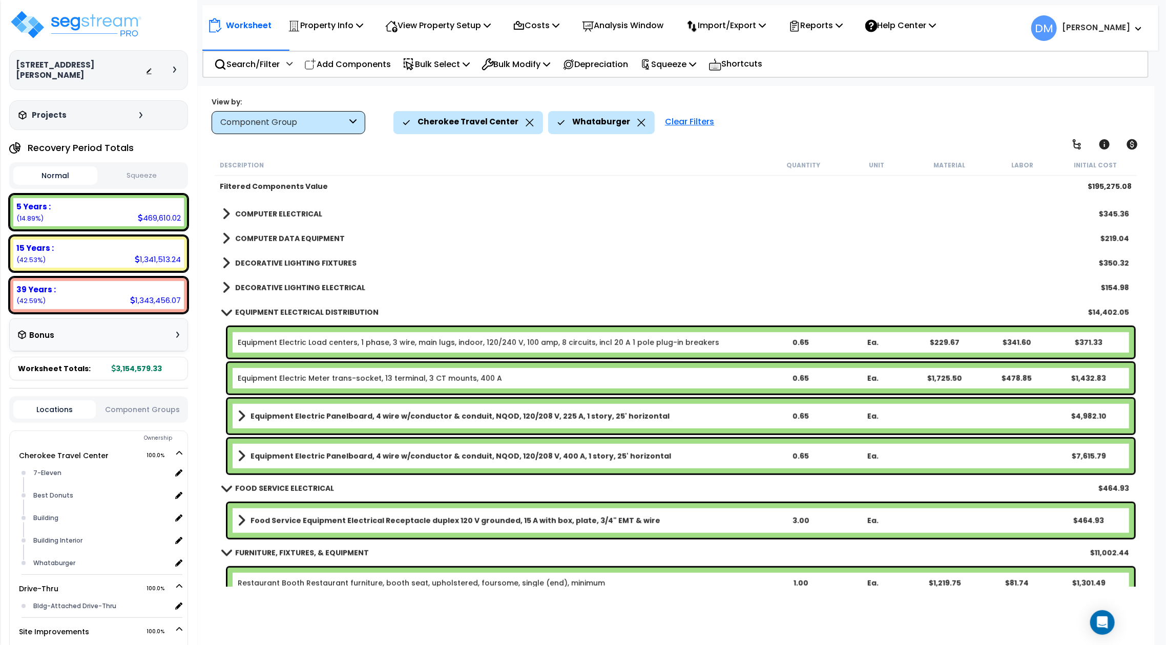
click at [329, 290] on b "DECORATIVE LIGHTING ELECTRICAL" at bounding box center [300, 288] width 130 height 10
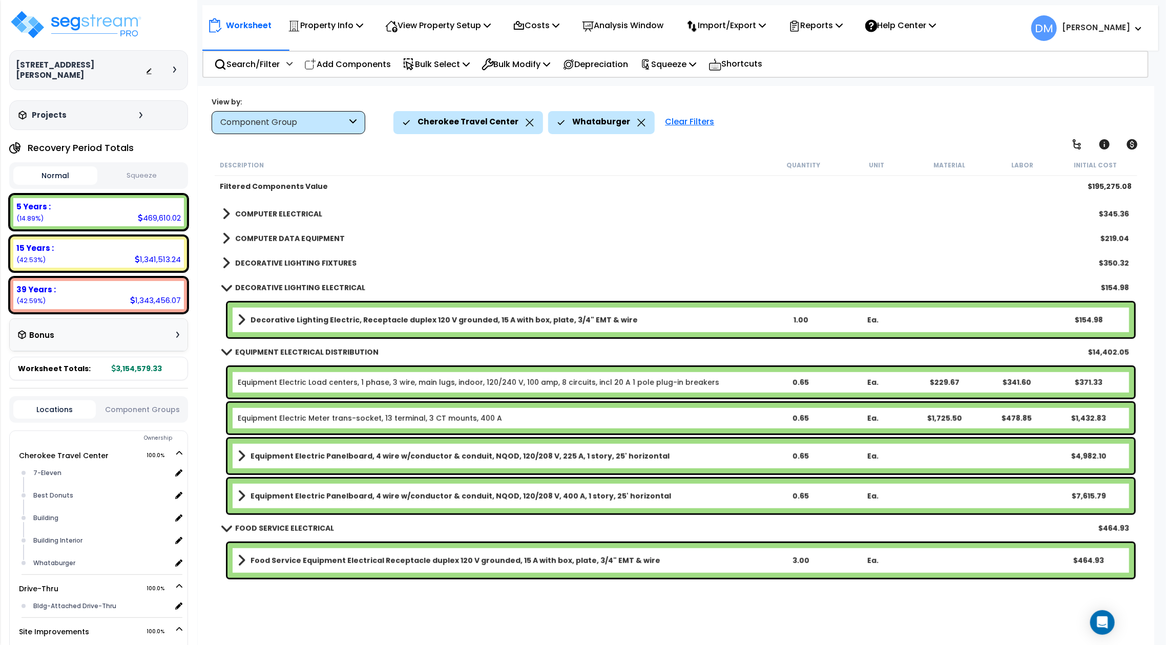
click at [326, 270] on div "DECORATIVE LIGHTING FIXTURES $350.32" at bounding box center [675, 263] width 917 height 25
click at [312, 260] on b "DECORATIVE LIGHTING FIXTURES" at bounding box center [295, 263] width 121 height 10
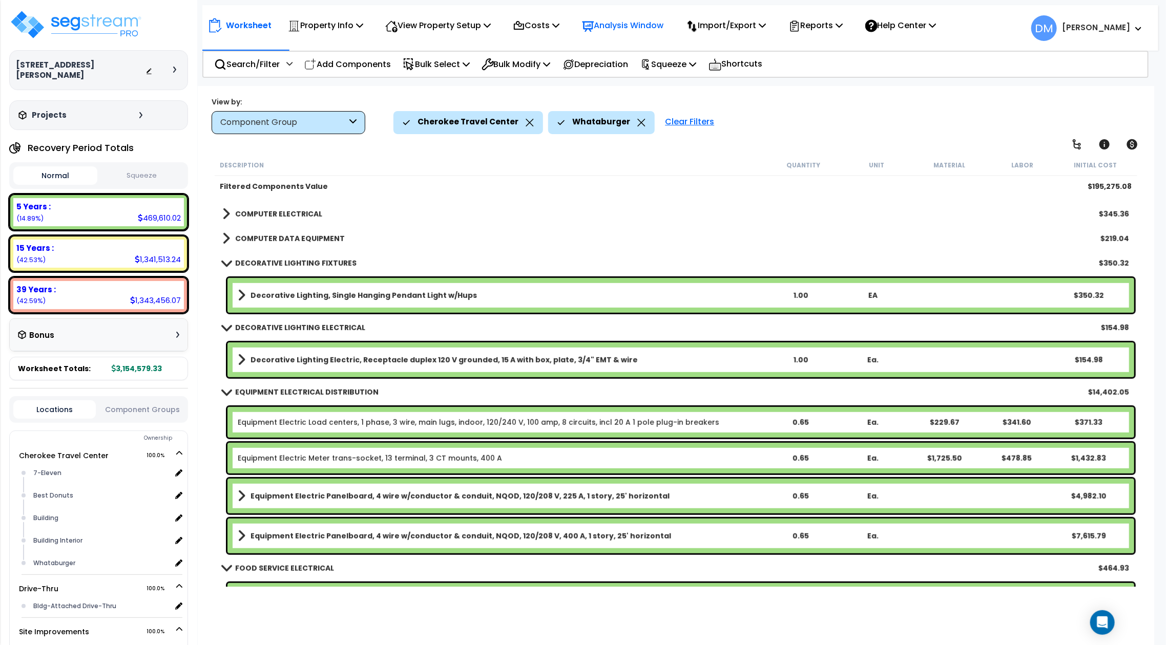
scroll to position [512, 0]
click at [291, 241] on b "COMPUTER DATA EQUIPMENT" at bounding box center [290, 238] width 110 height 10
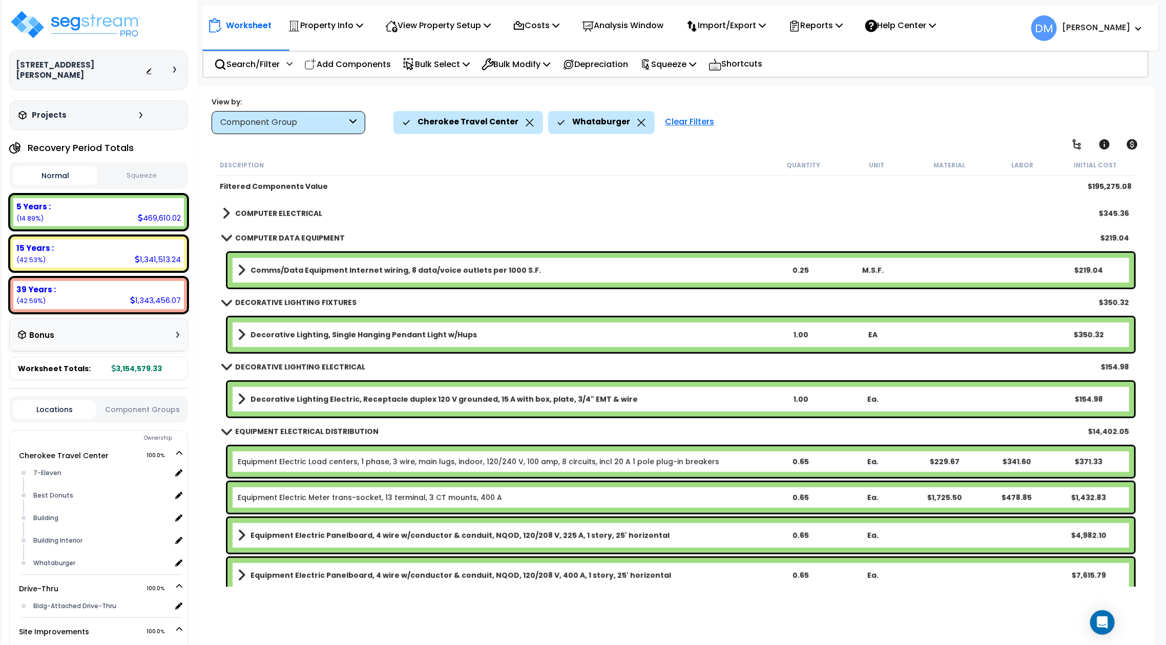
click at [295, 226] on div "COMPUTER DATA EQUIPMENT $219.04" at bounding box center [675, 238] width 917 height 25
click at [297, 215] on b "COMPUTER ELECTRICAL" at bounding box center [278, 213] width 87 height 10
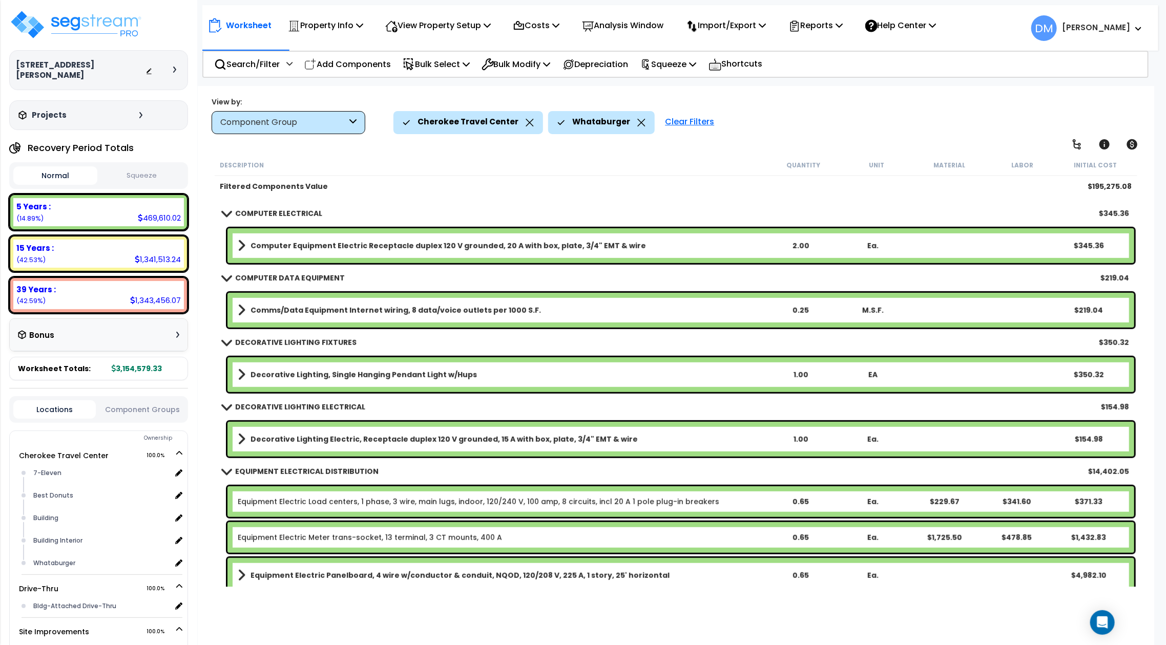
scroll to position [443, 0]
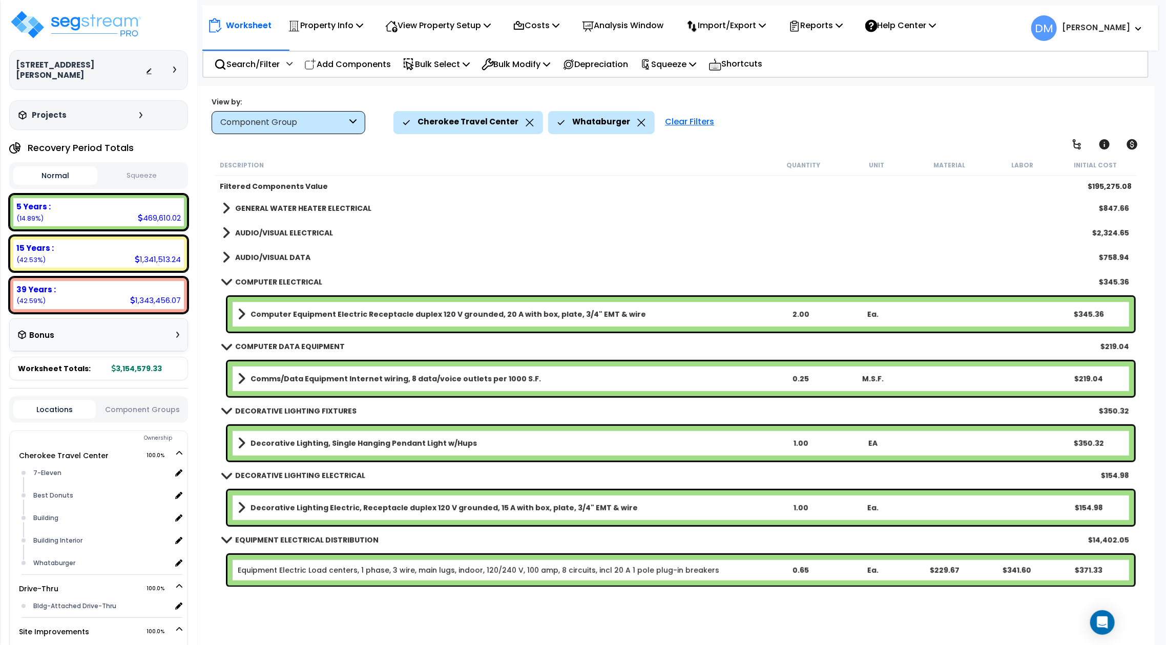
click at [257, 255] on b "AUDIO/VISUAL DATA" at bounding box center [272, 258] width 75 height 10
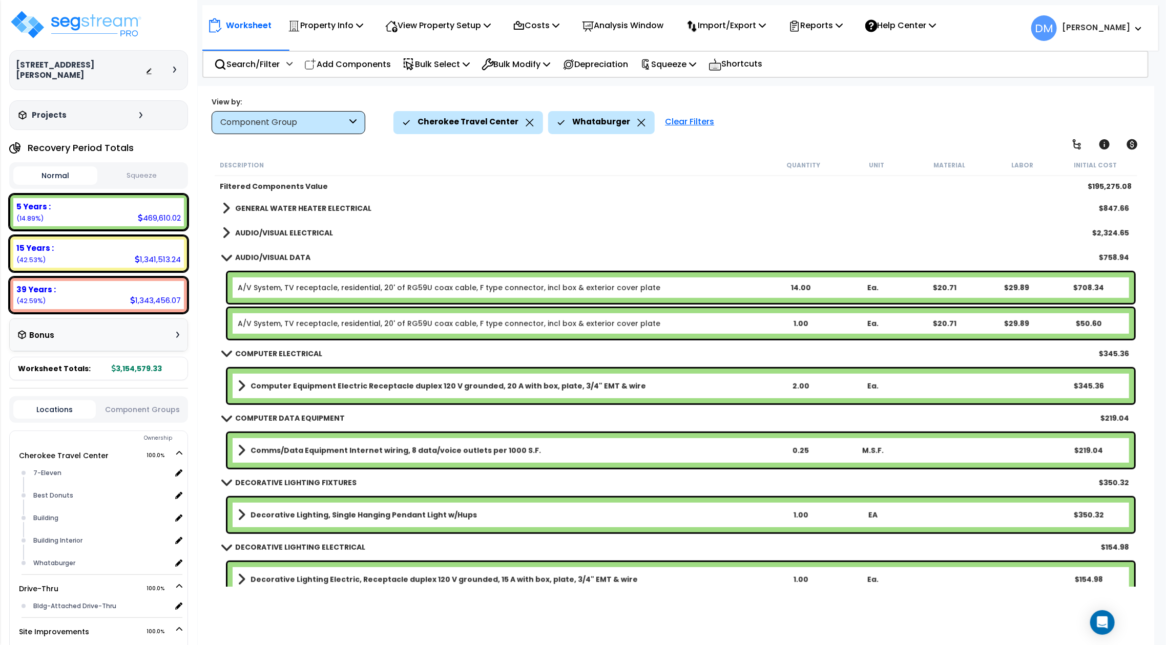
click at [283, 233] on b "AUDIO/VISUAL ELECTRICAL" at bounding box center [284, 233] width 98 height 10
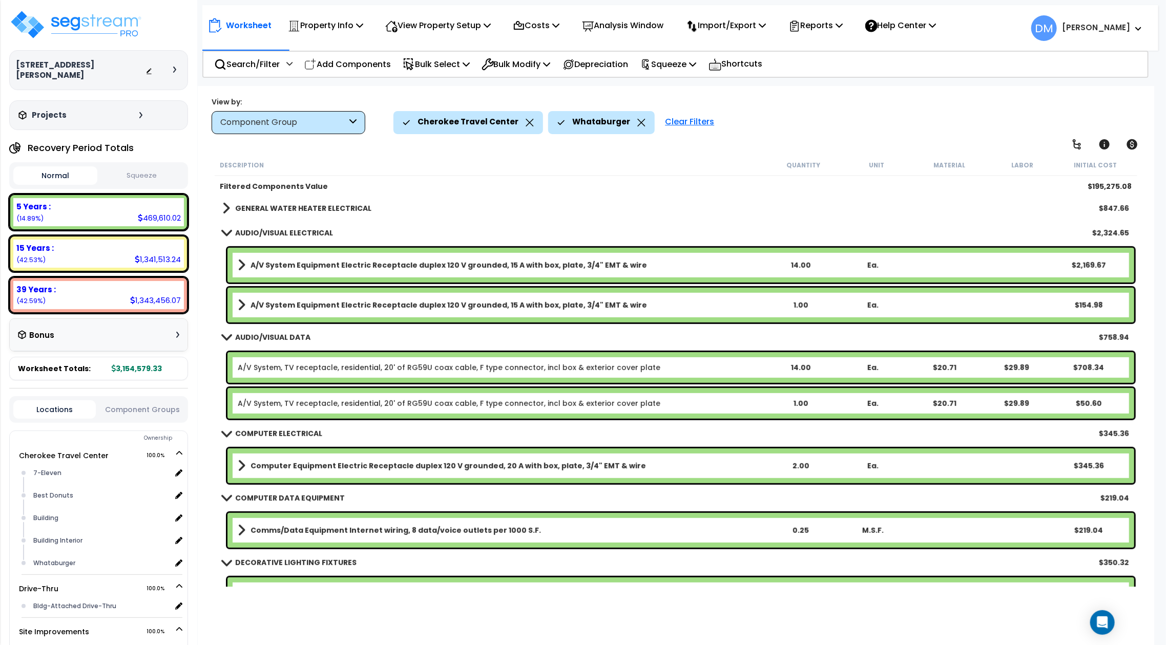
click at [294, 207] on b "GENERAL WATER HEATER ELECTRICAL" at bounding box center [303, 208] width 136 height 10
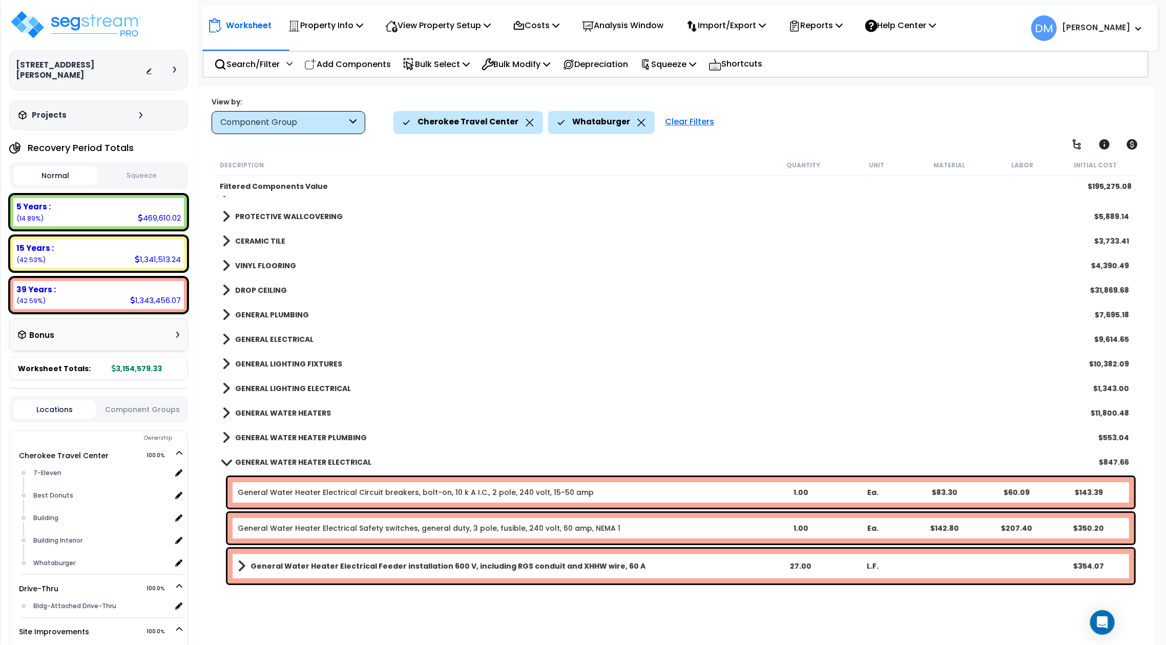
scroll to position [170, 0]
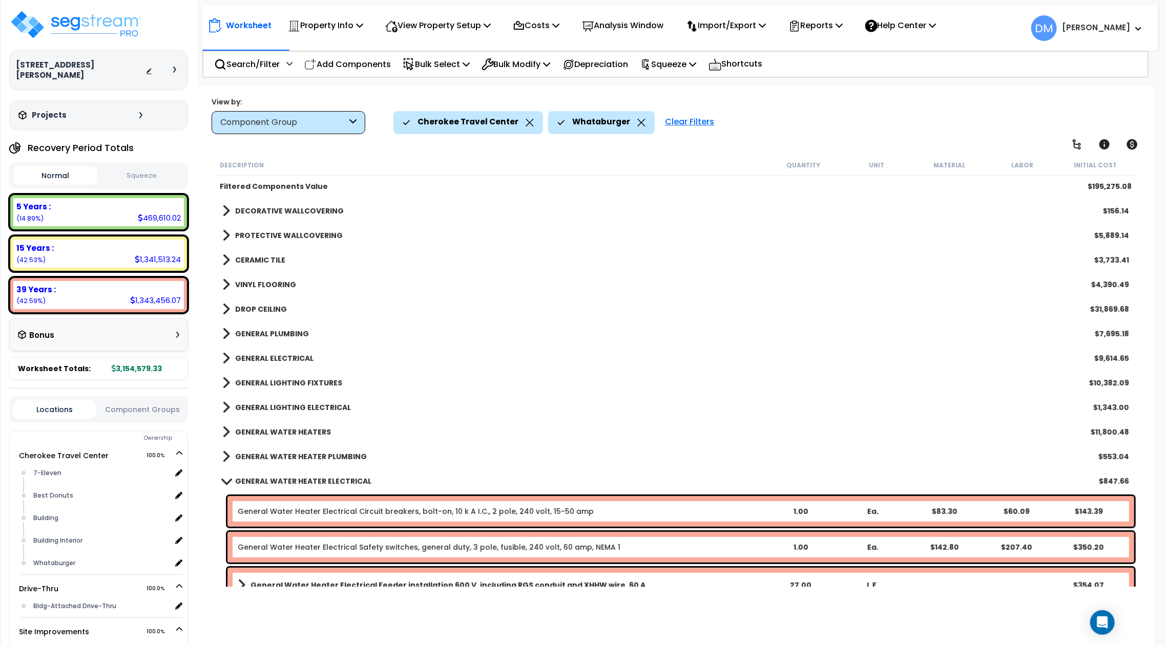
click at [293, 478] on b "GENERAL WATER HEATER ELECTRICAL" at bounding box center [303, 481] width 136 height 10
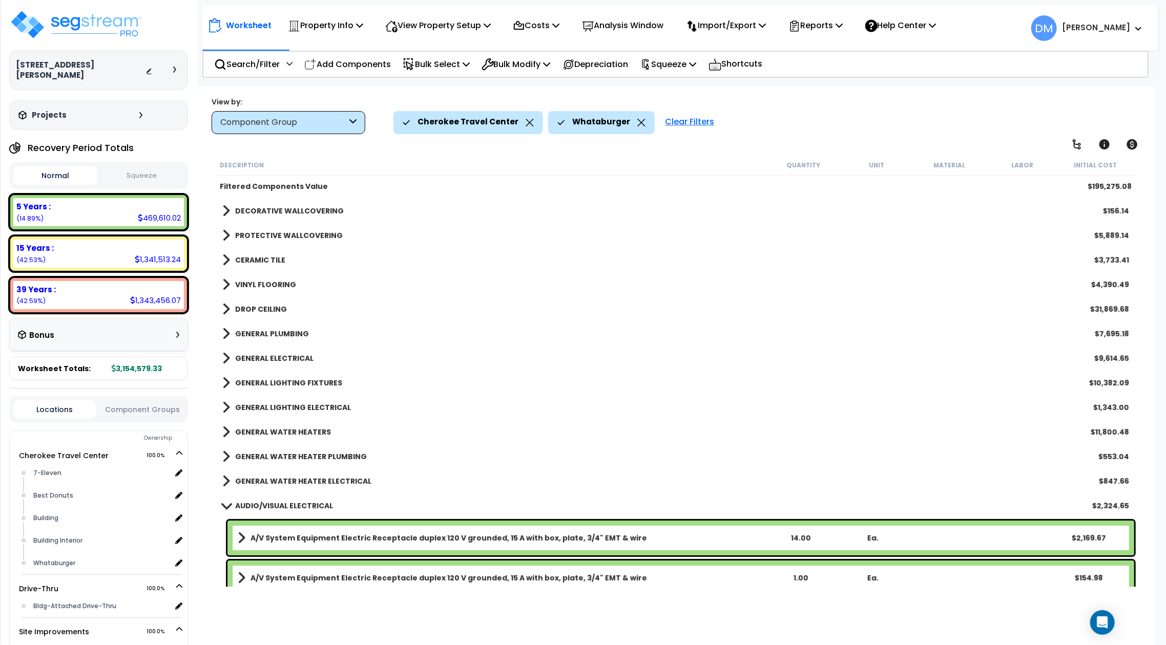
click at [677, 124] on div "Clear Filters" at bounding box center [689, 122] width 59 height 23
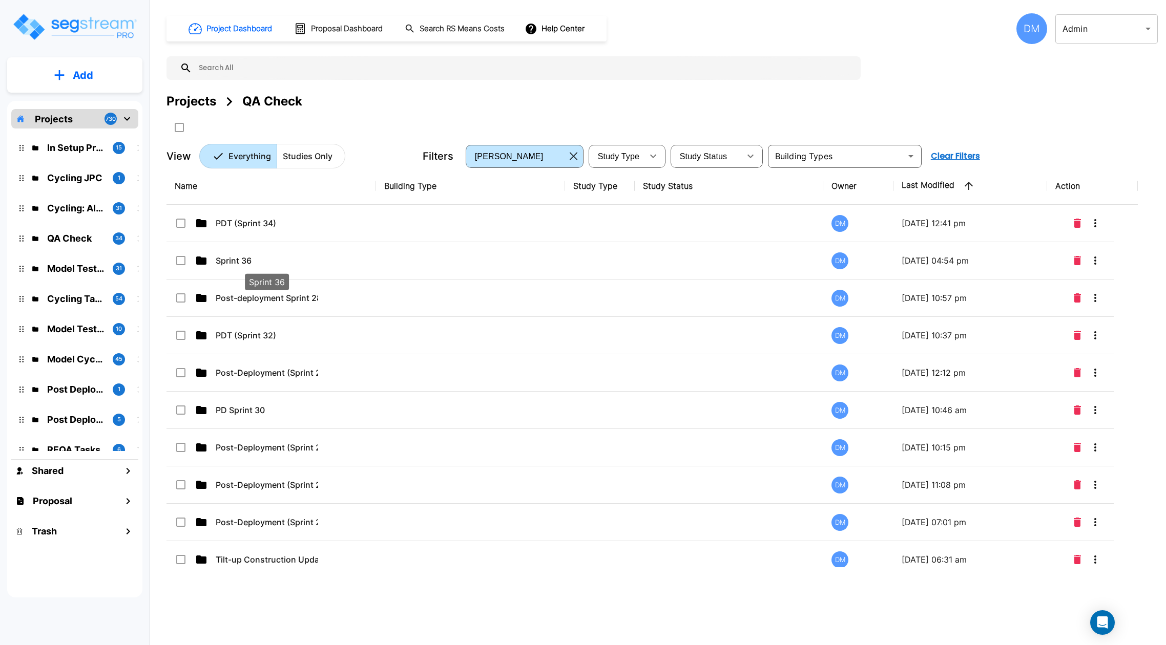
click at [244, 260] on p "Sprint 36" at bounding box center [267, 261] width 102 height 12
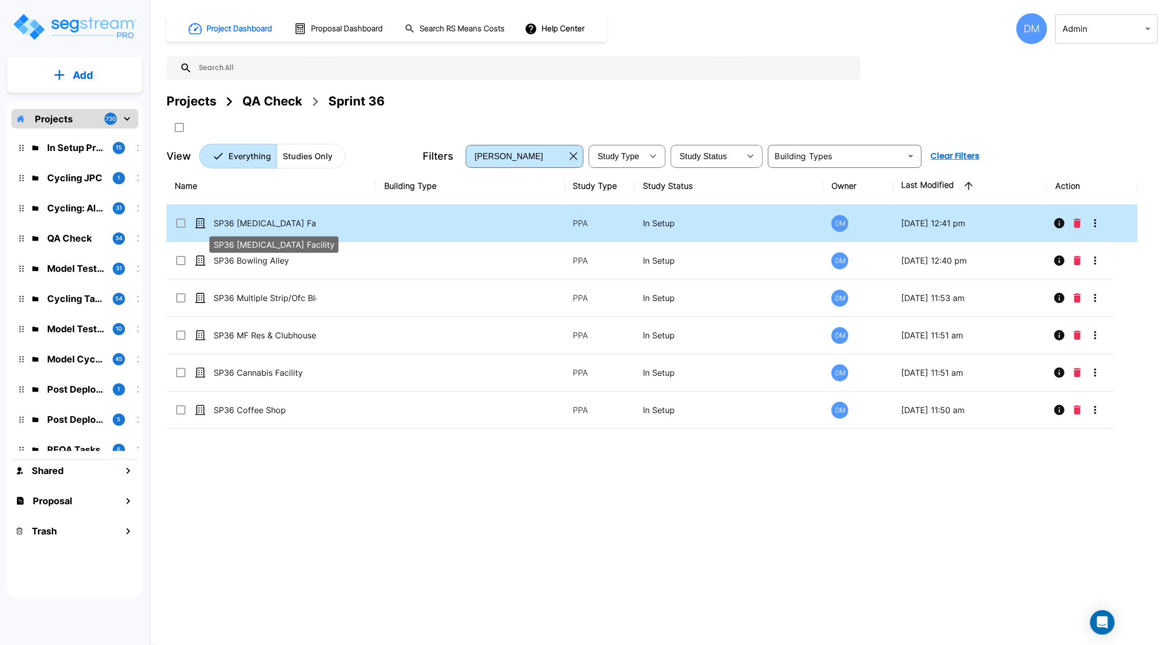
click at [262, 226] on p "SP36 [MEDICAL_DATA] Facility" at bounding box center [265, 223] width 102 height 12
checkbox input "true"
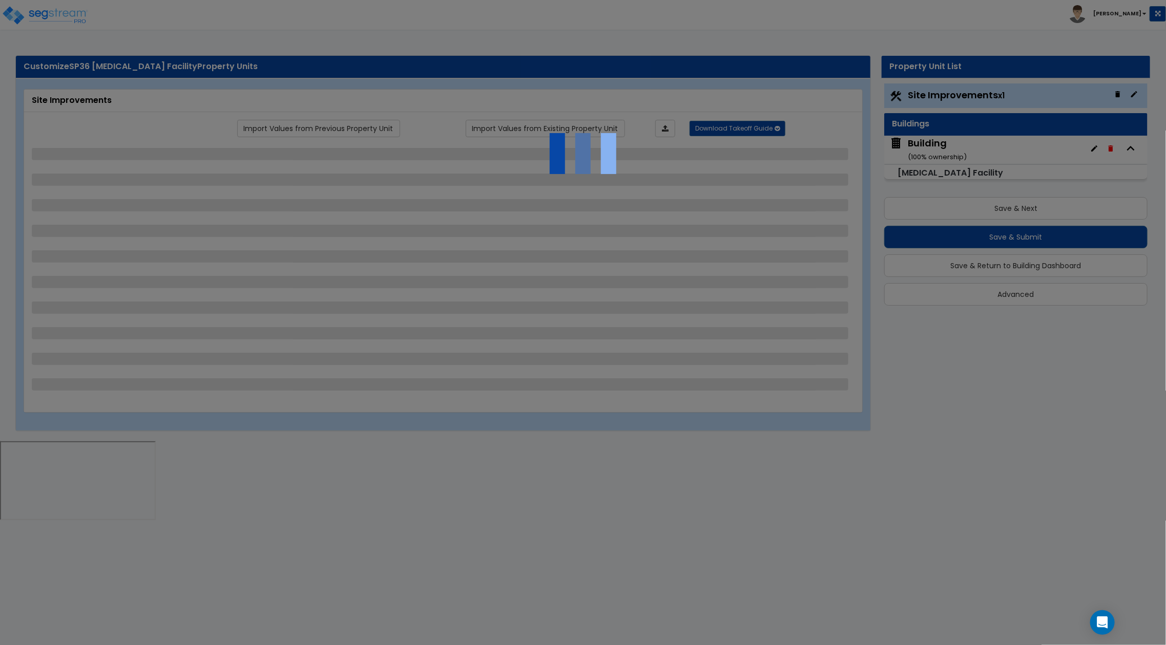
select select "2"
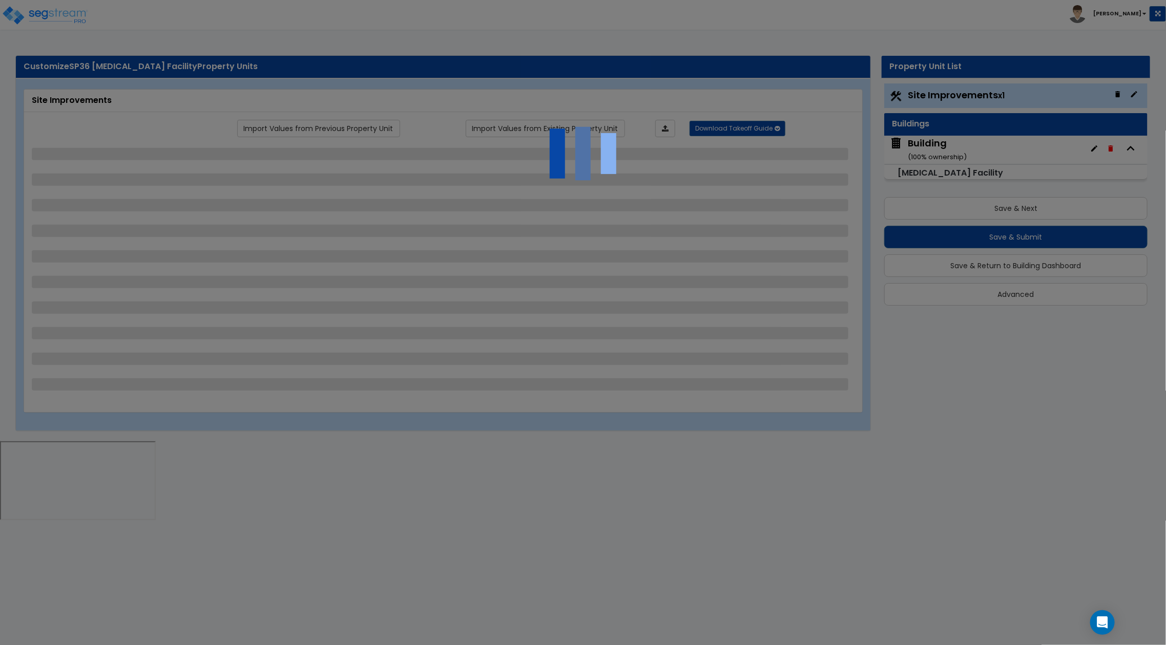
select select "1"
select select "2"
select select "3"
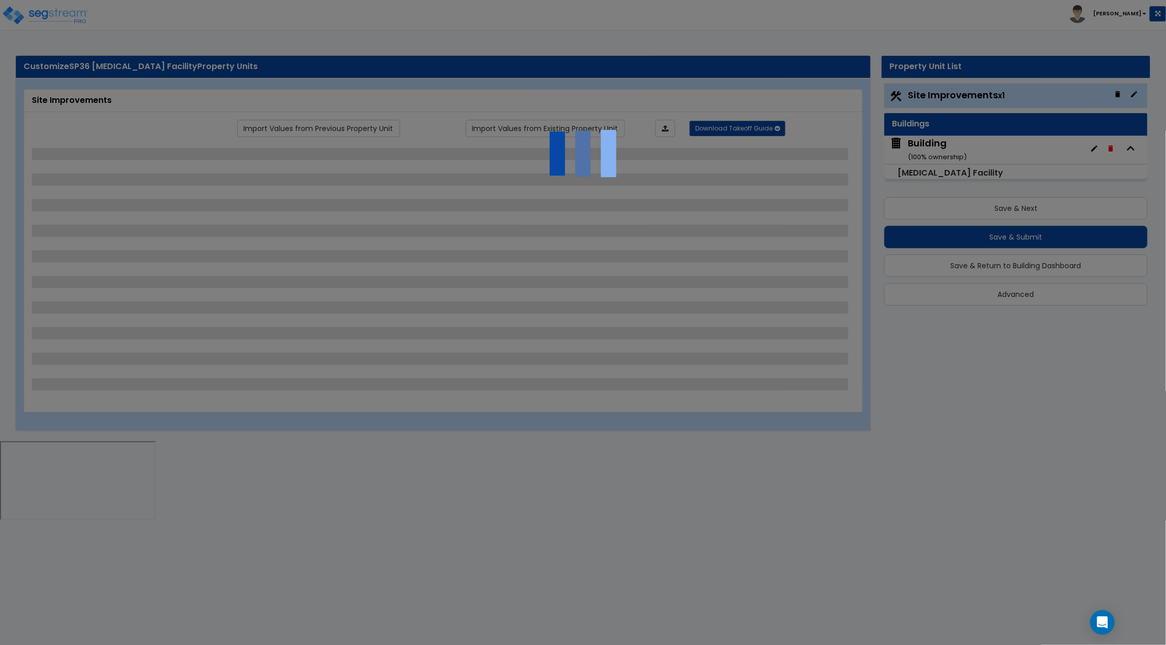
select select "1"
select select "2"
select select "1"
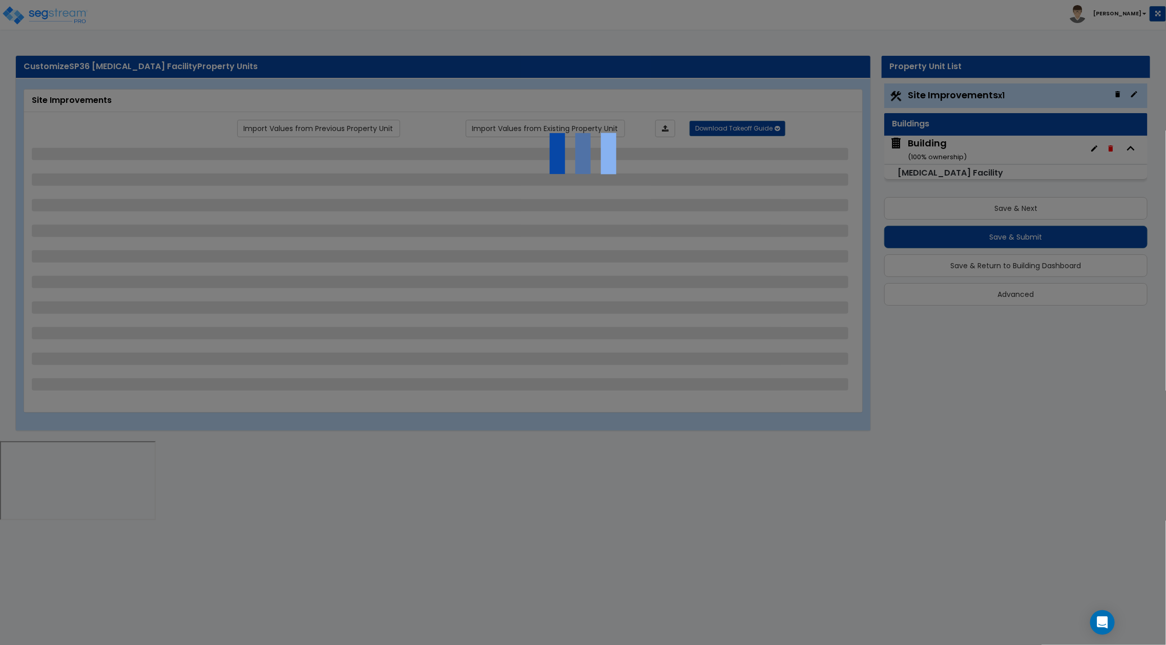
select select "3"
select select "1"
select select "2"
select select "3"
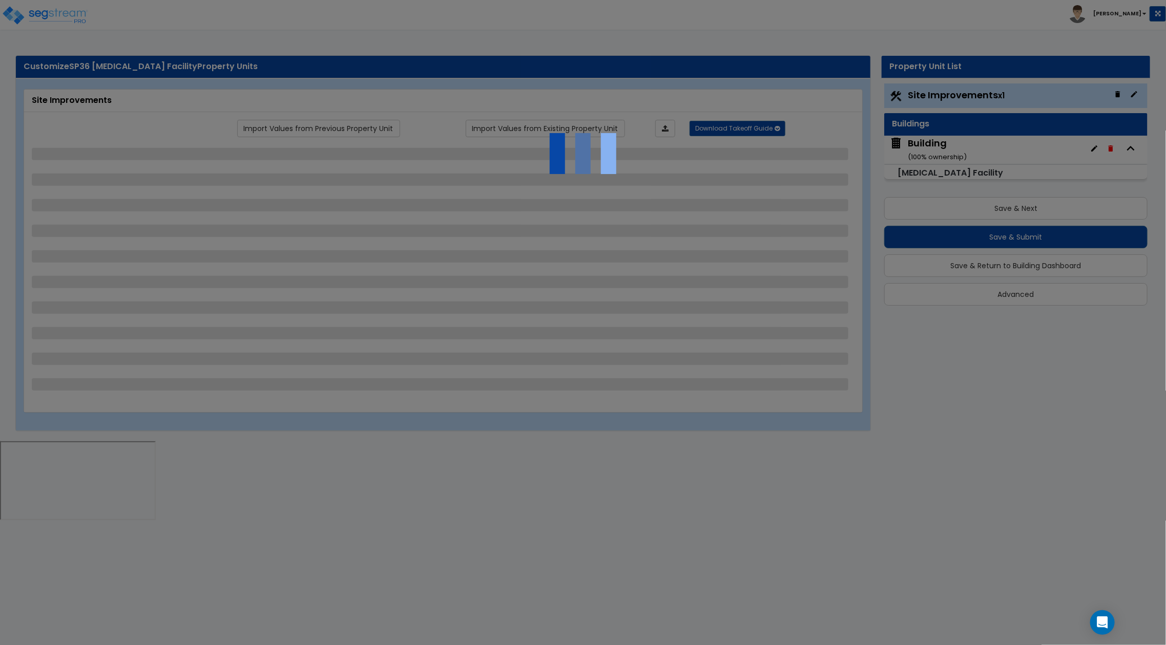
select select "4"
select select "3"
select select "1"
select select "3"
select select "1"
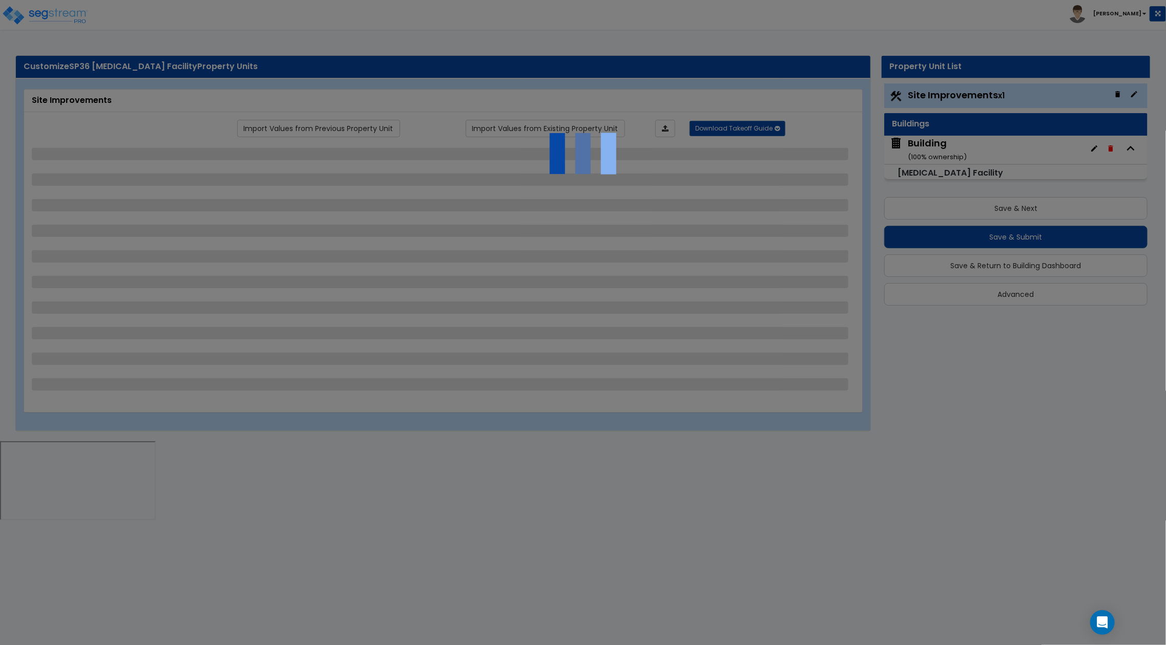
select select "3"
select select "1"
select select "2"
select select "3"
select select "2"
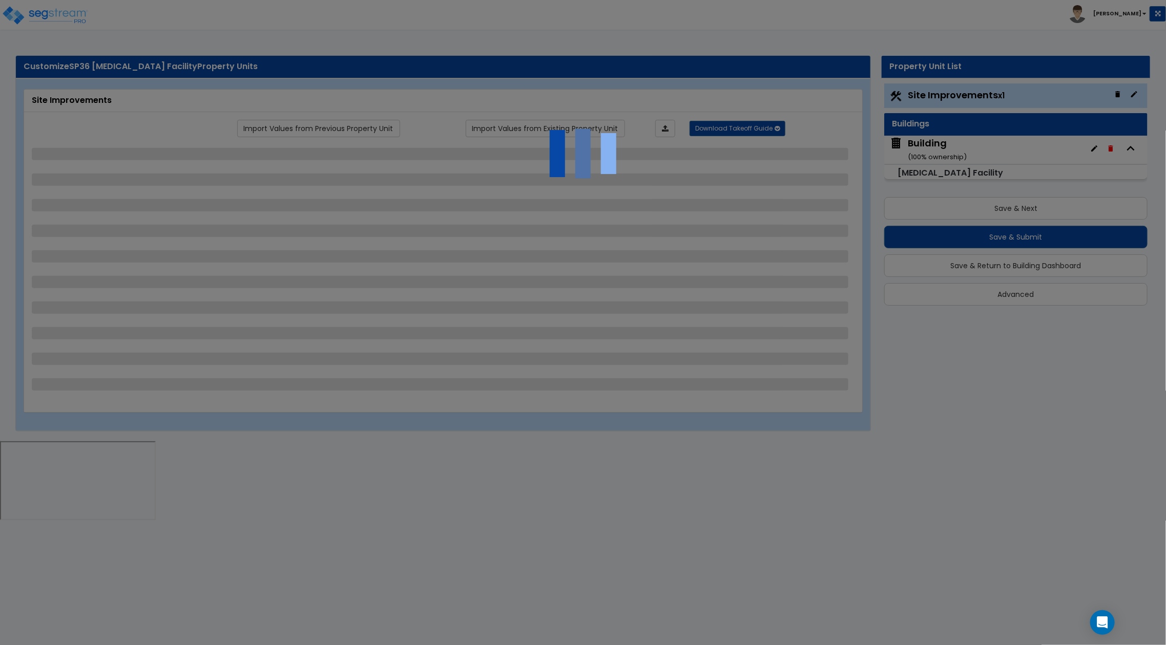
select select "2"
select select "3"
select select "5"
select select "2"
select select "3"
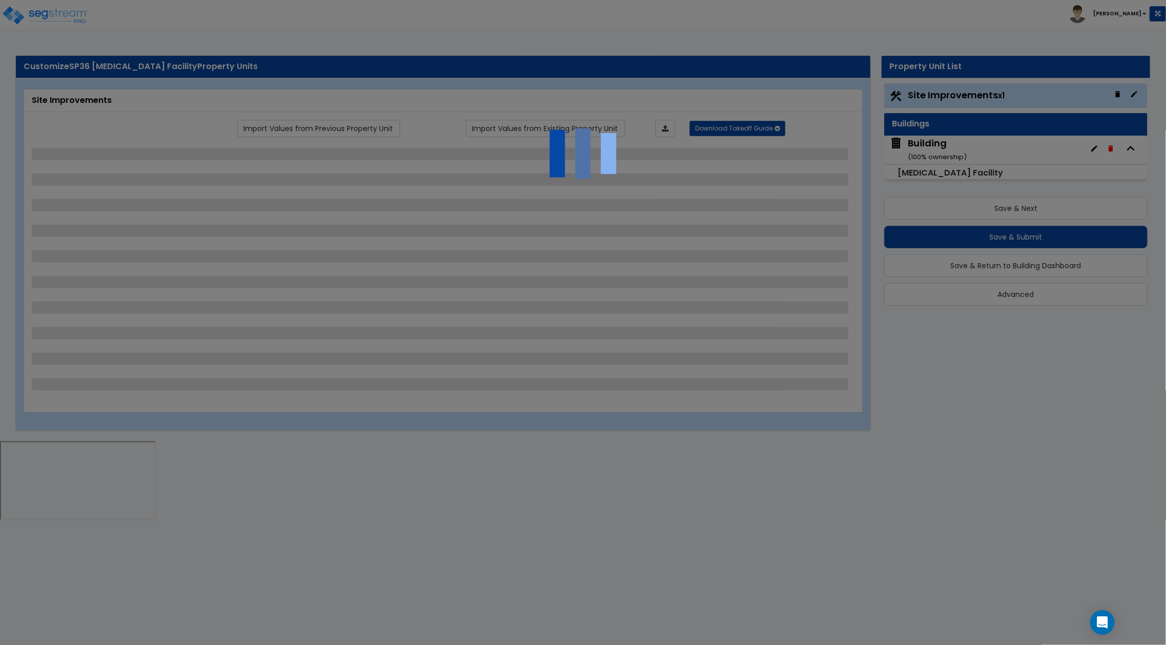
select select "2"
select select "1"
select select "2"
select select "7"
select select "2"
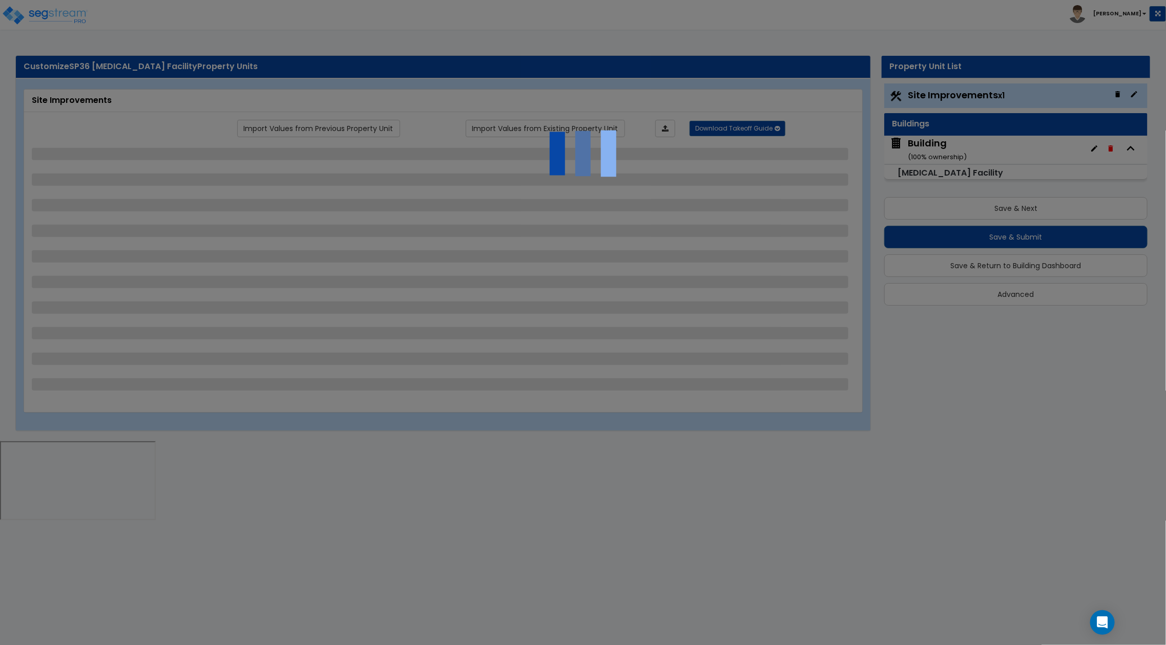
select select "1"
select select "2"
select select "12"
select select "13"
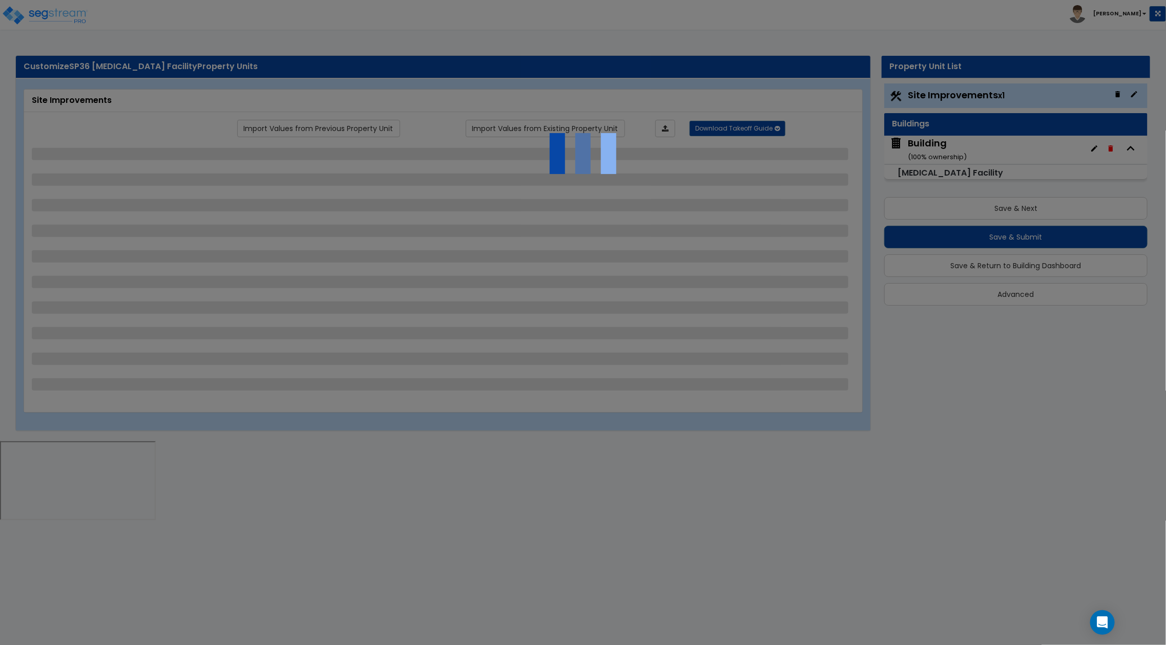
select select "2"
select select "1"
select select "2"
select select "1"
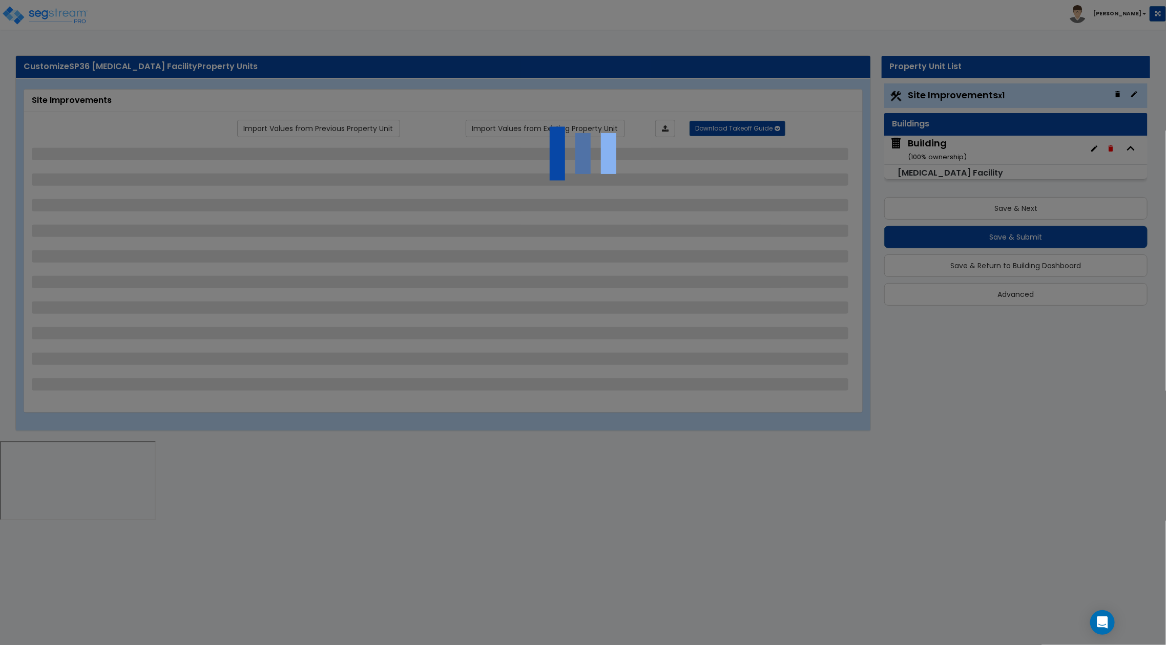
select select "2"
select select "1"
select select "2"
select select "1"
select select "2"
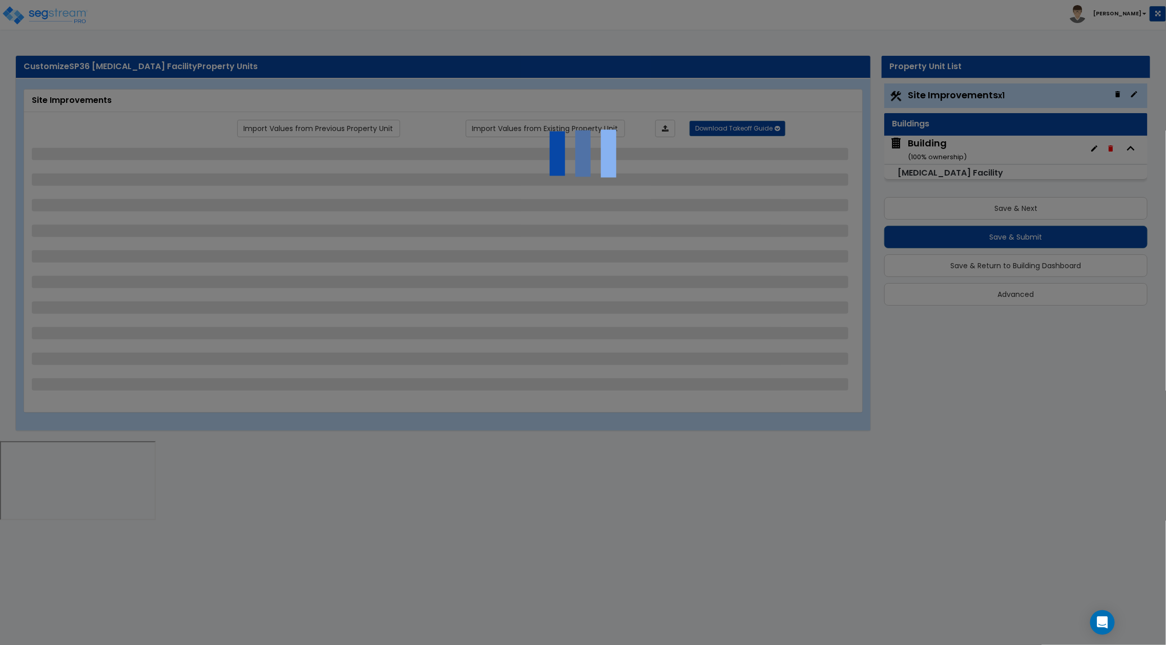
select select "1"
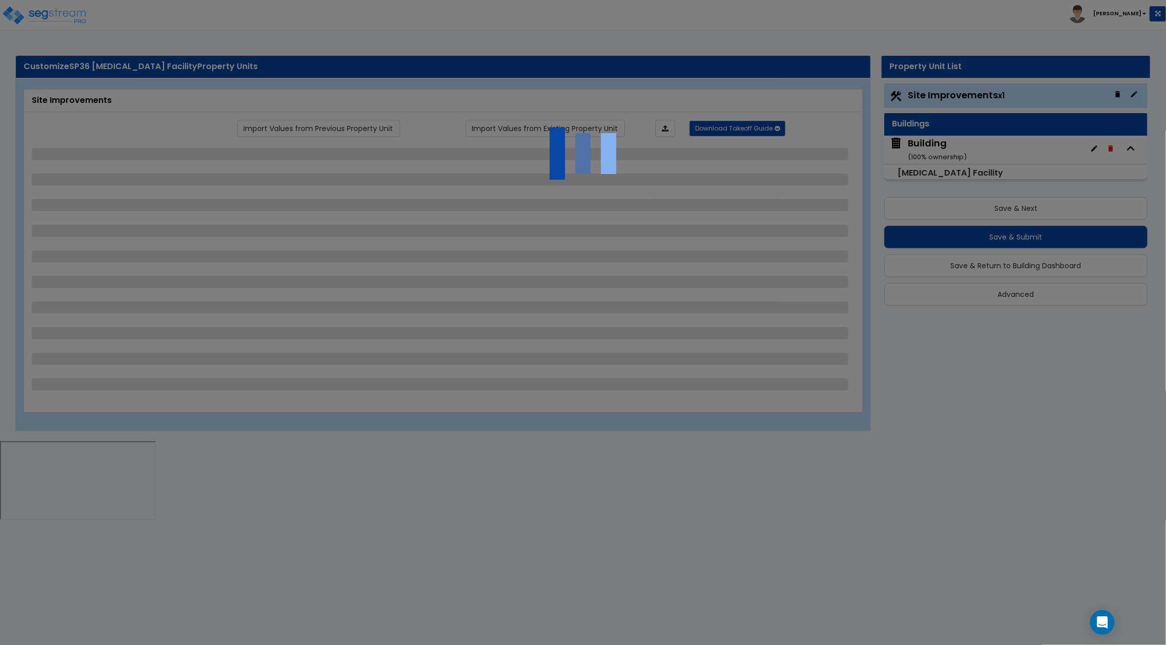
select select "1"
select select "2"
select select "1"
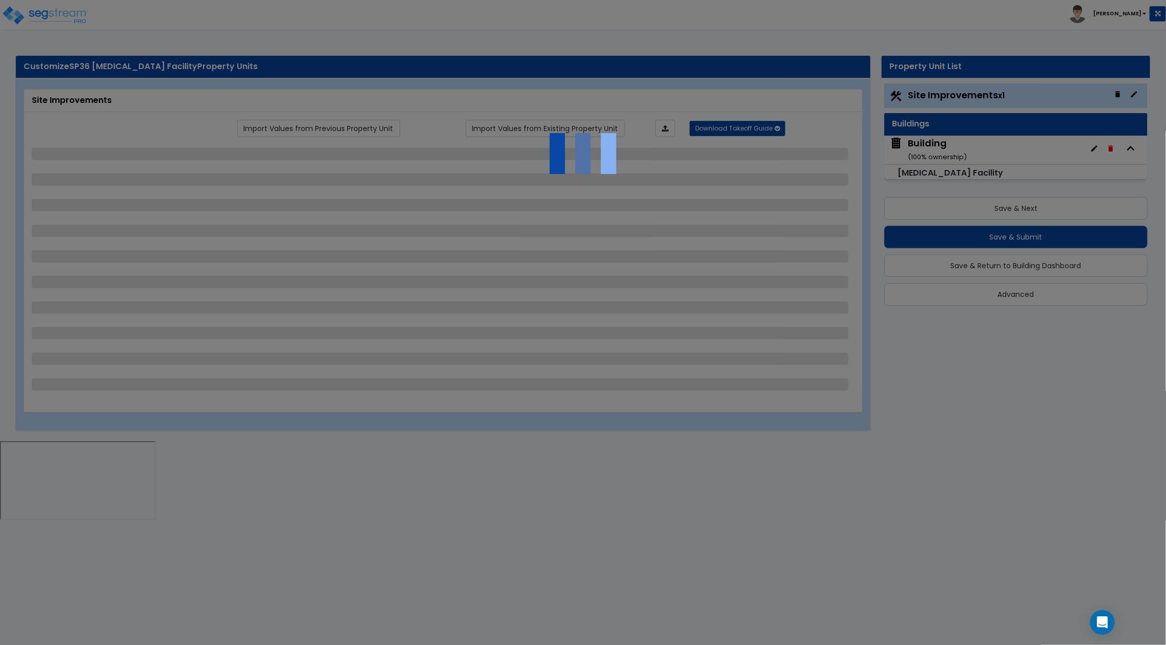
select select "3"
select select "1"
select select "3"
select select "5"
select select "3"
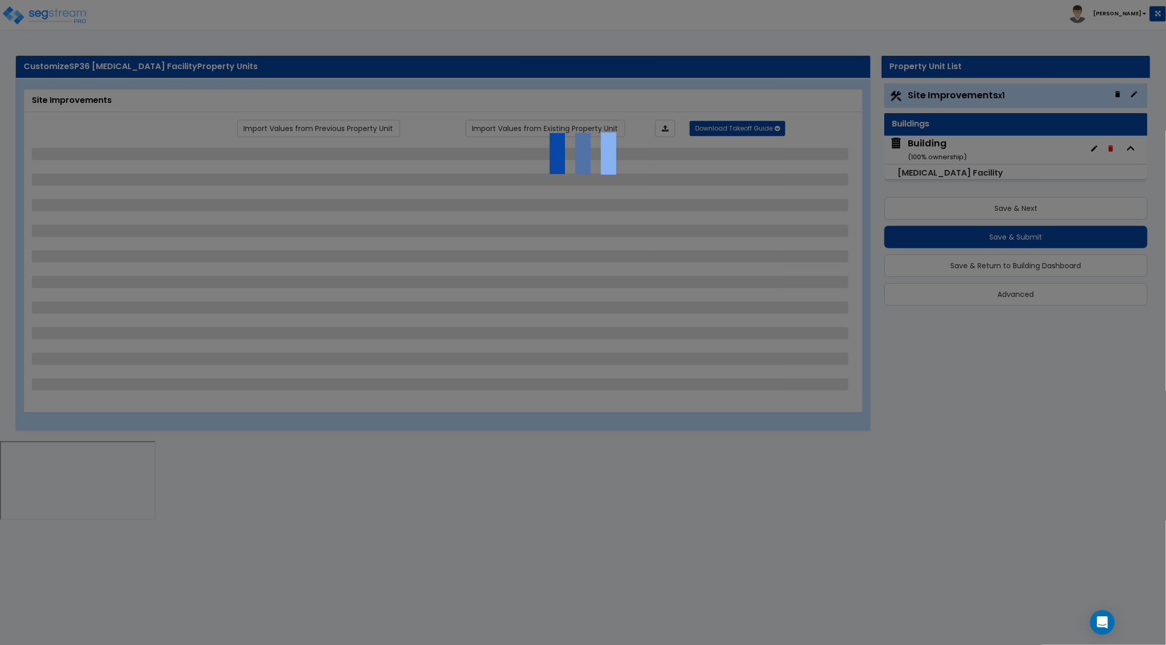
select select "1"
select select "3"
select select "5"
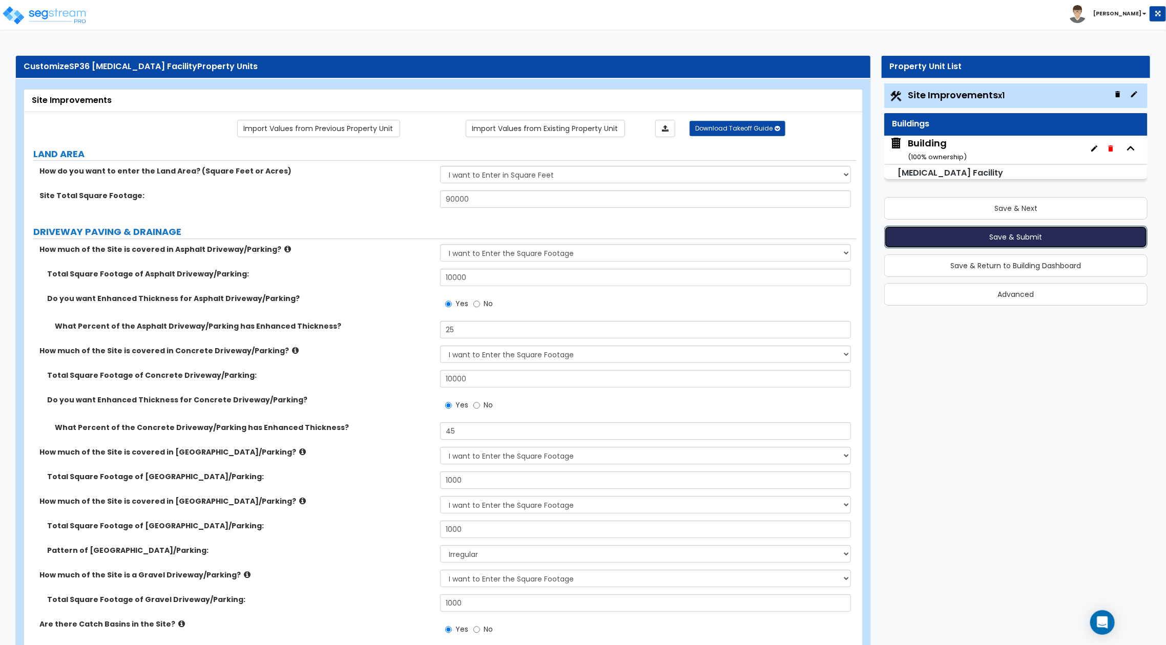
click at [988, 231] on button "Save & Submit" at bounding box center [1015, 237] width 263 height 23
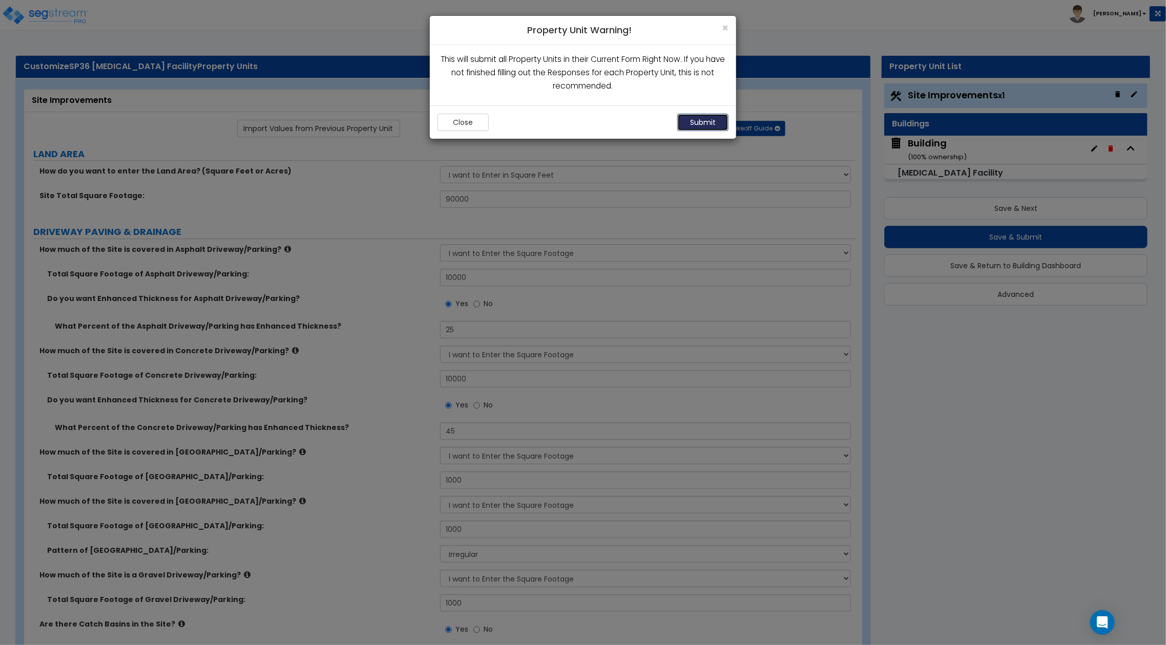
click at [707, 126] on button "Submit" at bounding box center [702, 122] width 51 height 17
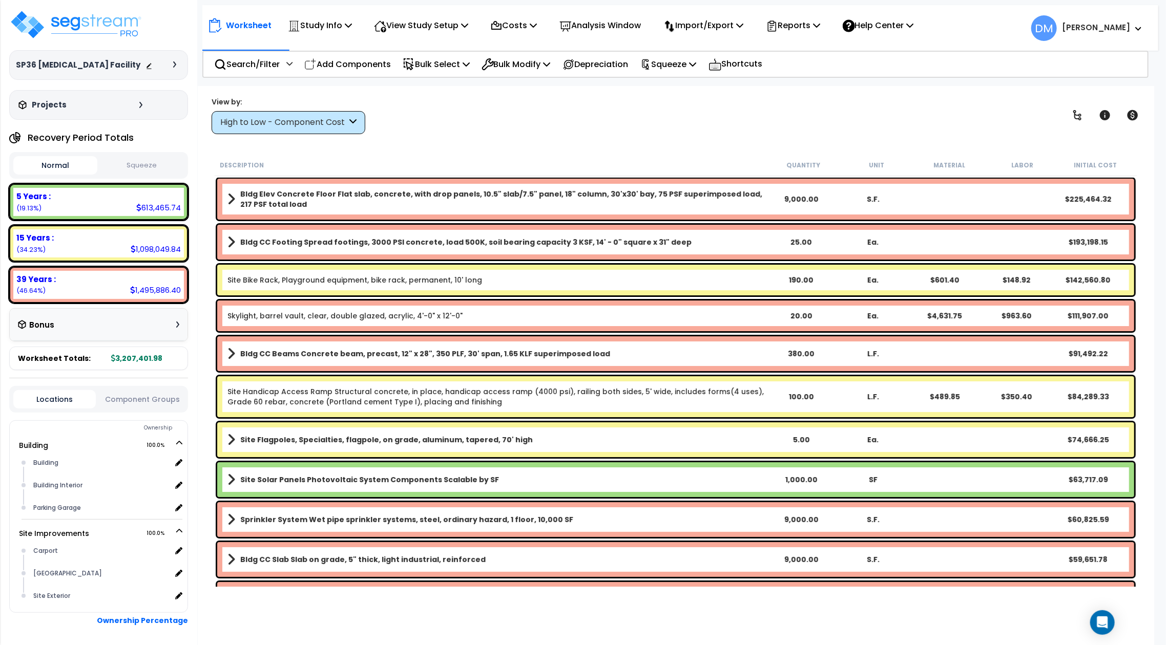
click at [173, 64] on icon at bounding box center [174, 64] width 3 height 6
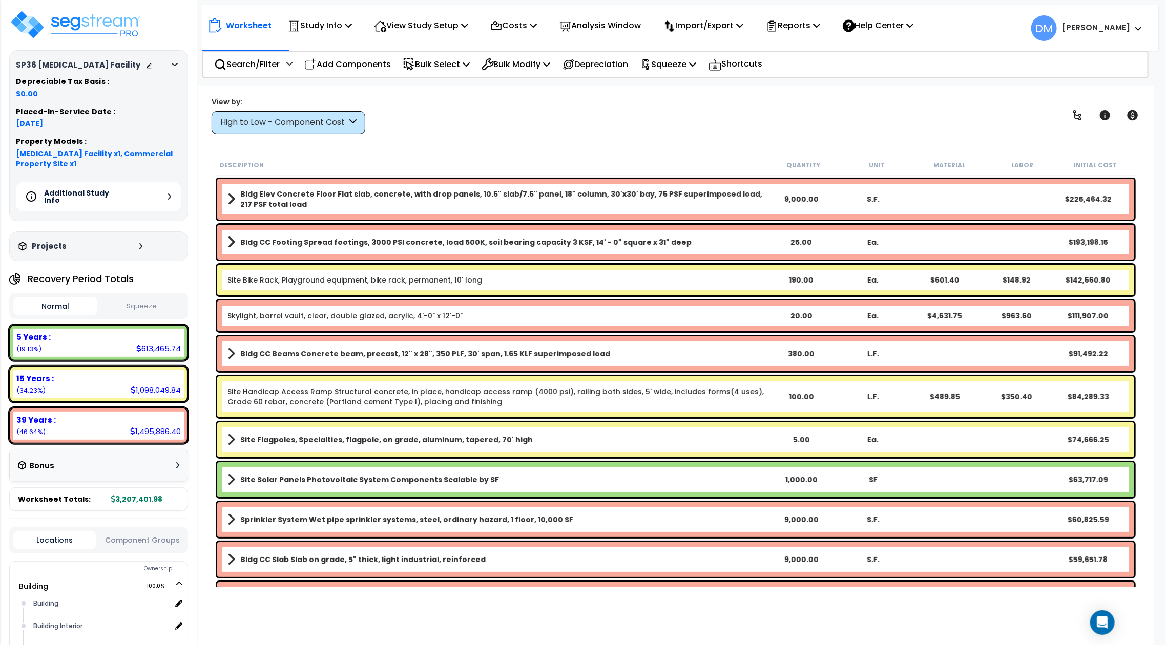
click at [166, 197] on div "Additional Study Info" at bounding box center [98, 197] width 165 height 30
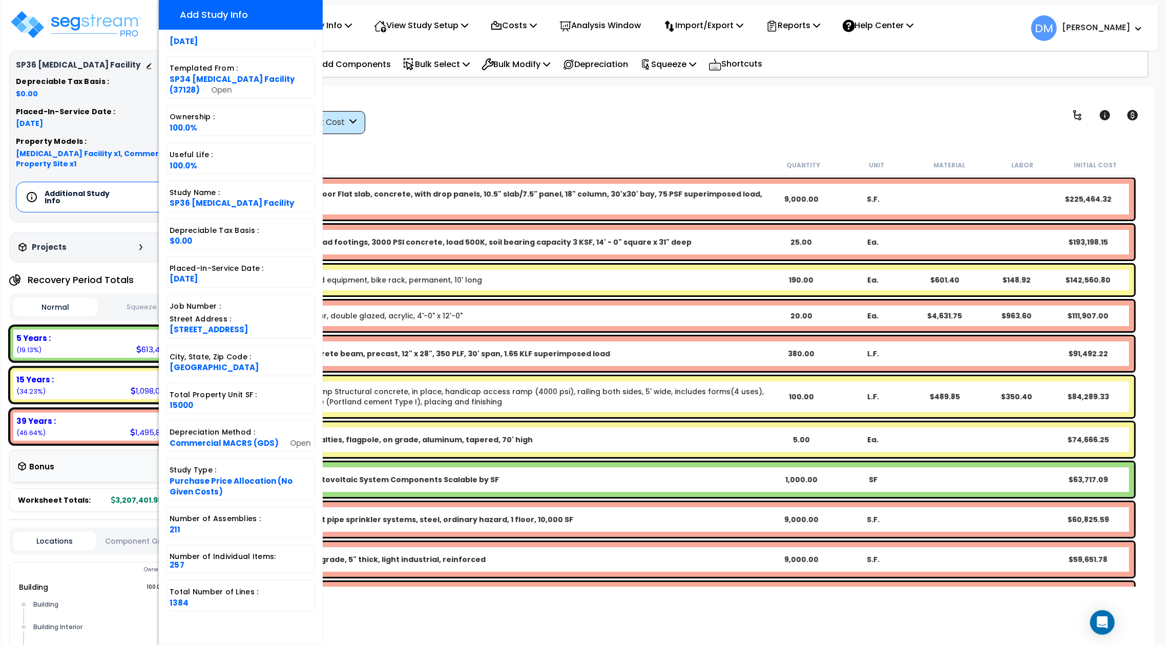
scroll to position [111, 0]
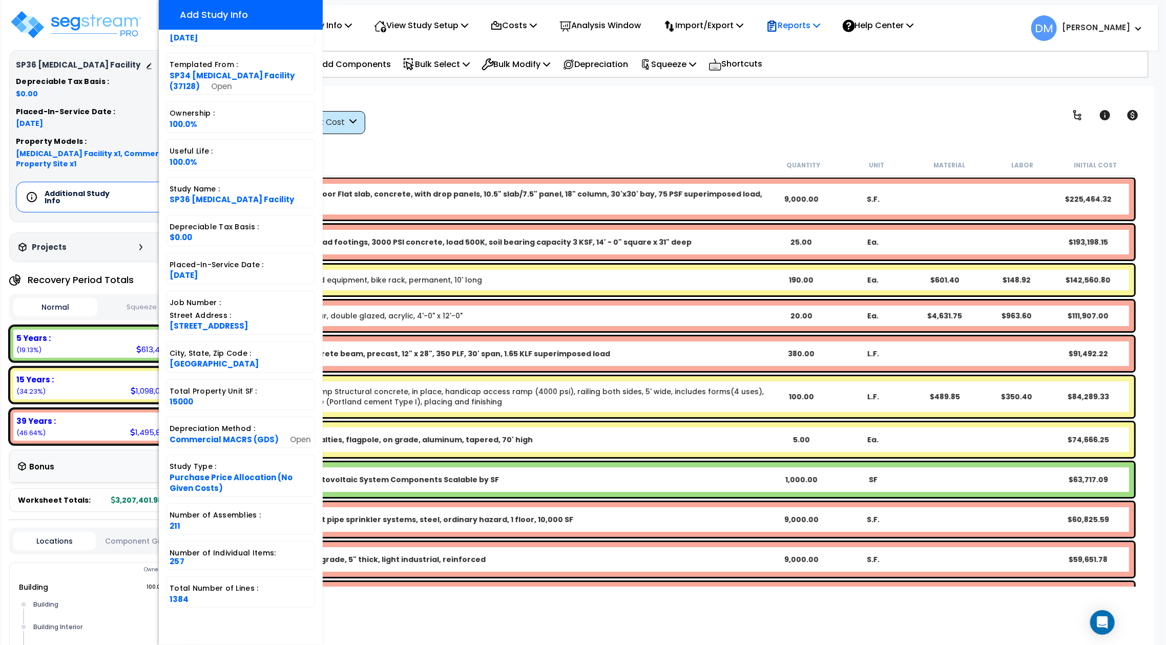
click at [795, 30] on p "Reports" at bounding box center [793, 25] width 55 height 14
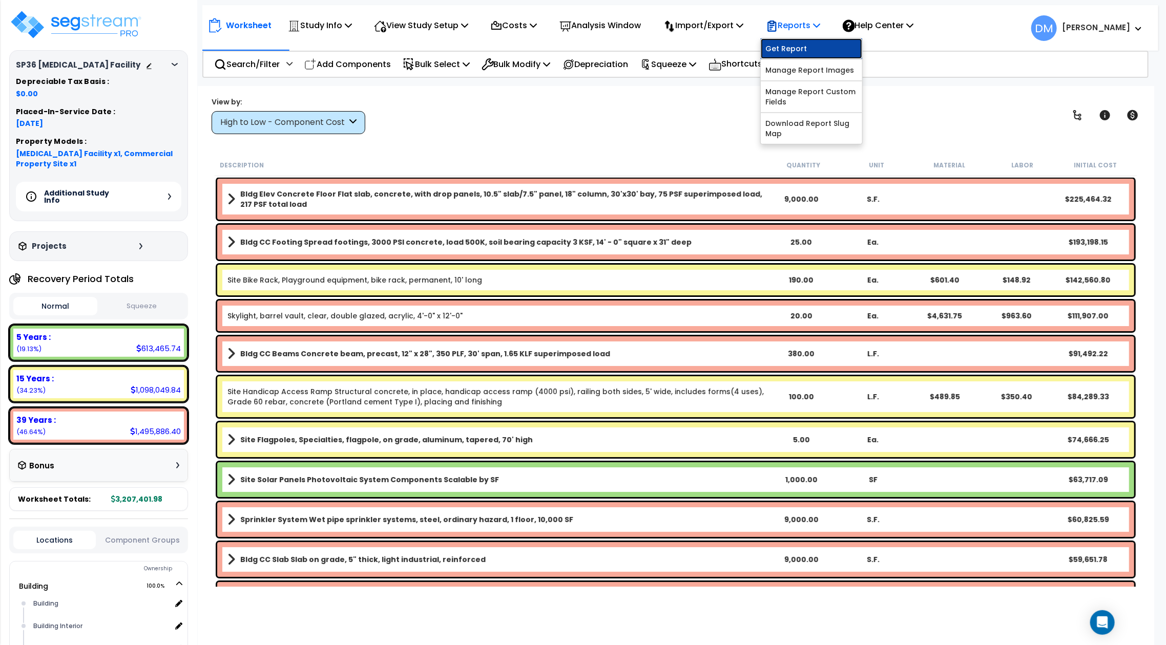
click at [793, 48] on link "Get Report" at bounding box center [811, 48] width 101 height 20
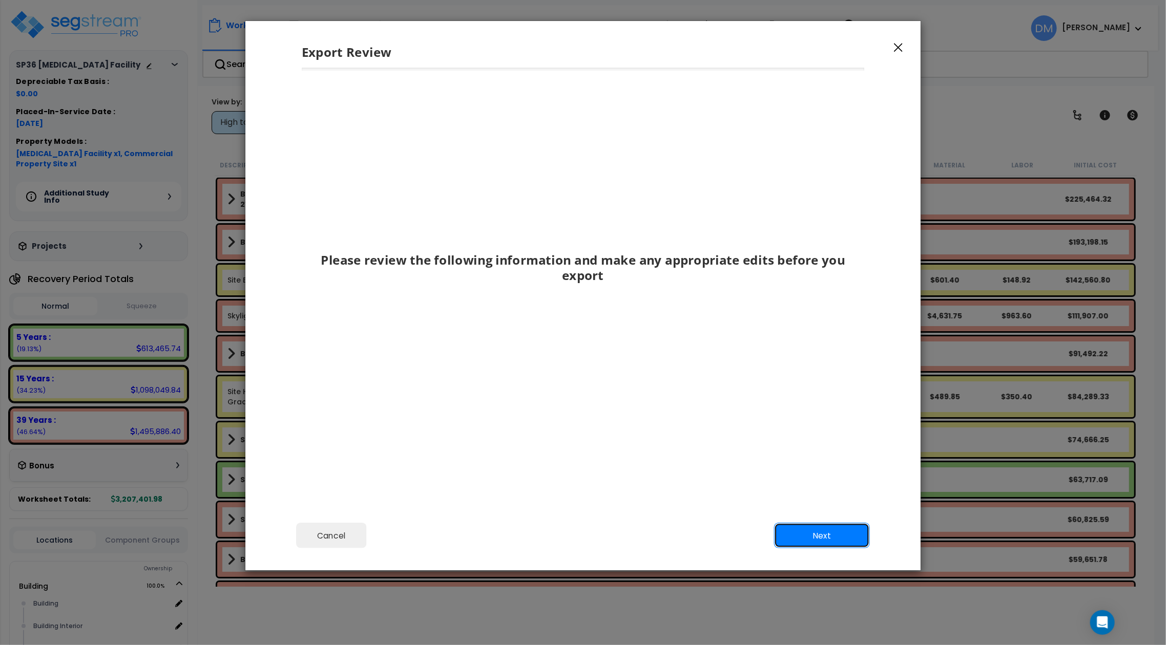
click at [850, 535] on button "Next" at bounding box center [822, 536] width 96 height 26
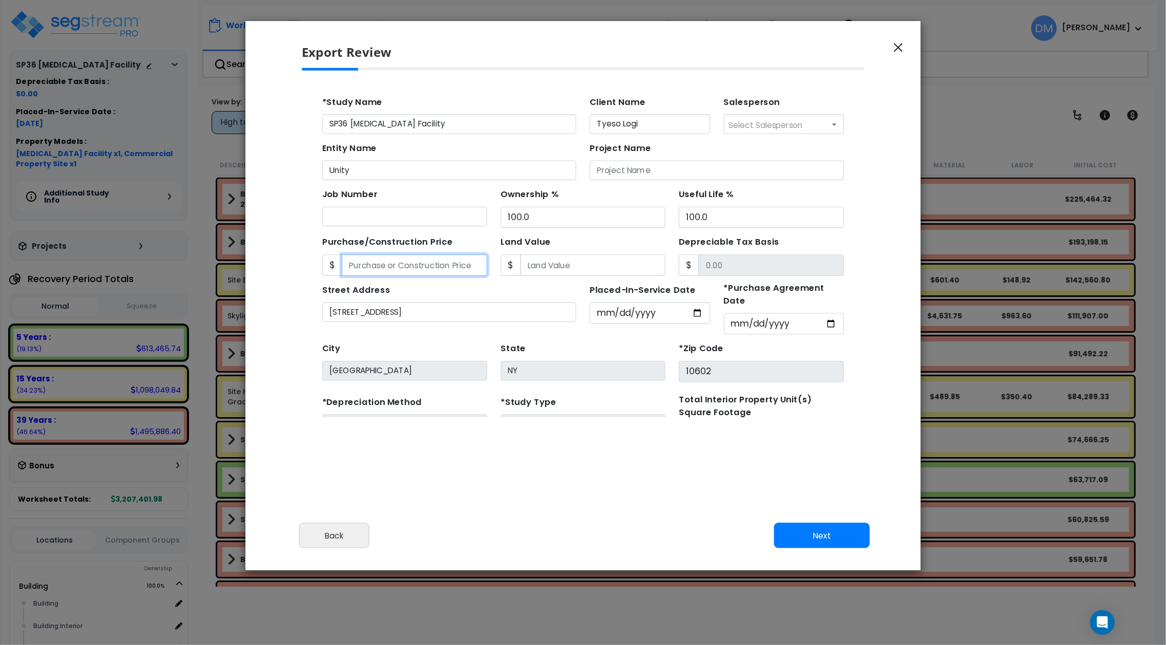
click at [447, 252] on input "Purchase/Construction Price" at bounding box center [404, 248] width 132 height 19
type input "3"
type input "3.00"
type input "35"
type input "35.00"
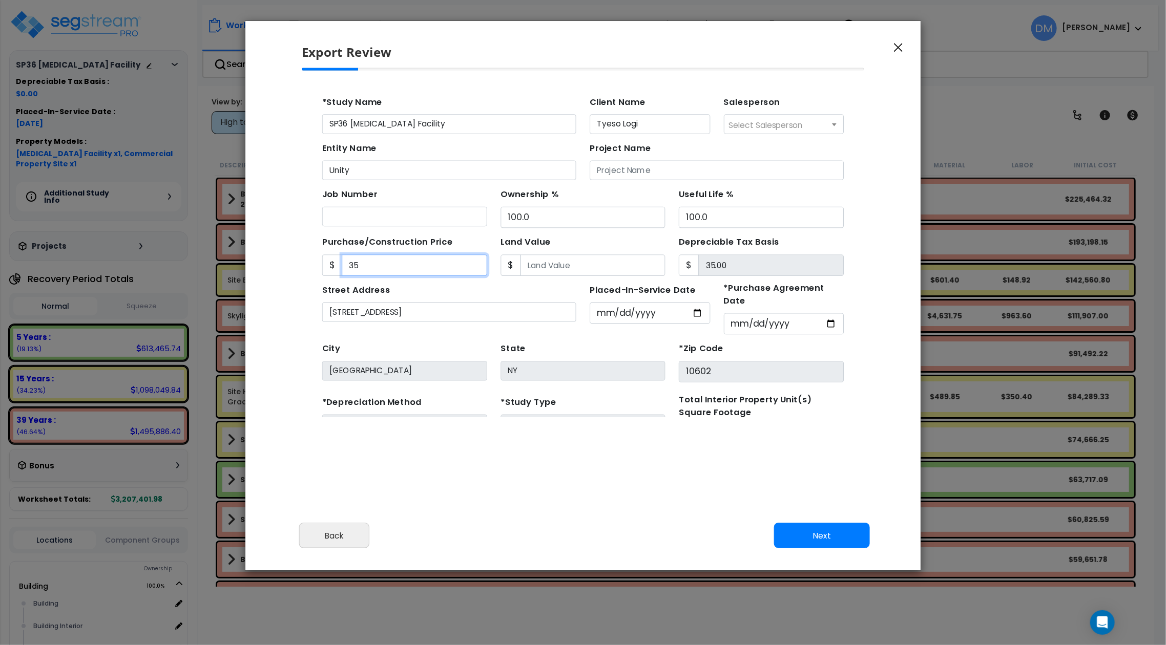
type input "350"
type input "350.00"
type input "3500"
type input "3,500.00"
type input "3,5000"
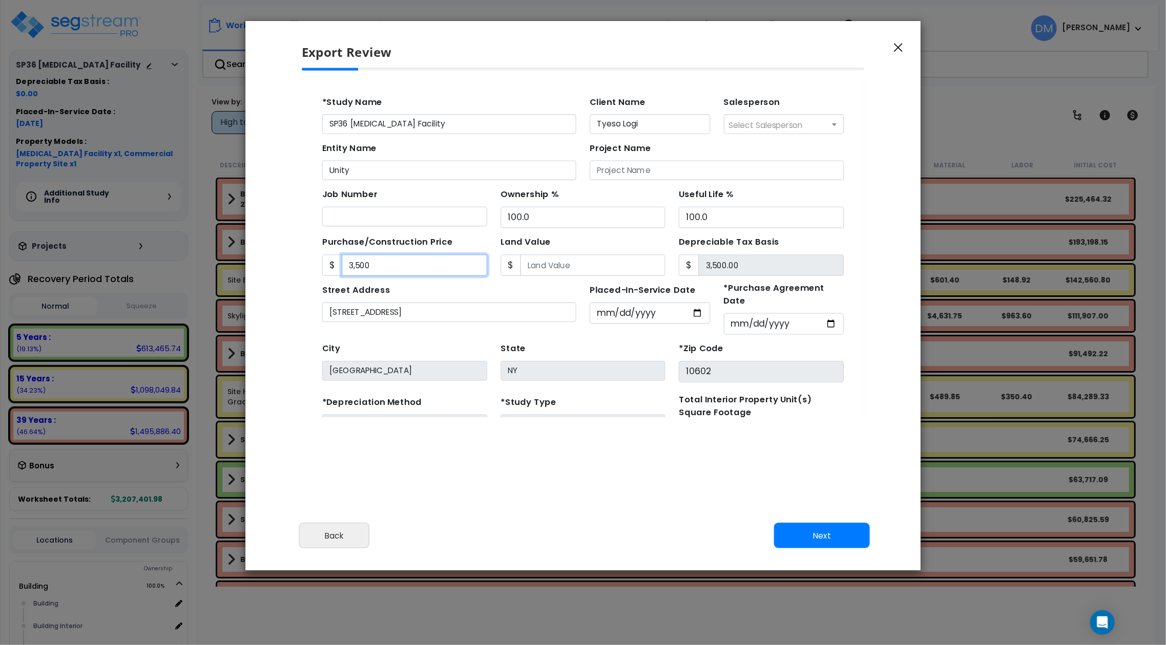
type input "35,000.00"
type input "35,0000"
type input "350,000.00"
type input "350,0000"
type input "3,500,000.00"
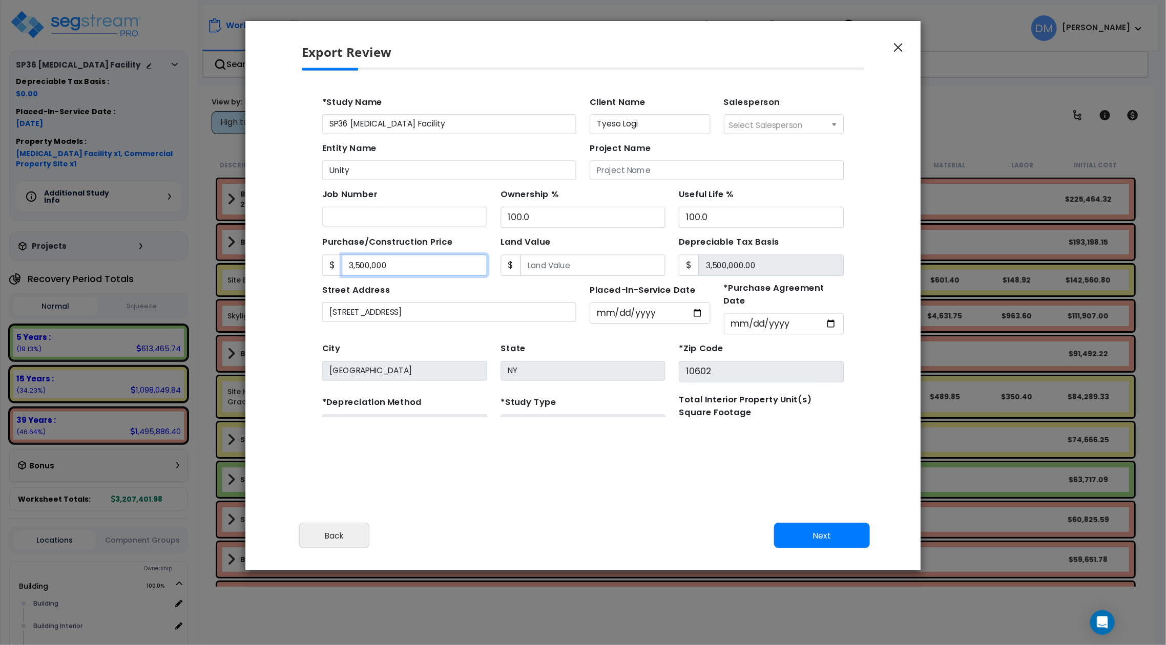
type input "3,500,000"
click at [508, 241] on input "Land Value" at bounding box center [566, 248] width 132 height 19
type input "1"
type input "3,499,999.00"
type input "10"
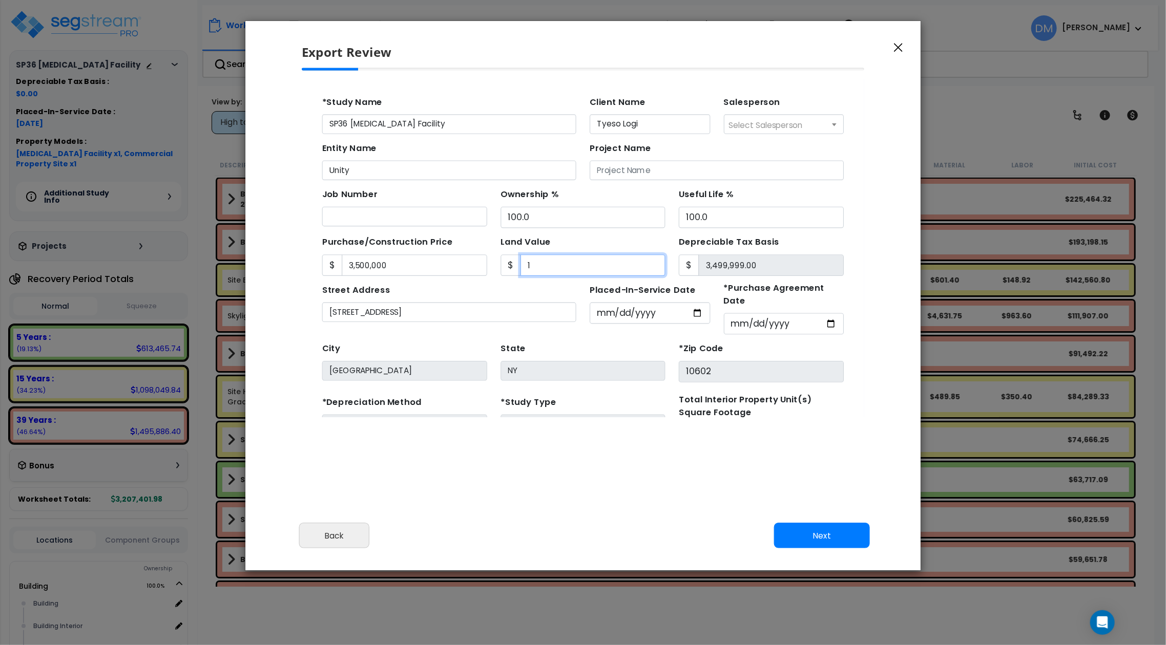
type input "3,499,990.00"
type input "100"
type input "3,499,900.00"
type input "1000"
type input "3,499,000.00"
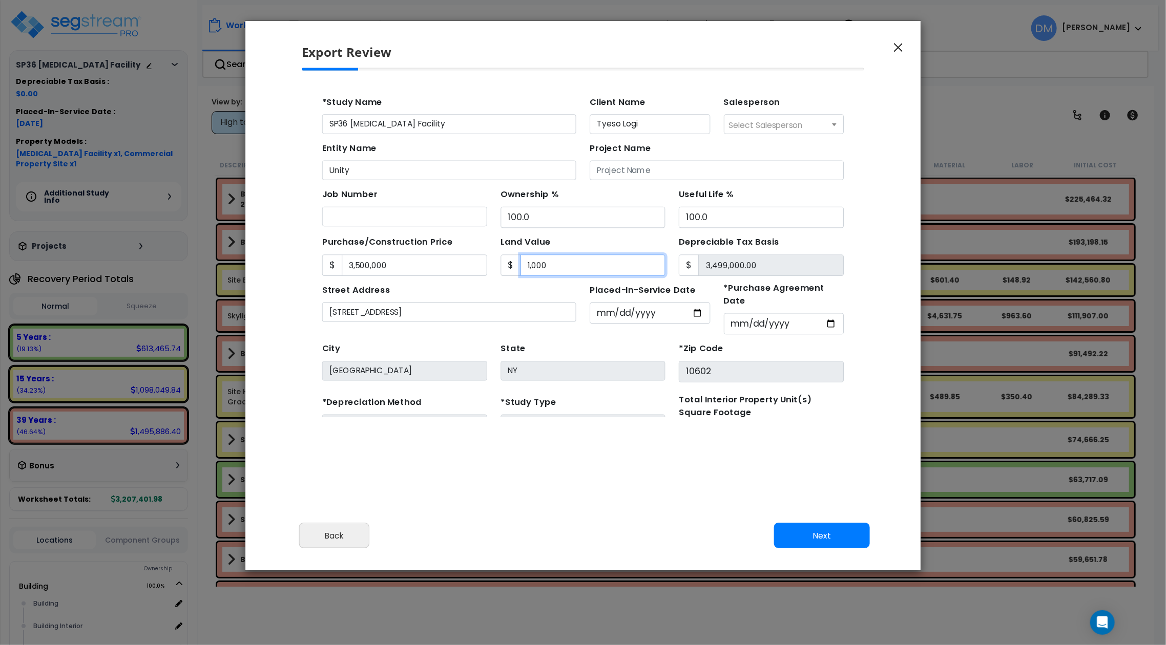
type input "1,0000"
type input "3,490,000.00"
type input "10,00"
type input "3,499,000.00"
type input "1,00"
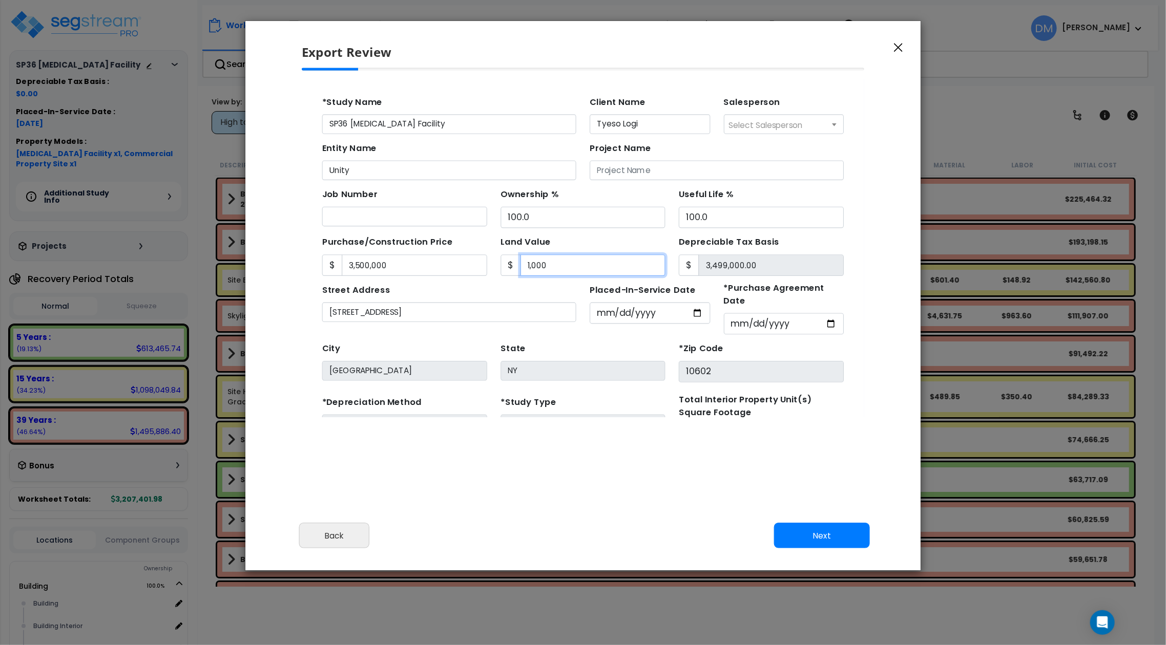
type input "3,499,900.00"
type input "10"
type input "3,499,990.00"
type input "1"
type input "3,499,999.00"
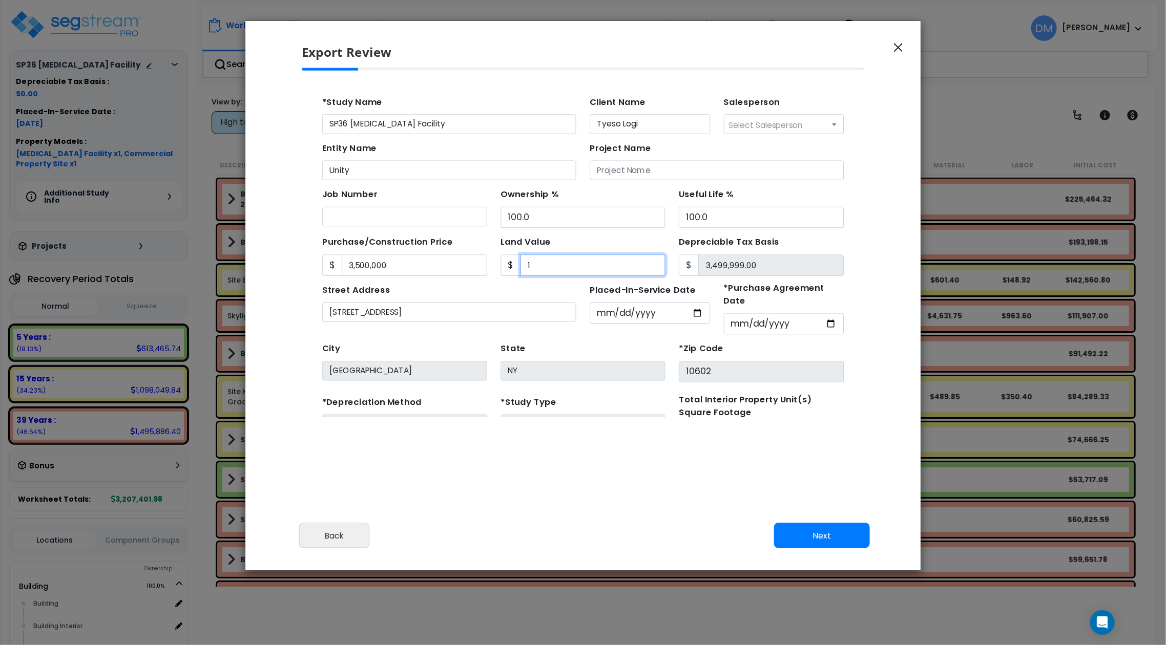
type input "15"
type input "3,499,985.00"
type input "150"
type input "3,499,850.00"
type input "1500"
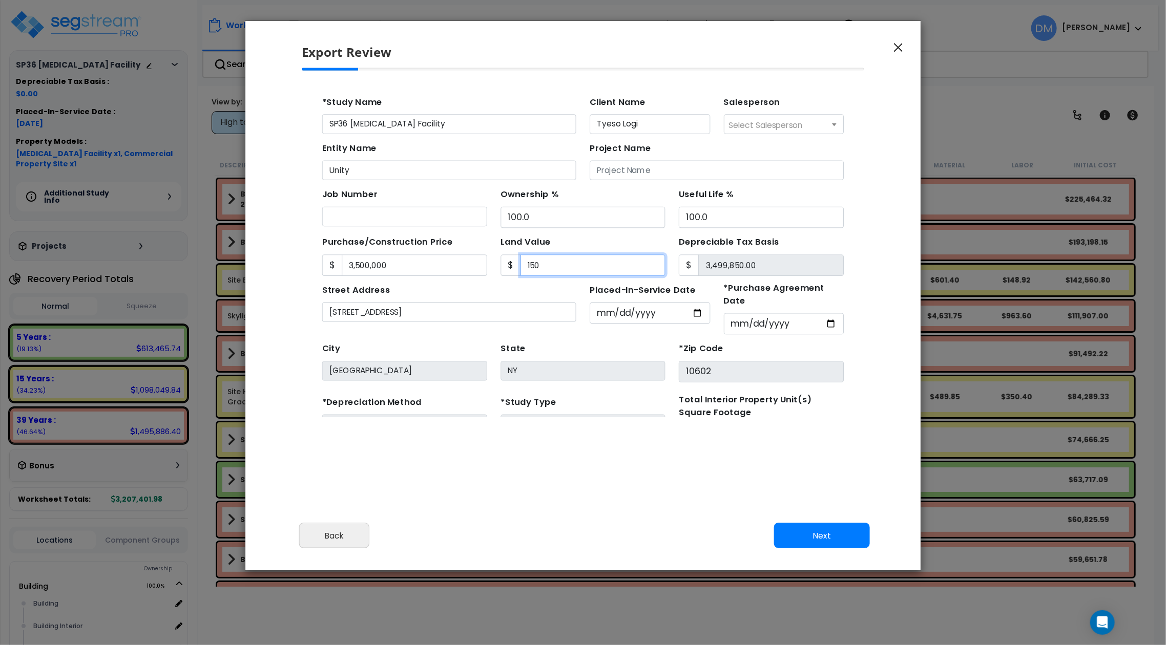
type input "3,498,500.00"
type input "1,5000"
type input "3,485,000.00"
type input "15,0000"
type input "3,350,000.00"
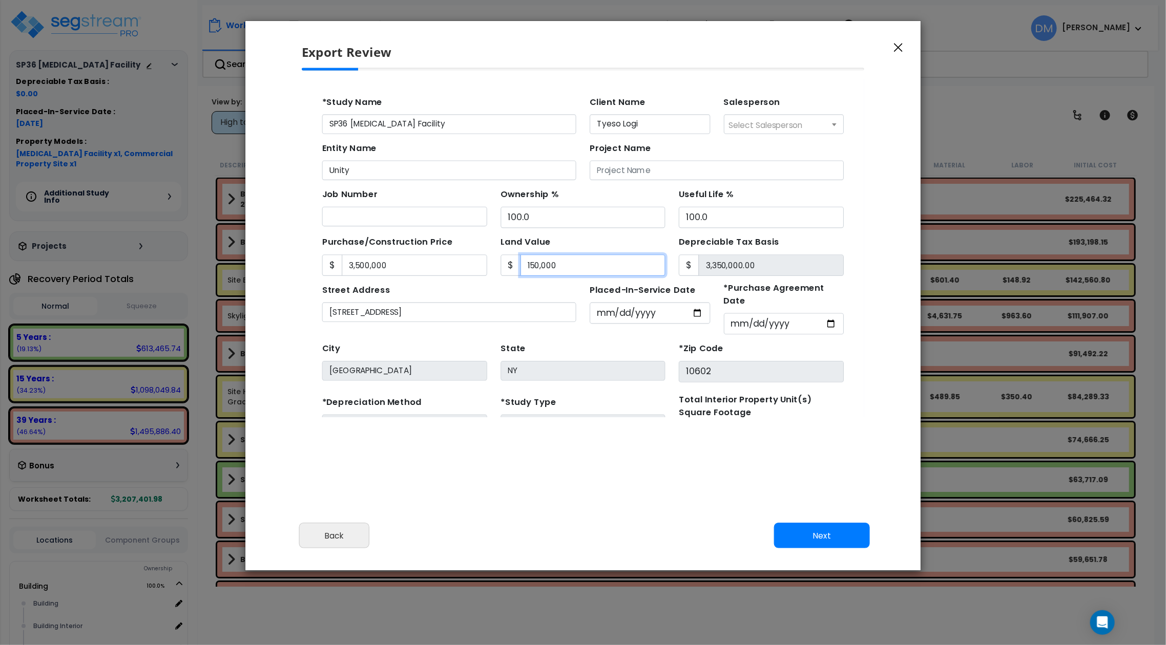
type input "150,0000"
type input "2,000,000.00"
type input "1,500,000"
click at [851, 534] on button "Next" at bounding box center [822, 536] width 96 height 26
type input "3500000"
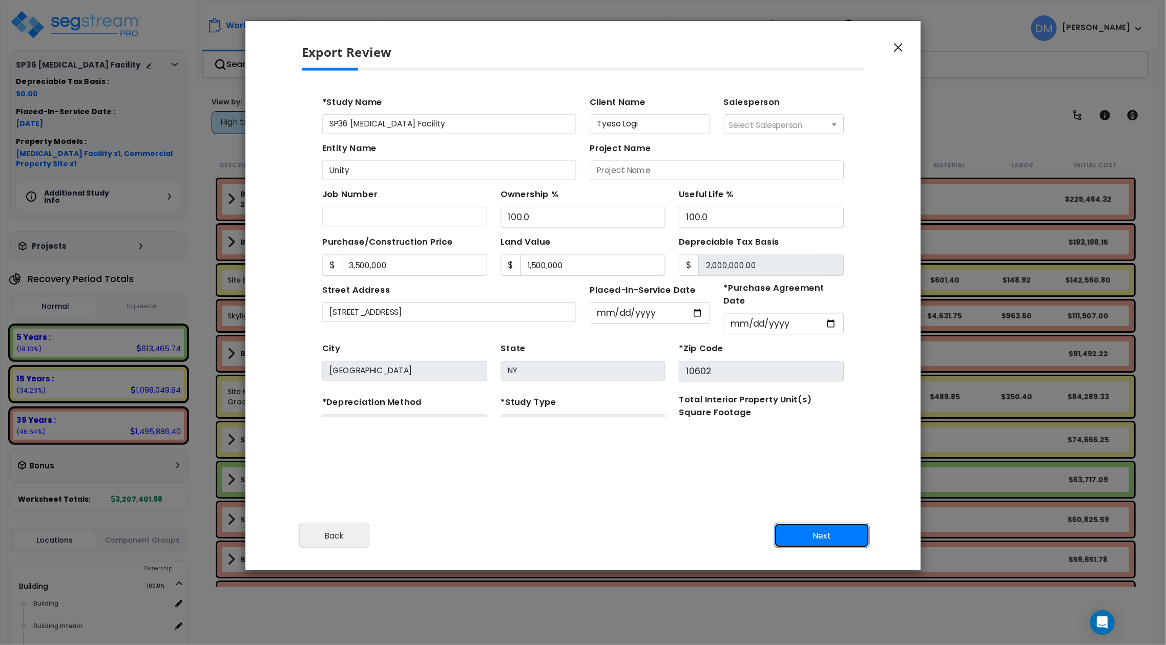
type input "1500000"
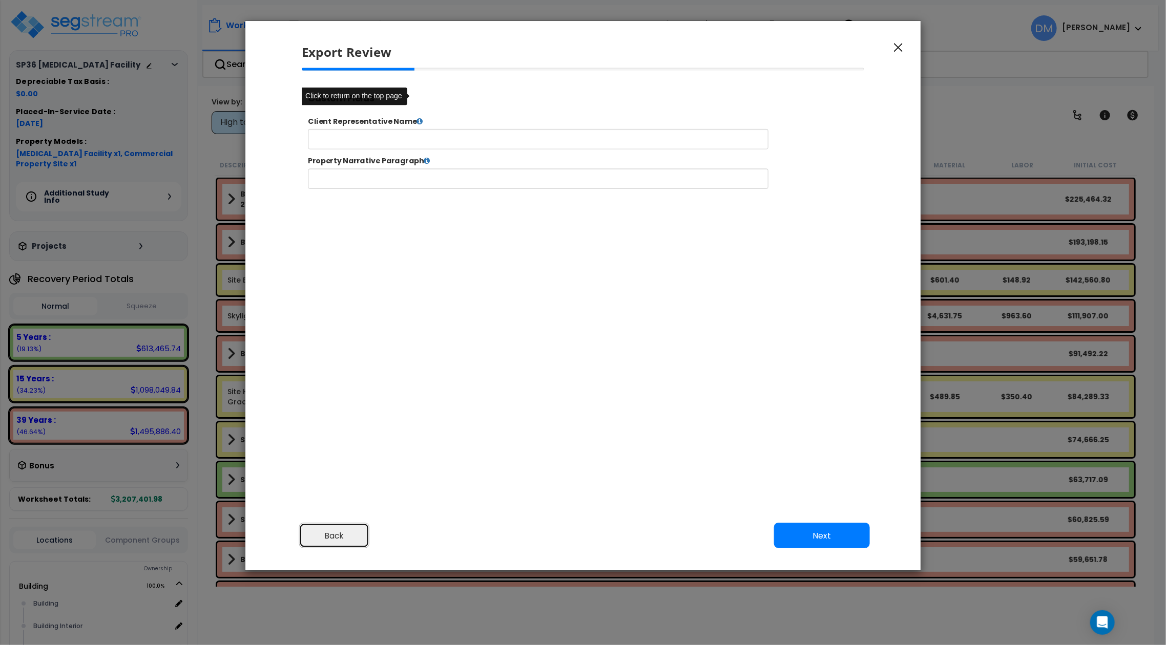
click at [350, 543] on button "Back" at bounding box center [334, 536] width 71 height 26
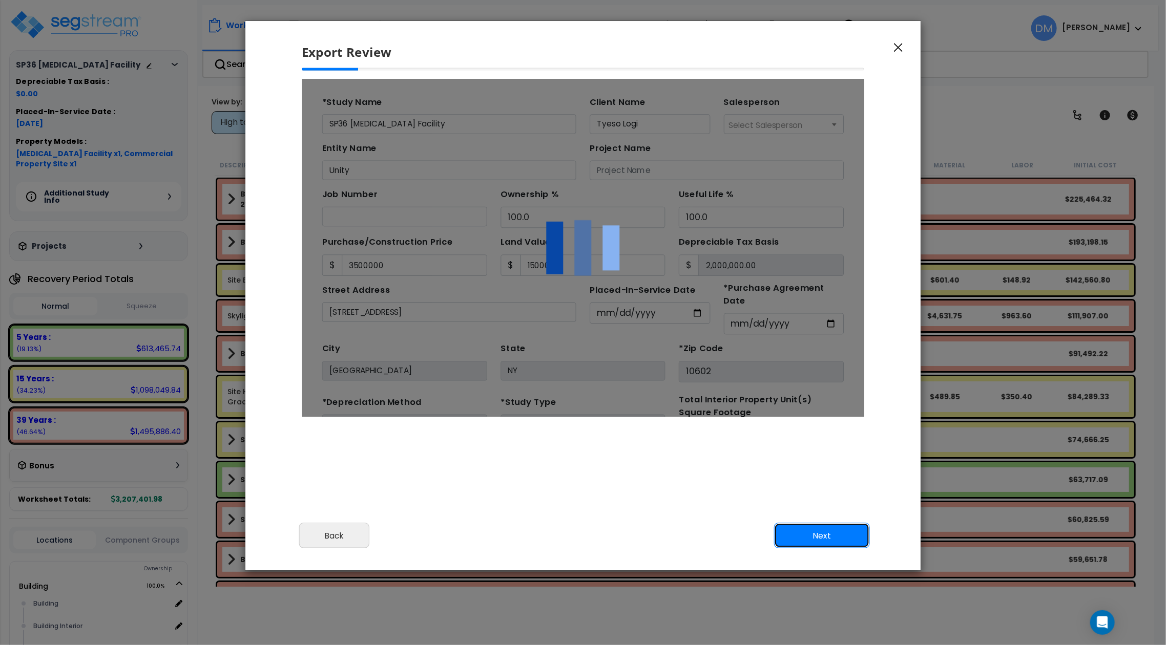
click at [823, 535] on button "Next" at bounding box center [822, 536] width 96 height 26
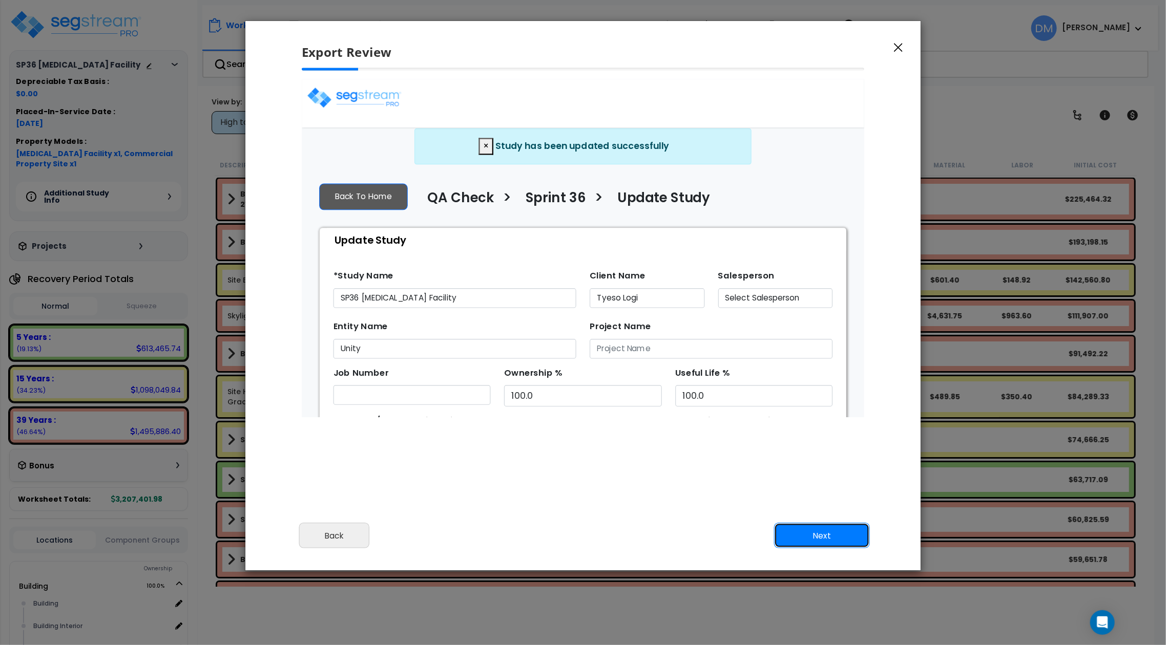
scroll to position [0, 0]
type input "3,500,000.0"
type input "1,500,000.0"
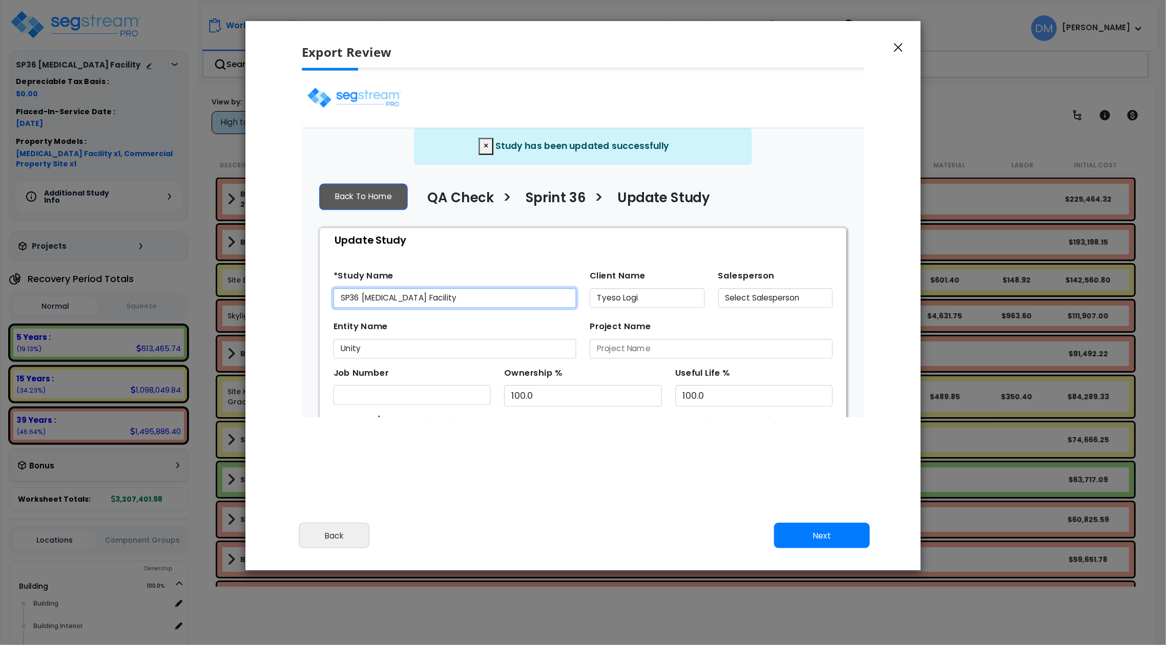
select select "2025"
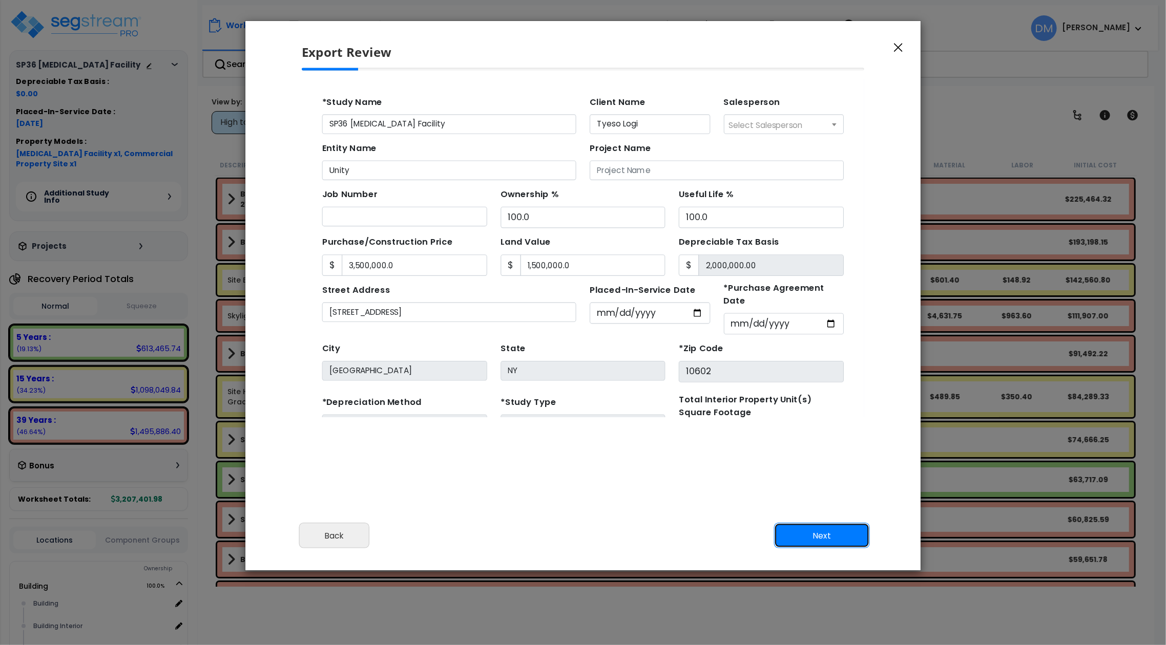
click at [807, 538] on button "Next" at bounding box center [822, 536] width 96 height 26
type input "3500000"
type input "1500000"
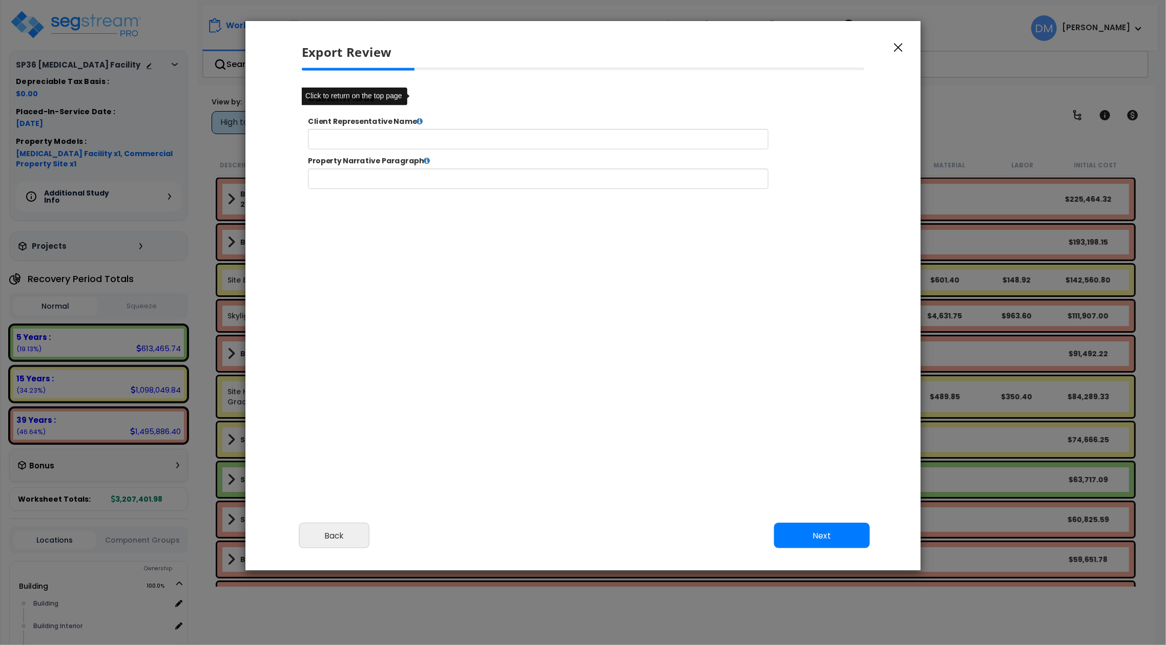
select select "2025"
click at [625, 139] on input "text" at bounding box center [569, 146] width 523 height 23
click at [822, 537] on button "Next" at bounding box center [822, 536] width 96 height 26
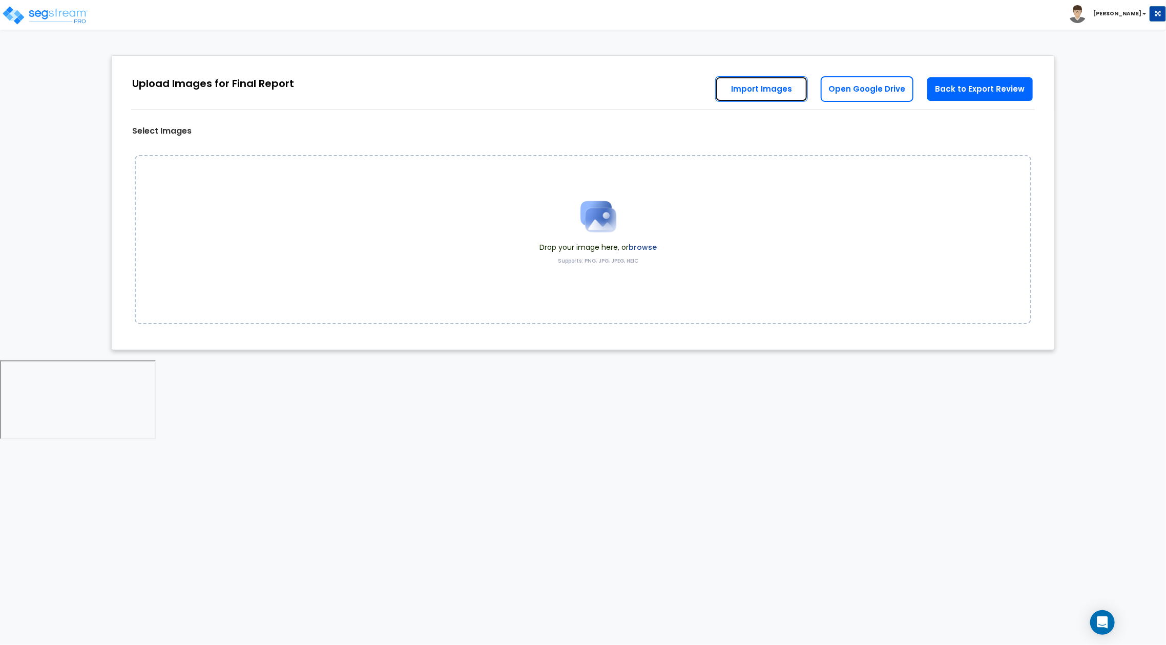
click at [780, 88] on link "Import Images" at bounding box center [761, 89] width 93 height 26
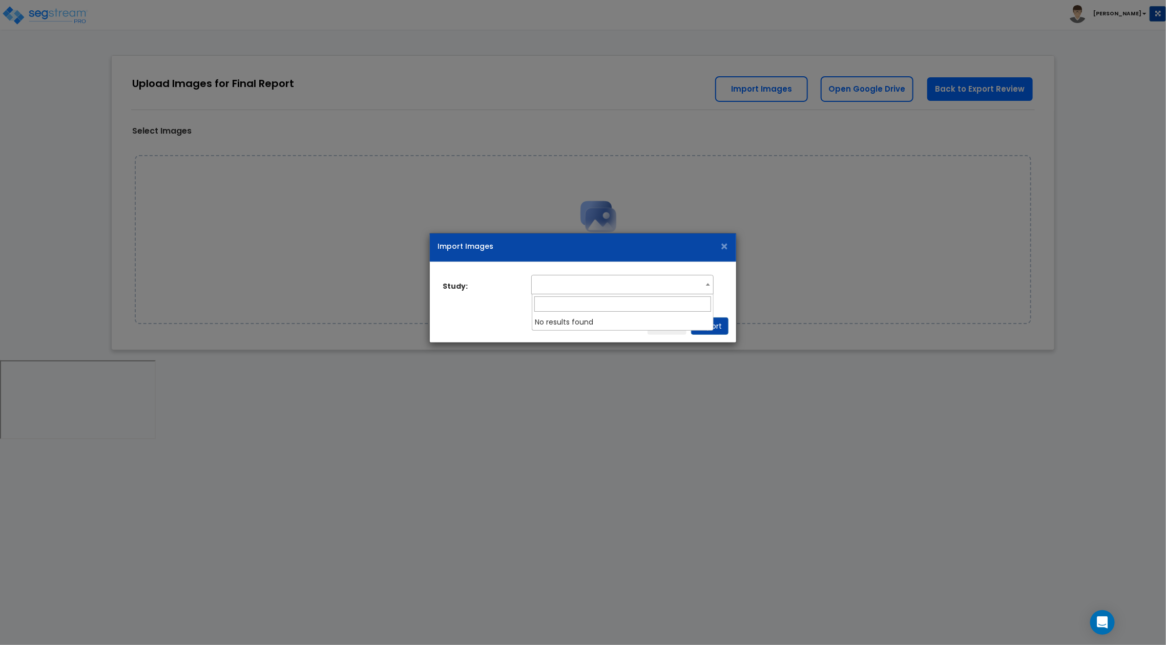
click at [708, 283] on b at bounding box center [708, 284] width 4 height 3
click at [704, 281] on span at bounding box center [708, 284] width 10 height 13
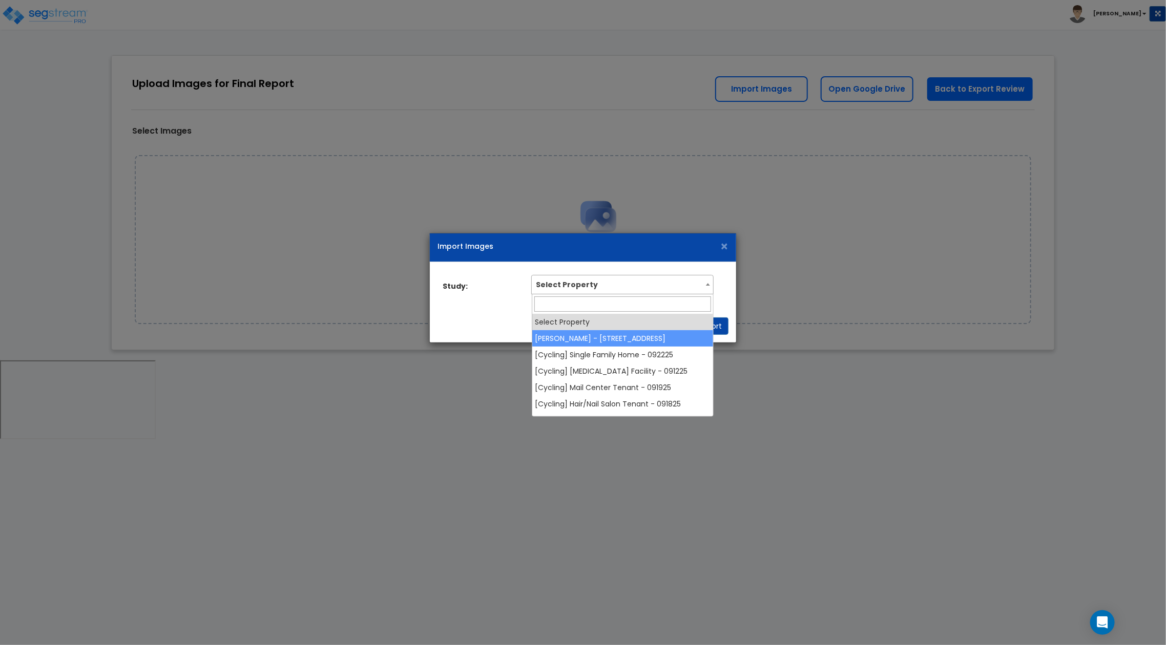
select select "38717"
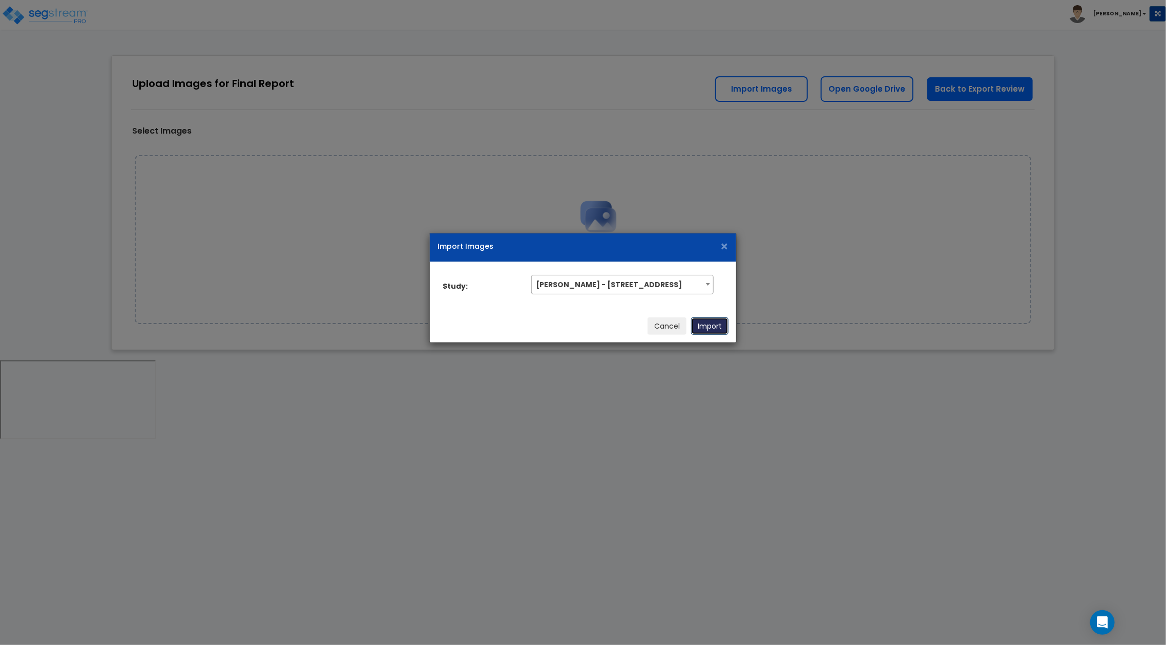
click at [715, 327] on button "Import" at bounding box center [709, 326] width 37 height 17
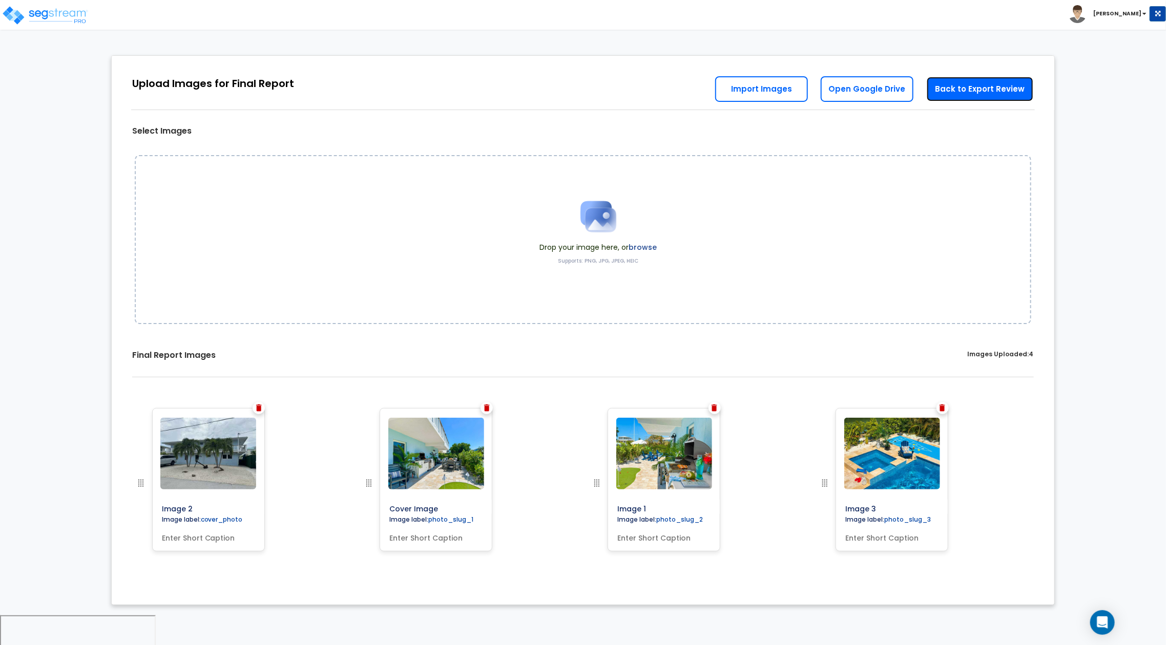
click at [959, 91] on link "Back to Export Review" at bounding box center [980, 89] width 108 height 26
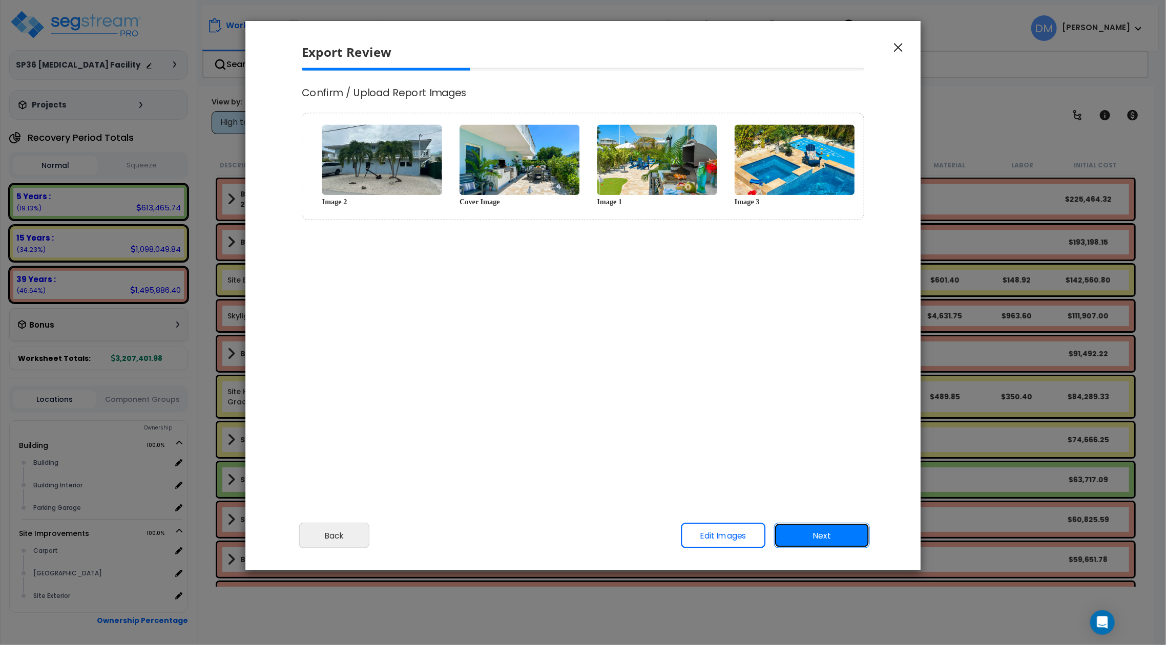
click at [826, 529] on button "Next" at bounding box center [822, 536] width 96 height 26
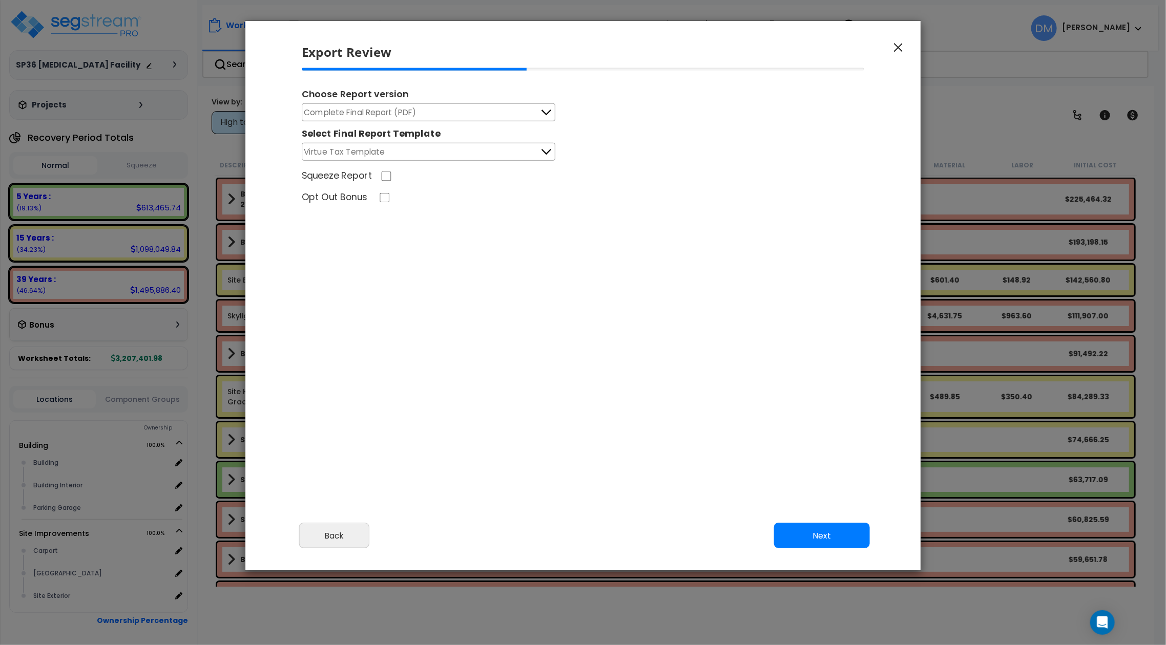
click at [531, 151] on button "Virtue Tax Template" at bounding box center [429, 152] width 254 height 18
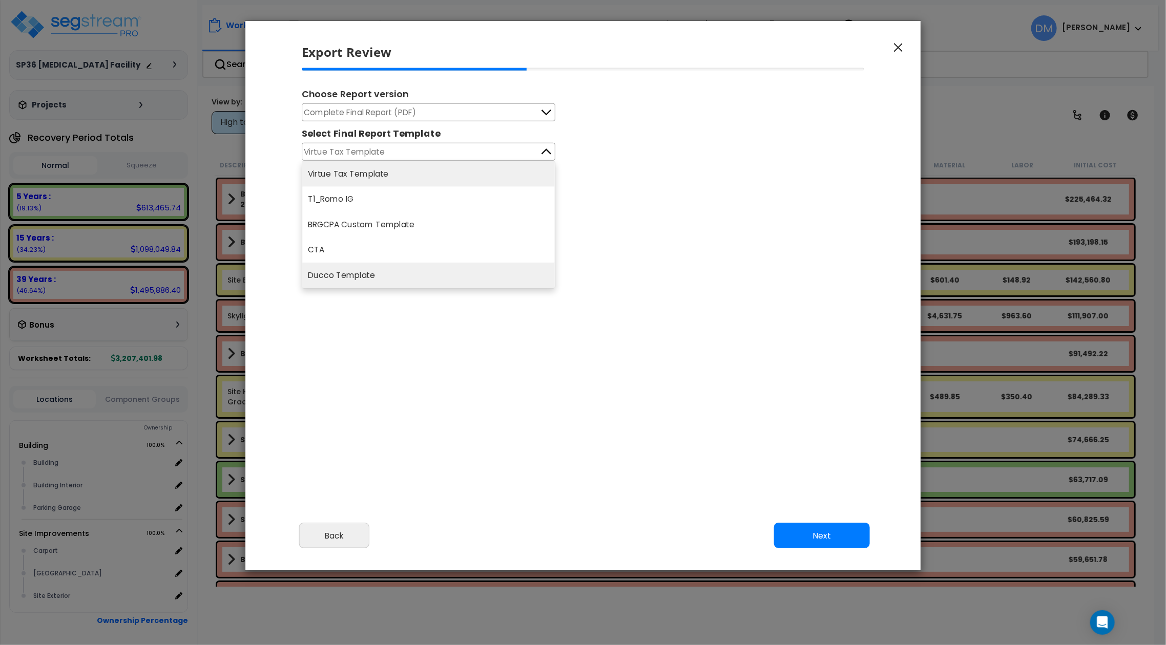
click at [461, 264] on li "Ducco Template" at bounding box center [428, 275] width 253 height 25
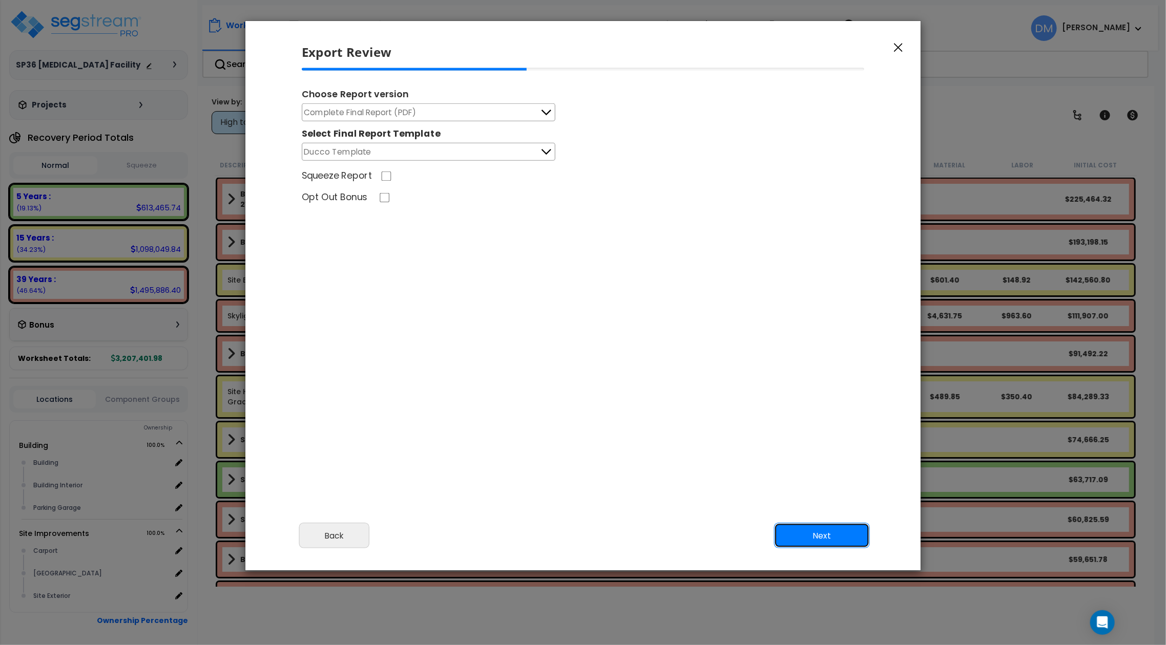
click at [820, 537] on button "Next" at bounding box center [822, 536] width 96 height 26
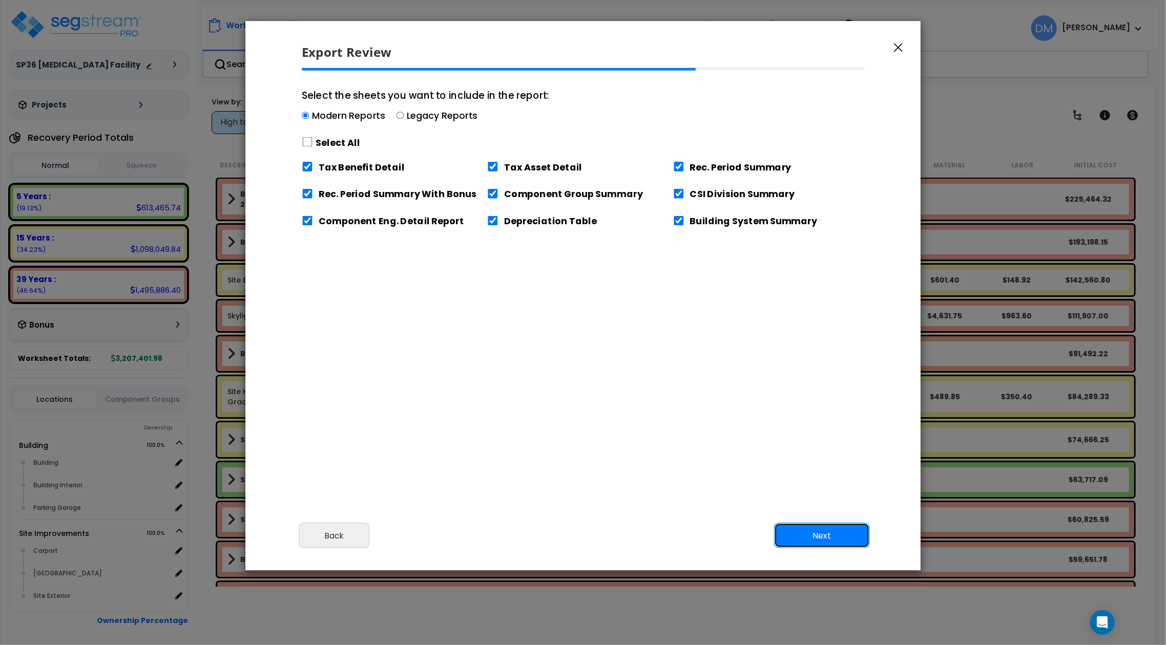
click at [820, 537] on button "Next" at bounding box center [822, 536] width 96 height 26
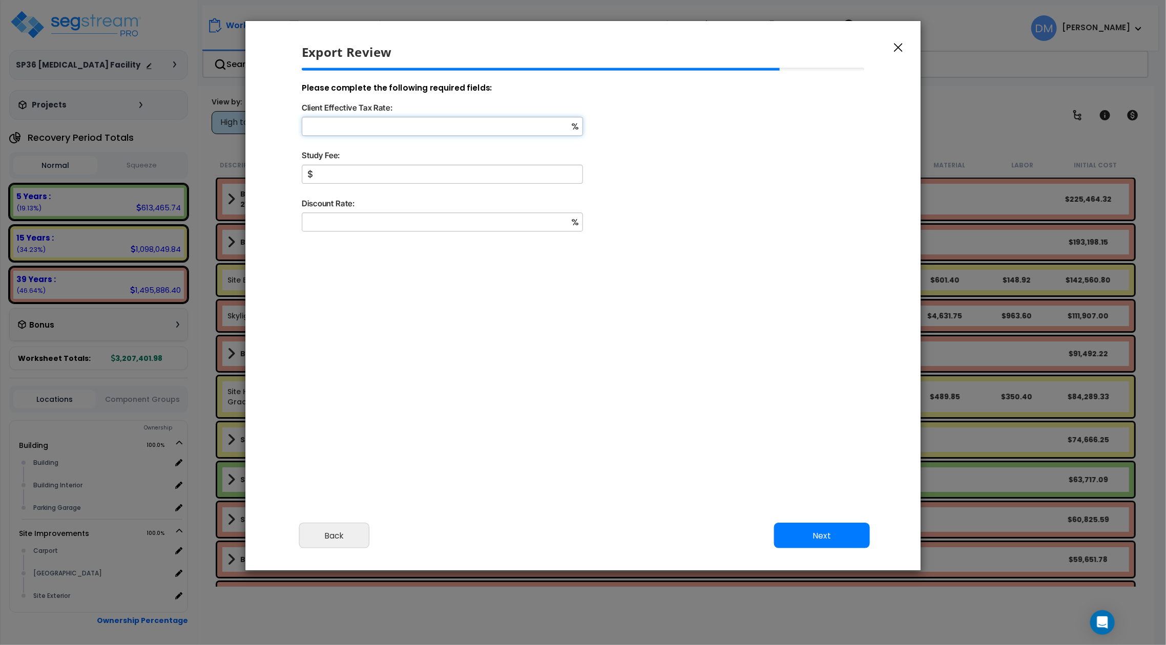
click at [525, 121] on input "Client Effective Tax Rate:" at bounding box center [442, 126] width 281 height 19
type input "10"
click at [512, 174] on input "Study Fee:" at bounding box center [442, 174] width 281 height 19
type input "1,500"
click at [492, 214] on input "Discount Rate:" at bounding box center [442, 222] width 281 height 19
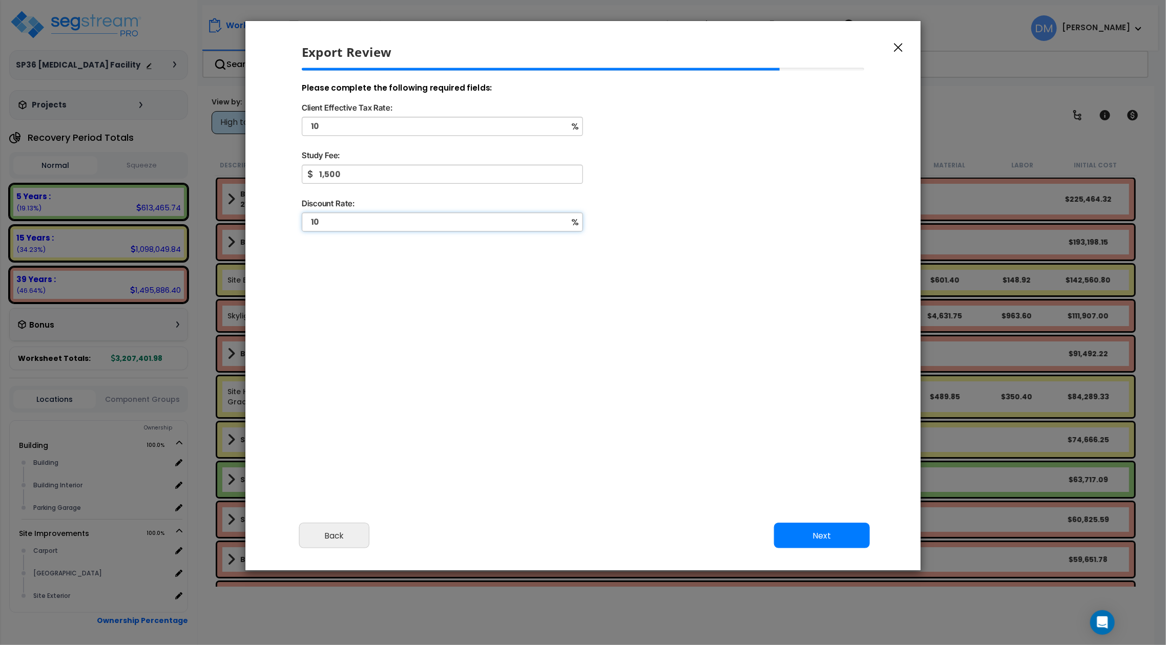
type input "10"
click at [816, 541] on button "Next" at bounding box center [822, 536] width 96 height 26
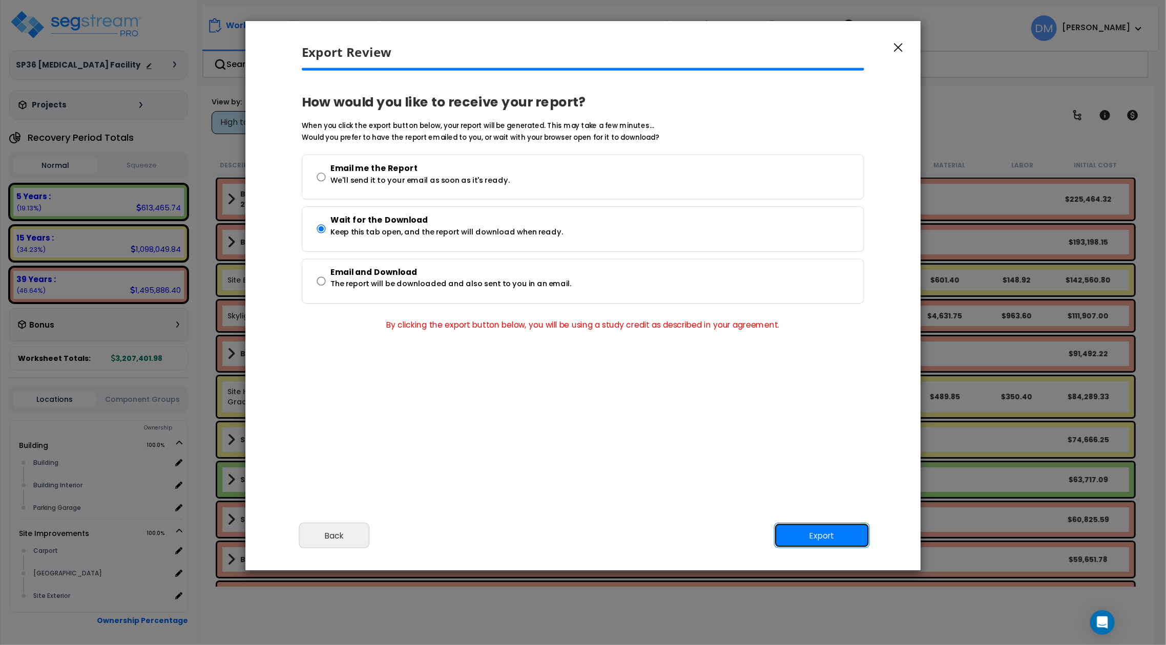
click at [840, 537] on button "Export" at bounding box center [822, 536] width 96 height 26
